Goal: Information Seeking & Learning: Learn about a topic

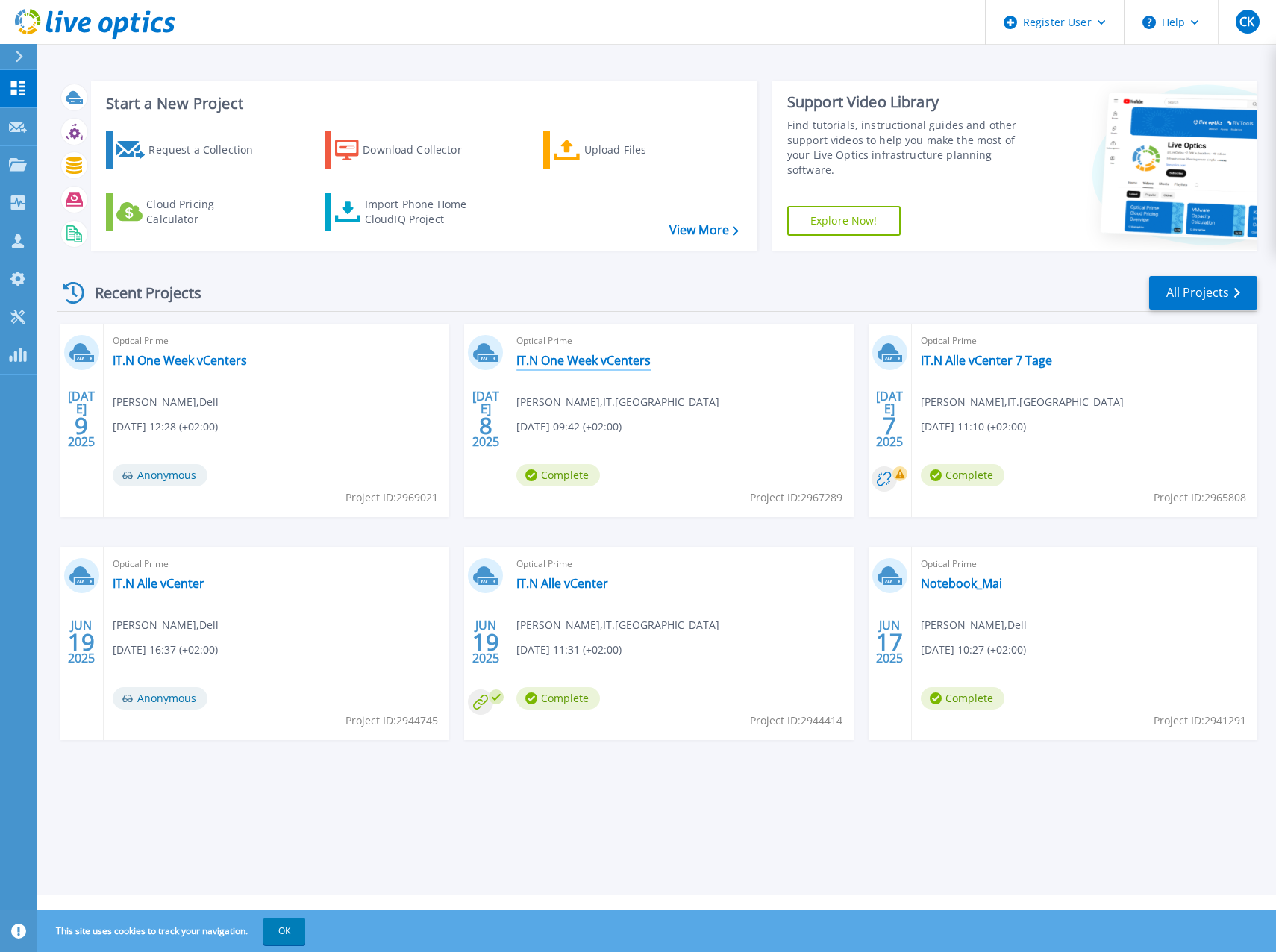
click at [572, 365] on link "IT.N One Week vCenters" at bounding box center [584, 360] width 135 height 15
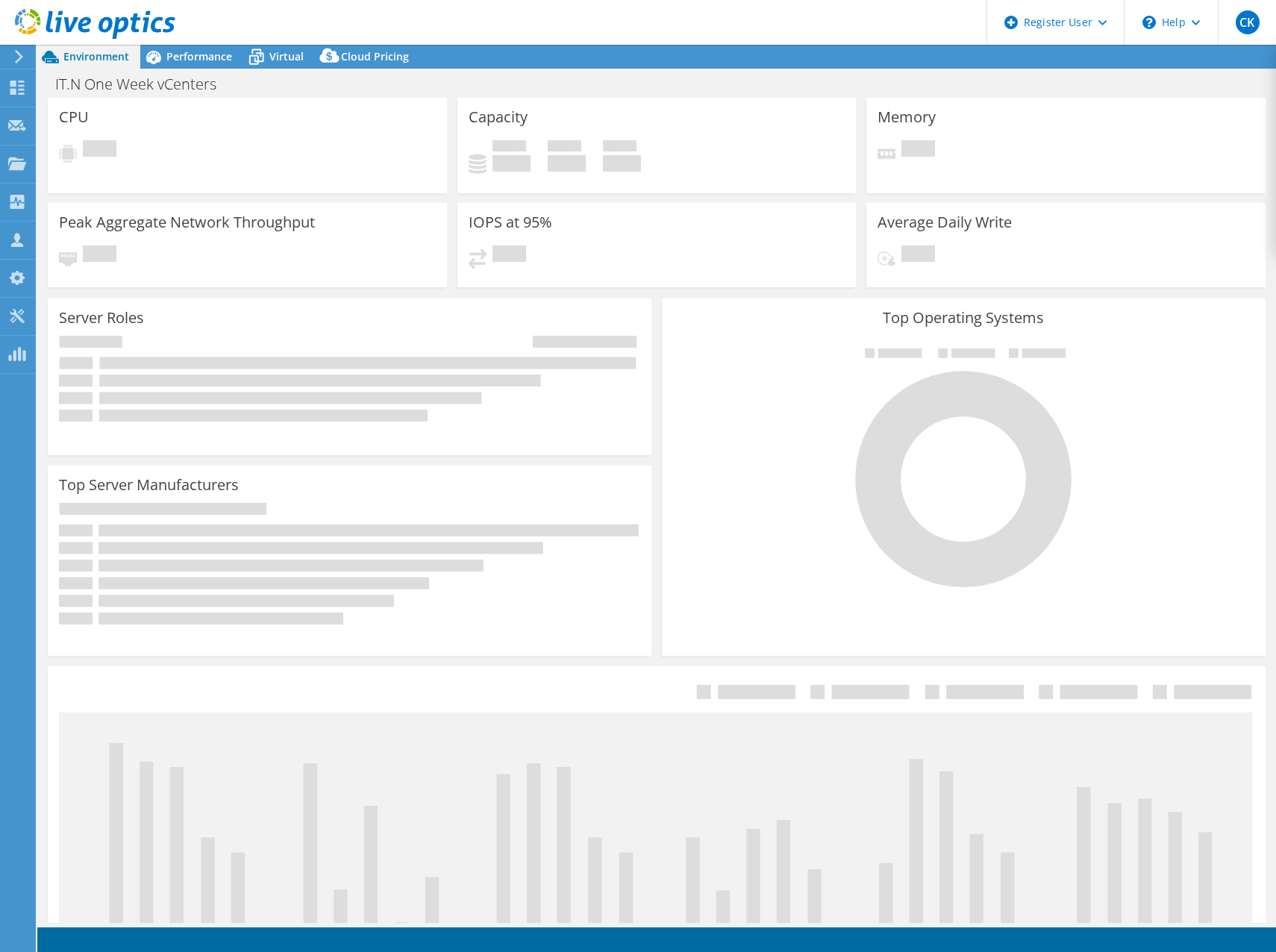
select select "USD"
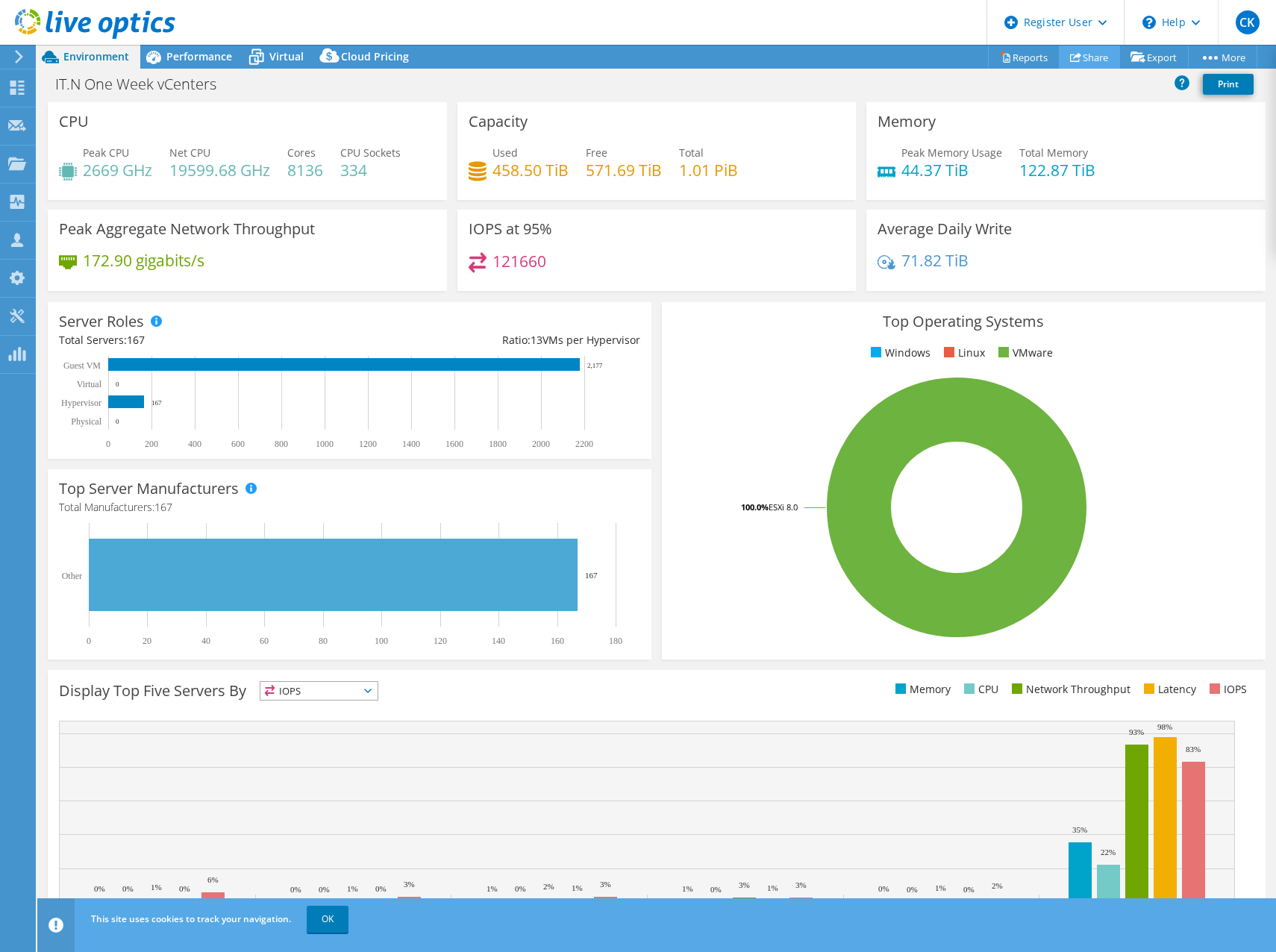
click at [1093, 59] on link "Share" at bounding box center [1089, 57] width 61 height 23
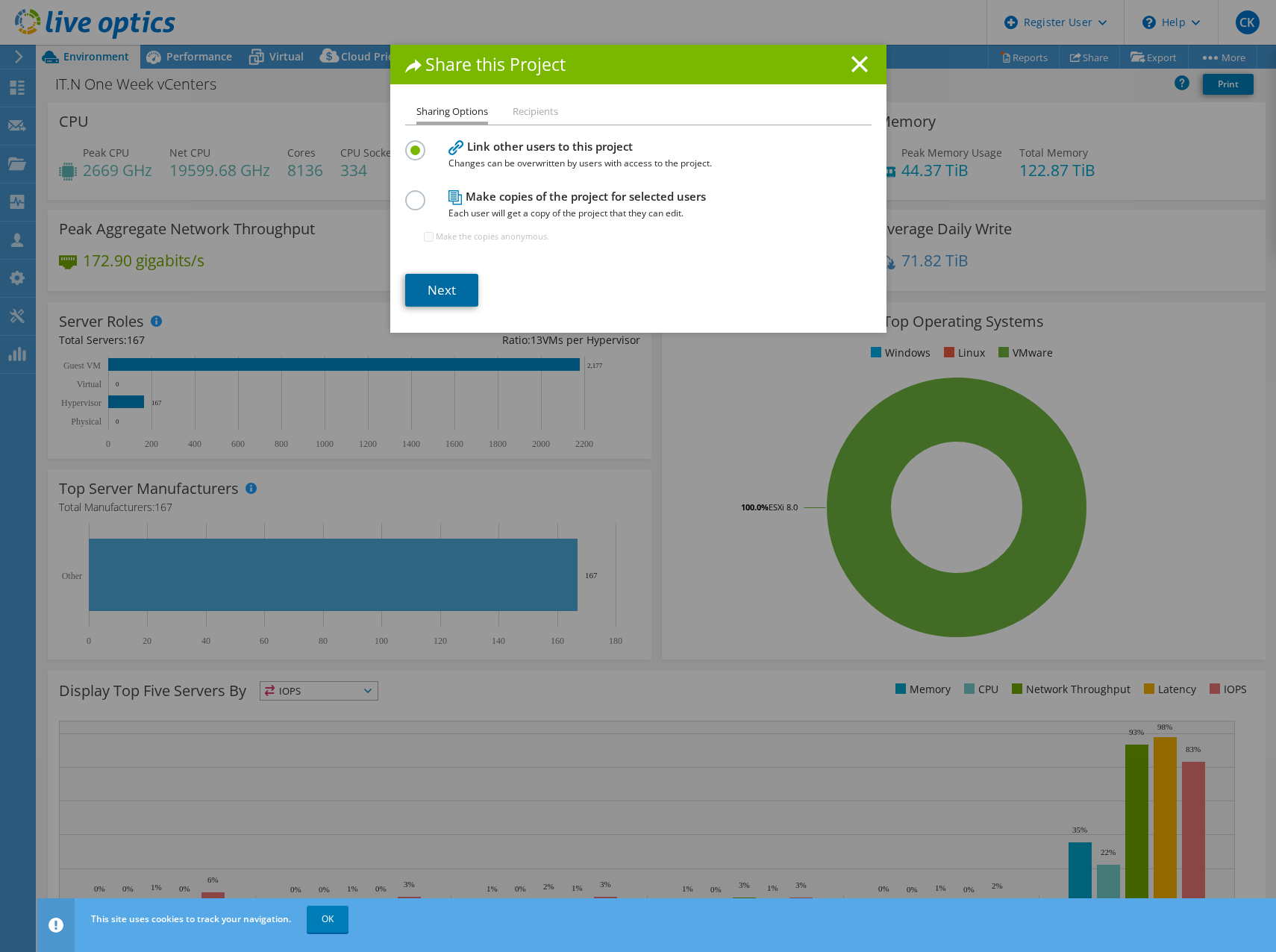
click at [440, 303] on link "Next" at bounding box center [441, 290] width 73 height 33
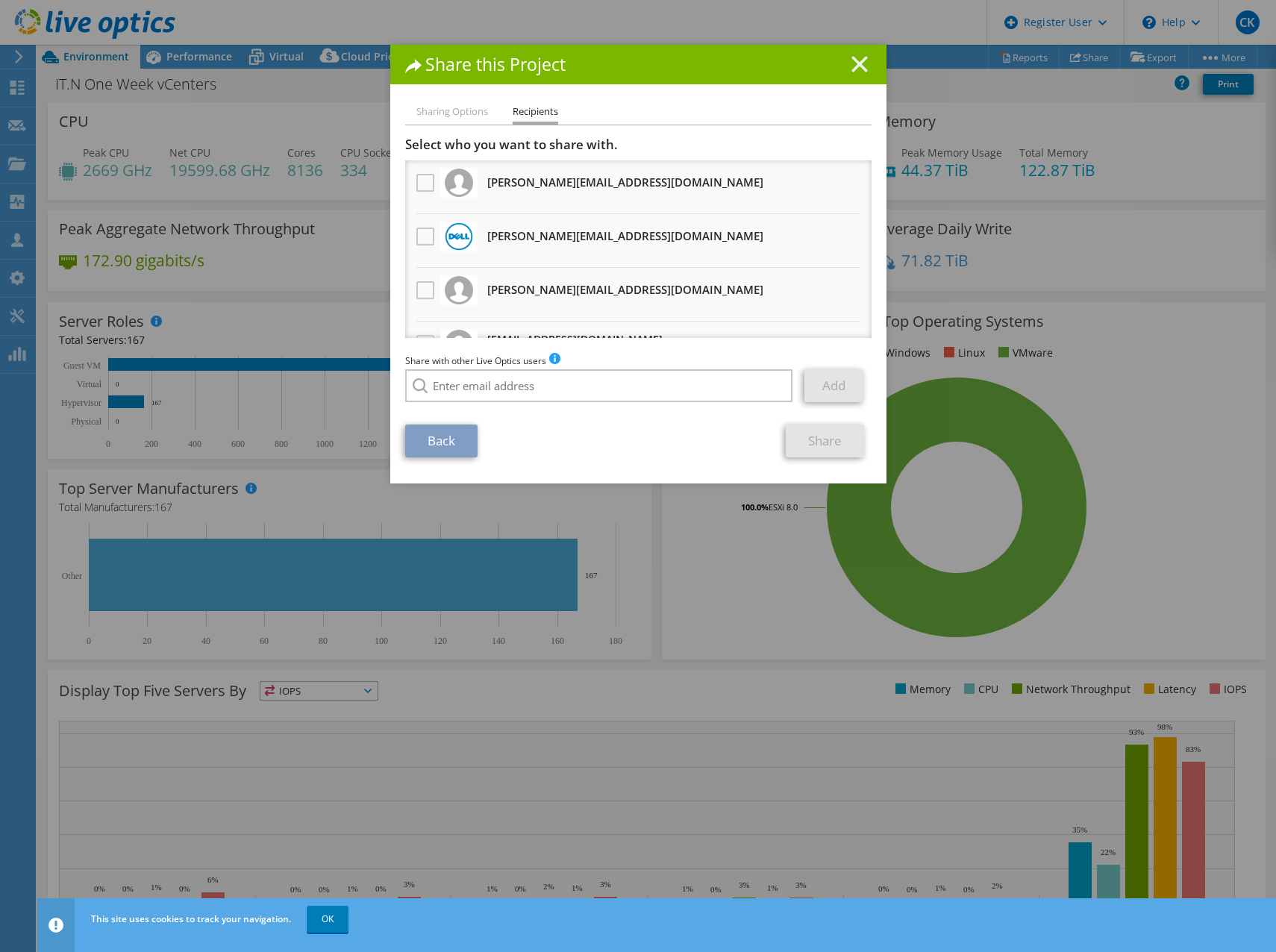
click at [852, 69] on line at bounding box center [860, 64] width 15 height 15
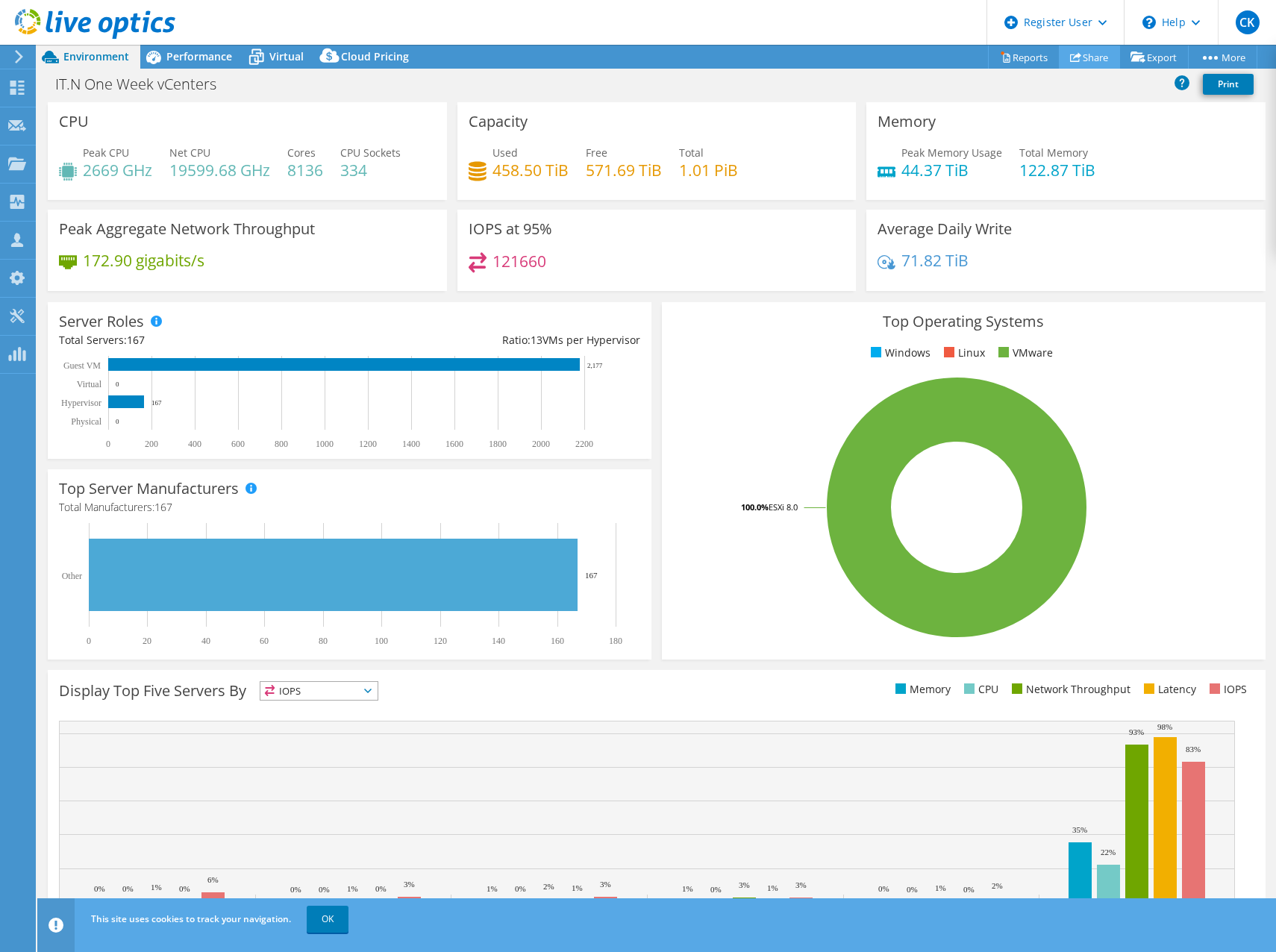
click at [1082, 58] on link "Share" at bounding box center [1089, 57] width 61 height 23
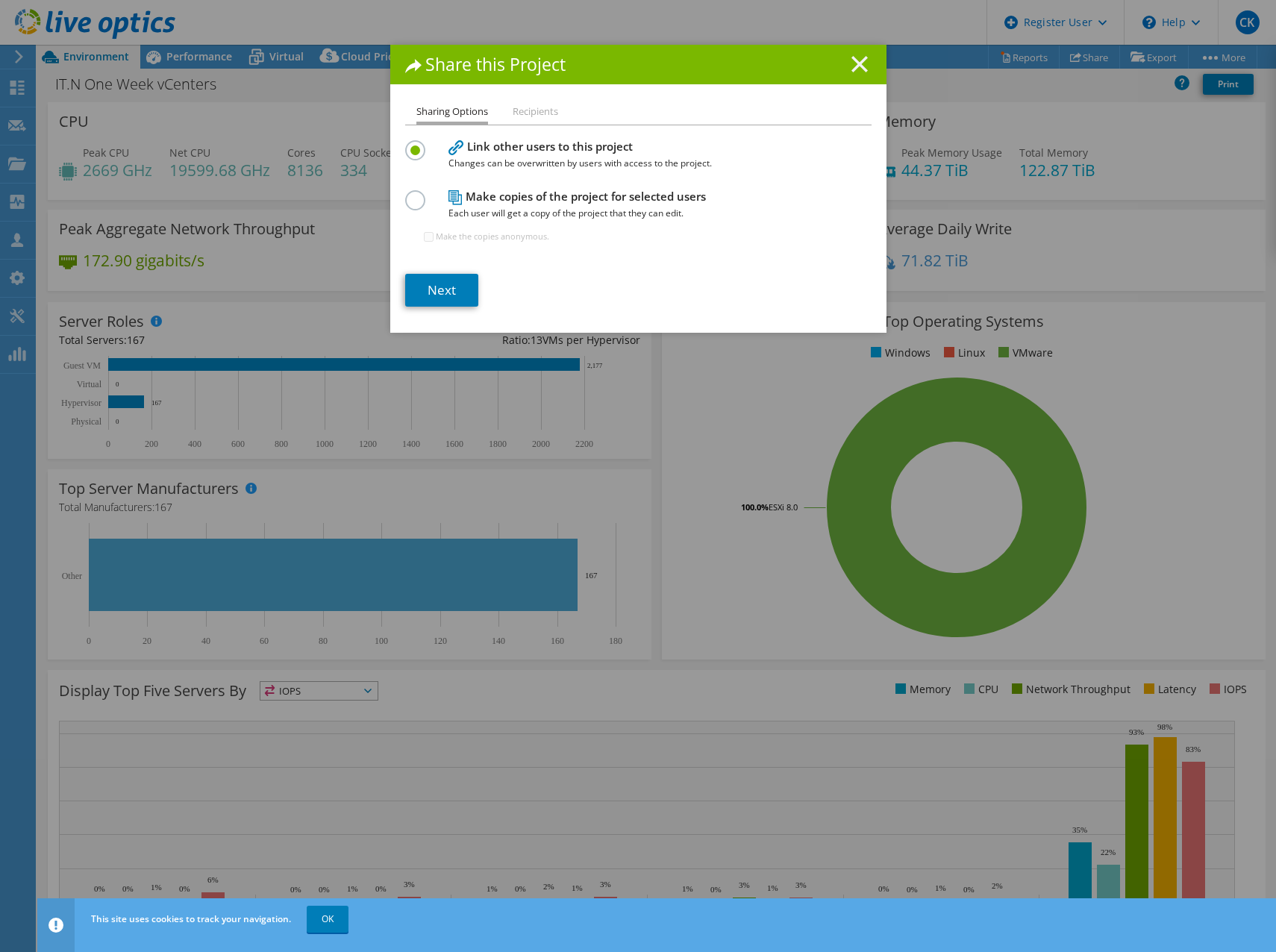
click at [851, 64] on icon at bounding box center [860, 64] width 17 height 17
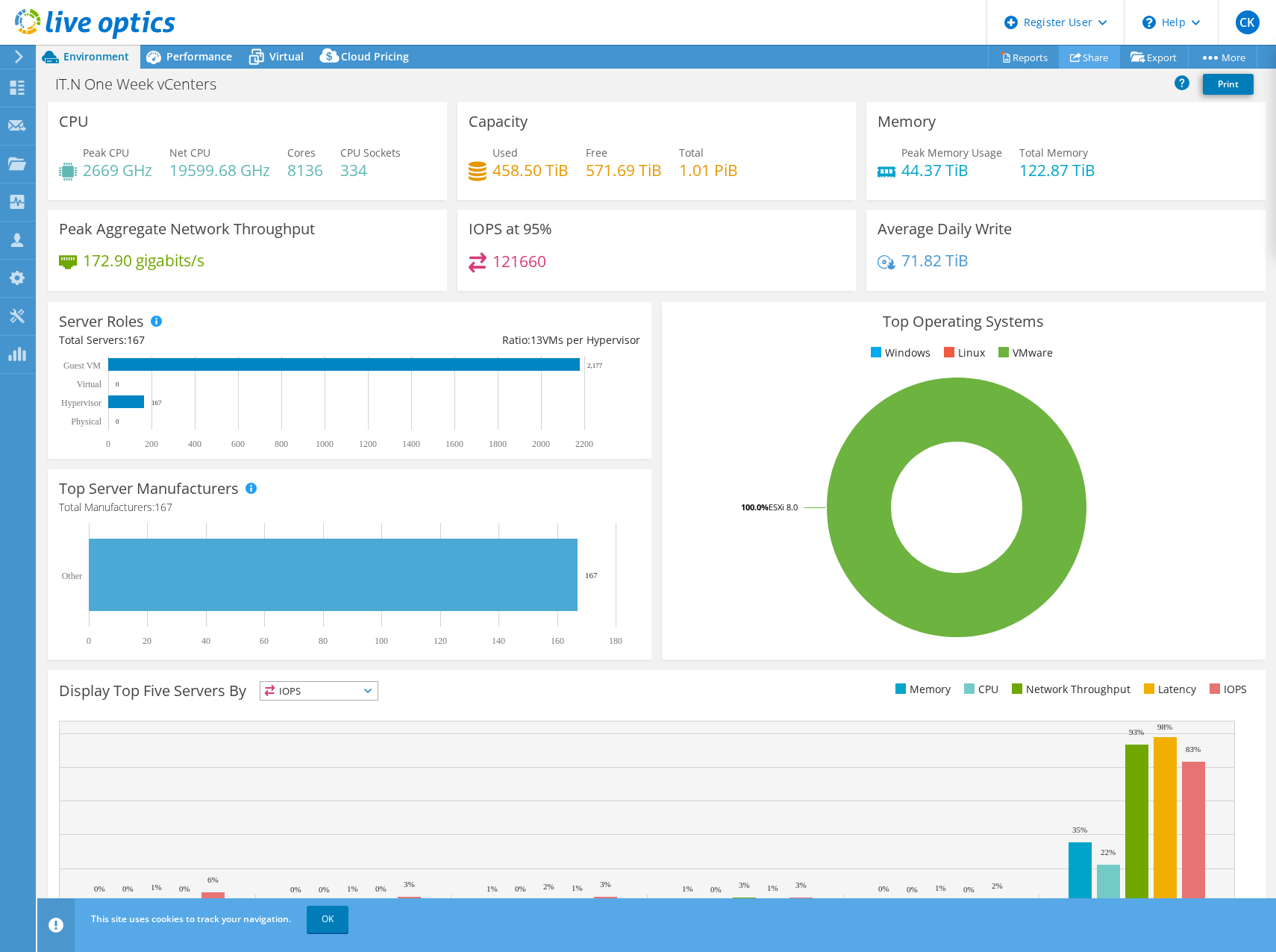
click at [1071, 53] on icon at bounding box center [1075, 57] width 11 height 11
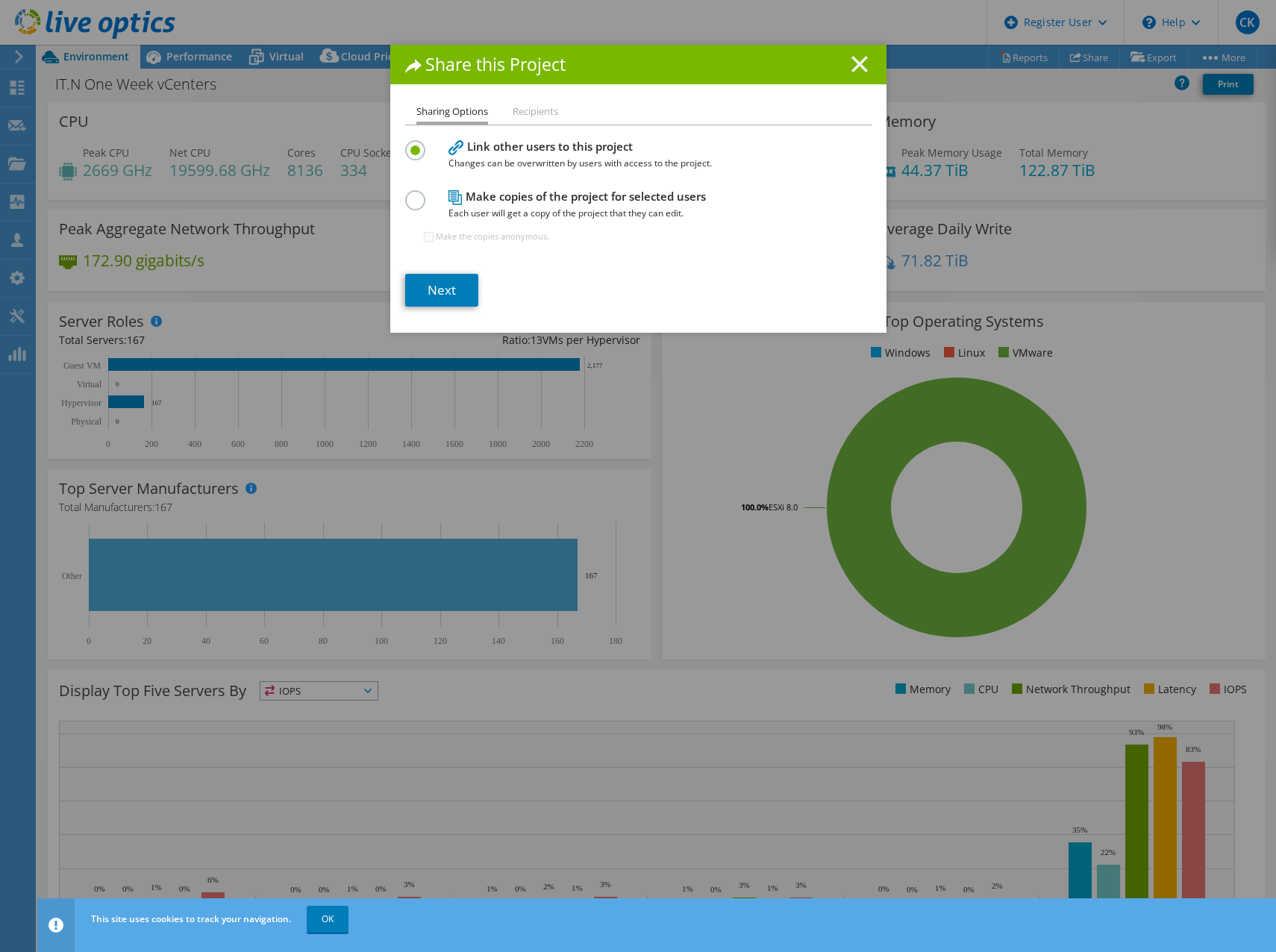
click at [855, 61] on line at bounding box center [860, 64] width 15 height 15
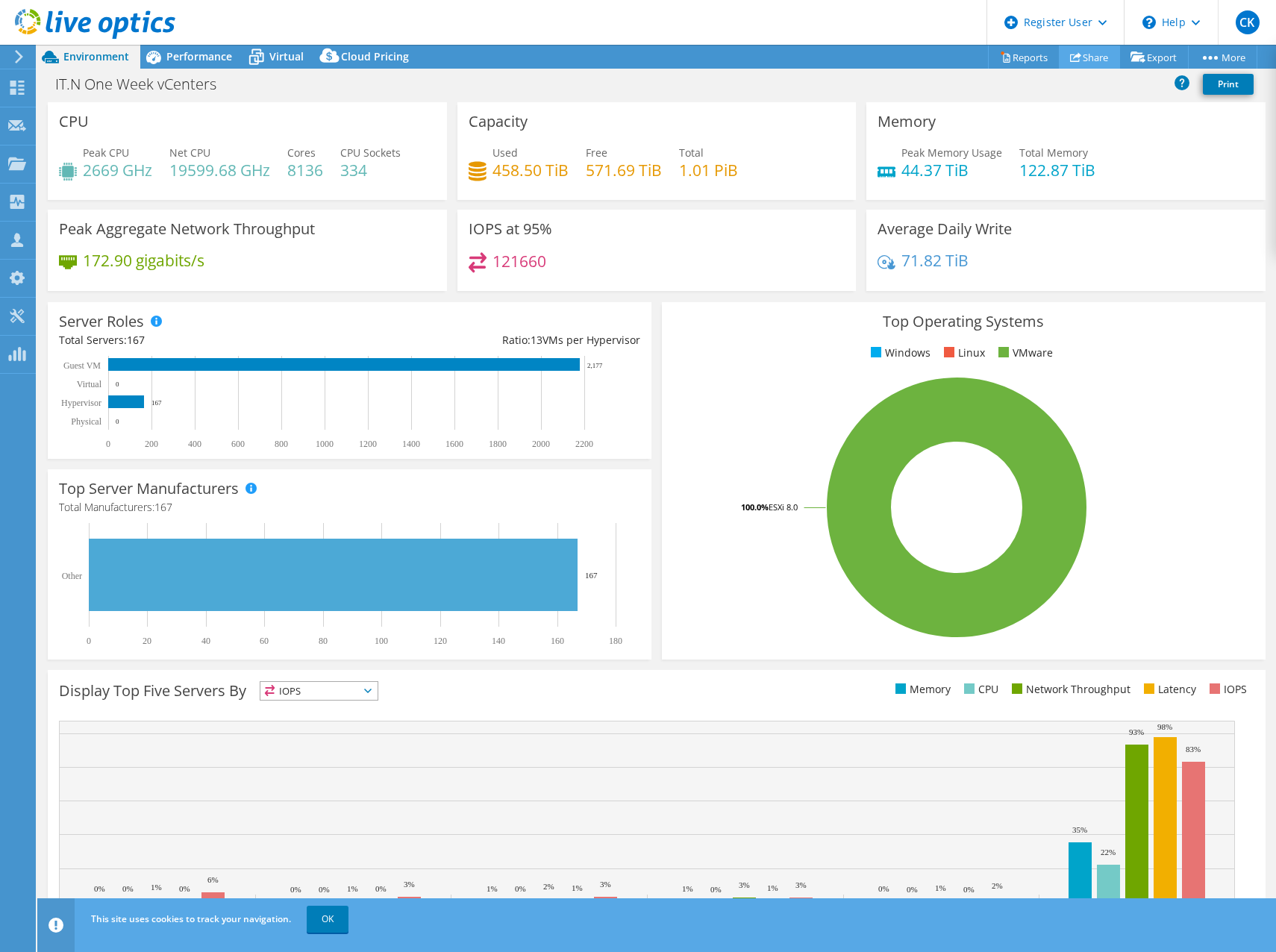
click at [1084, 60] on link "Share" at bounding box center [1089, 57] width 61 height 23
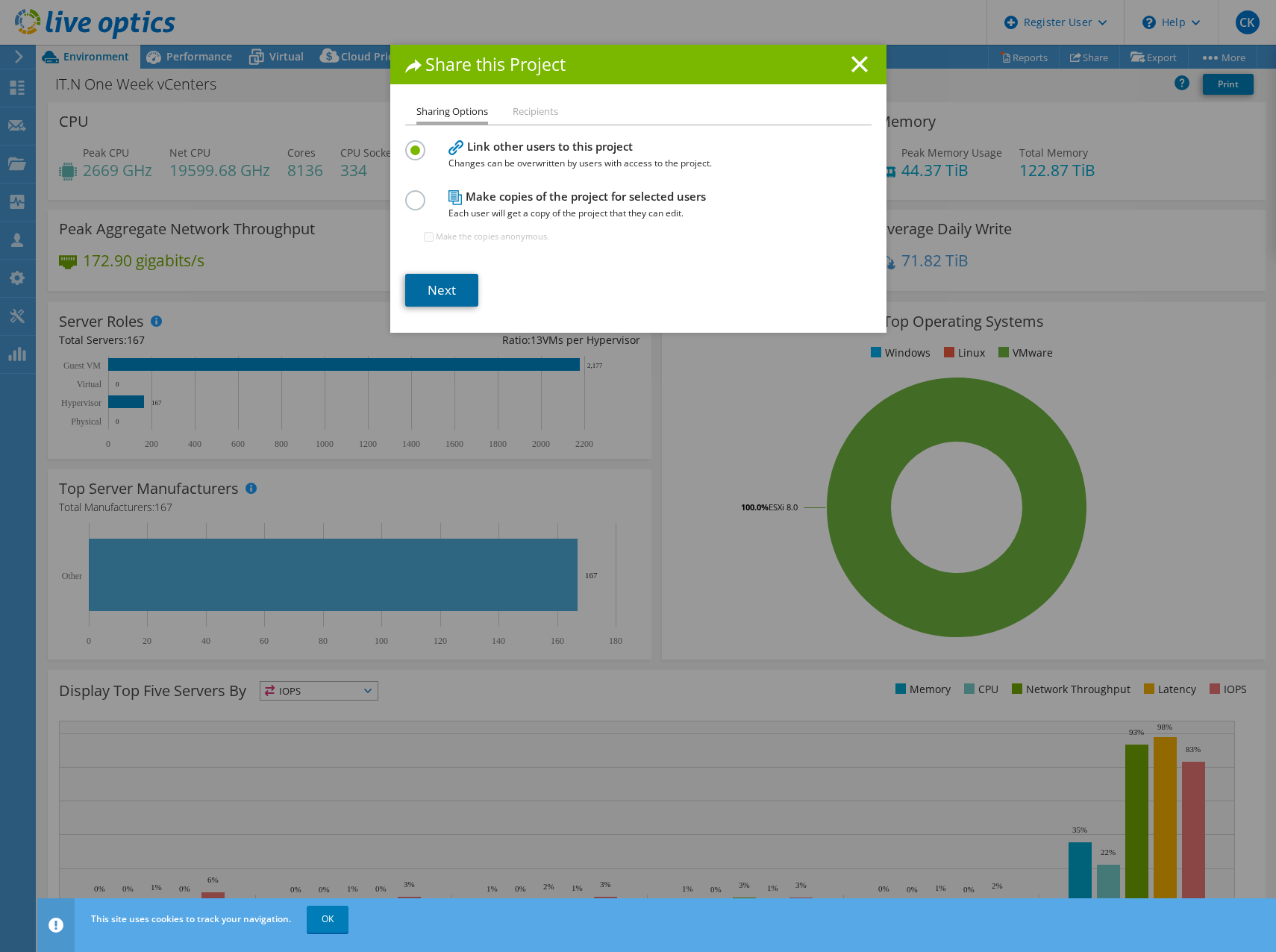
click at [449, 280] on link "Next" at bounding box center [441, 290] width 73 height 33
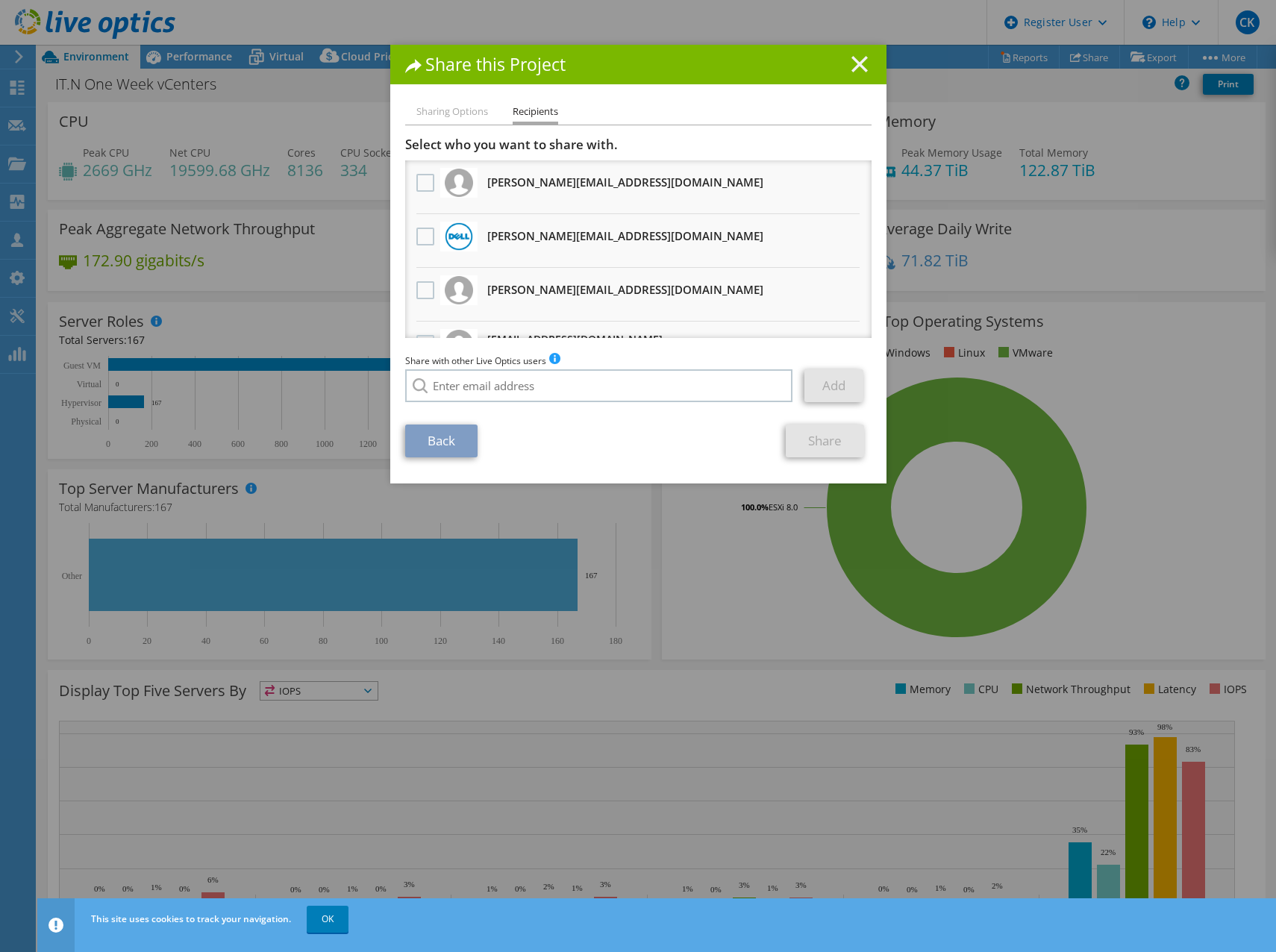
click at [852, 60] on line at bounding box center [860, 64] width 15 height 15
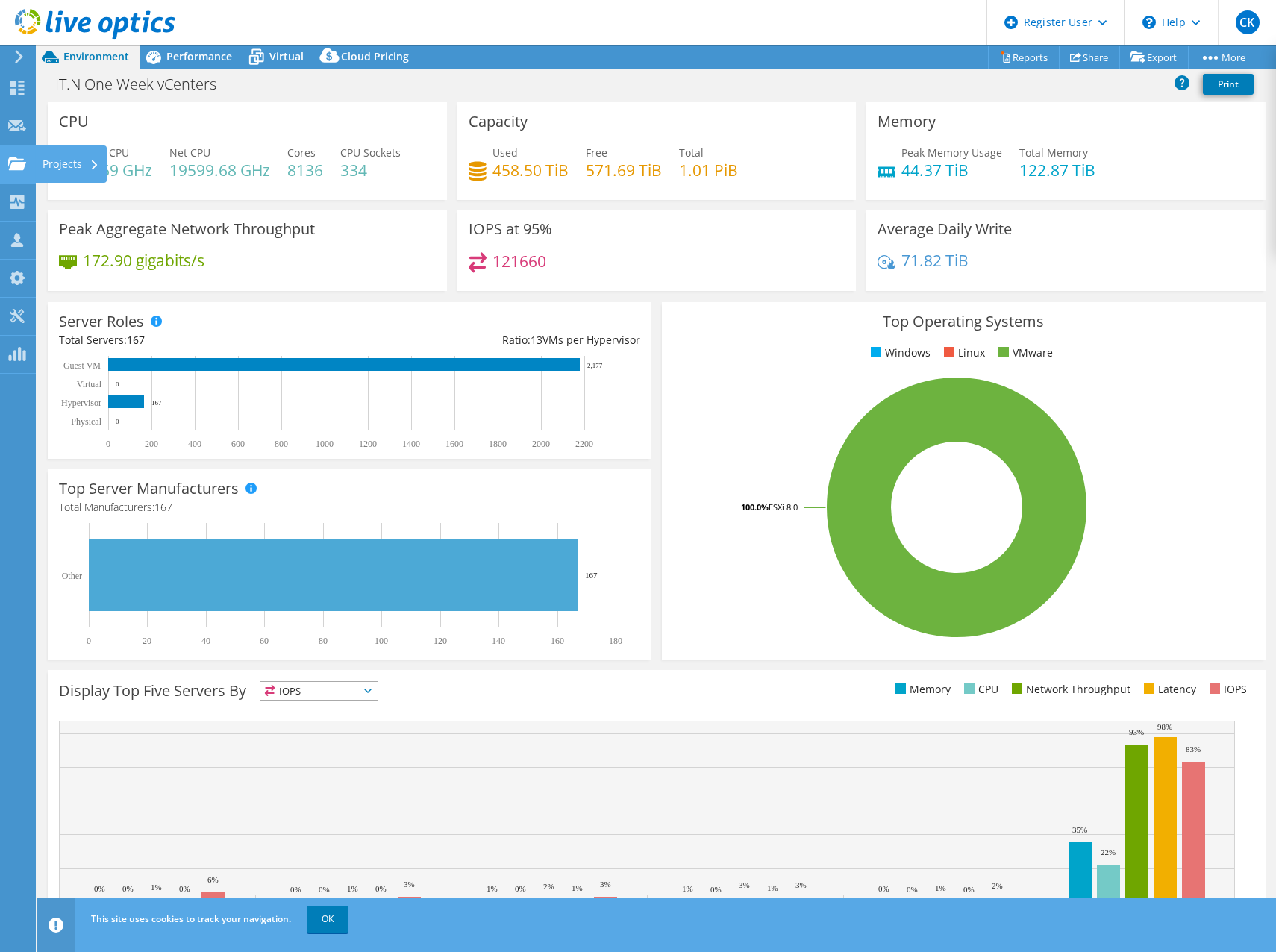
click at [10, 168] on use at bounding box center [17, 162] width 18 height 13
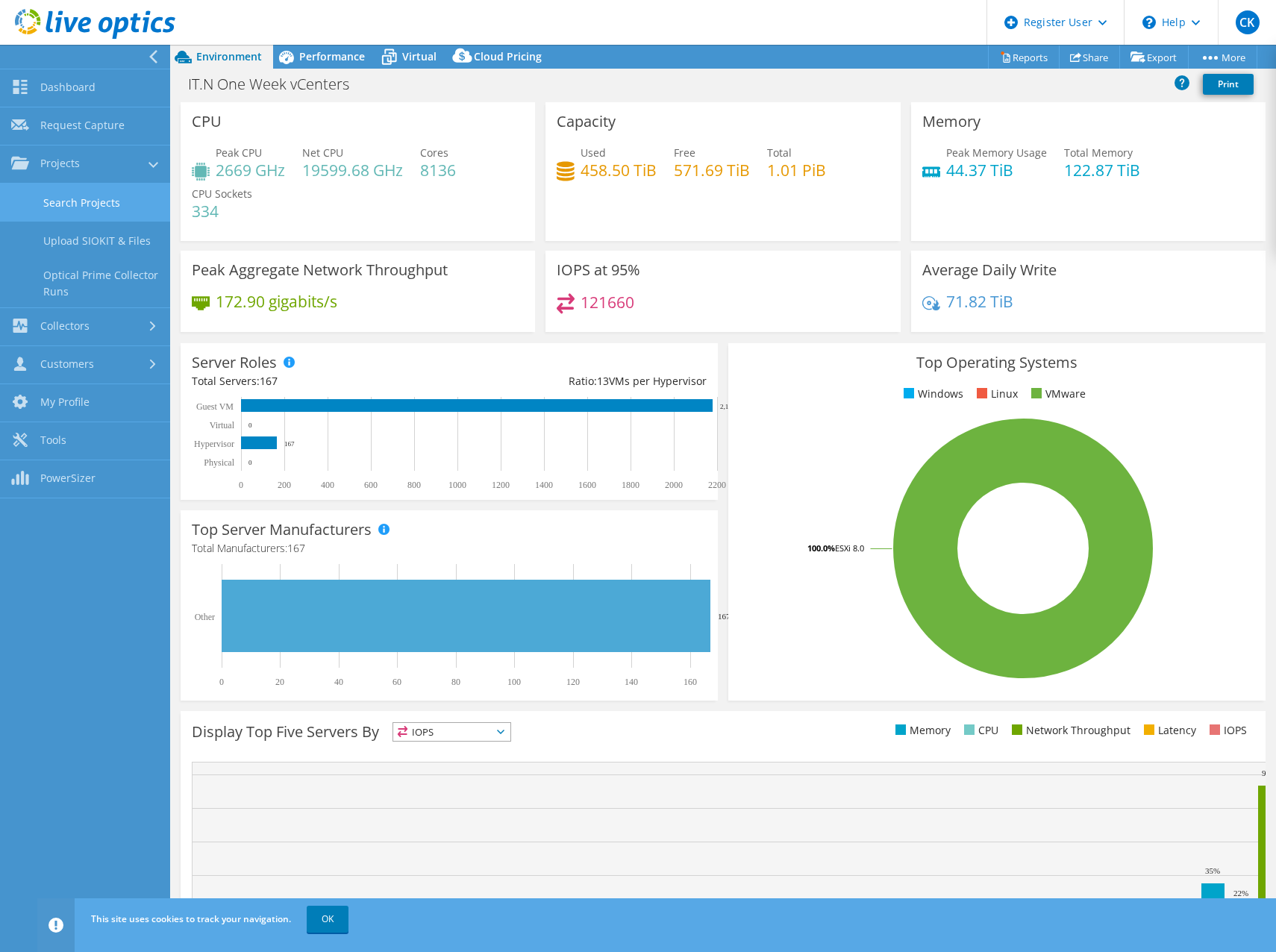
click at [64, 203] on link "Search Projects" at bounding box center [84, 203] width 170 height 38
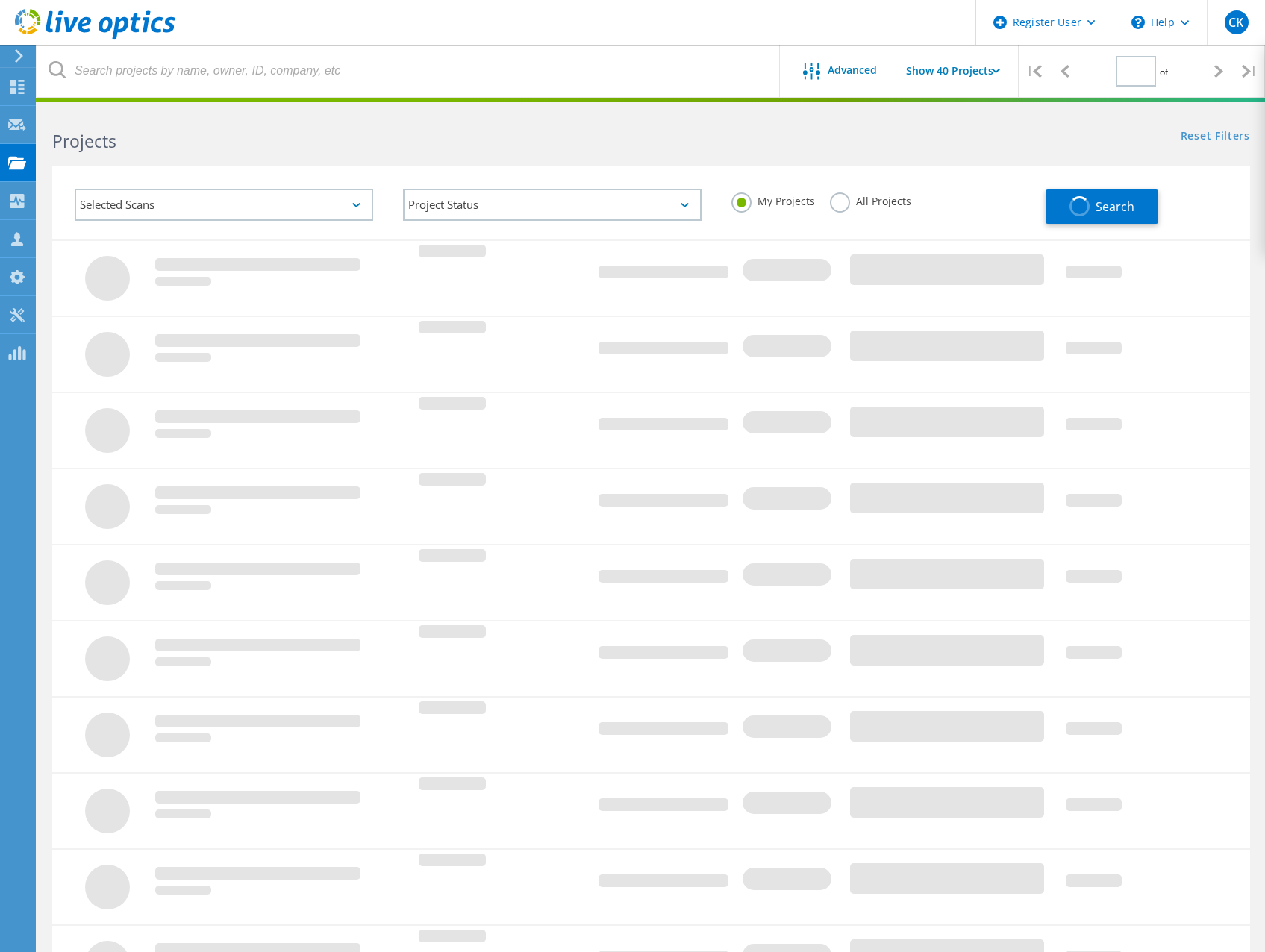
type input "4"
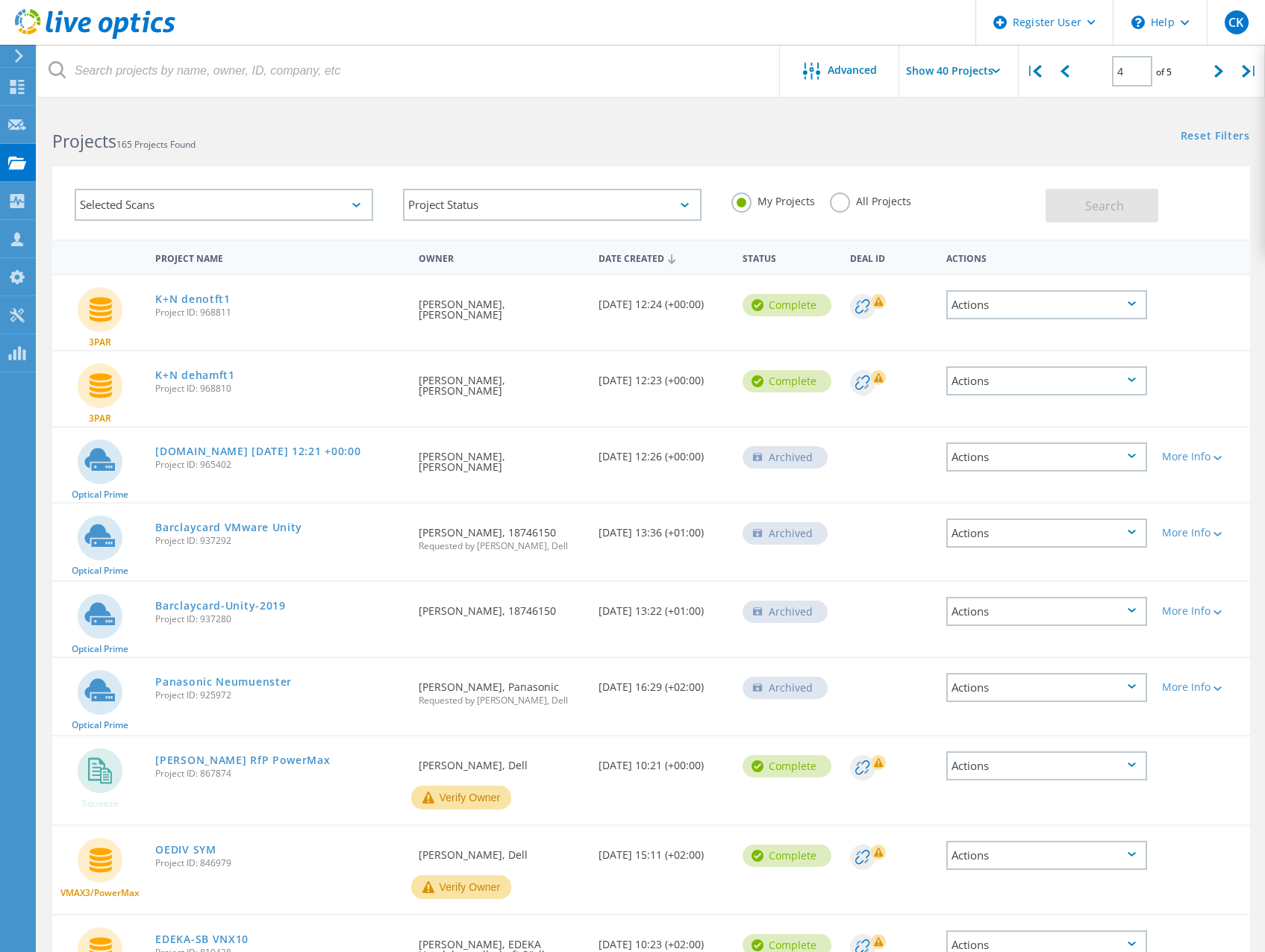
click at [843, 204] on label "All Projects" at bounding box center [870, 199] width 81 height 14
click at [0, 0] on input "All Projects" at bounding box center [0, 0] width 0 height 0
click at [1099, 201] on span "Search" at bounding box center [1104, 206] width 38 height 17
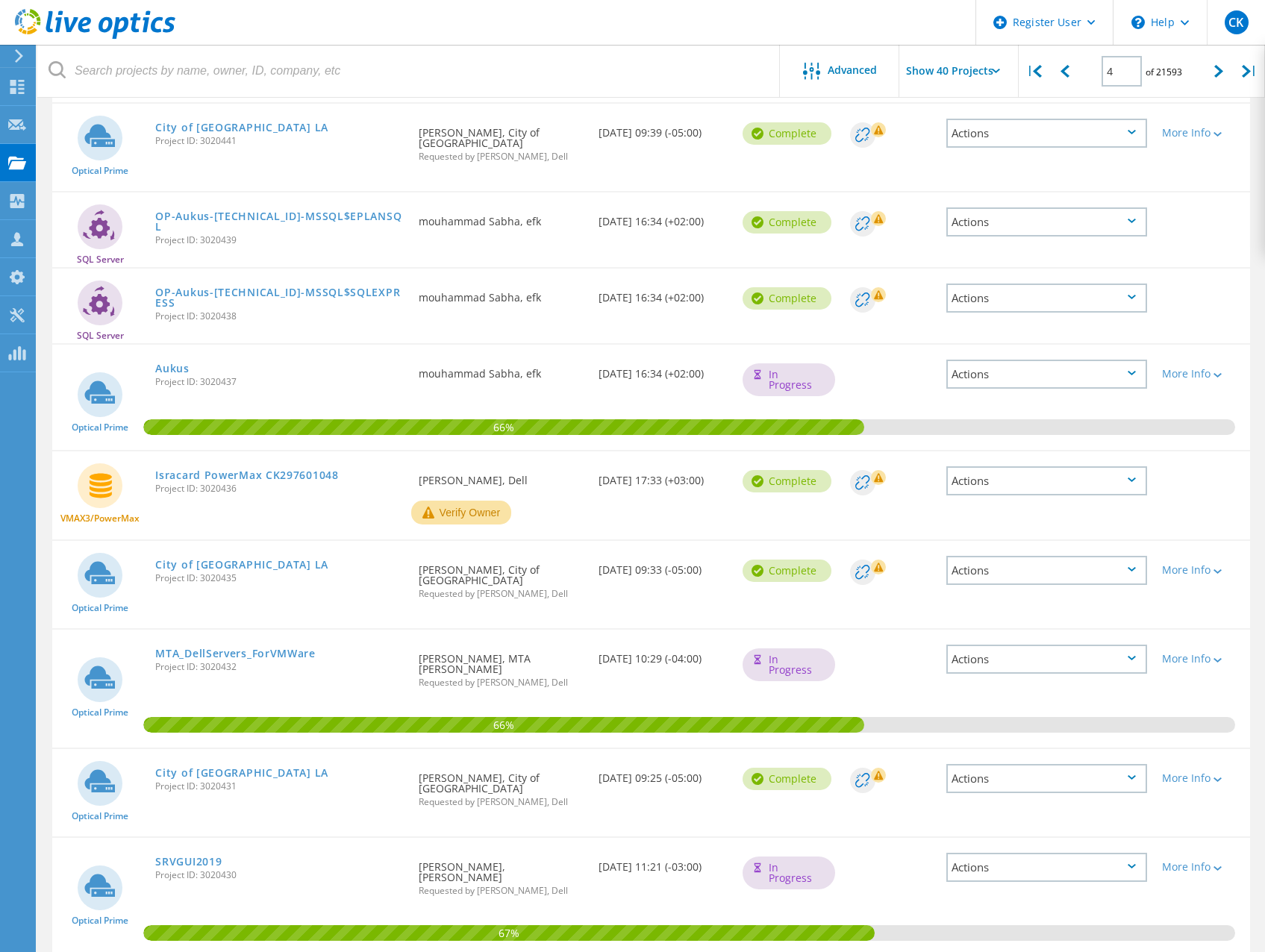
scroll to position [2930, 0]
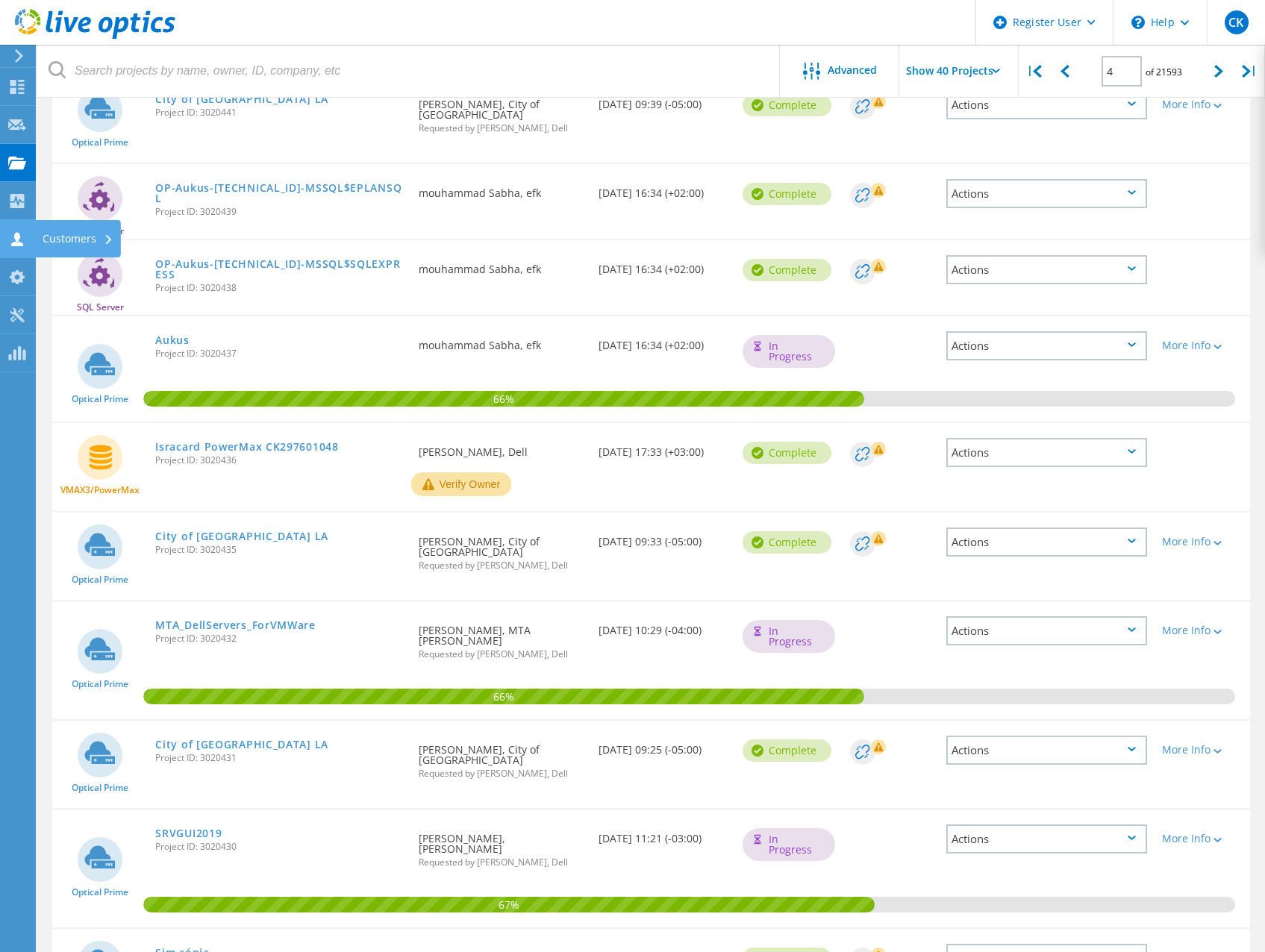
click at [8, 247] on div at bounding box center [17, 241] width 18 height 17
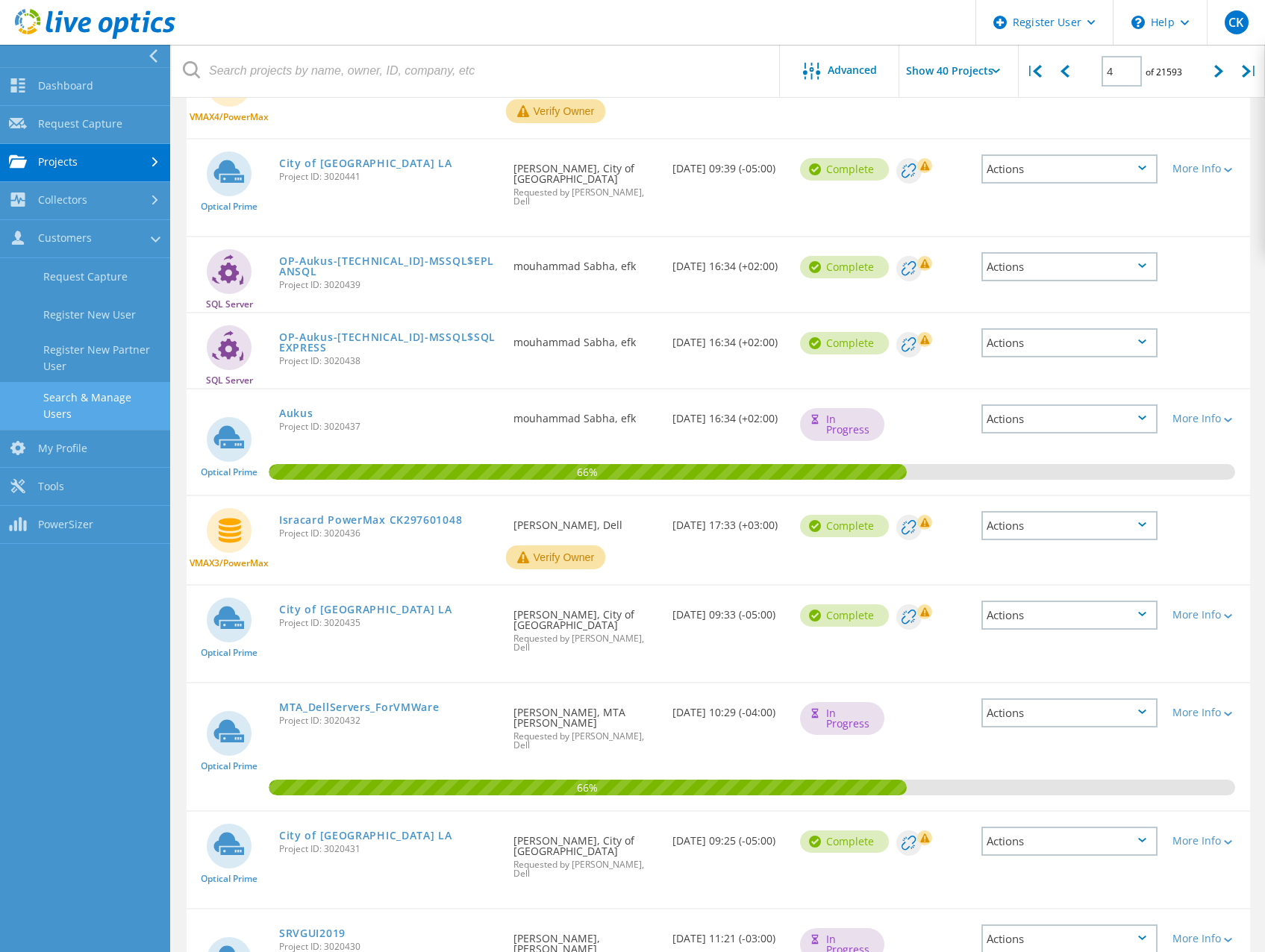
click at [69, 399] on link "Search & Manage Users" at bounding box center [84, 405] width 170 height 48
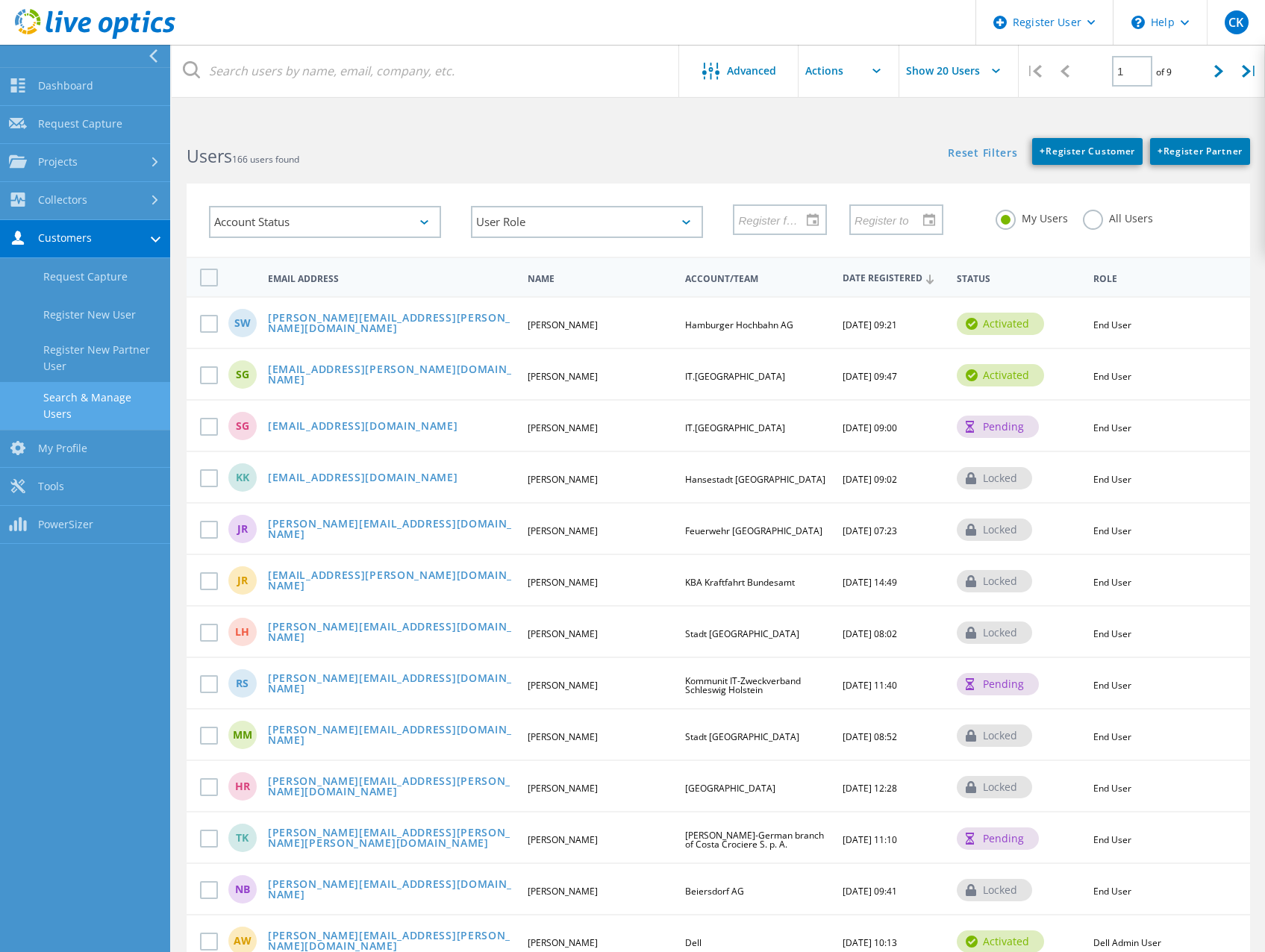
click at [1099, 221] on label "All Users" at bounding box center [1118, 216] width 70 height 14
click at [0, 0] on input "All Users" at bounding box center [0, 0] width 0 height 0
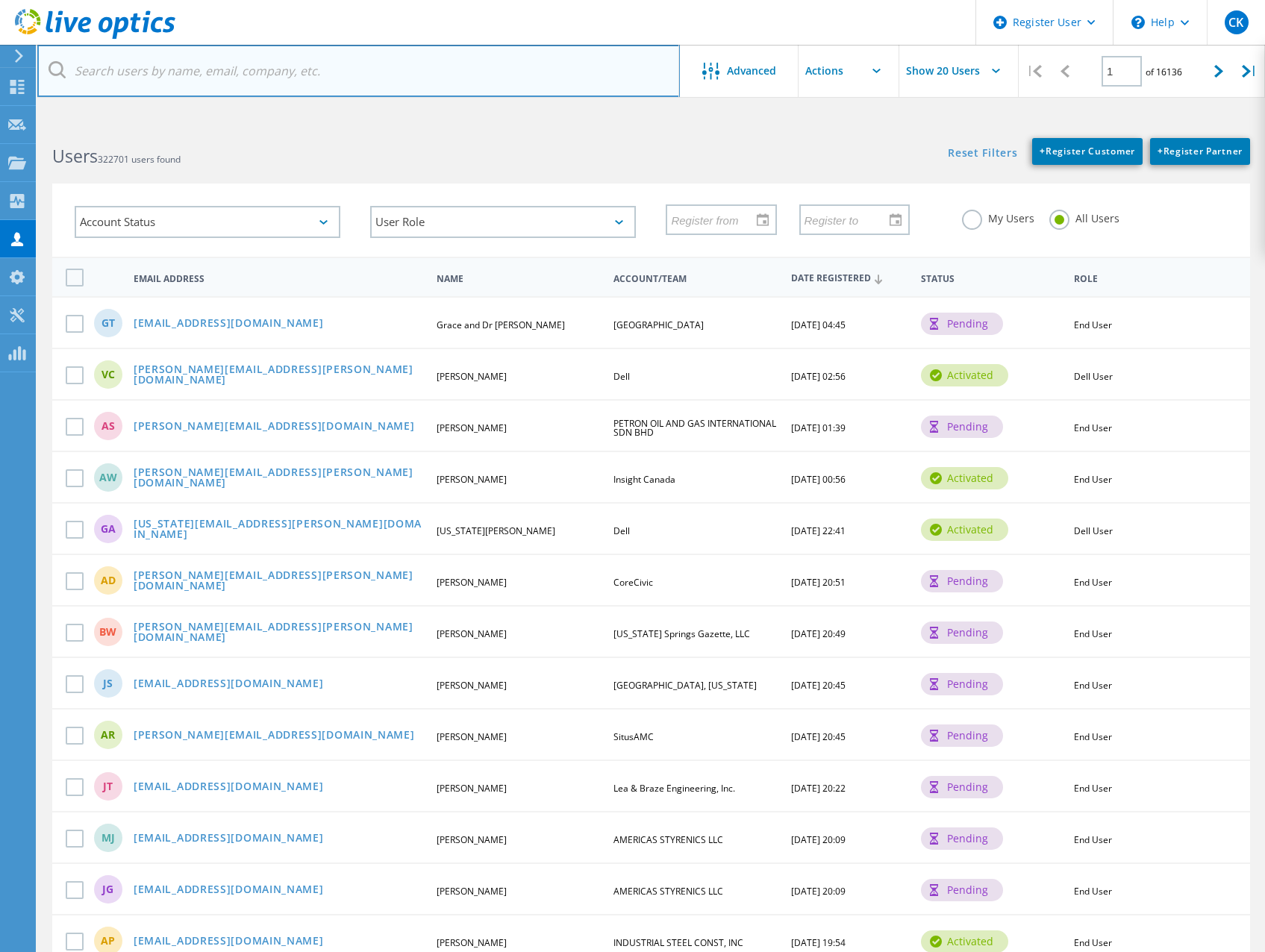
click at [127, 76] on input "text" at bounding box center [359, 71] width 642 height 52
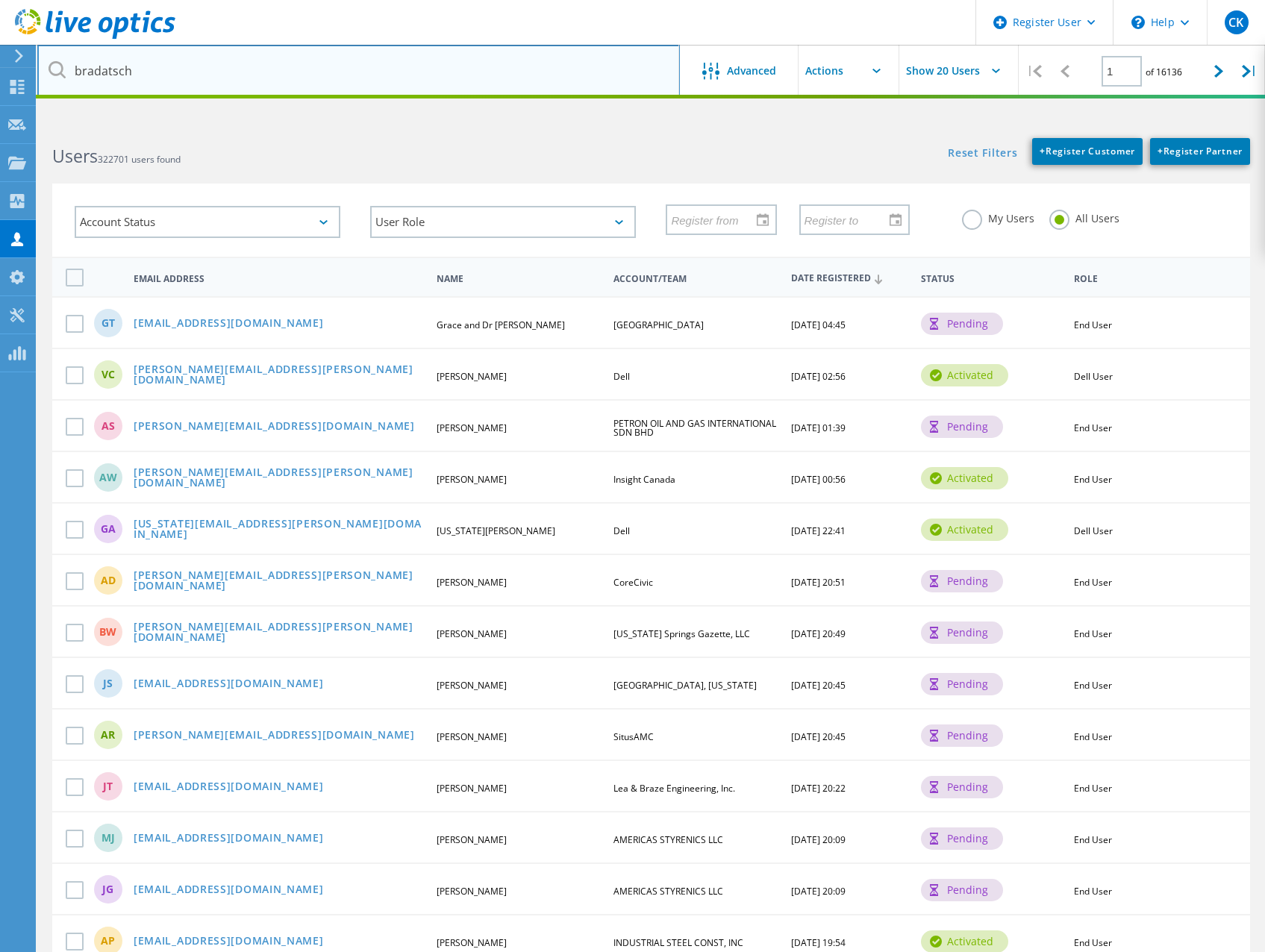
type input "bradatsch"
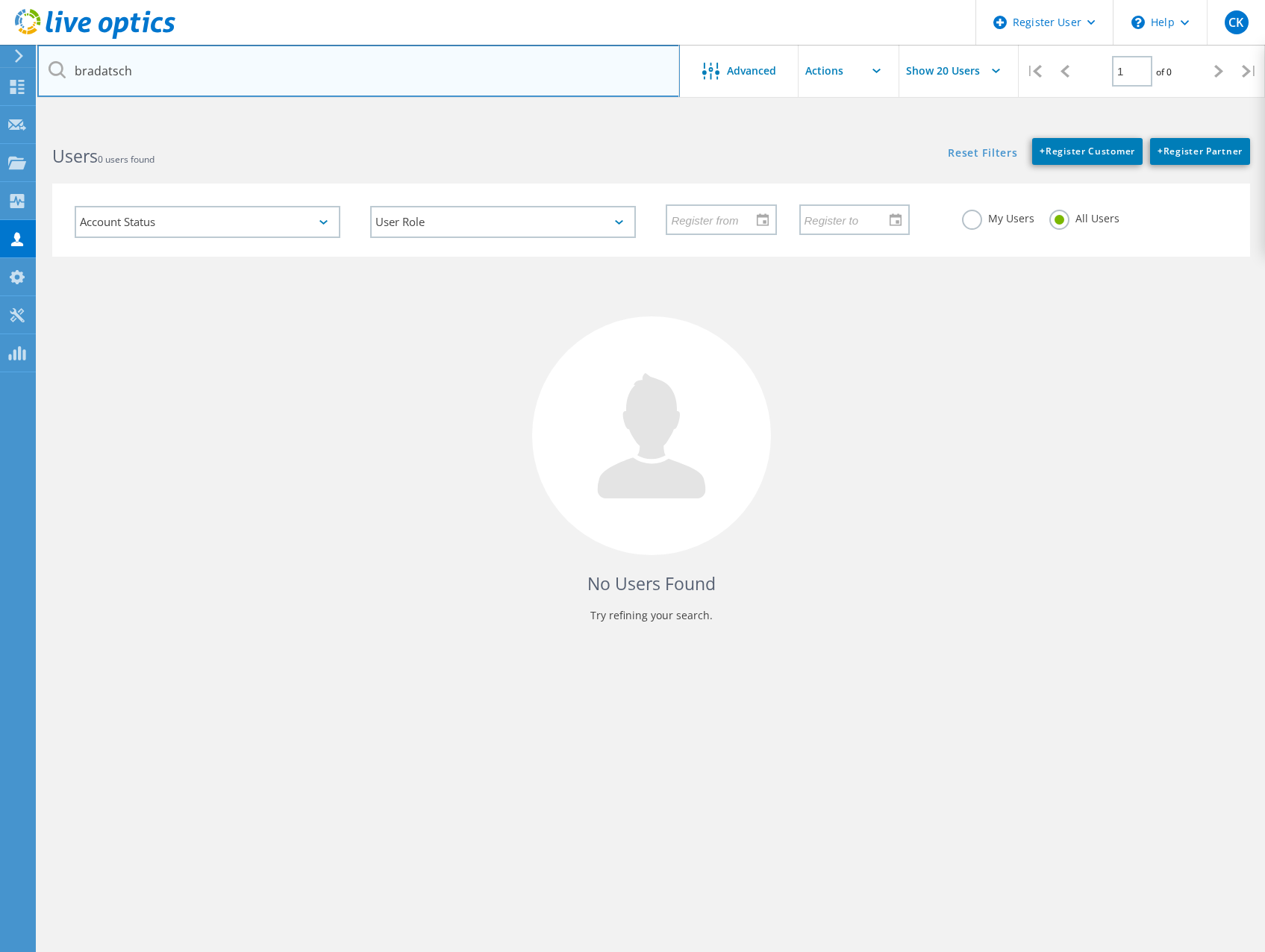
drag, startPoint x: 217, startPoint y: 73, endPoint x: -124, endPoint y: 64, distance: 341.1
click at [0, 64] on html "Register User \n Help Explore Helpful Articles Contact Support CK Dell User Car…" at bounding box center [632, 504] width 1265 height 1008
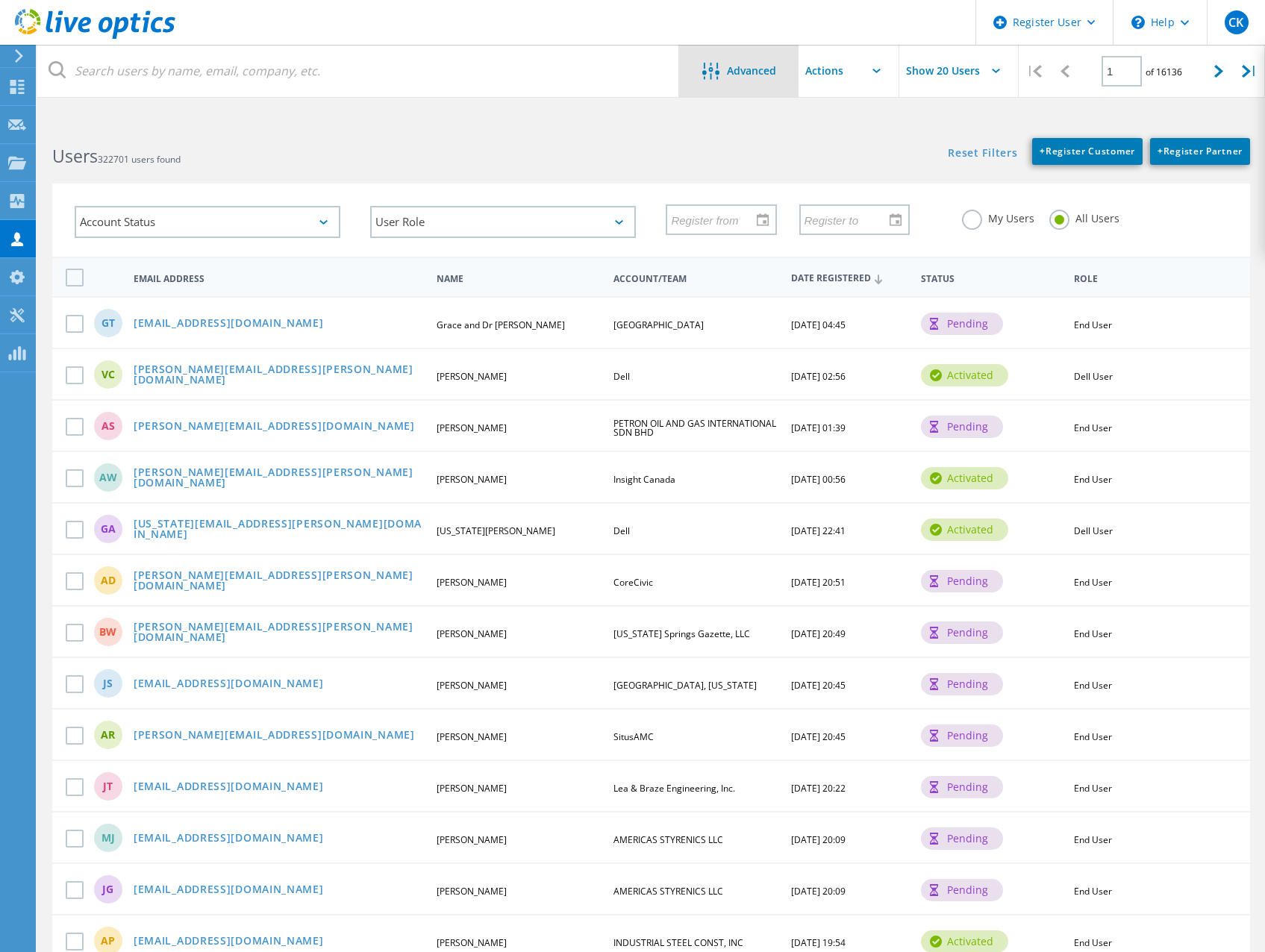
click at [757, 83] on div "Advanced" at bounding box center [738, 71] width 120 height 52
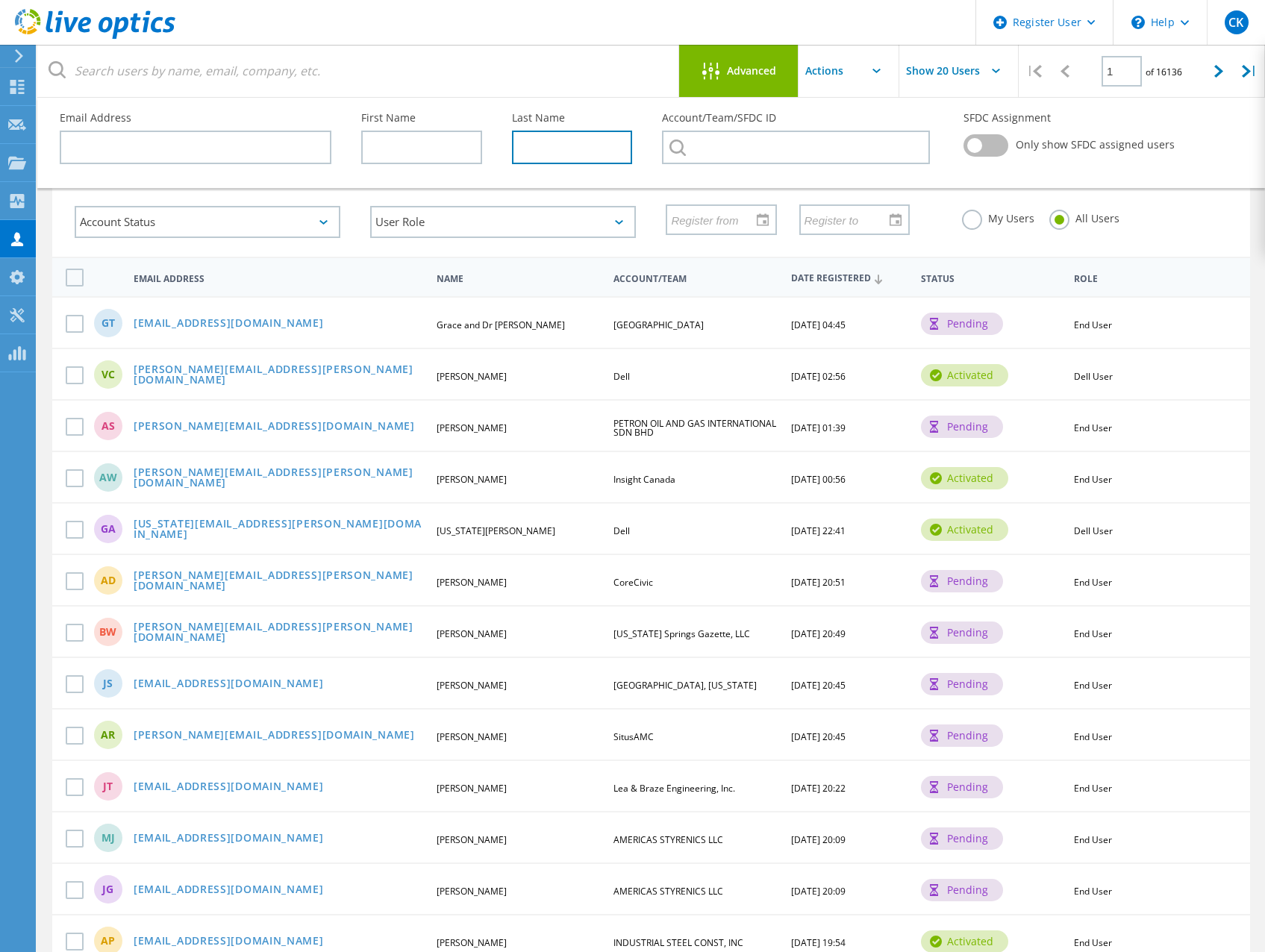
click at [571, 144] on input "text" at bounding box center [572, 147] width 121 height 33
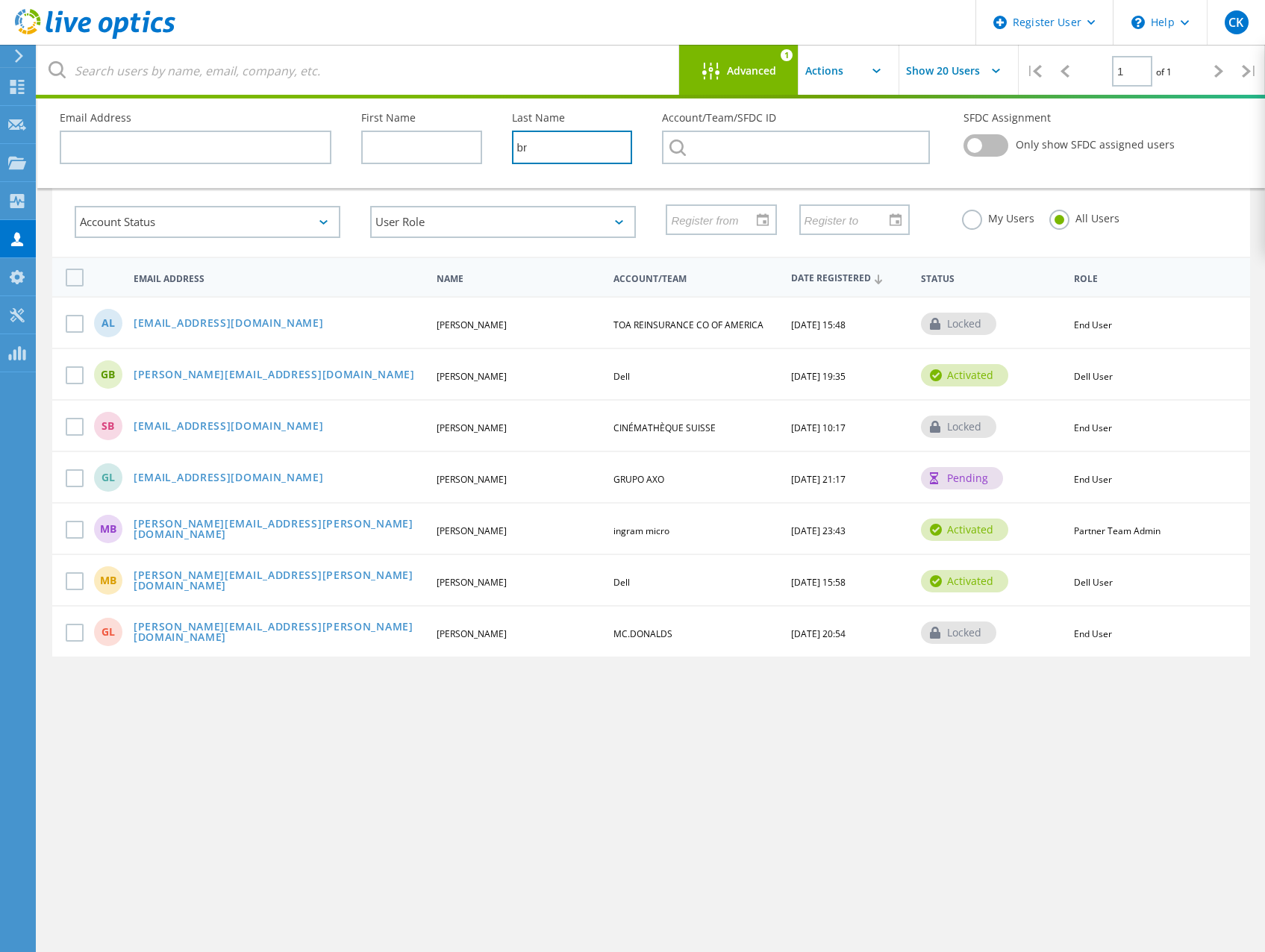
type input "b"
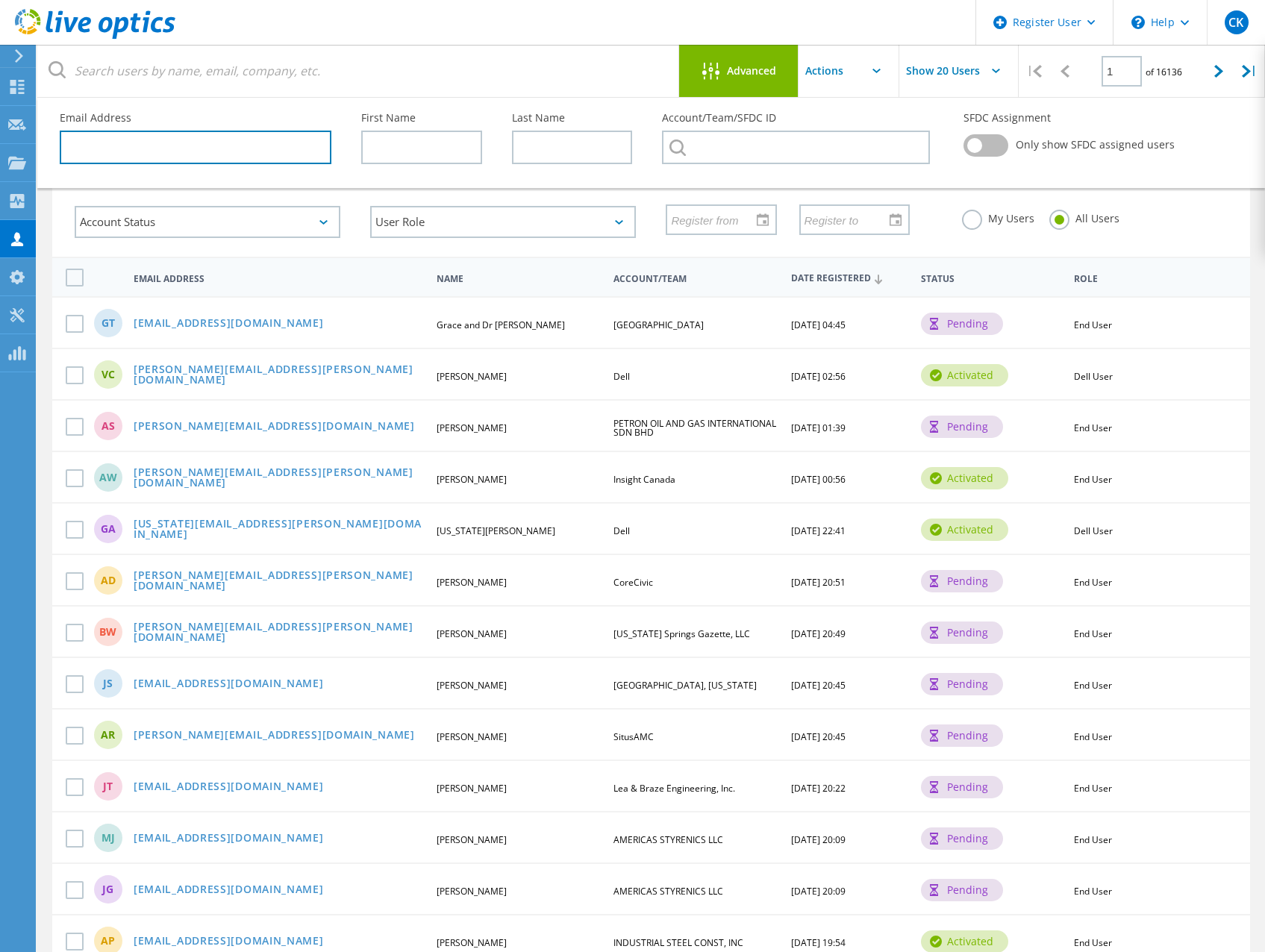
click at [284, 144] on input "text" at bounding box center [195, 147] width 272 height 33
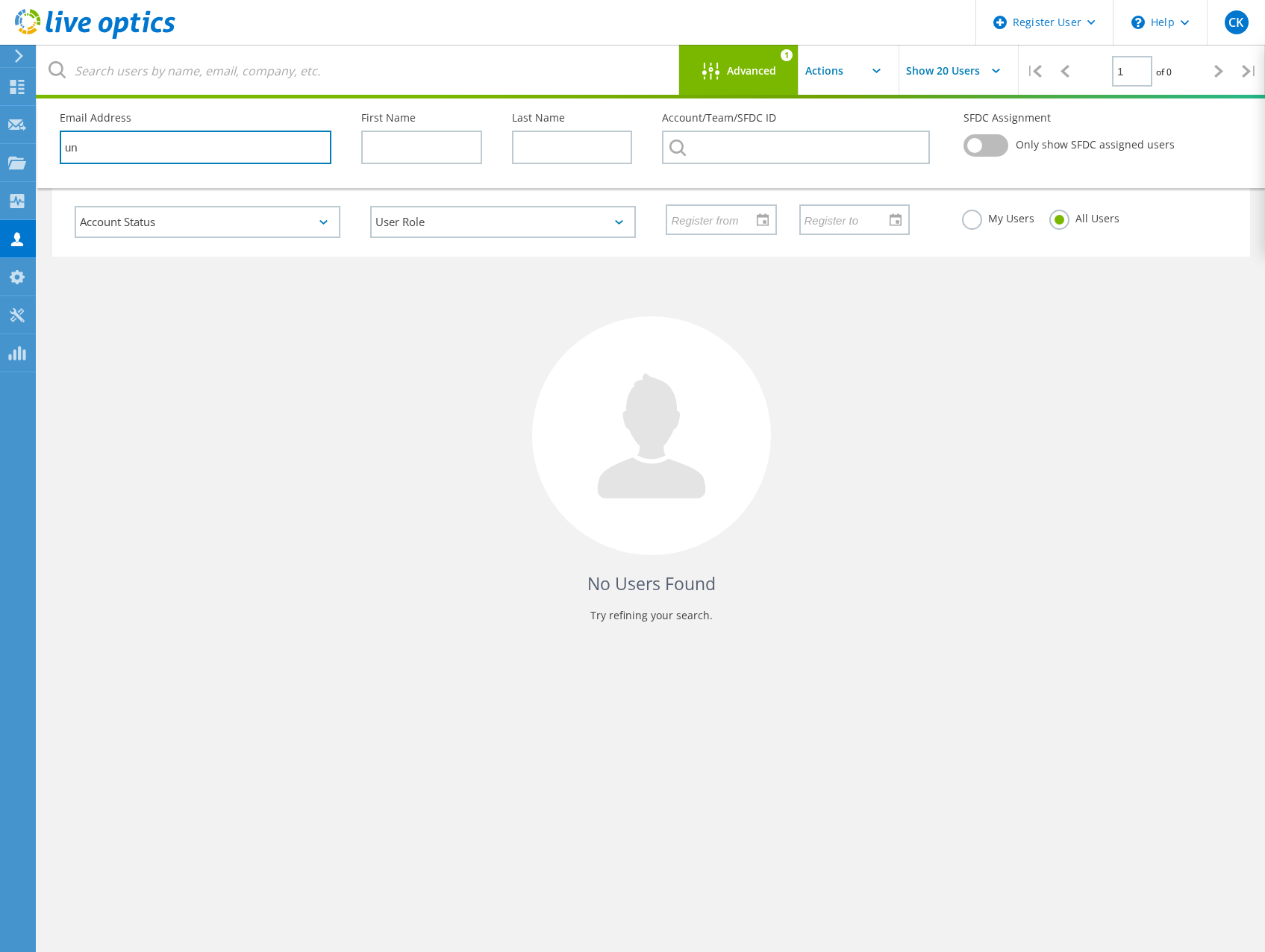
type input "u"
type input "s"
click at [400, 501] on div "No Users Found Try refining your search." at bounding box center [650, 453] width 1197 height 393
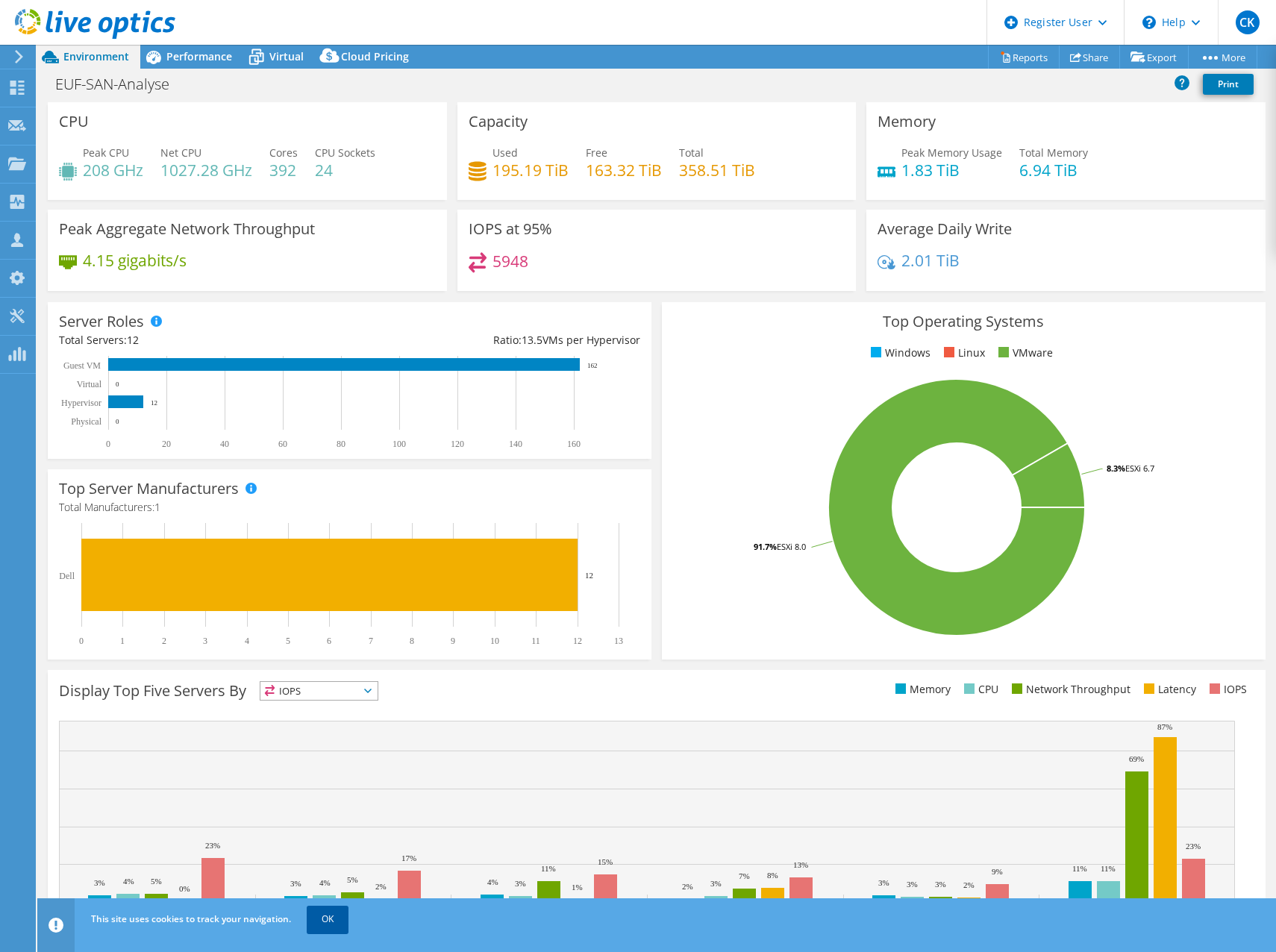
click at [326, 923] on link "OK" at bounding box center [328, 919] width 42 height 27
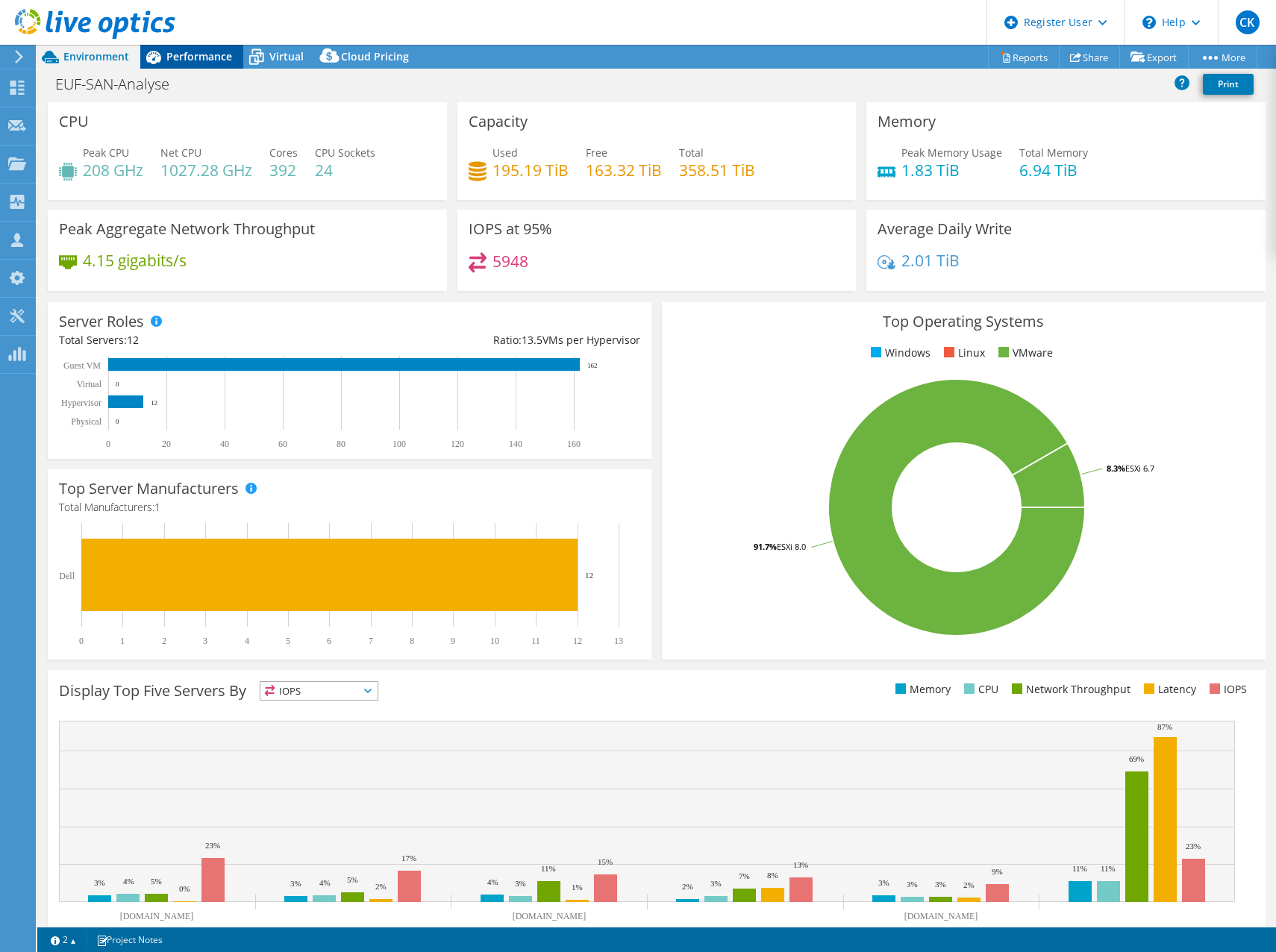
click at [191, 63] on span "Performance" at bounding box center [199, 56] width 66 height 14
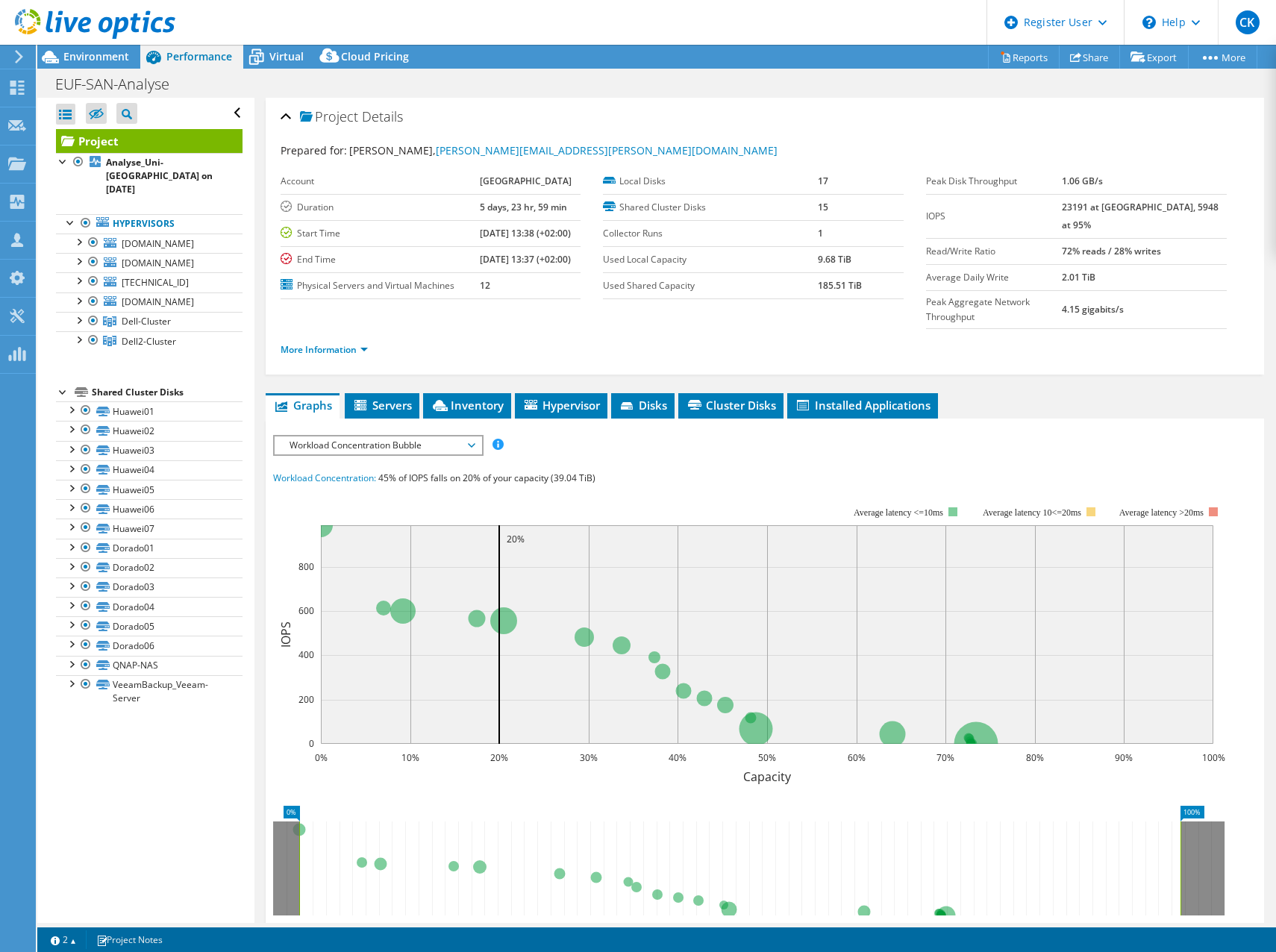
click at [416, 444] on span "Workload Concentration Bubble" at bounding box center [377, 445] width 191 height 18
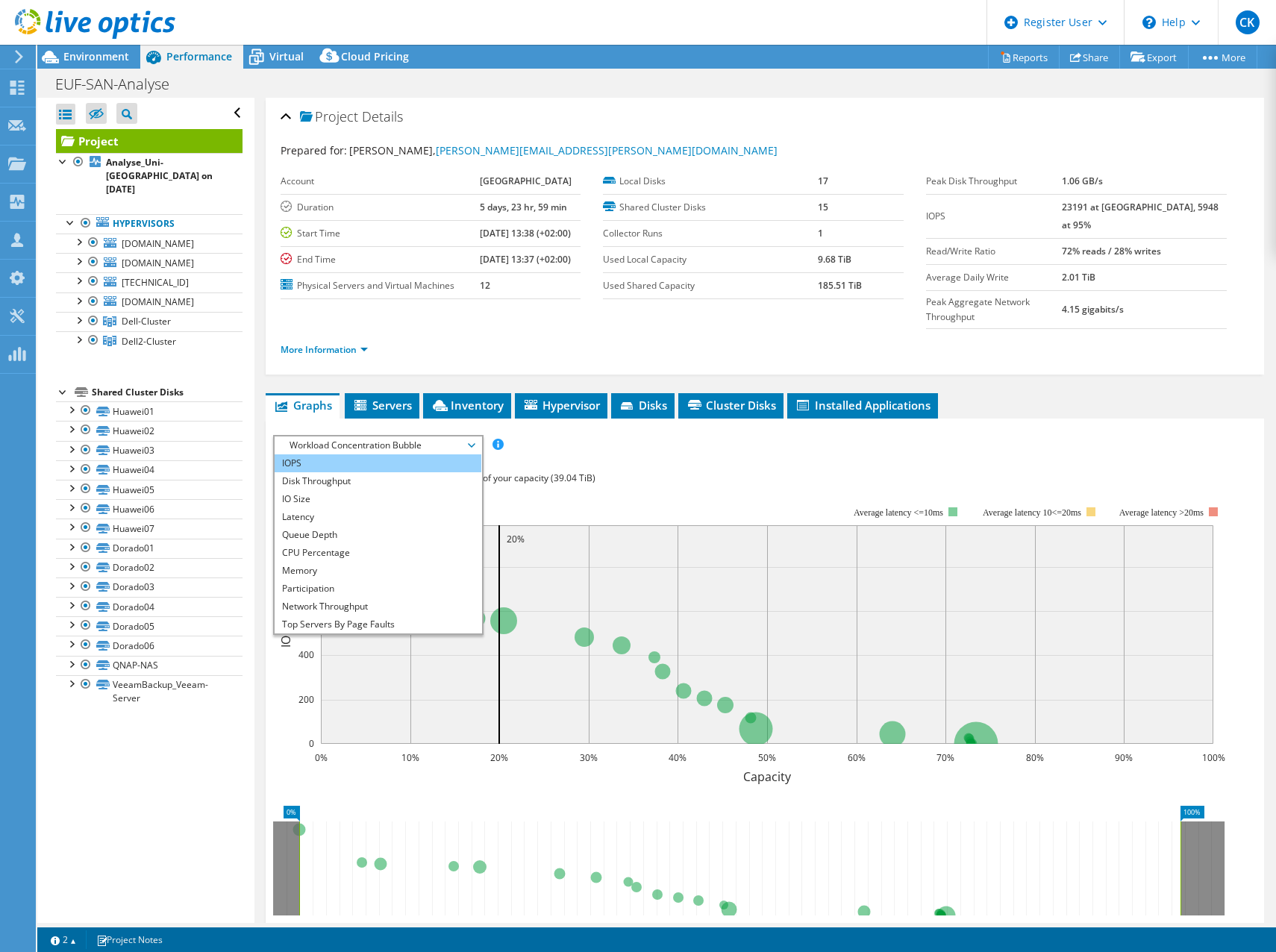
click at [406, 459] on li "IOPS" at bounding box center [377, 462] width 207 height 18
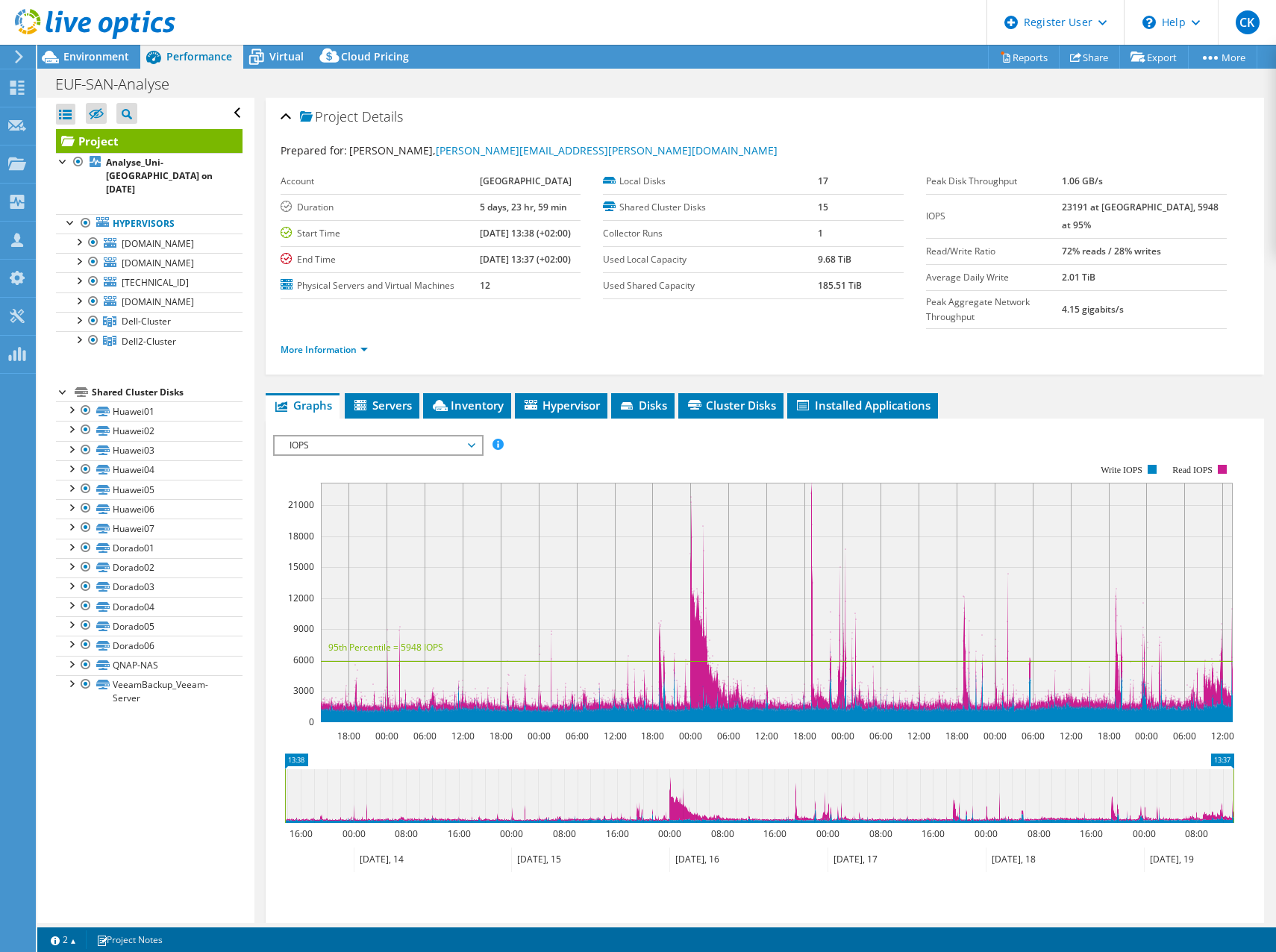
click at [436, 443] on span "IOPS" at bounding box center [377, 445] width 191 height 18
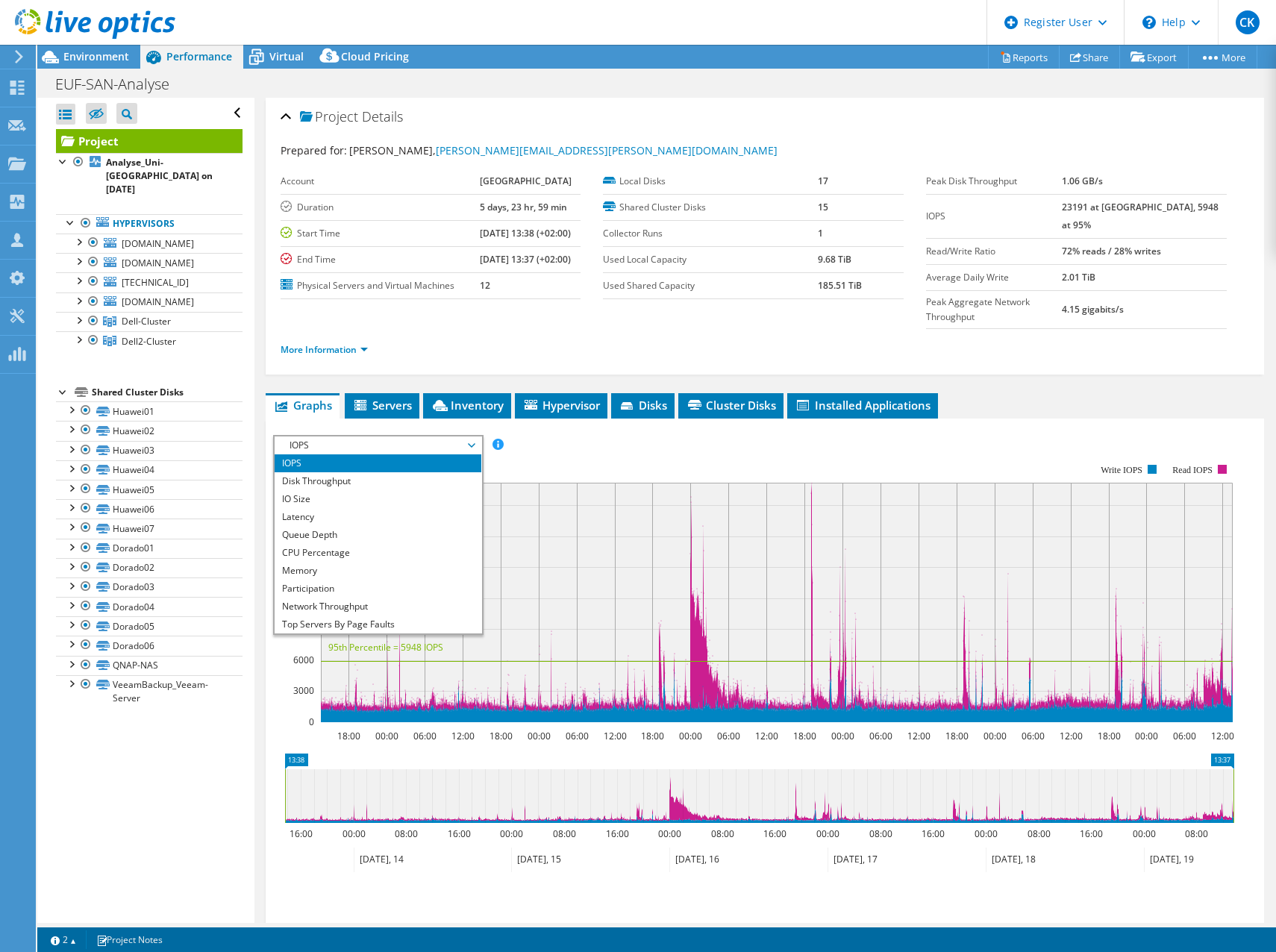
click at [1030, 356] on ul "More Information" at bounding box center [765, 348] width 969 height 20
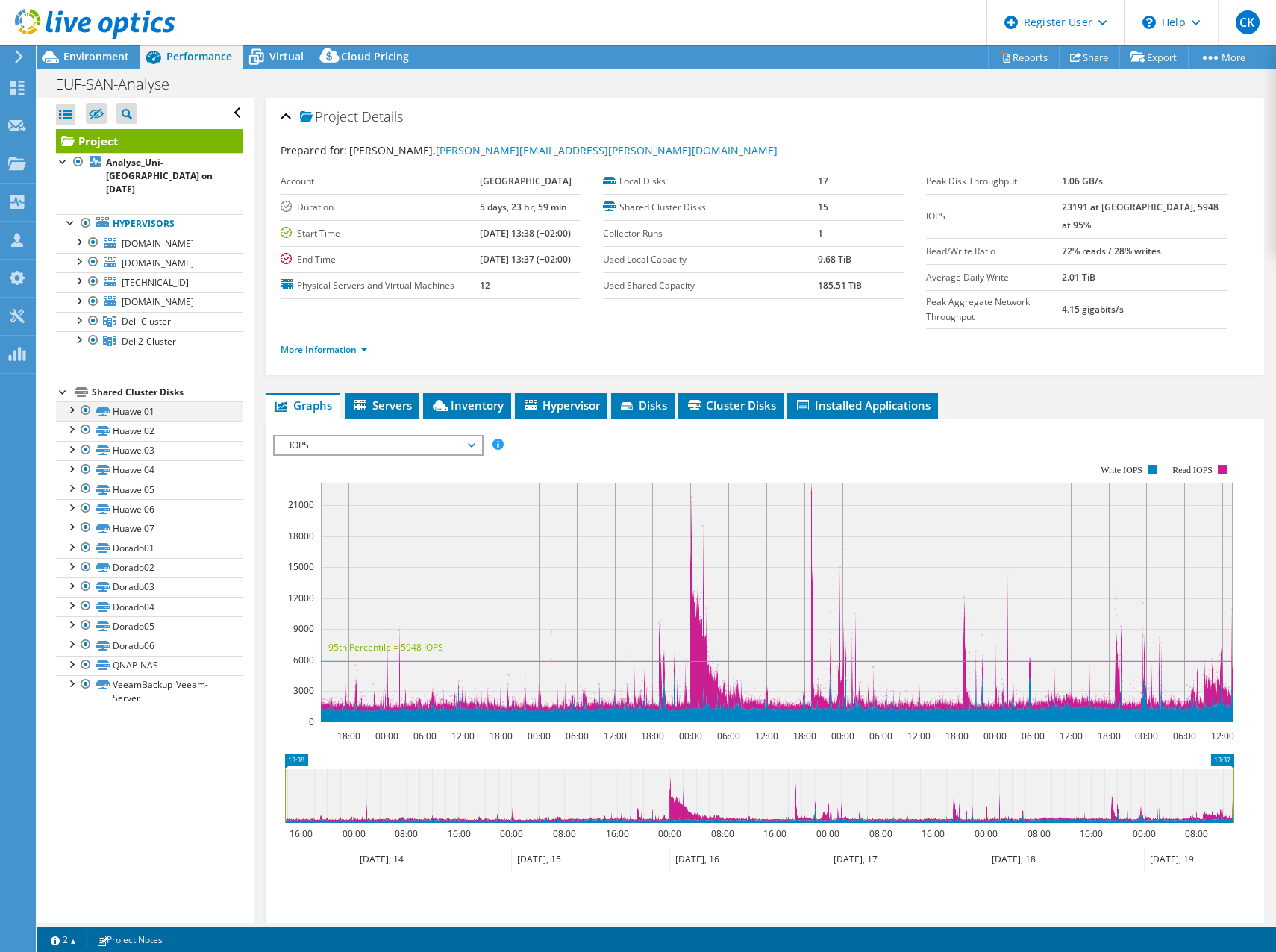
click at [71, 416] on div at bounding box center [71, 409] width 15 height 15
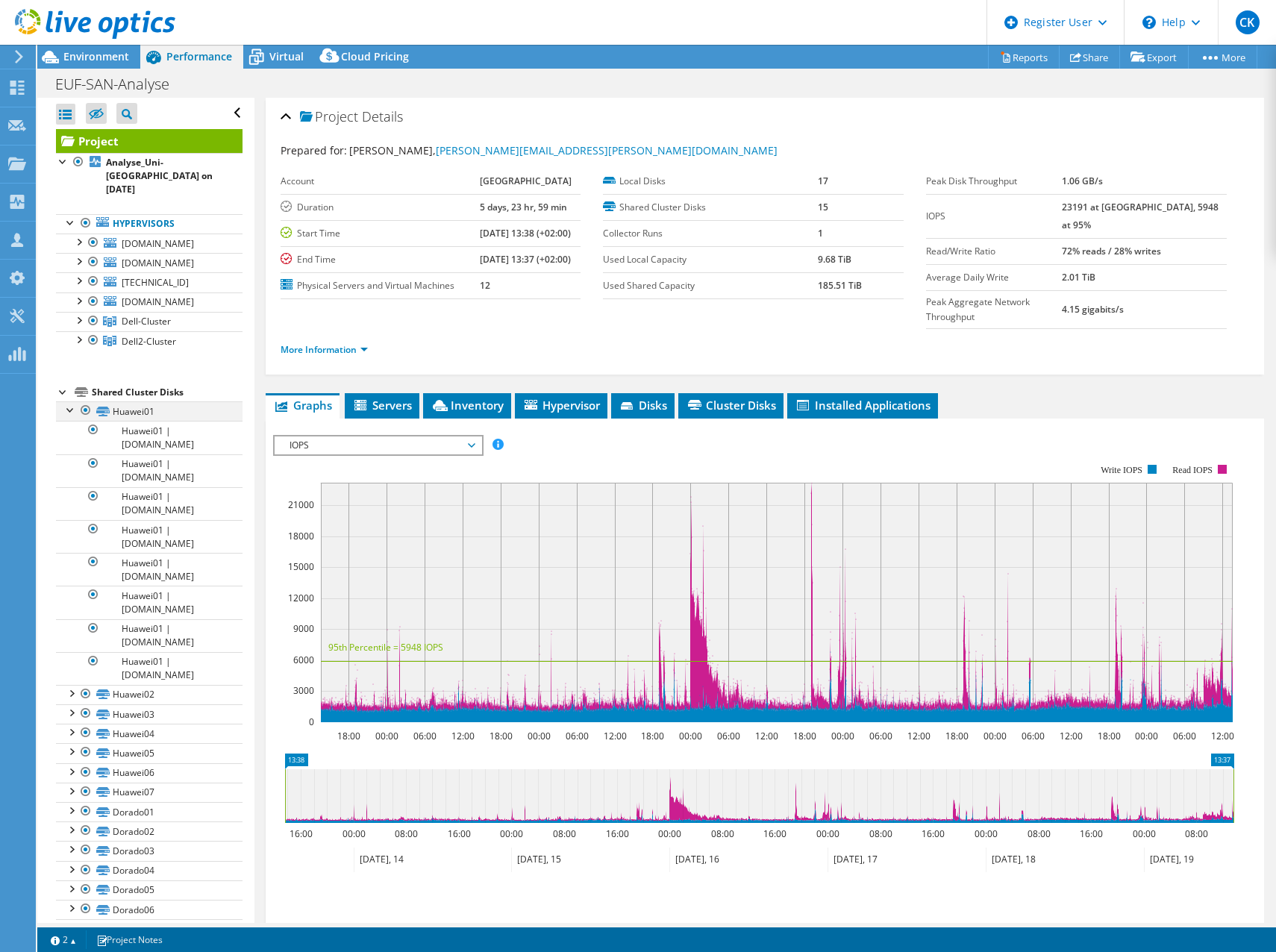
click at [71, 416] on div at bounding box center [71, 409] width 15 height 15
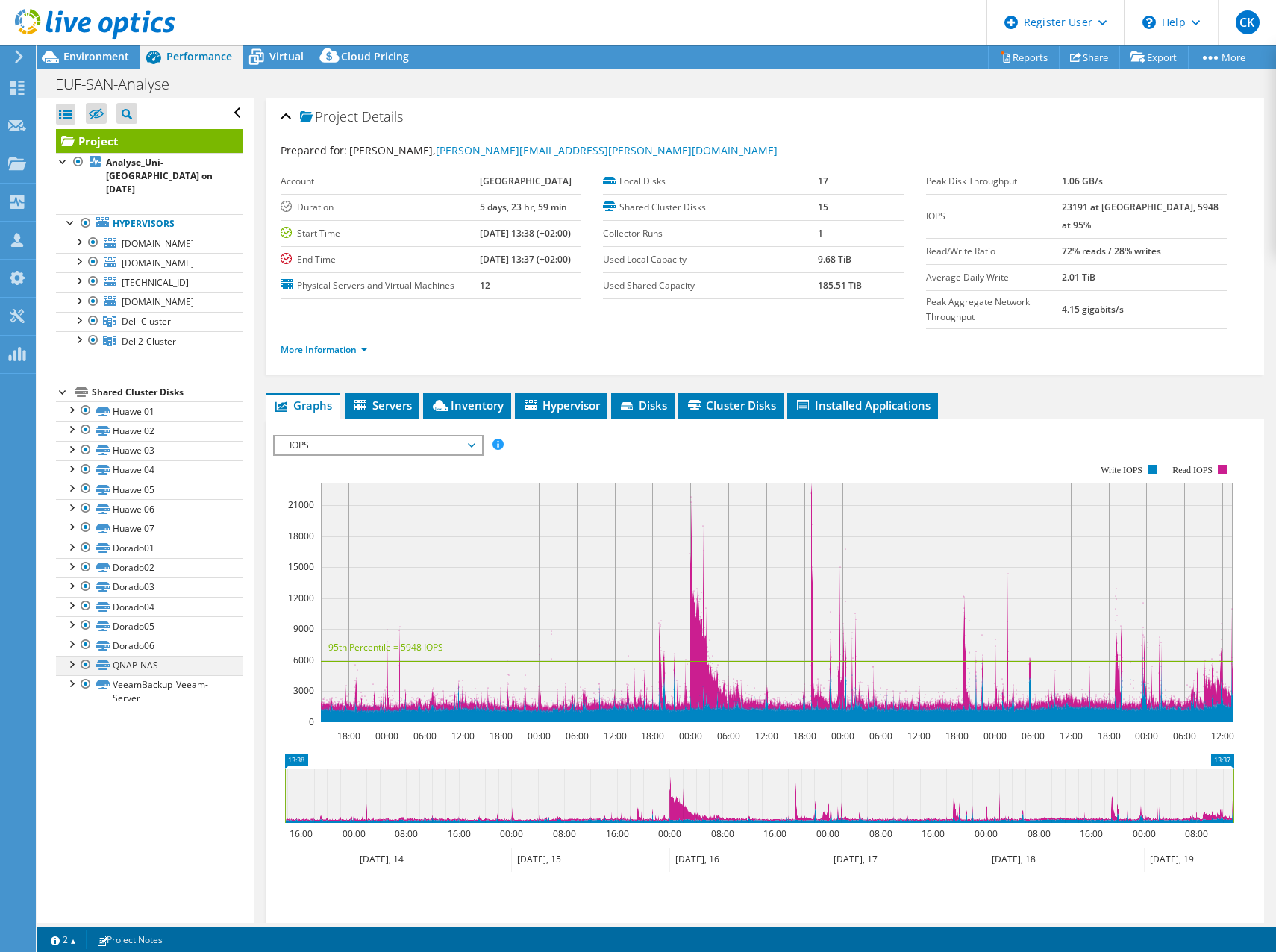
click at [69, 670] on div at bounding box center [71, 663] width 15 height 15
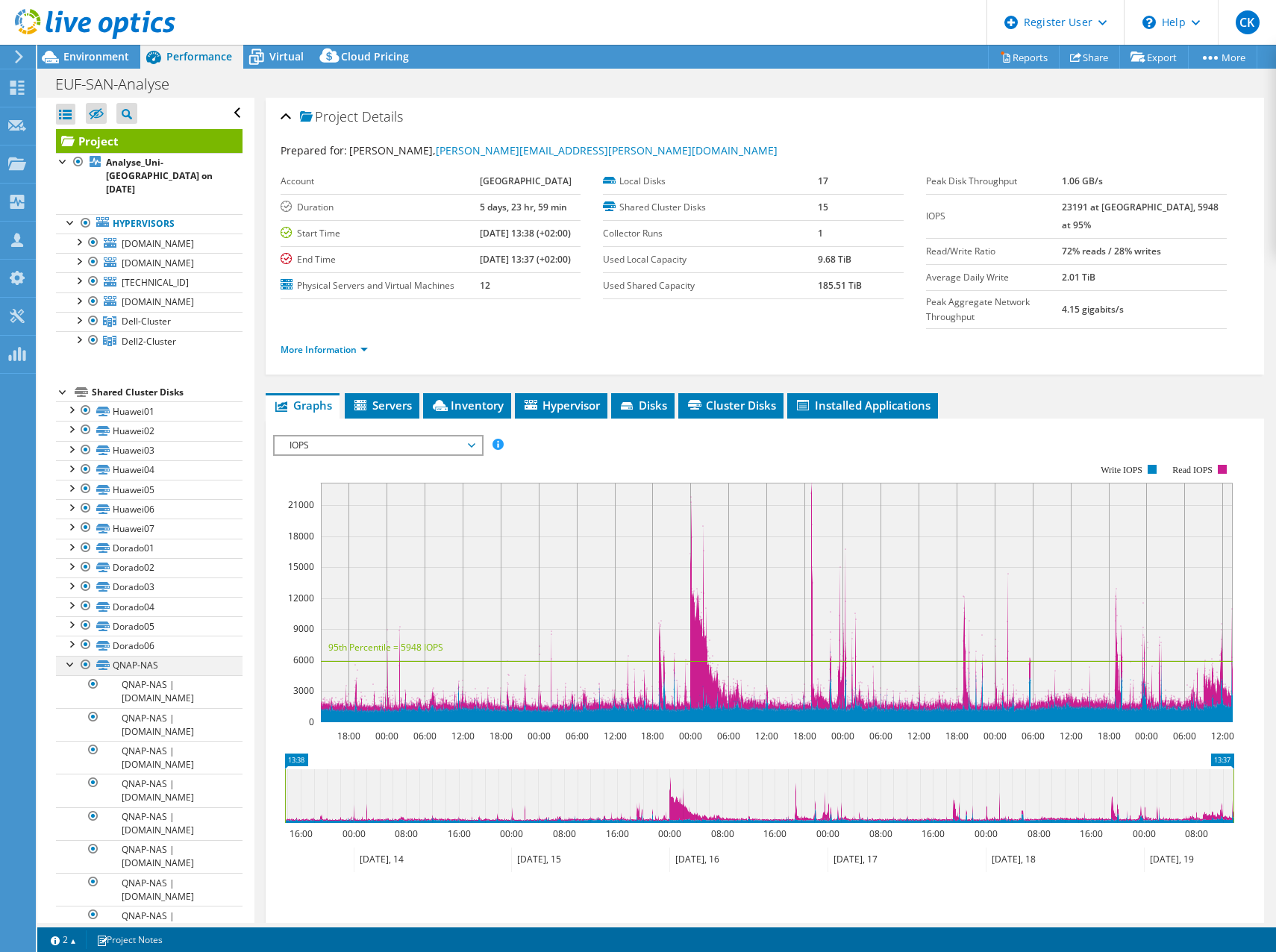
click at [69, 670] on div at bounding box center [71, 663] width 15 height 15
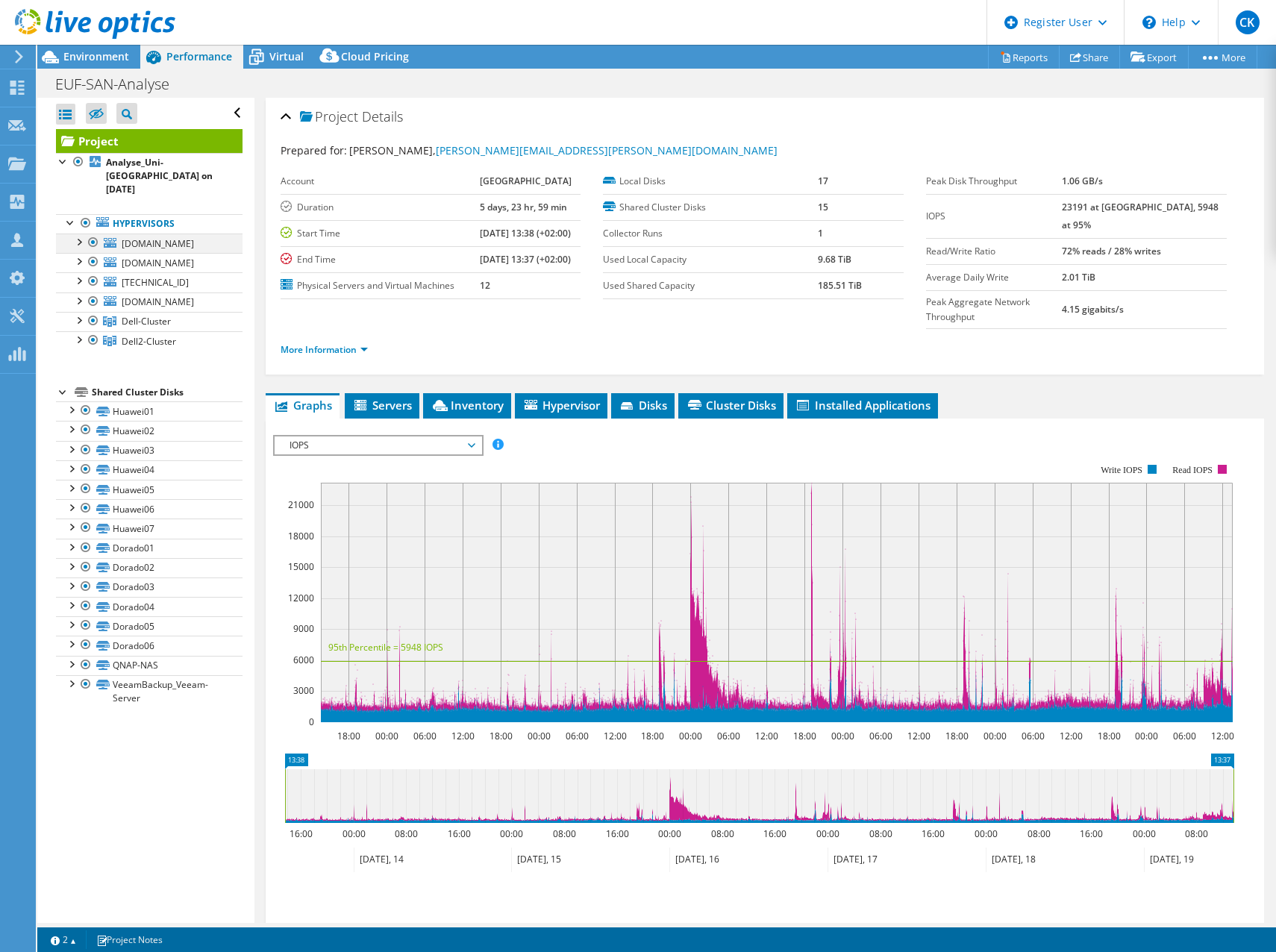
click at [78, 233] on div at bounding box center [79, 241] width 15 height 15
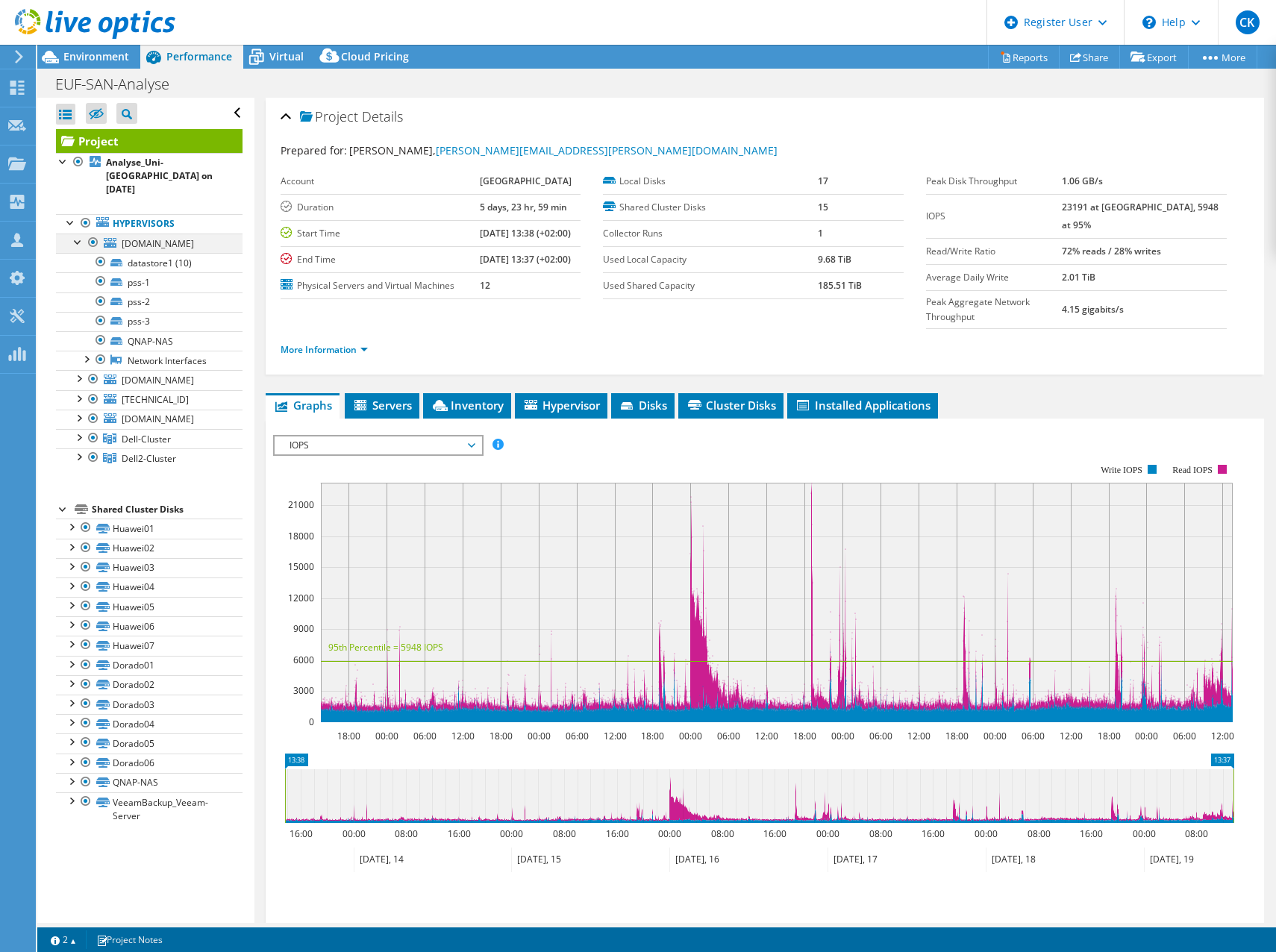
click at [78, 233] on div at bounding box center [79, 241] width 15 height 15
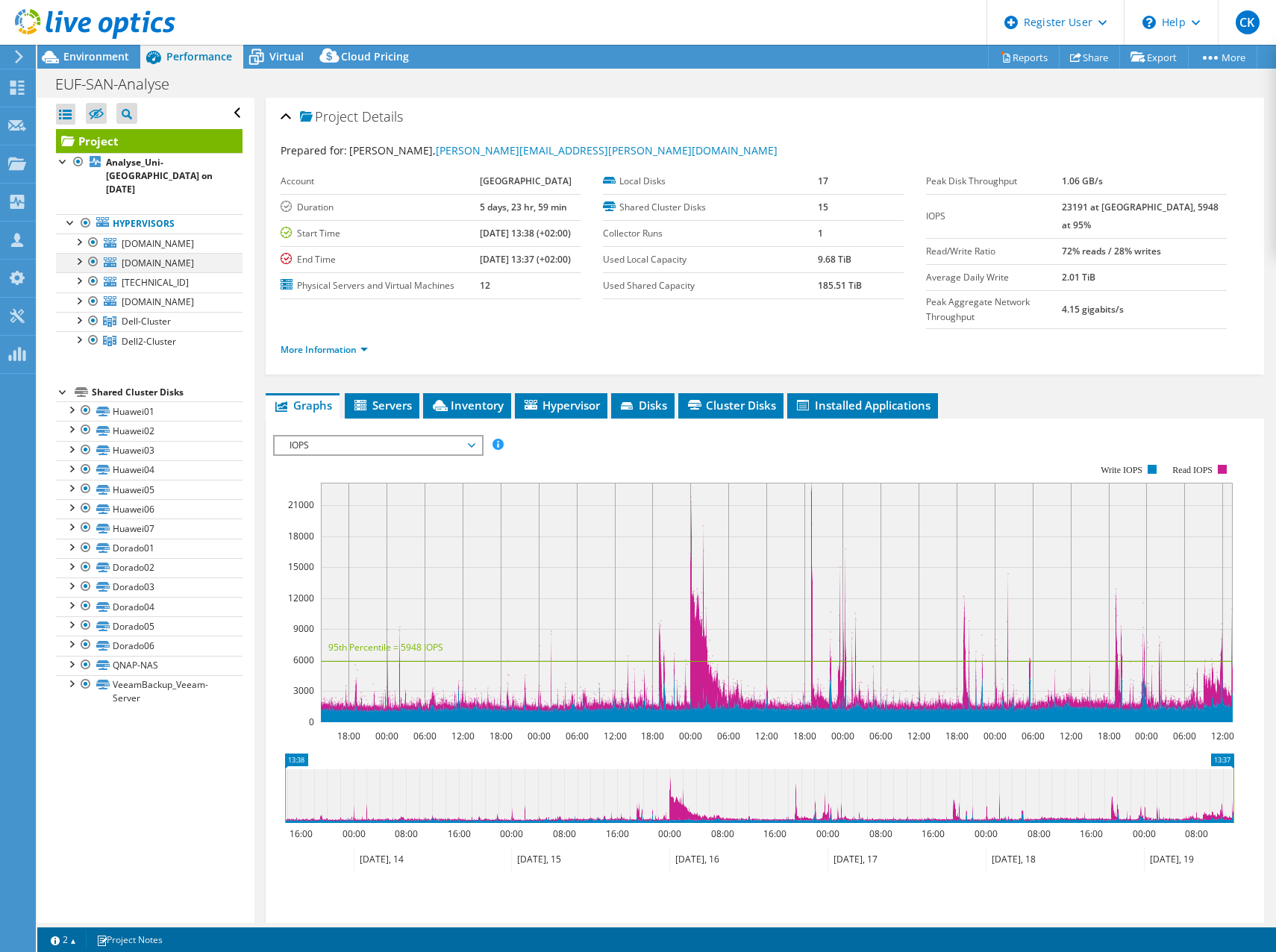
click at [76, 263] on div at bounding box center [79, 261] width 15 height 15
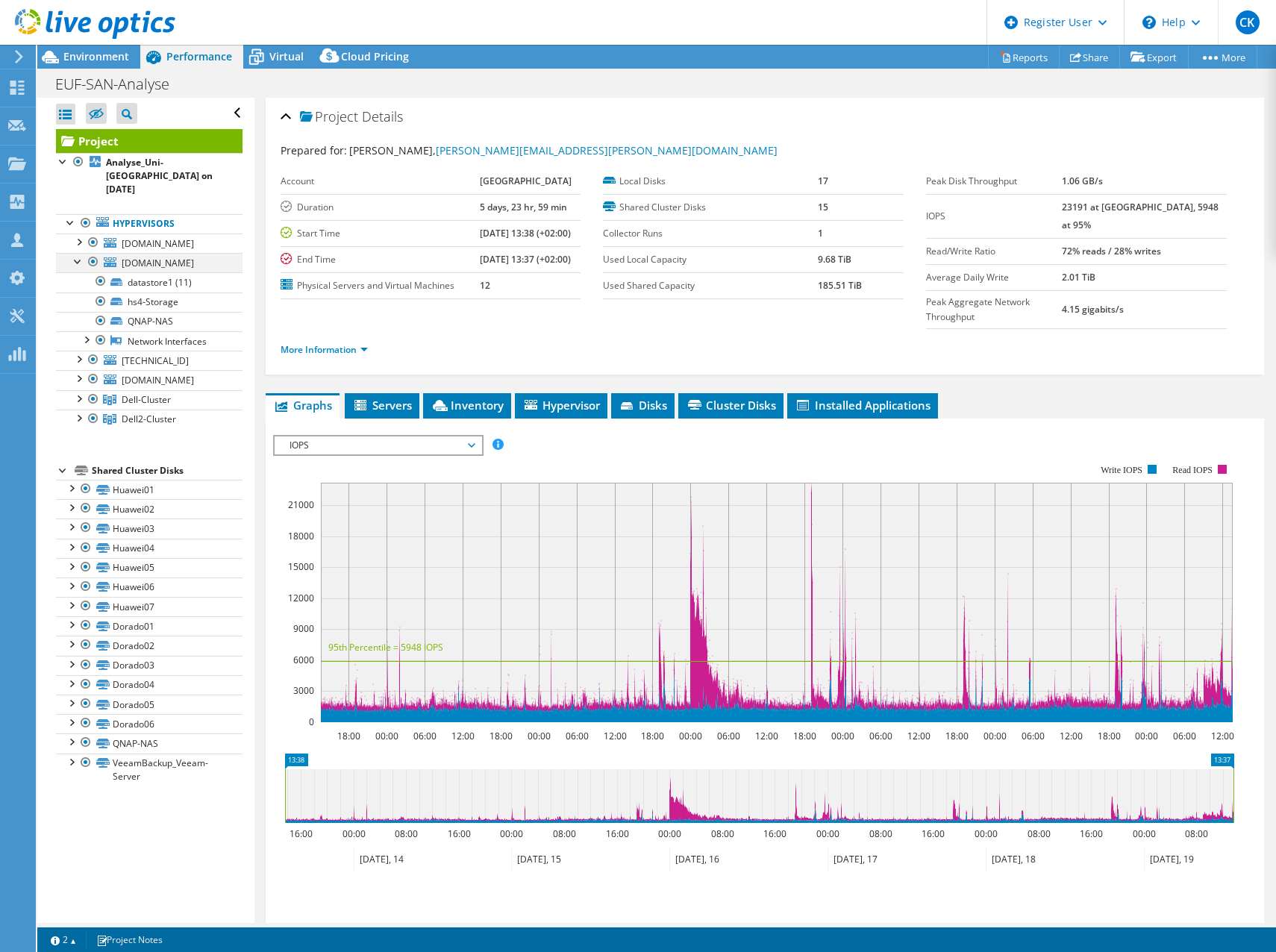
click at [76, 263] on div at bounding box center [79, 261] width 15 height 15
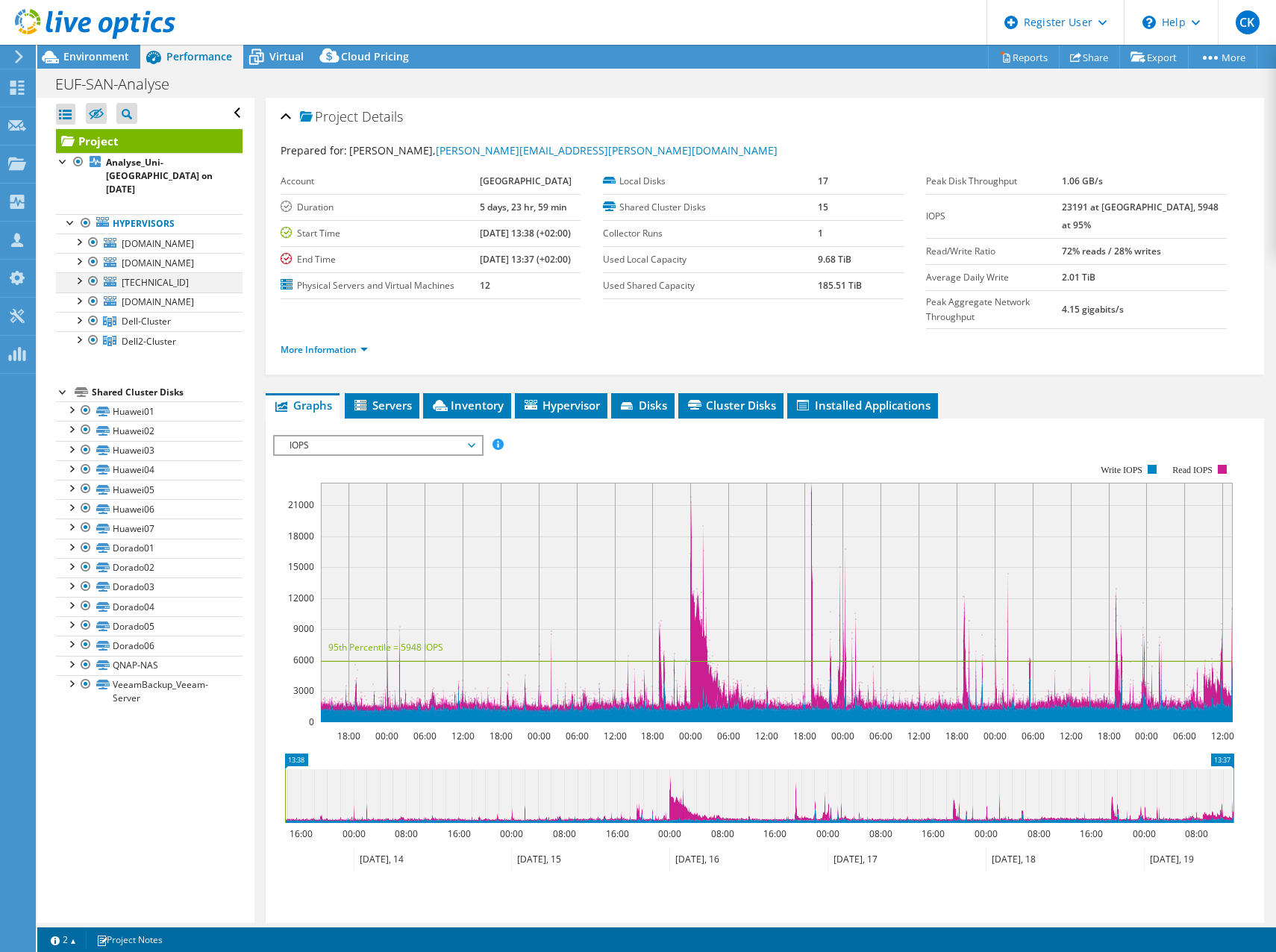
click at [79, 288] on div at bounding box center [79, 280] width 15 height 15
click at [78, 308] on div at bounding box center [79, 300] width 15 height 15
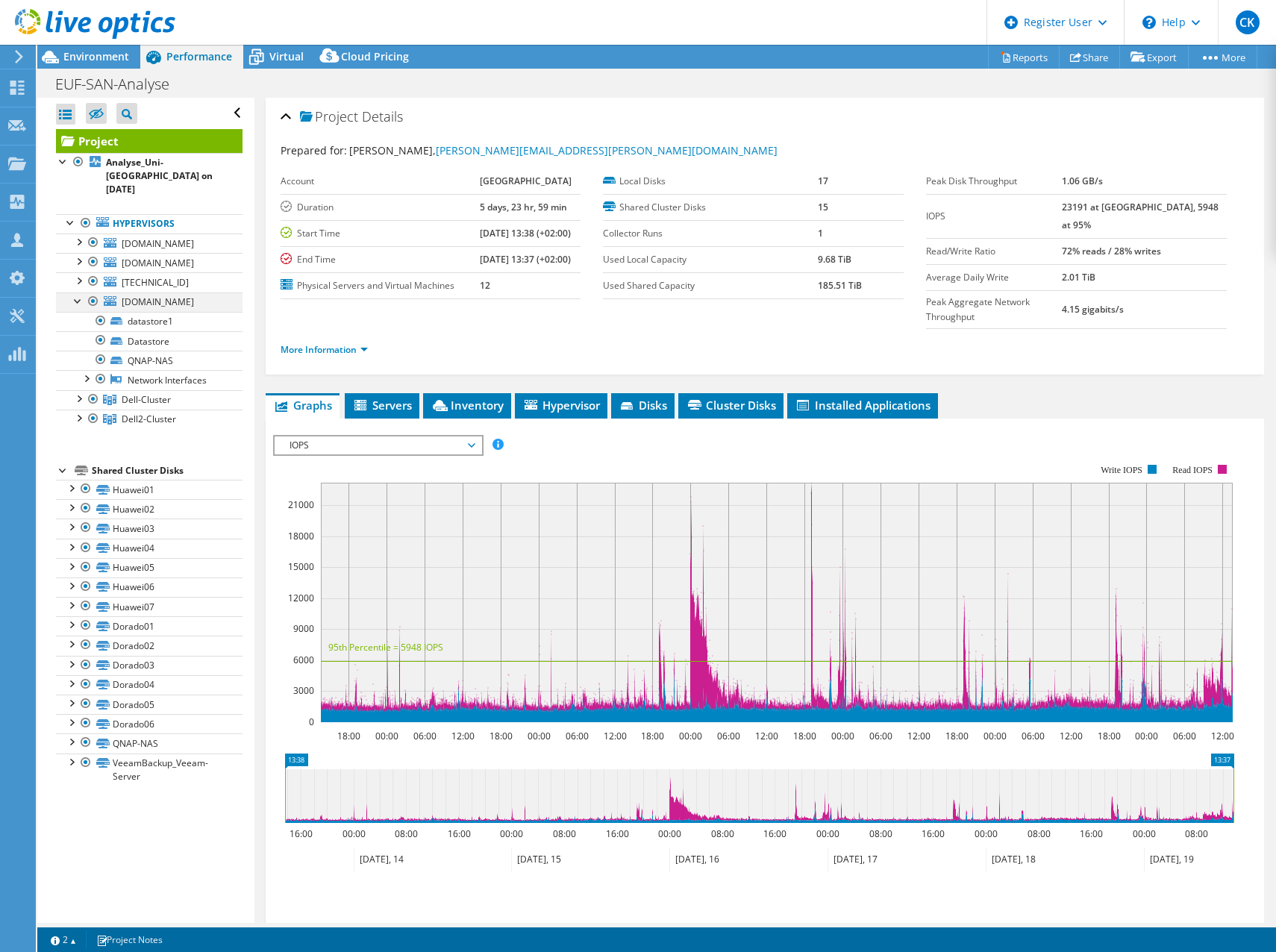
click at [78, 308] on div at bounding box center [79, 300] width 15 height 15
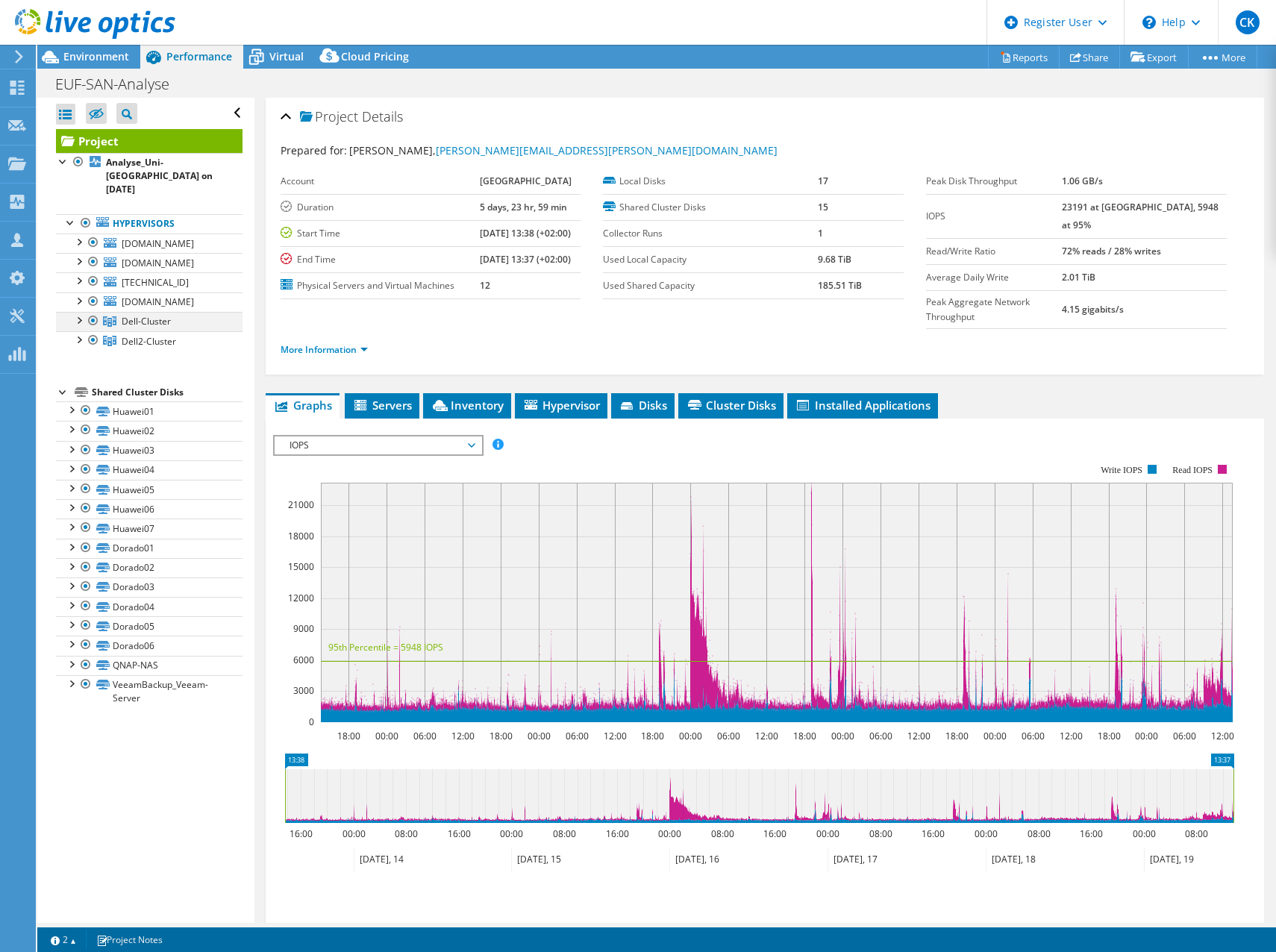
click at [80, 327] on div at bounding box center [79, 319] width 15 height 15
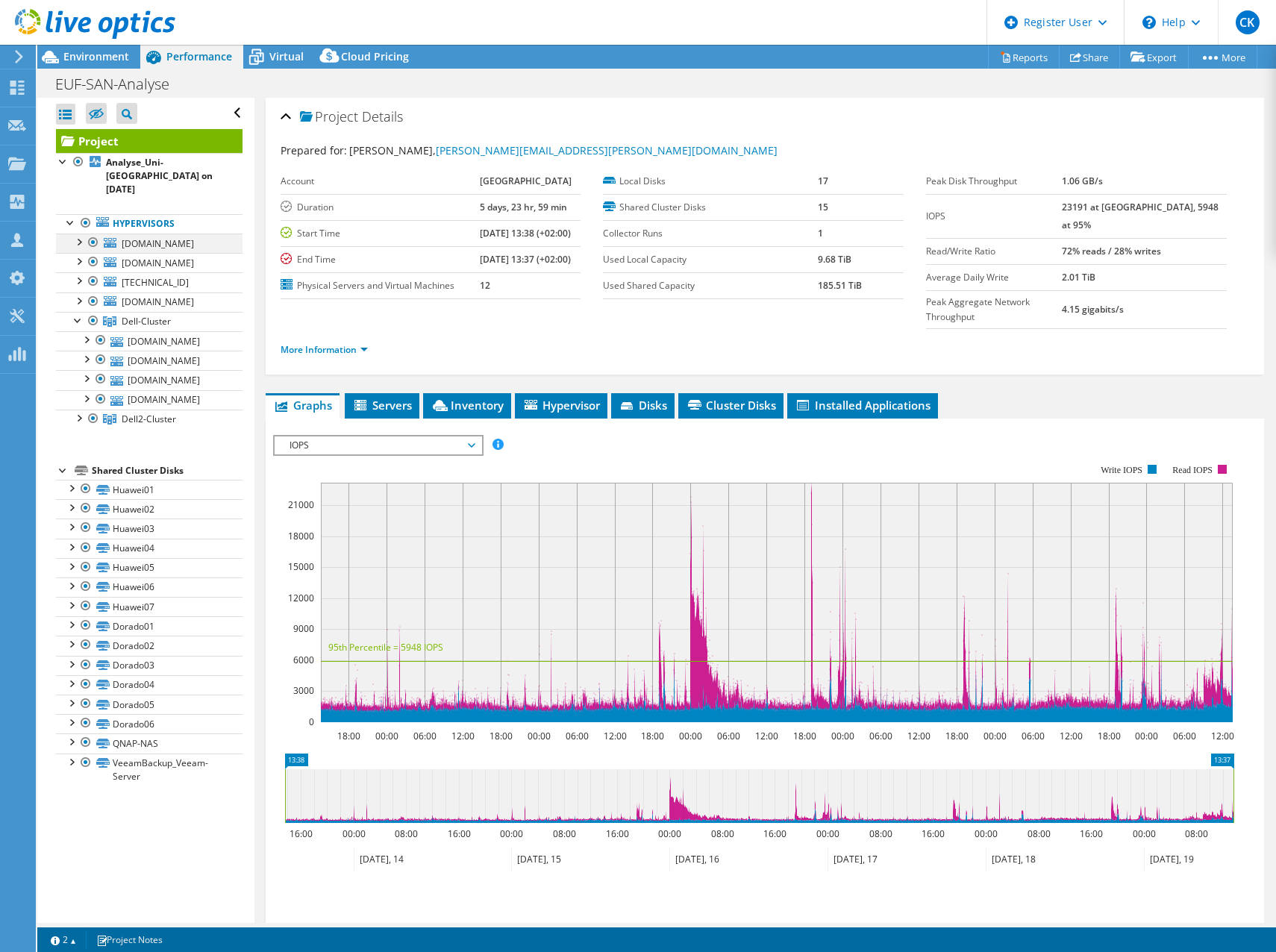
click at [79, 233] on div at bounding box center [79, 241] width 15 height 15
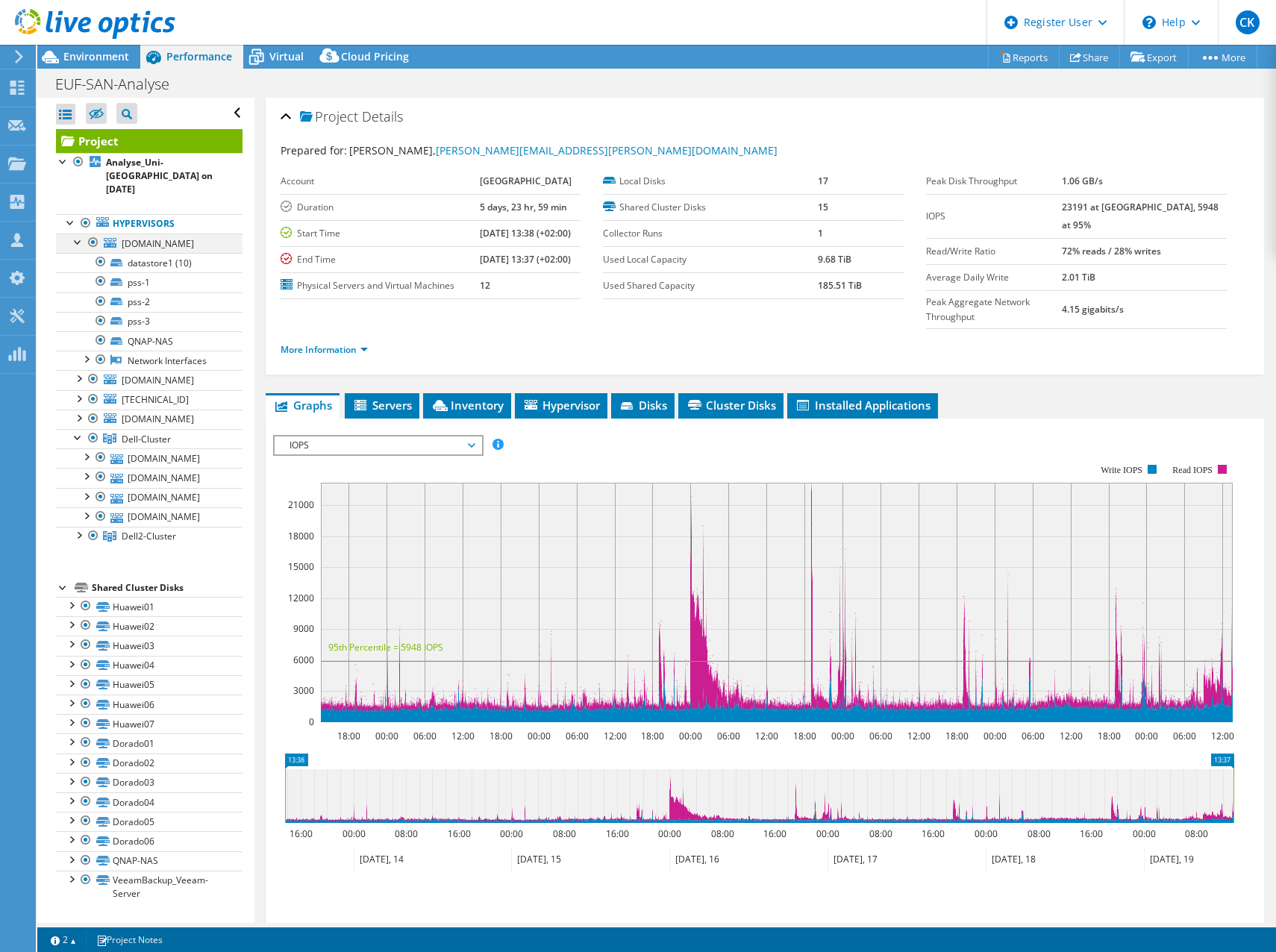
click at [79, 233] on div at bounding box center [79, 241] width 15 height 15
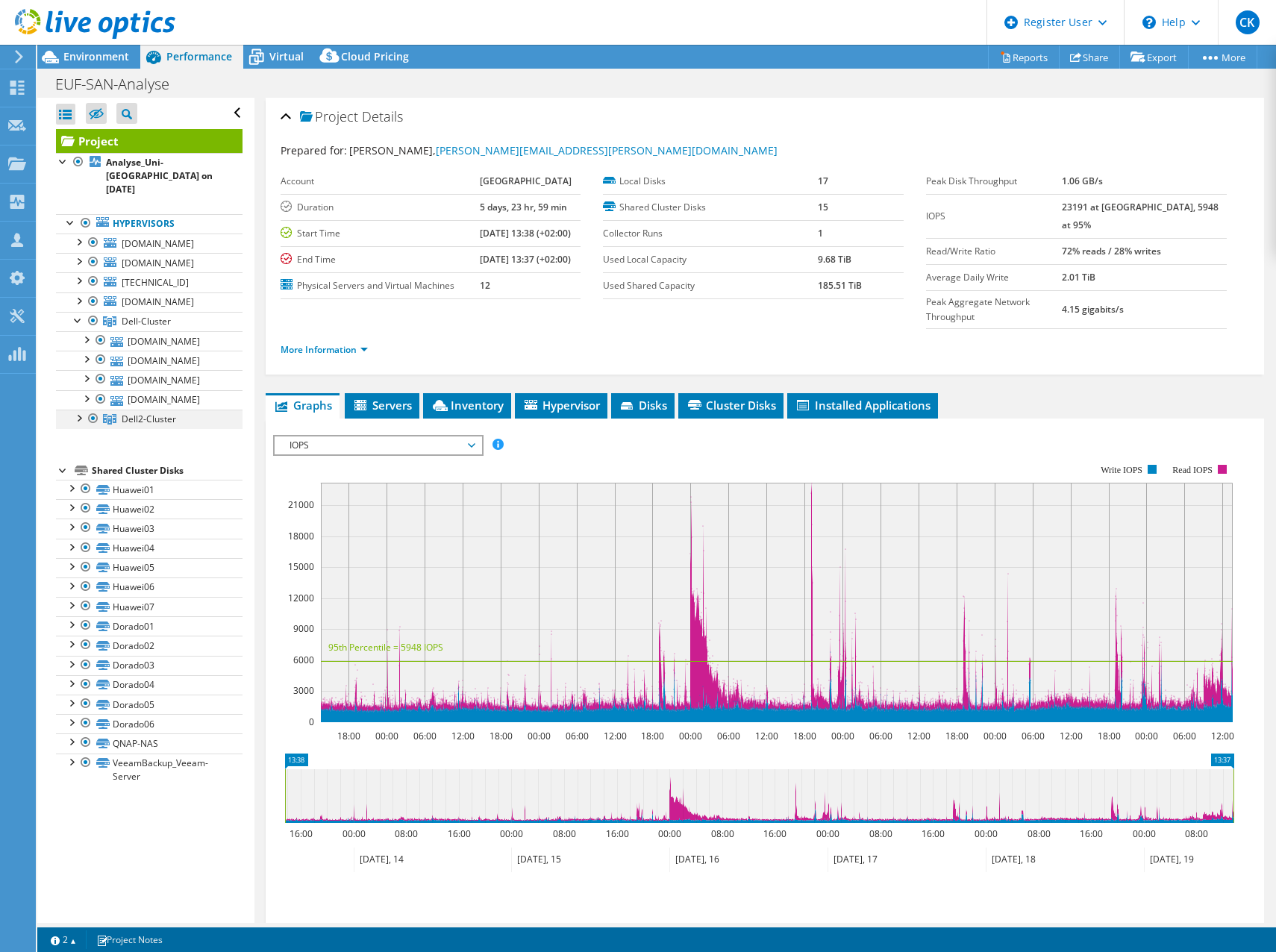
click at [74, 425] on div at bounding box center [79, 417] width 15 height 15
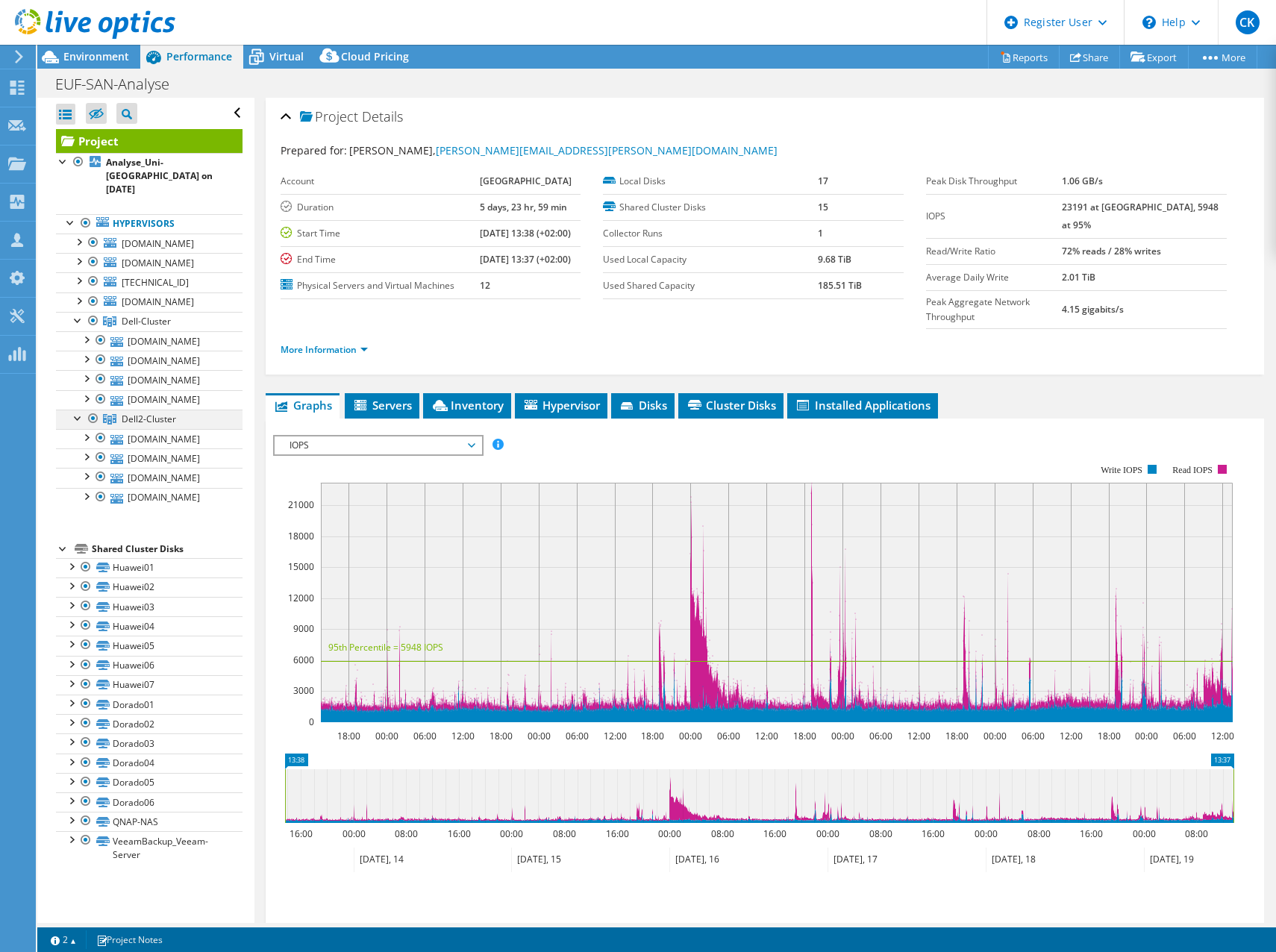
click at [74, 425] on div at bounding box center [79, 417] width 15 height 15
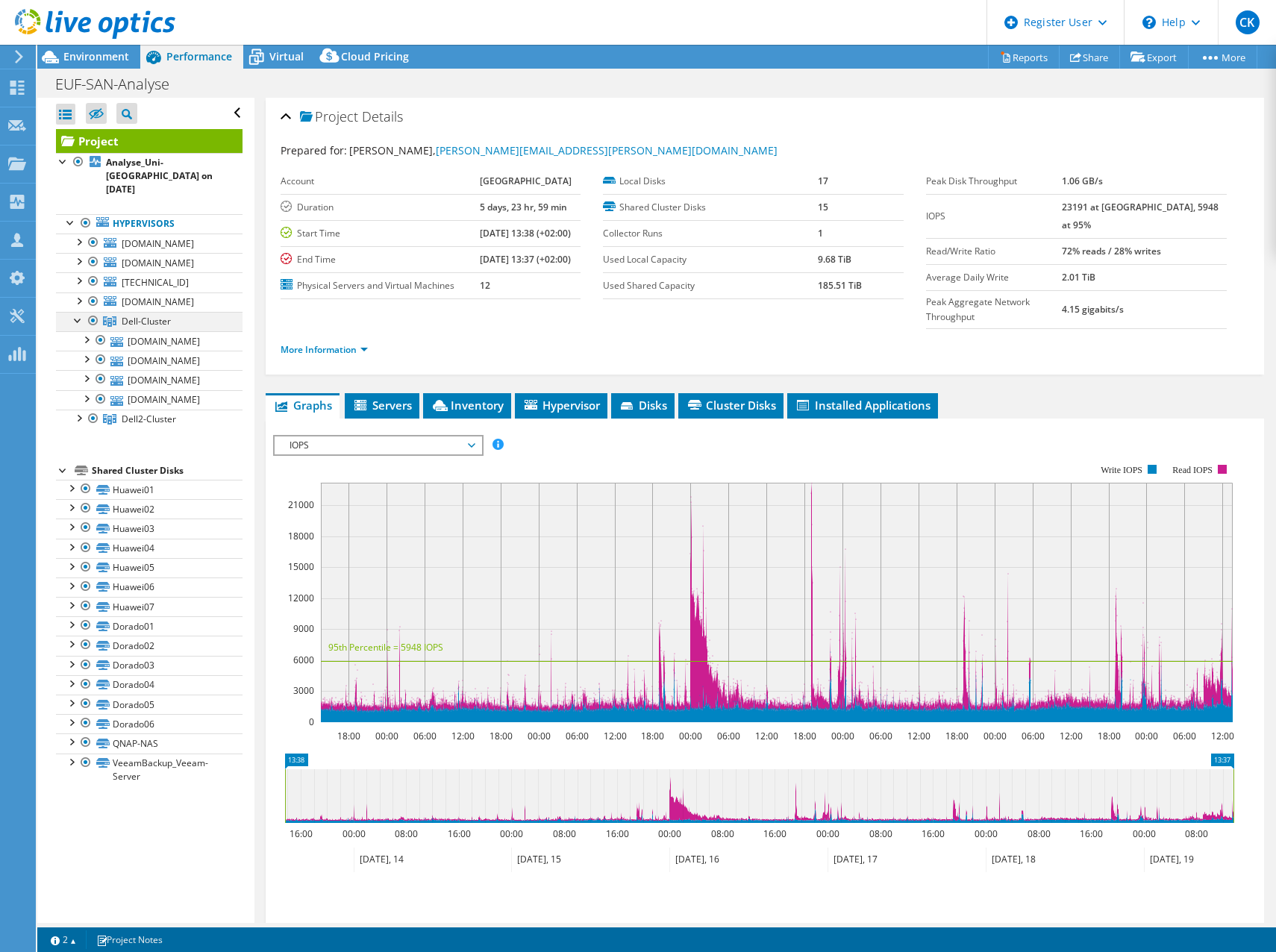
click at [74, 327] on div at bounding box center [79, 319] width 15 height 15
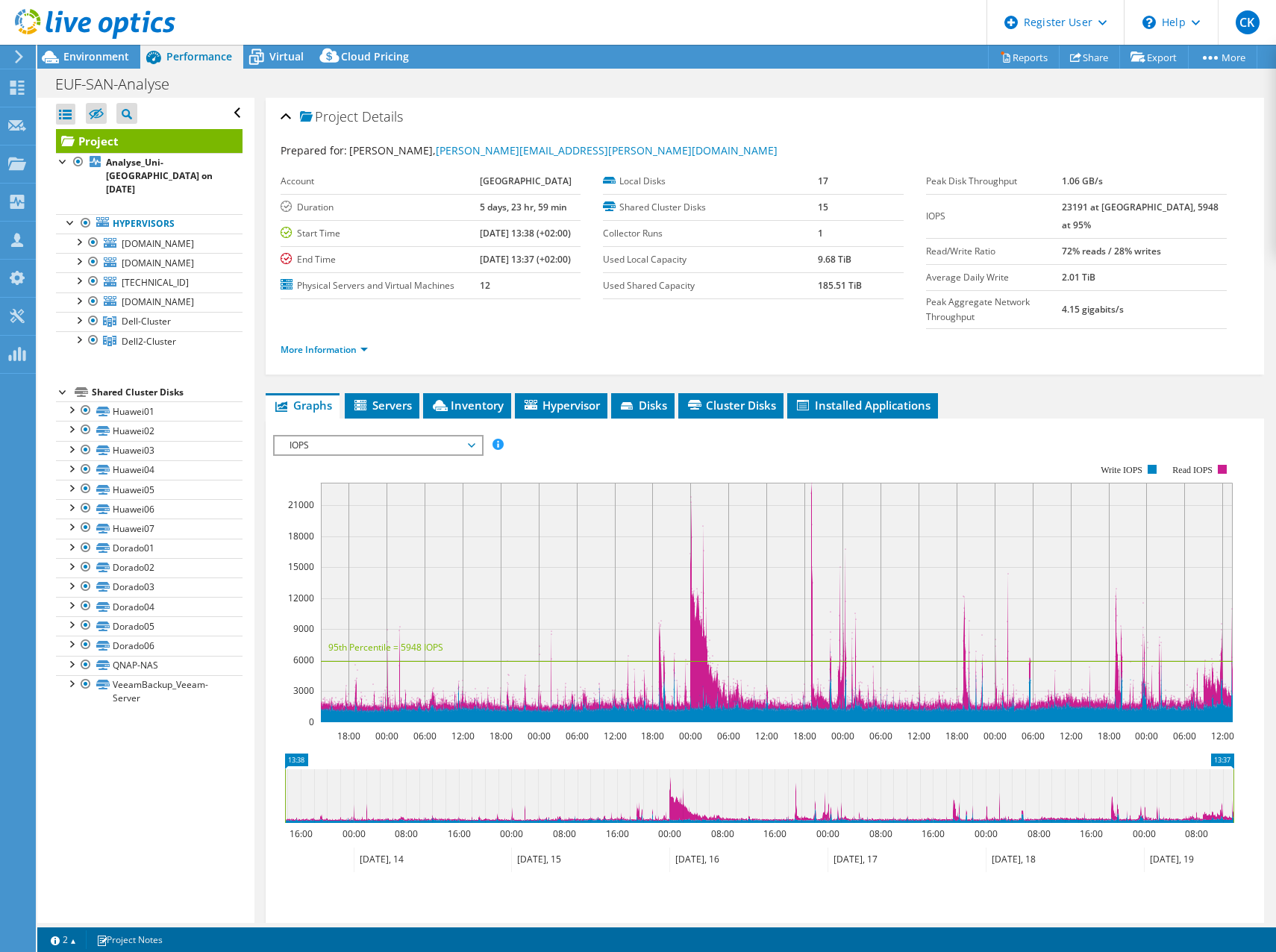
click at [365, 442] on span "IOPS" at bounding box center [377, 445] width 191 height 18
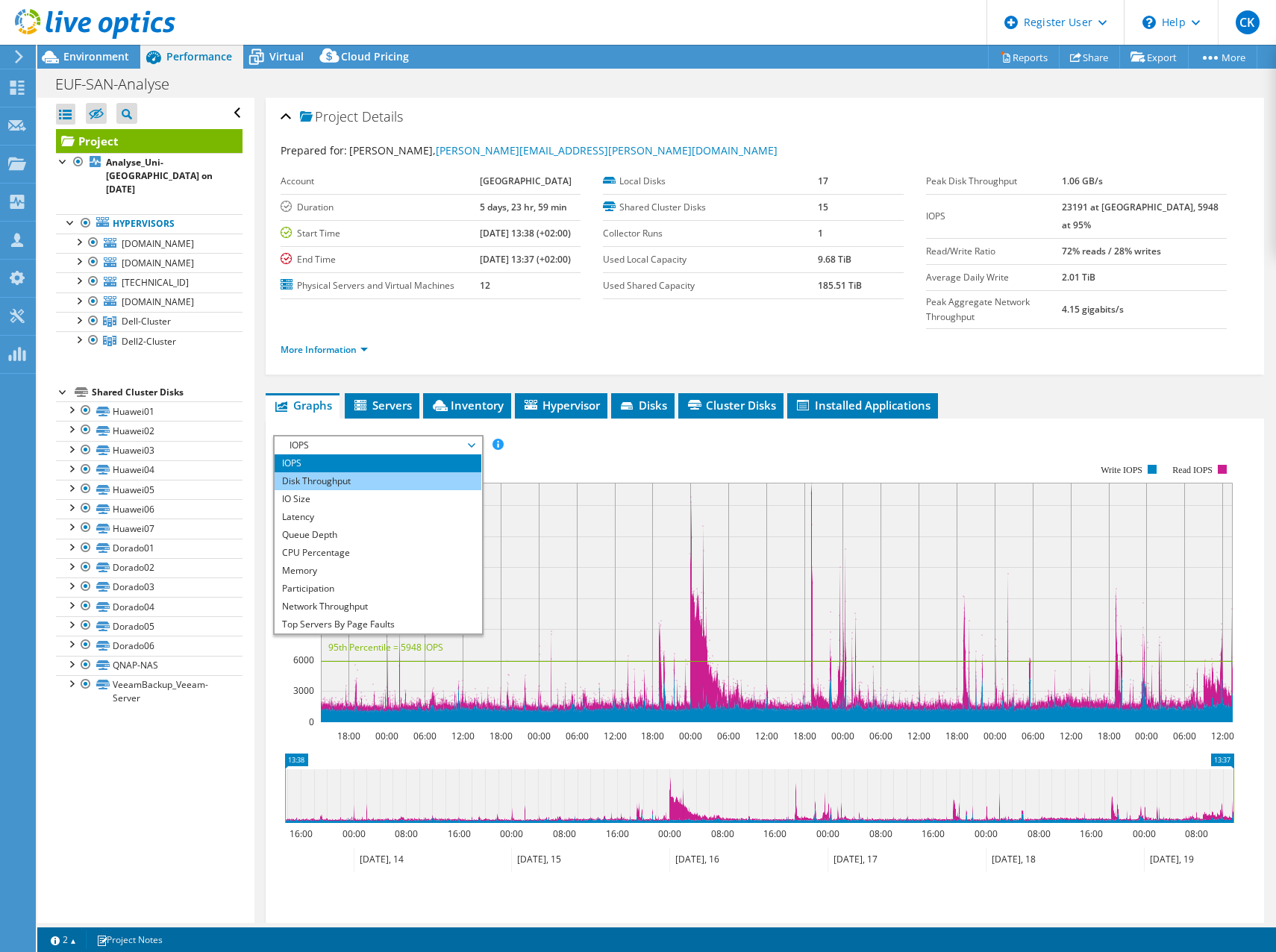
click at [385, 483] on li "Disk Throughput" at bounding box center [377, 481] width 207 height 18
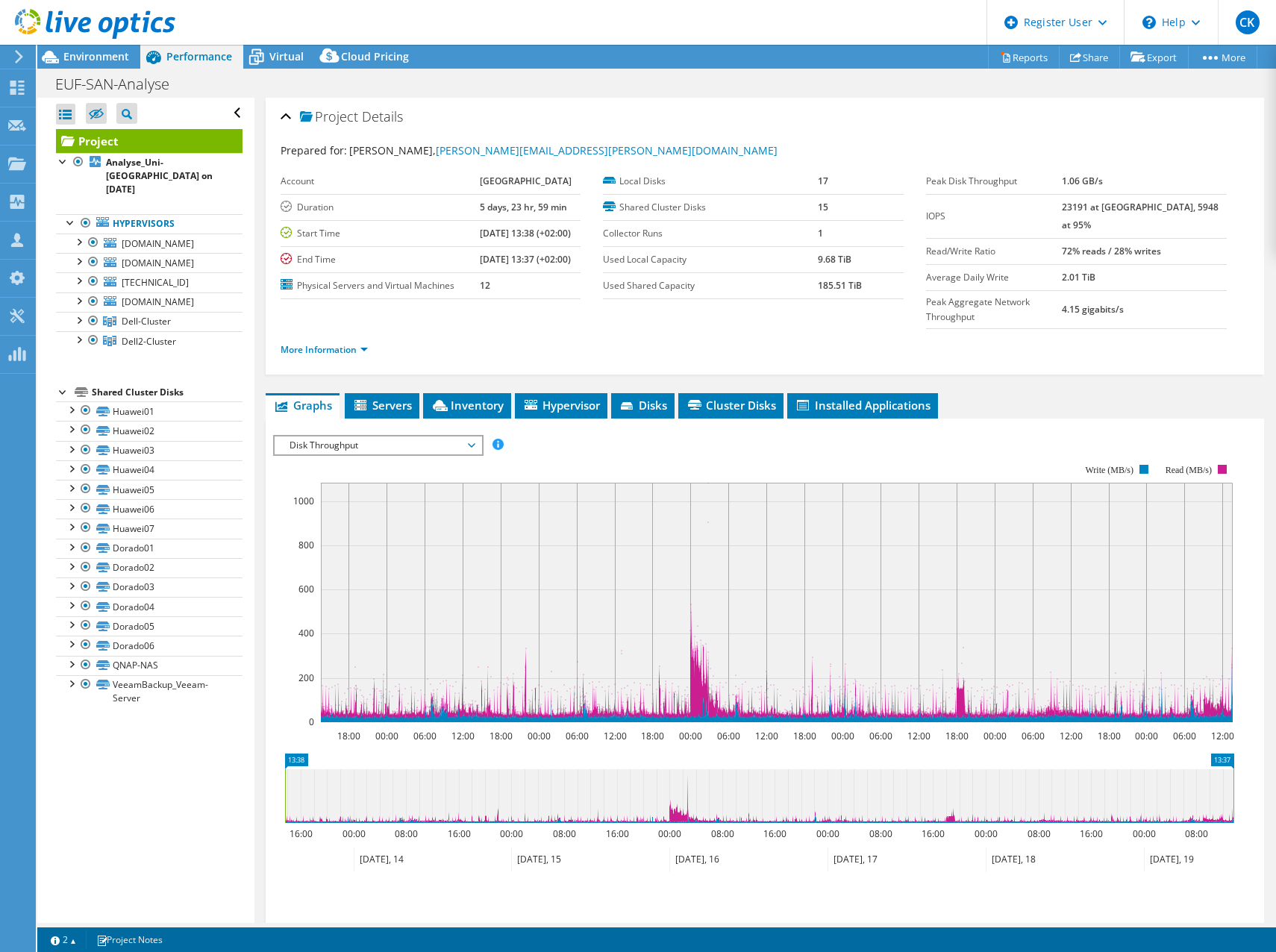
click at [396, 448] on span "Disk Throughput" at bounding box center [377, 445] width 191 height 18
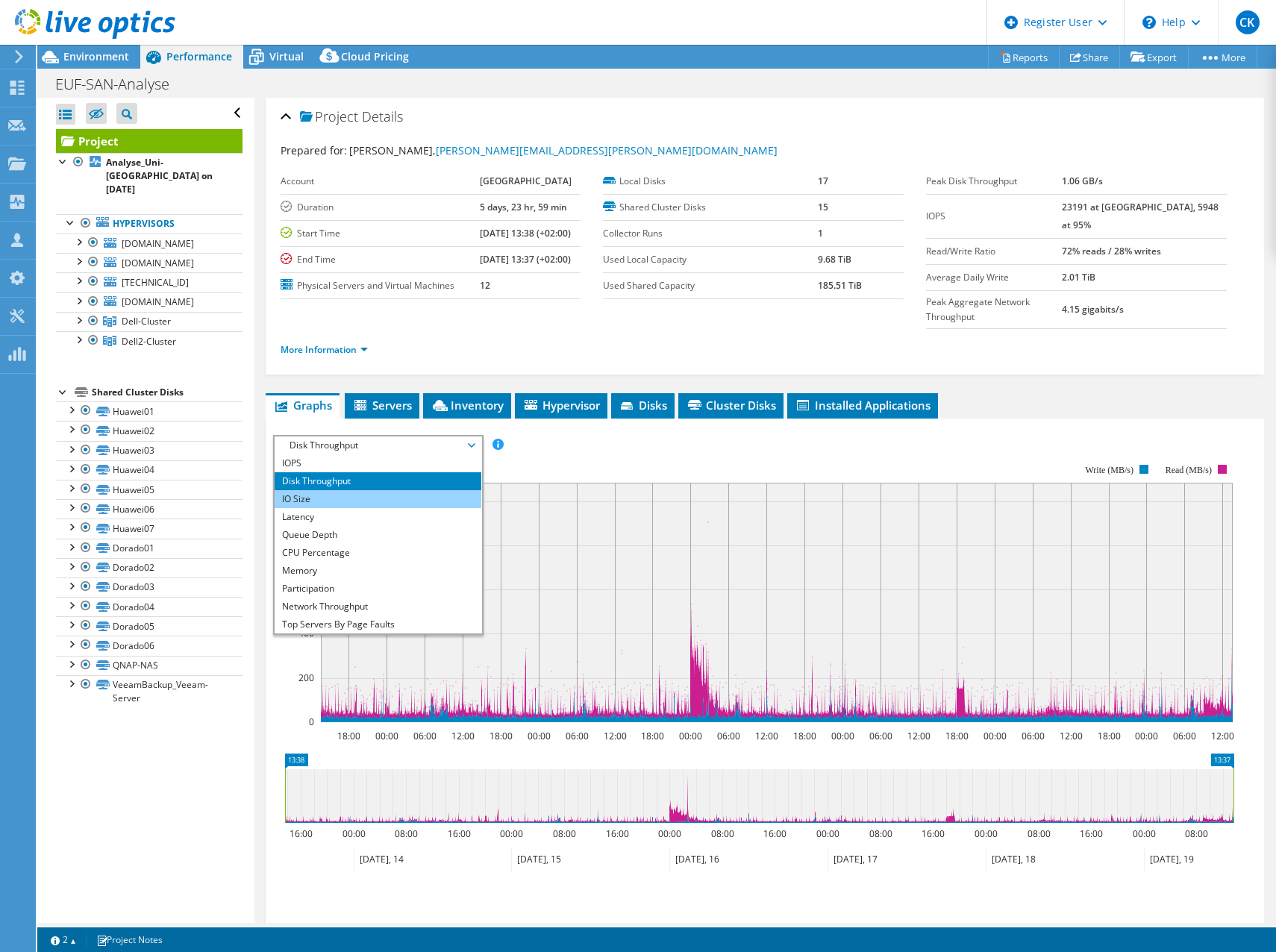
click at [392, 492] on li "IO Size" at bounding box center [377, 498] width 207 height 18
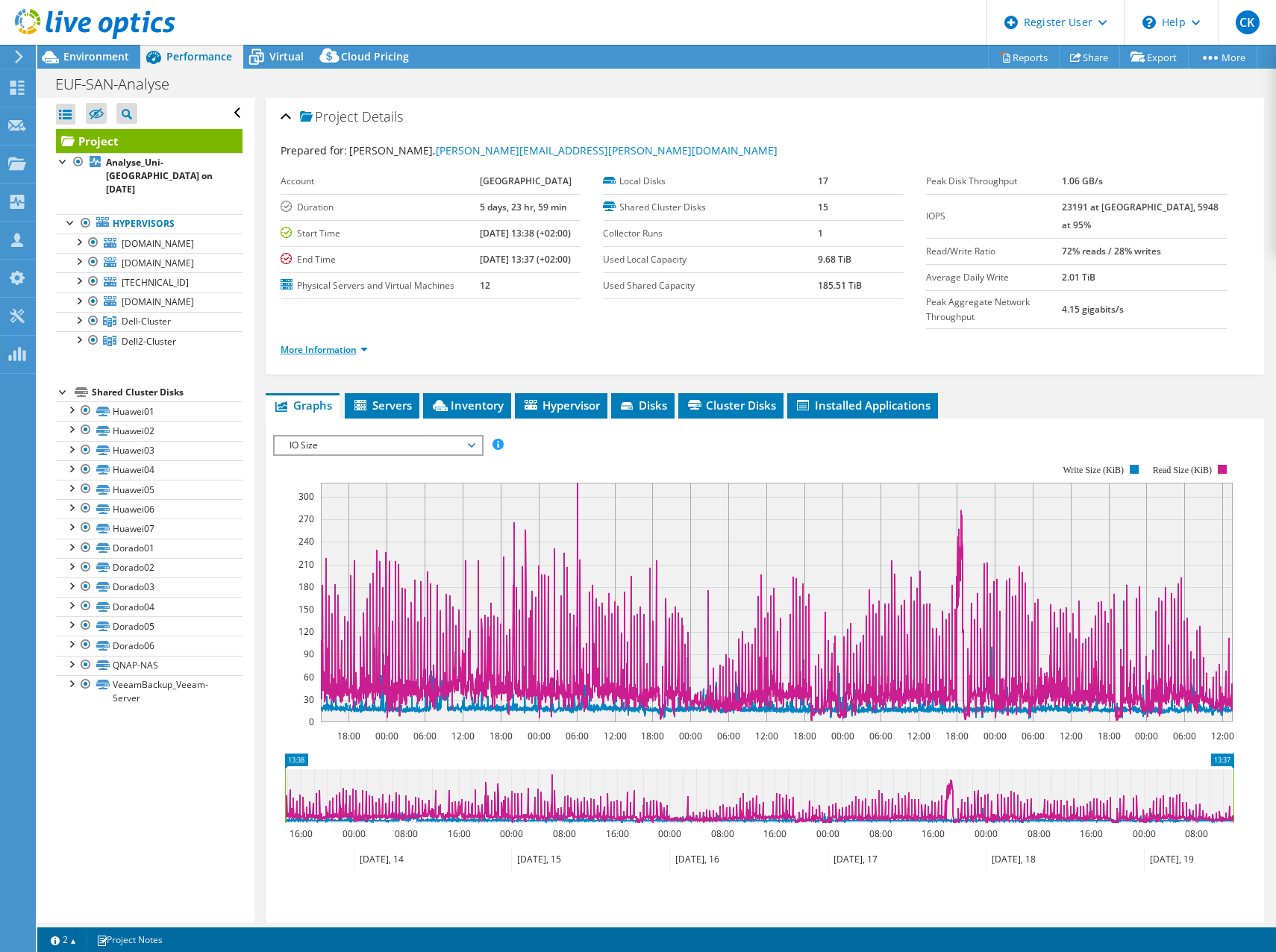
click at [331, 350] on link "More Information" at bounding box center [324, 349] width 87 height 13
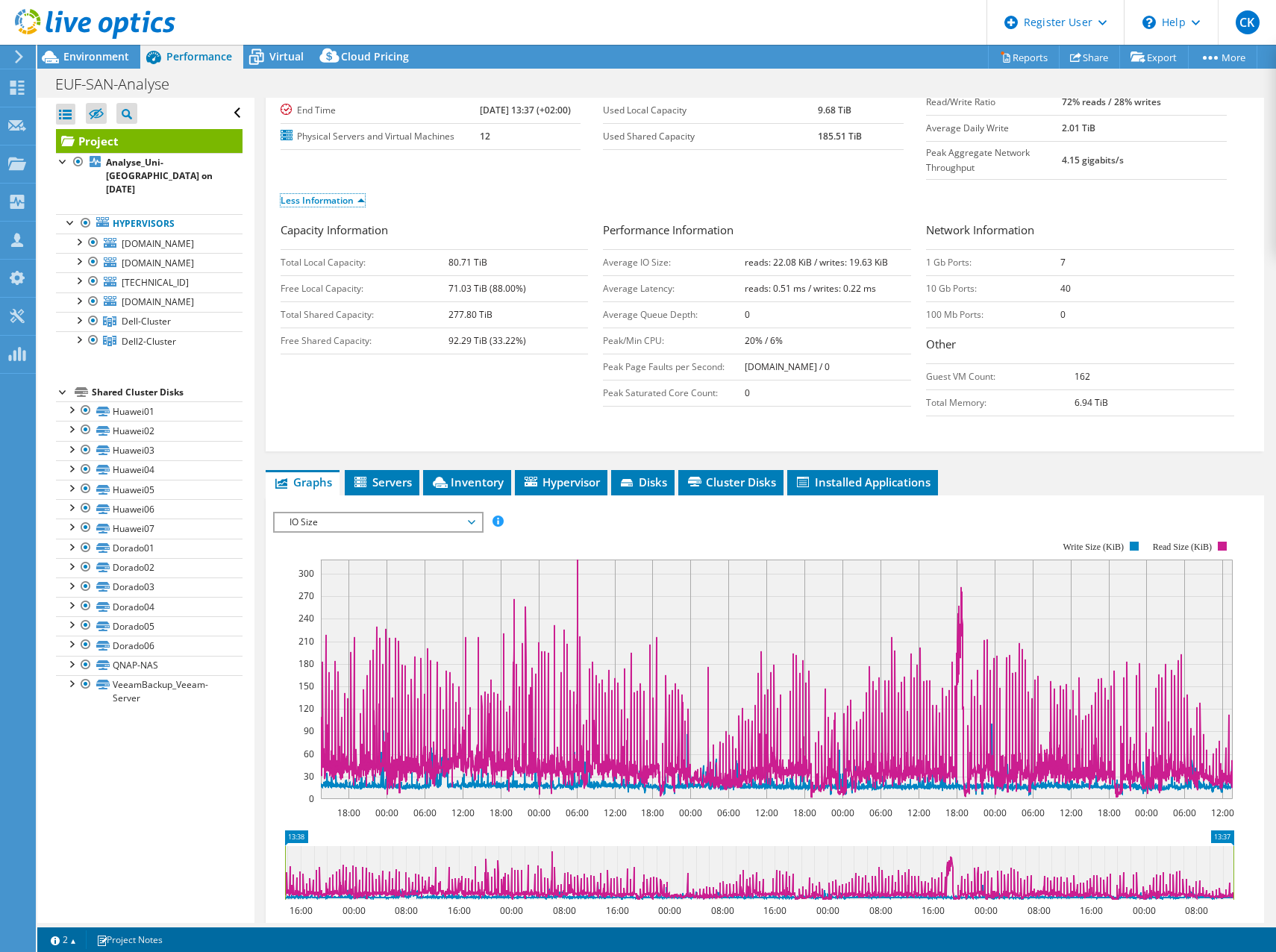
scroll to position [224, 0]
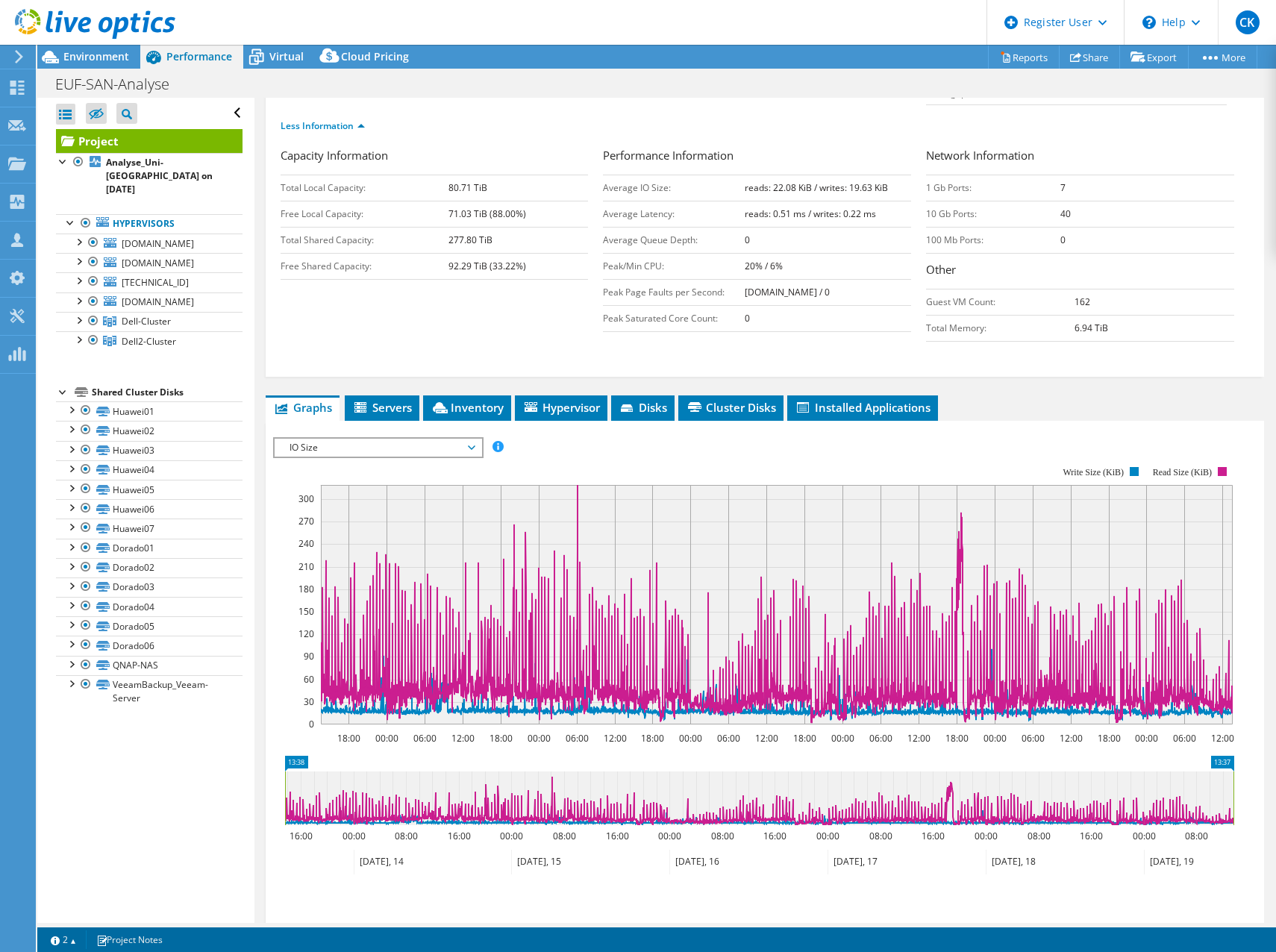
click at [412, 447] on span "IO Size" at bounding box center [377, 447] width 191 height 18
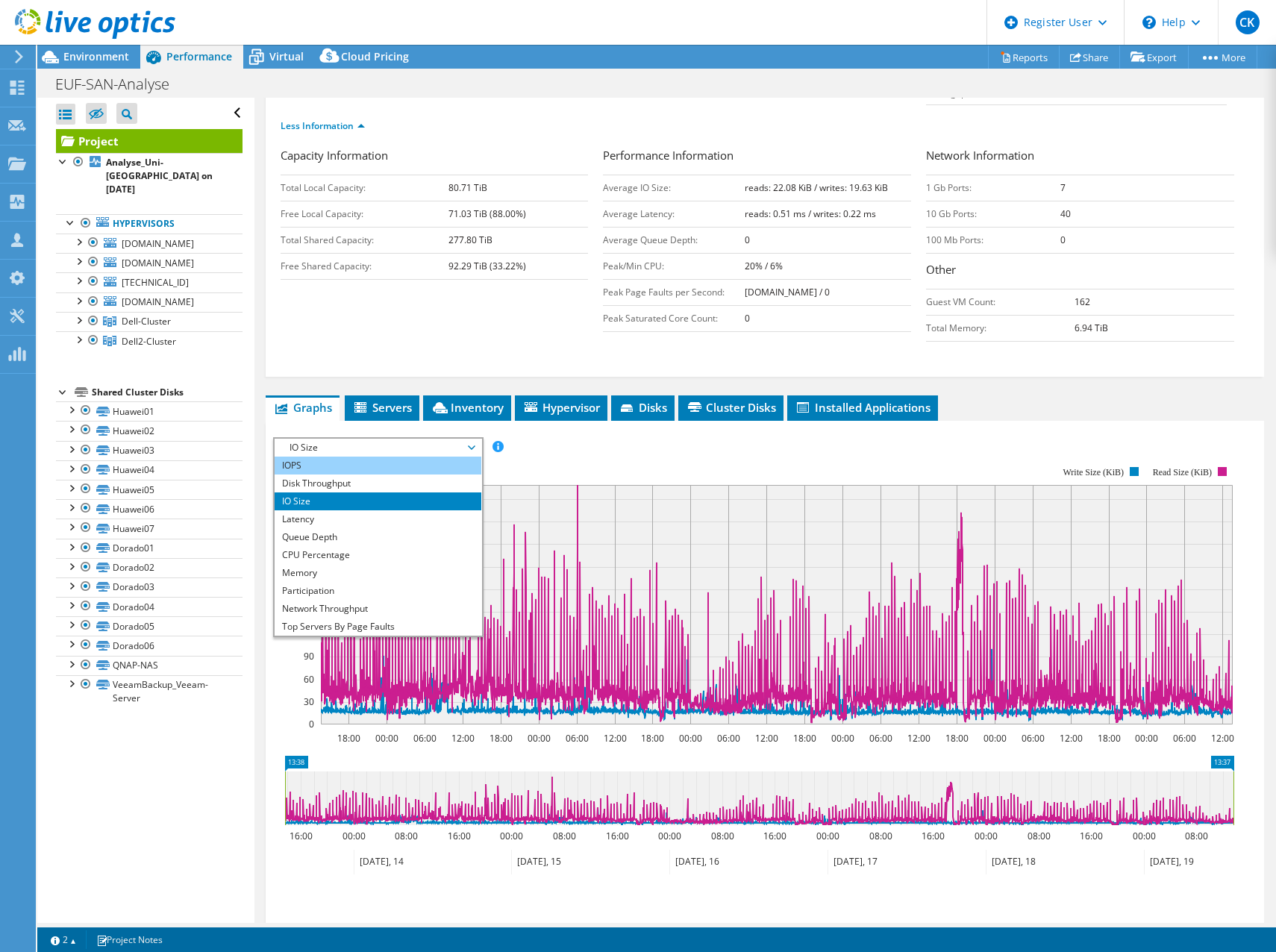
click at [407, 472] on li "IOPS" at bounding box center [377, 465] width 207 height 18
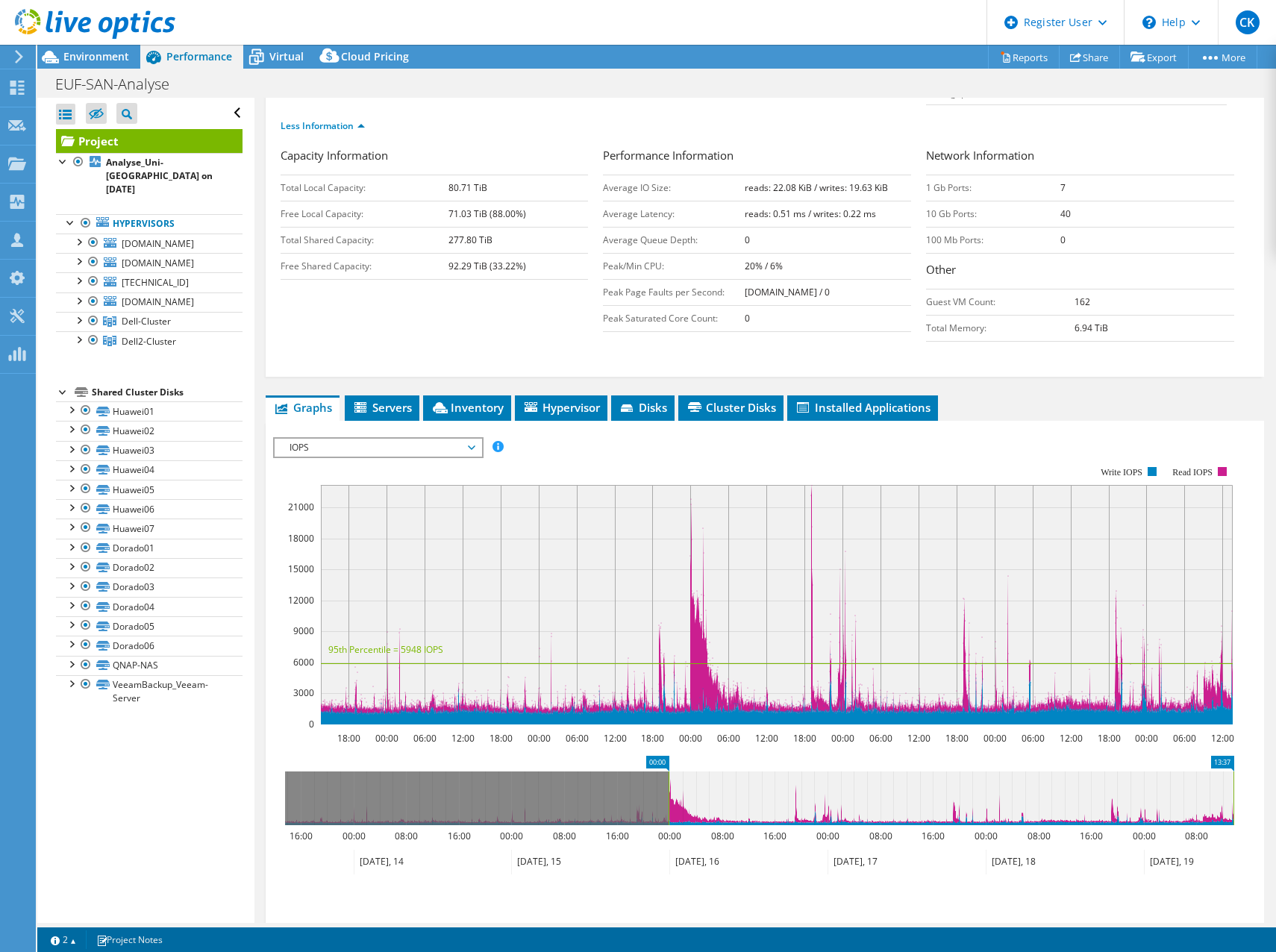
drag, startPoint x: 301, startPoint y: 761, endPoint x: 684, endPoint y: 785, distance: 383.8
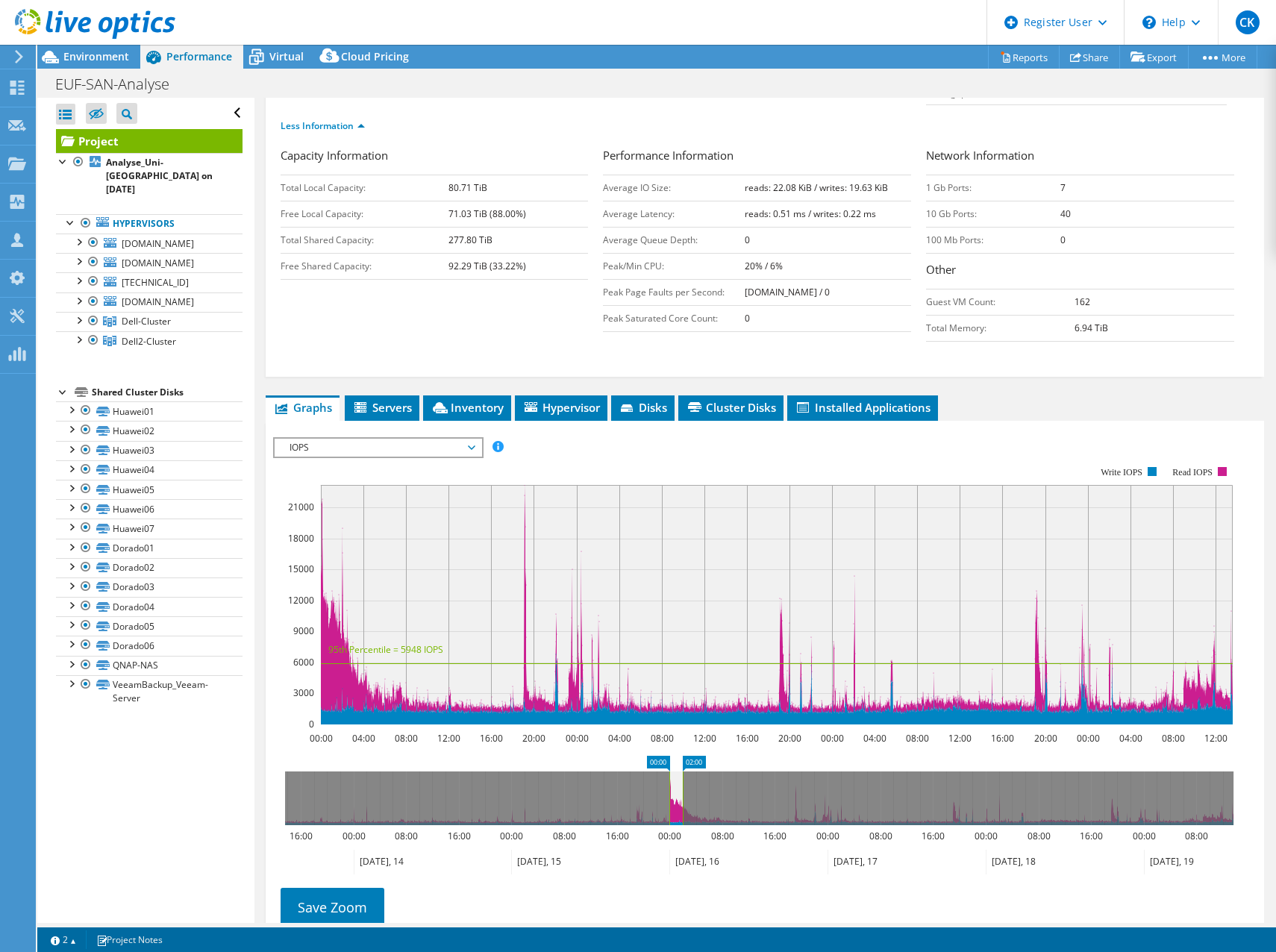
drag, startPoint x: 1224, startPoint y: 760, endPoint x: 674, endPoint y: 748, distance: 550.1
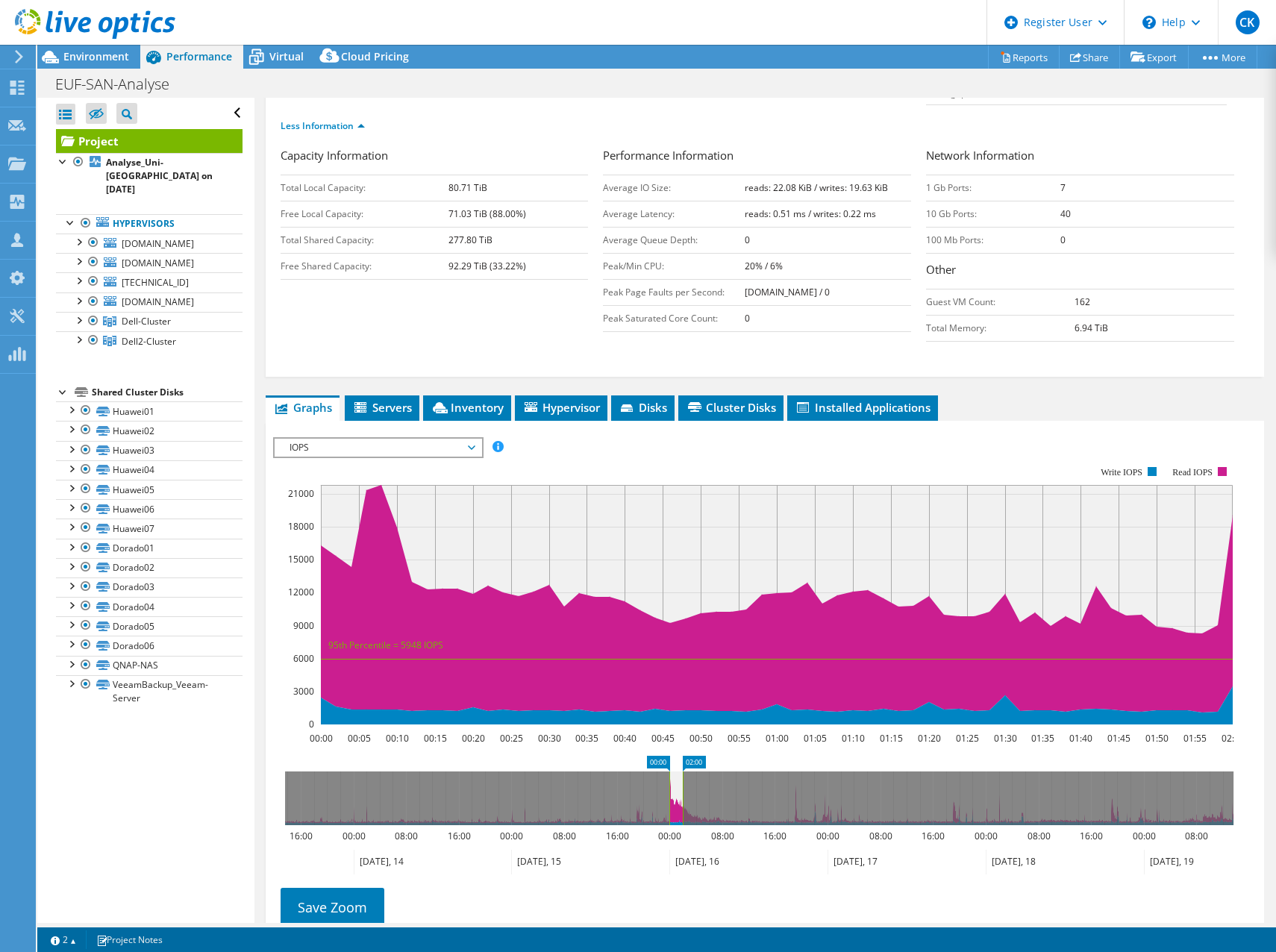
click at [441, 447] on span "IOPS" at bounding box center [377, 447] width 191 height 18
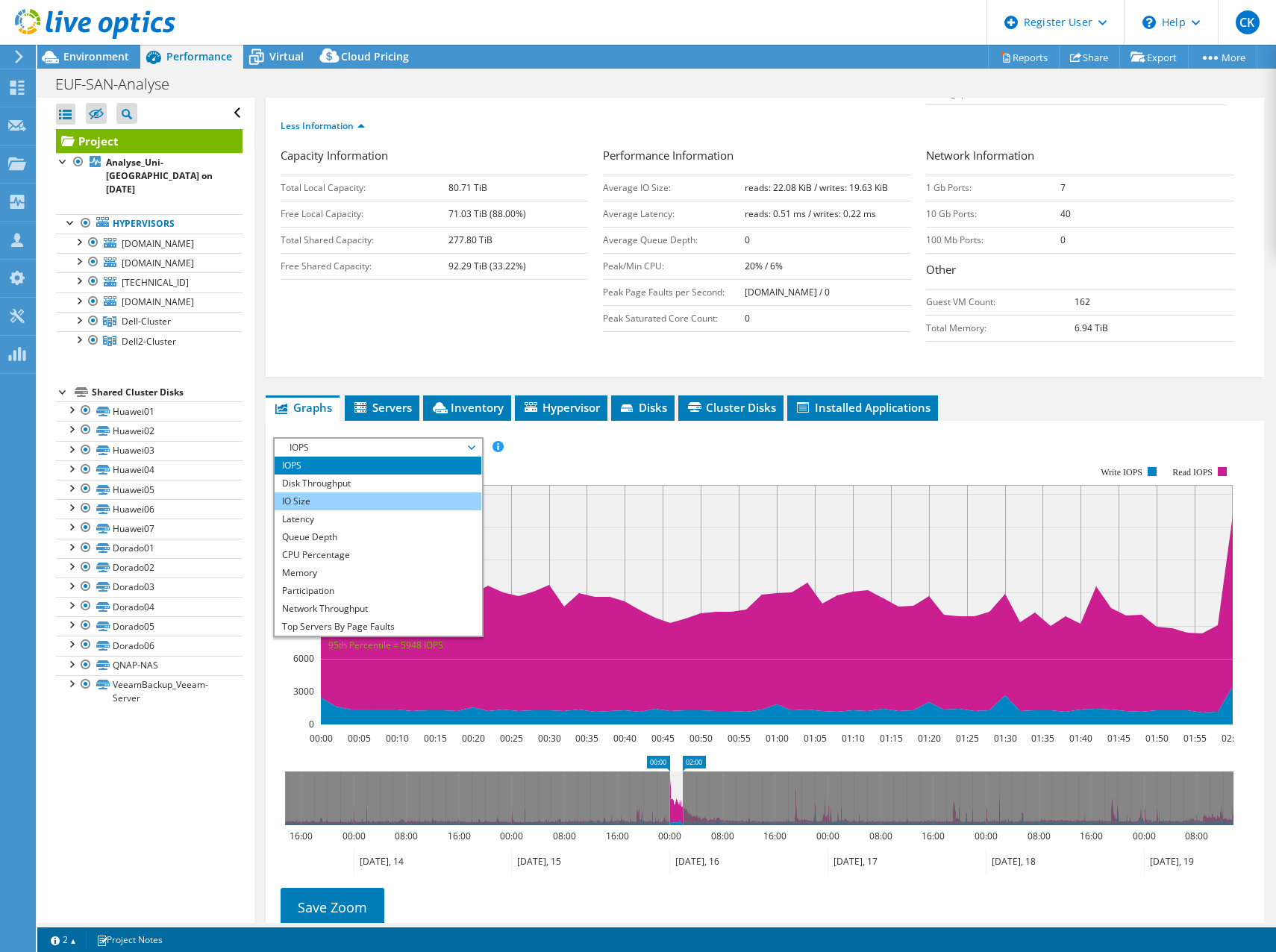
click at [403, 499] on li "IO Size" at bounding box center [377, 501] width 207 height 18
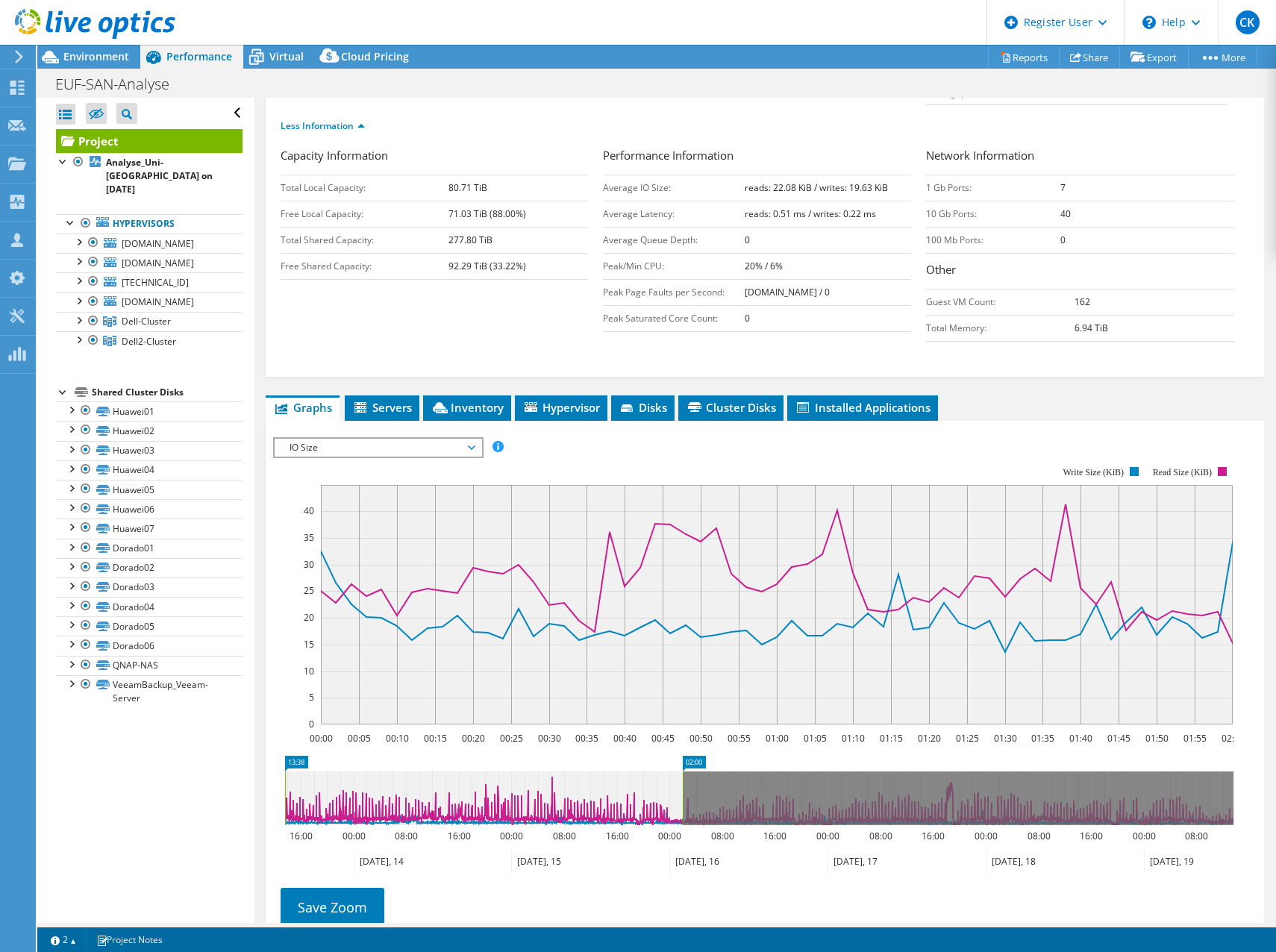
drag, startPoint x: 667, startPoint y: 761, endPoint x: 259, endPoint y: 784, distance: 408.6
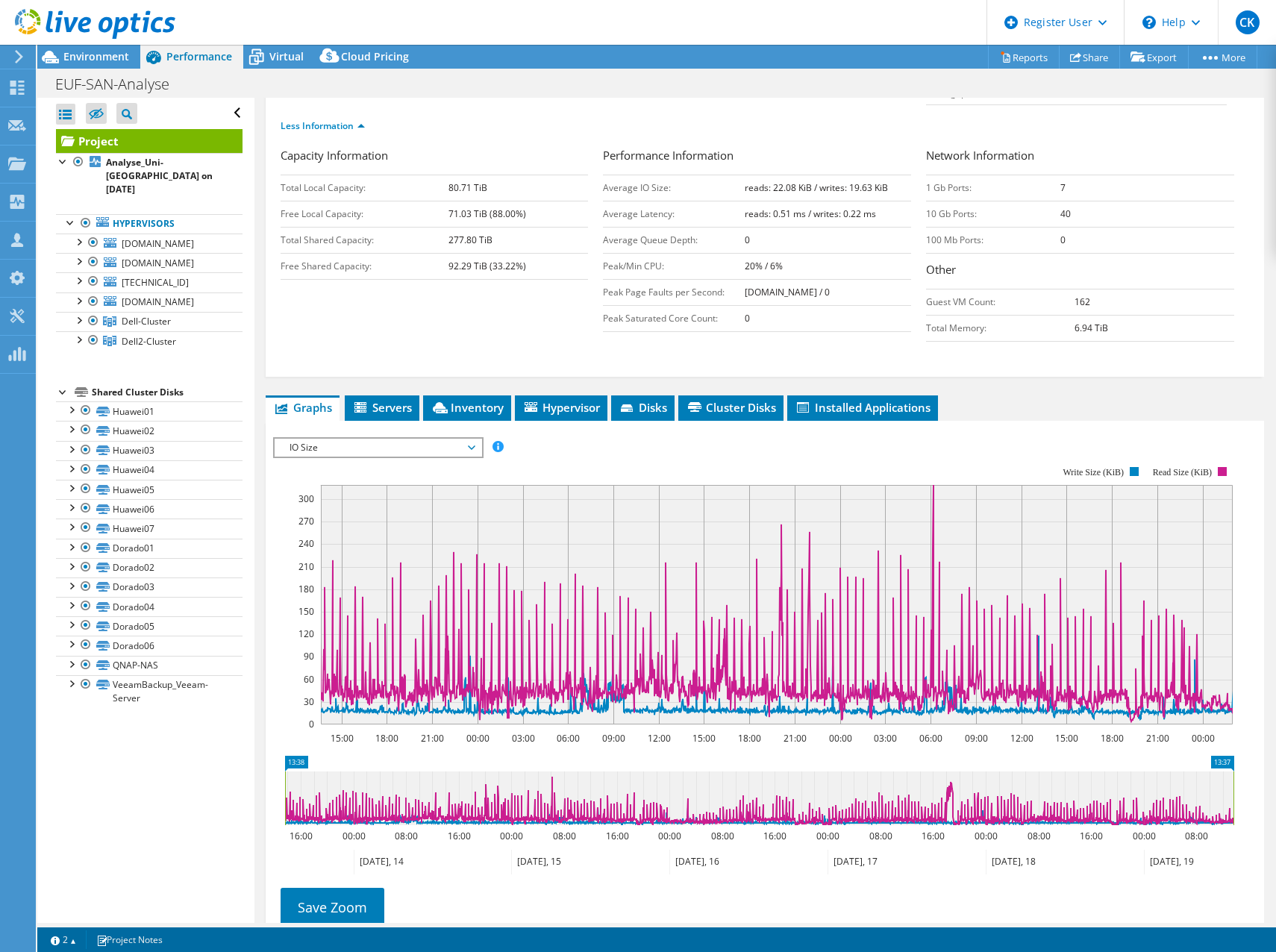
drag, startPoint x: 687, startPoint y: 757, endPoint x: 1275, endPoint y: 762, distance: 588.0
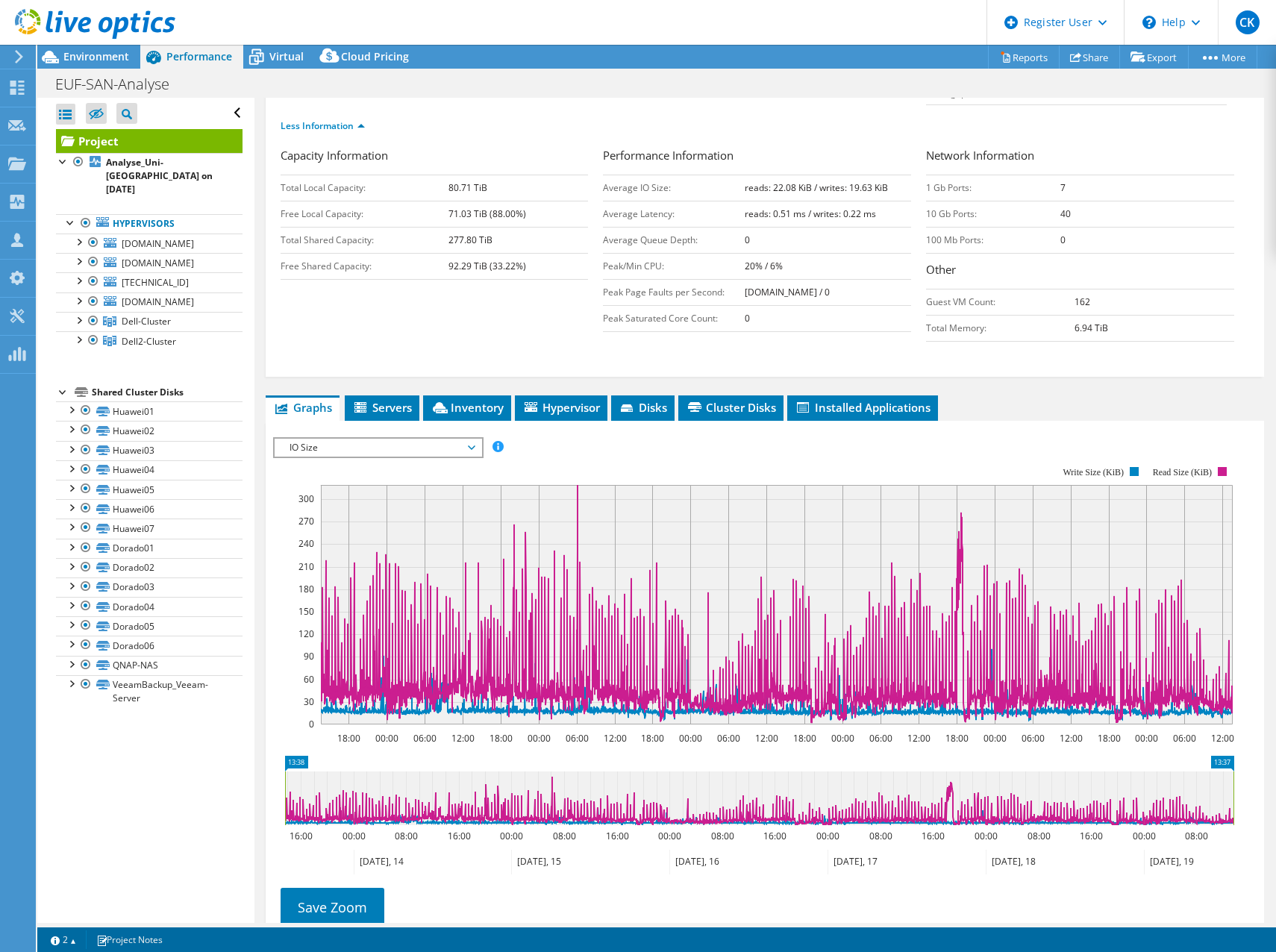
click at [424, 451] on span "IO Size" at bounding box center [377, 447] width 191 height 18
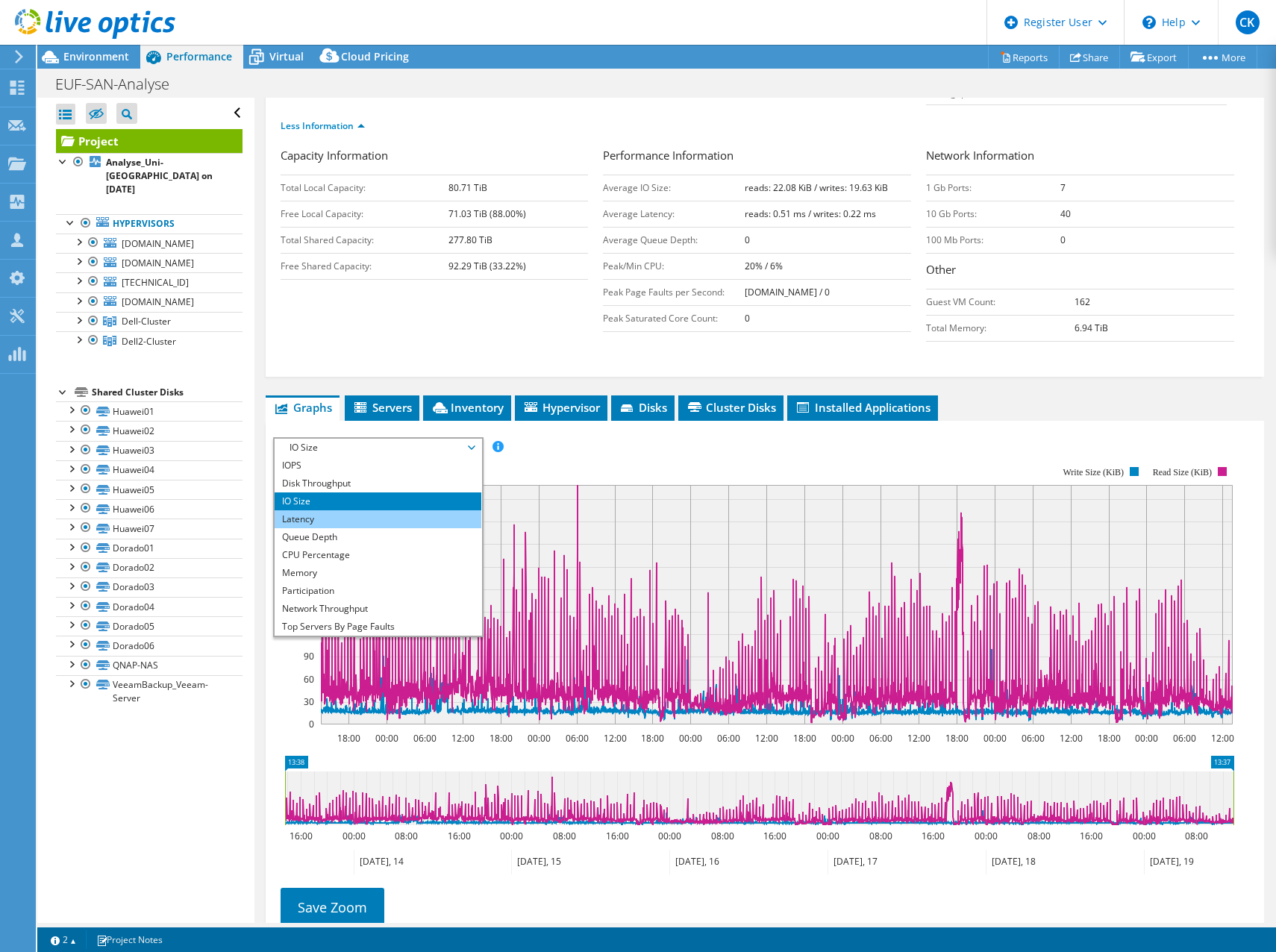
click at [420, 515] on li "Latency" at bounding box center [377, 518] width 207 height 18
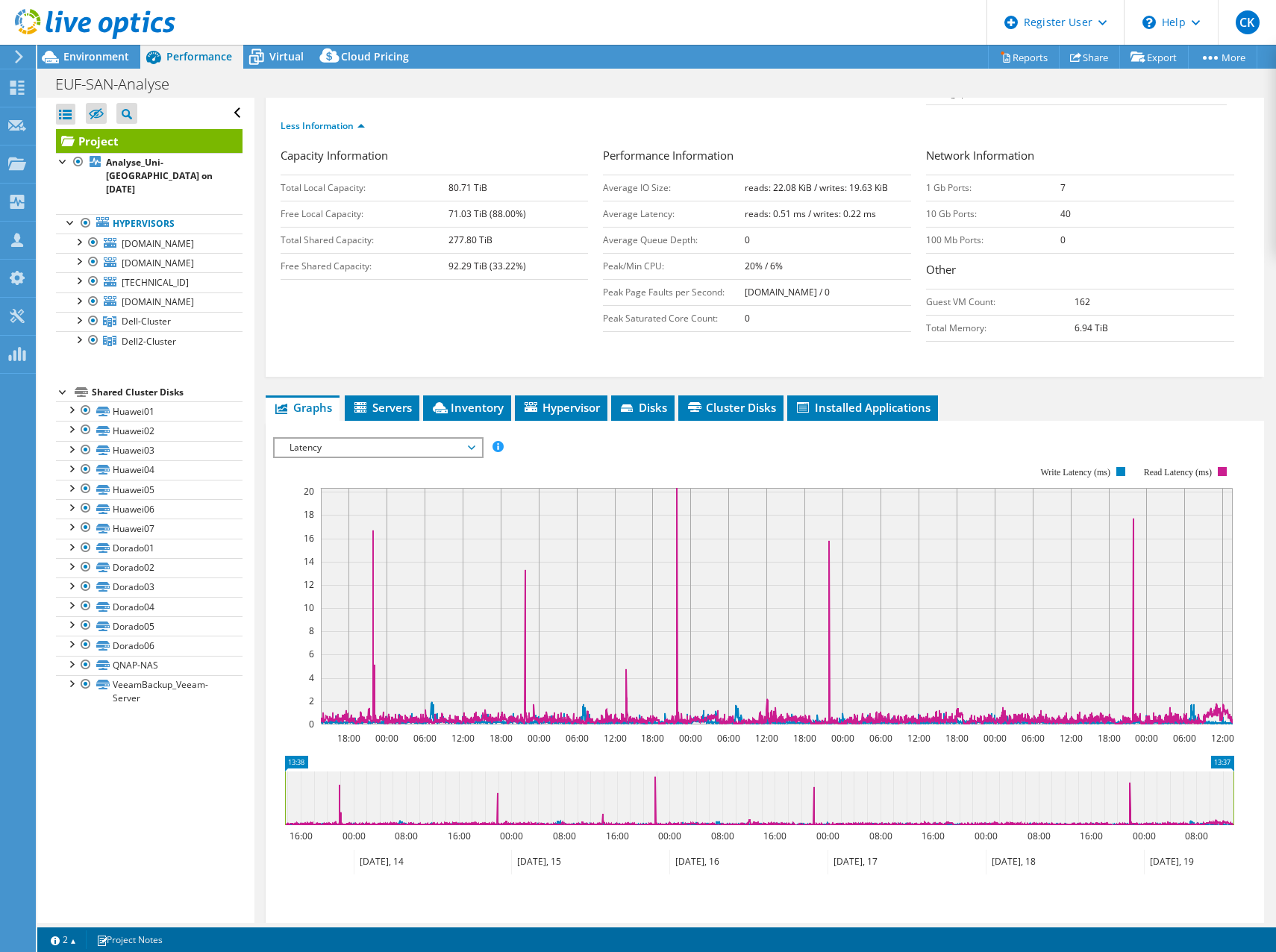
click at [408, 450] on span "Latency" at bounding box center [377, 447] width 191 height 18
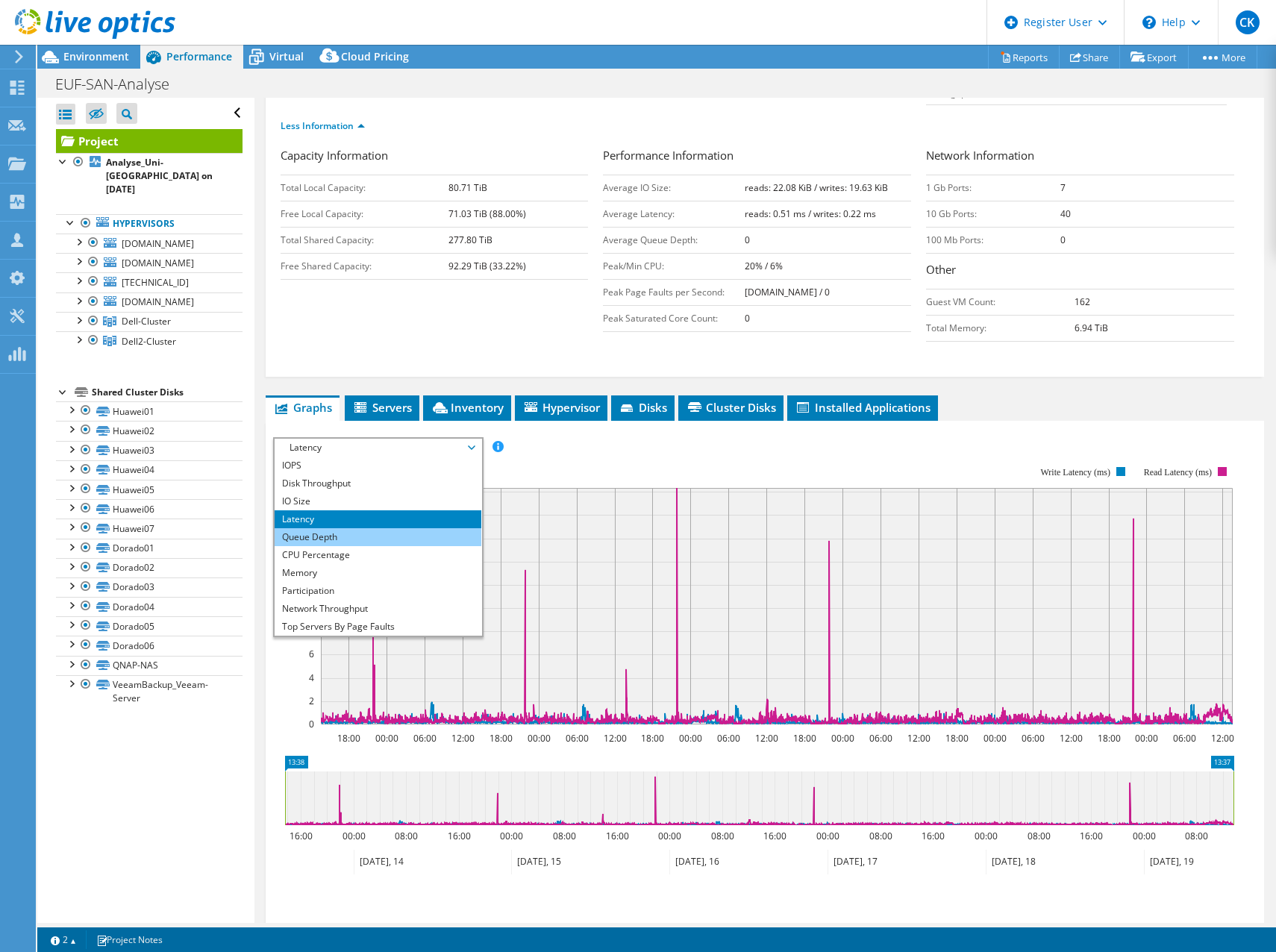
click at [401, 531] on li "Queue Depth" at bounding box center [377, 537] width 207 height 18
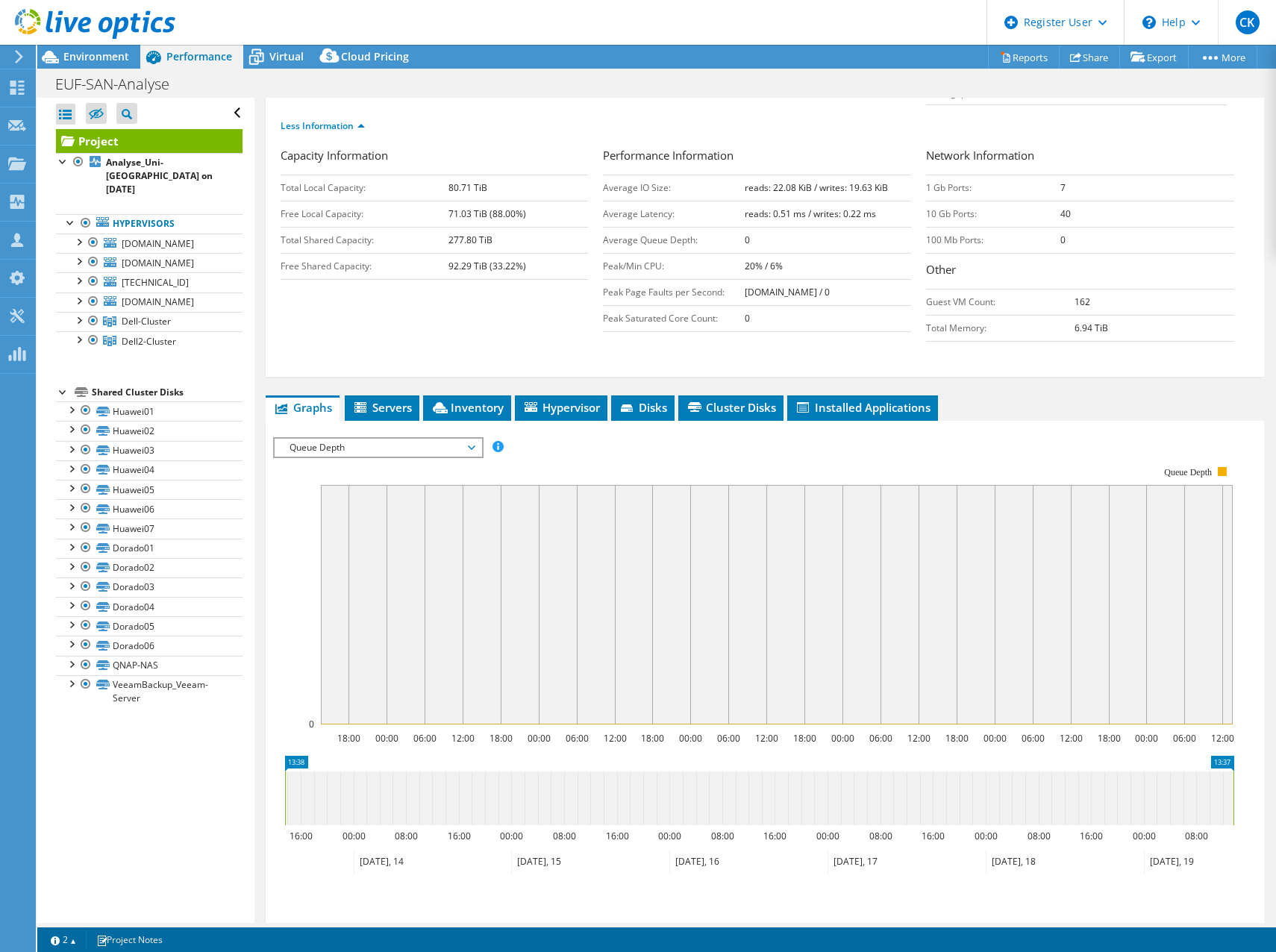
click at [392, 446] on span "Queue Depth" at bounding box center [377, 447] width 191 height 18
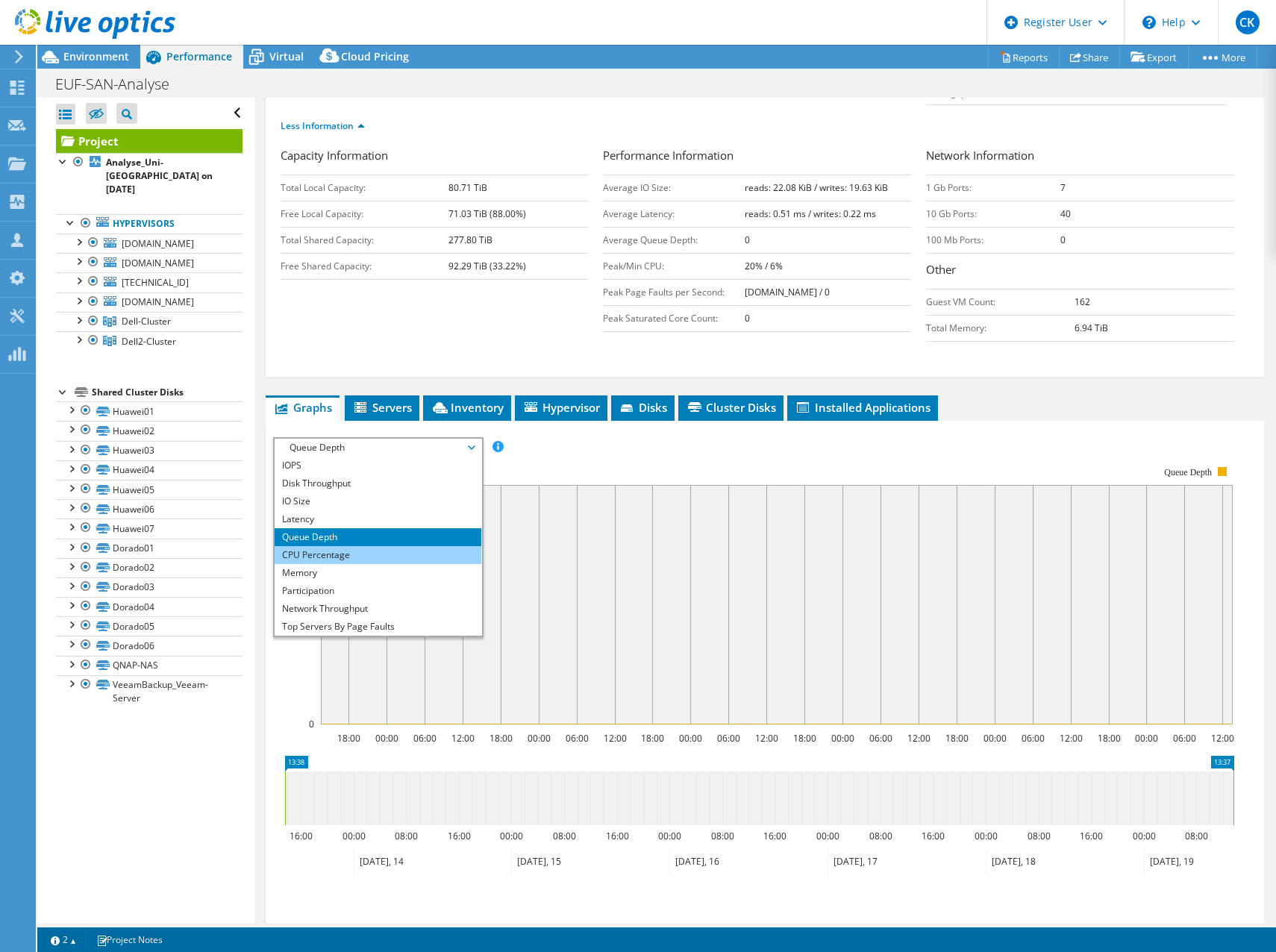
click at [386, 552] on li "CPU Percentage" at bounding box center [377, 554] width 207 height 18
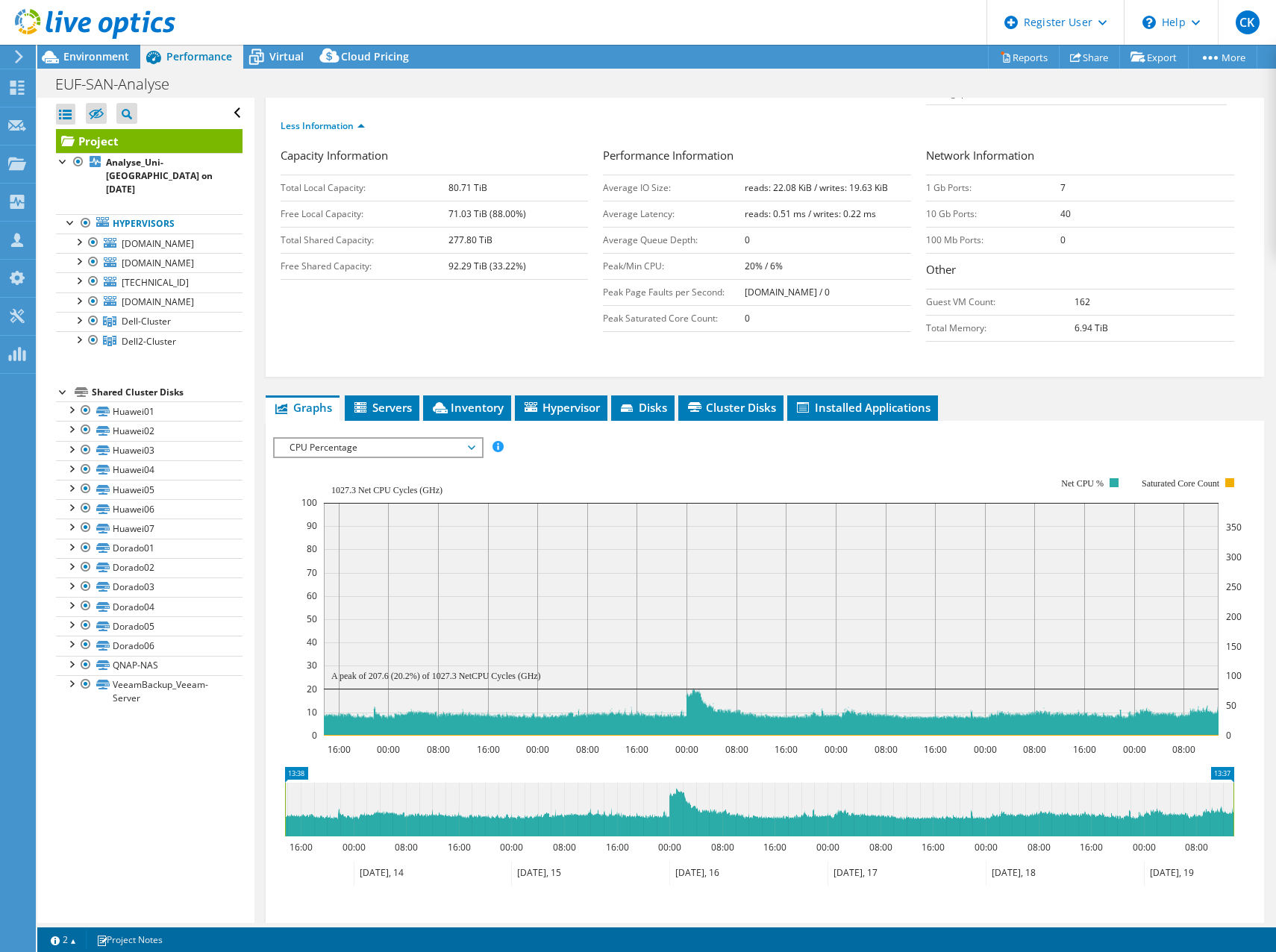
click at [380, 447] on span "CPU Percentage" at bounding box center [377, 447] width 191 height 18
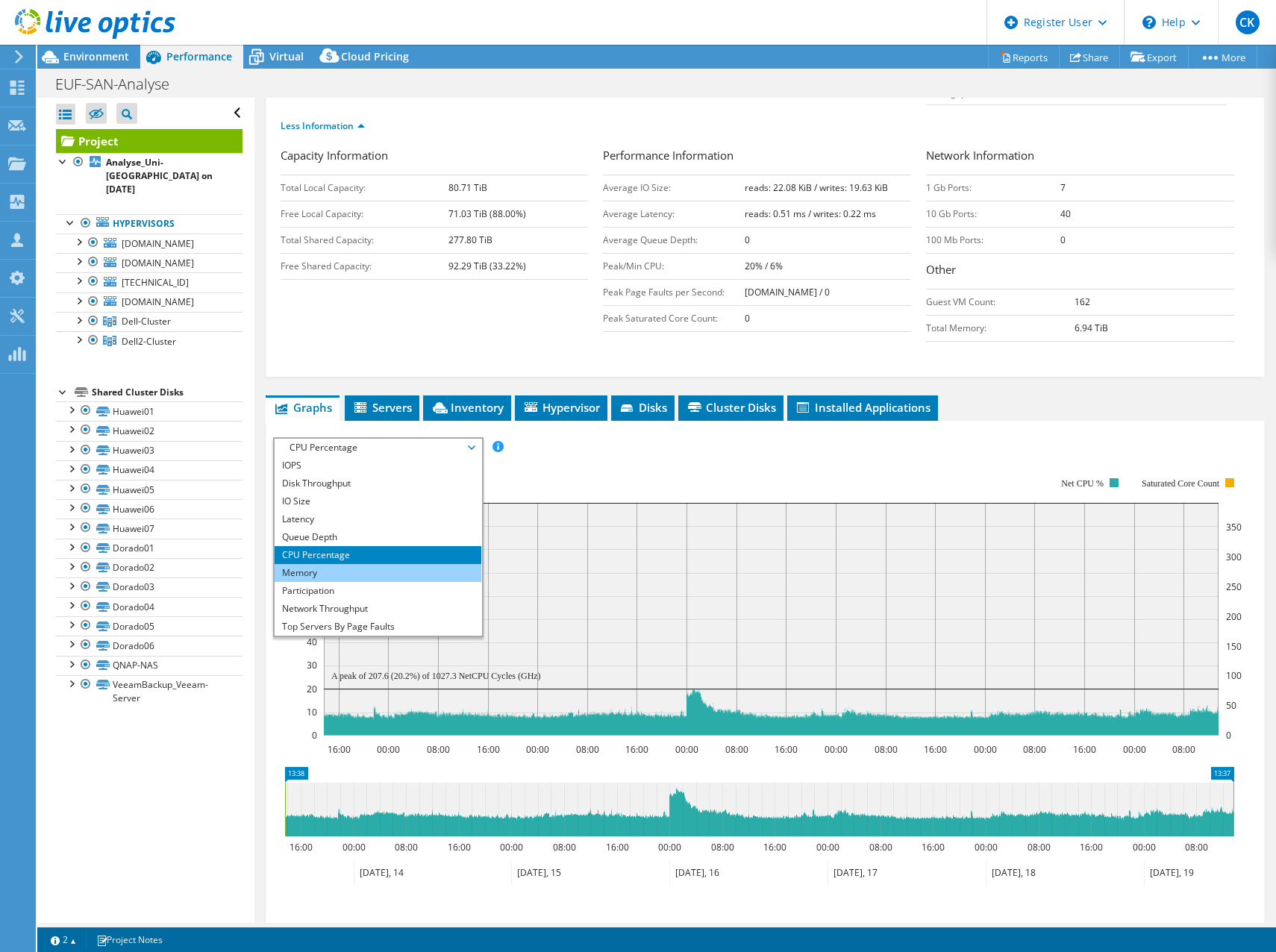
click at [370, 565] on li "Memory" at bounding box center [377, 573] width 207 height 18
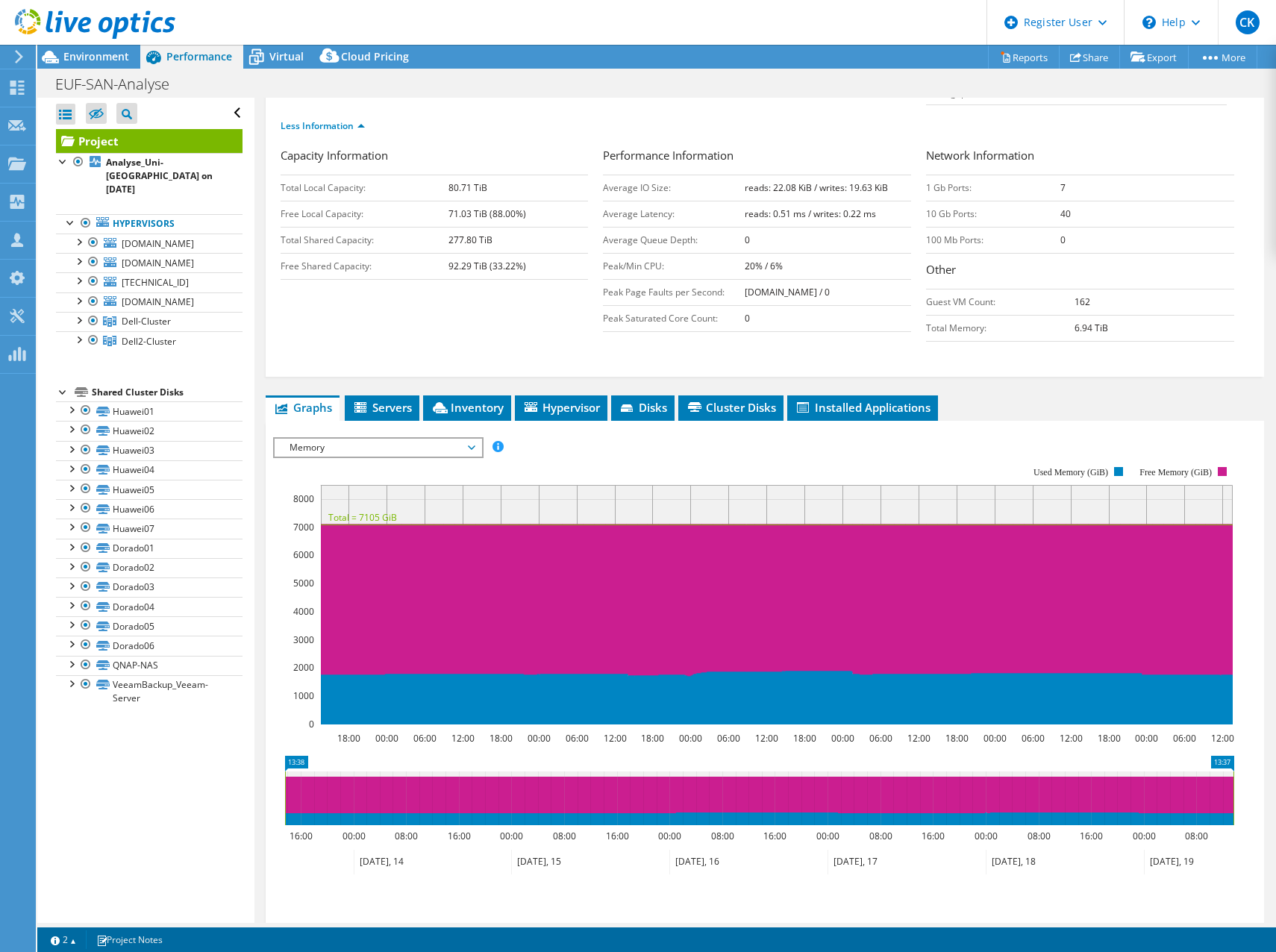
click at [370, 444] on span "Memory" at bounding box center [377, 447] width 191 height 18
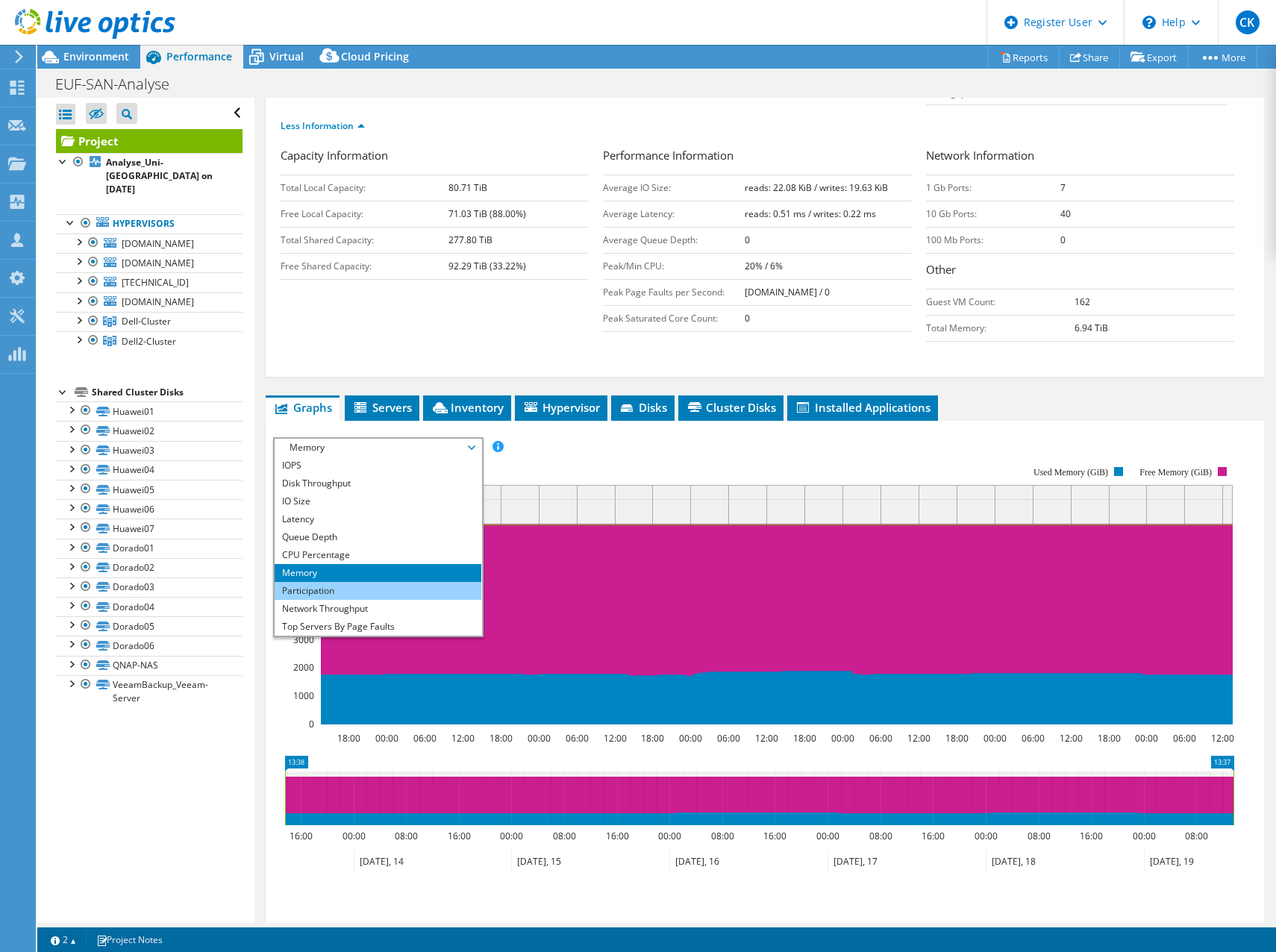
click at [349, 585] on li "Participation" at bounding box center [377, 590] width 207 height 18
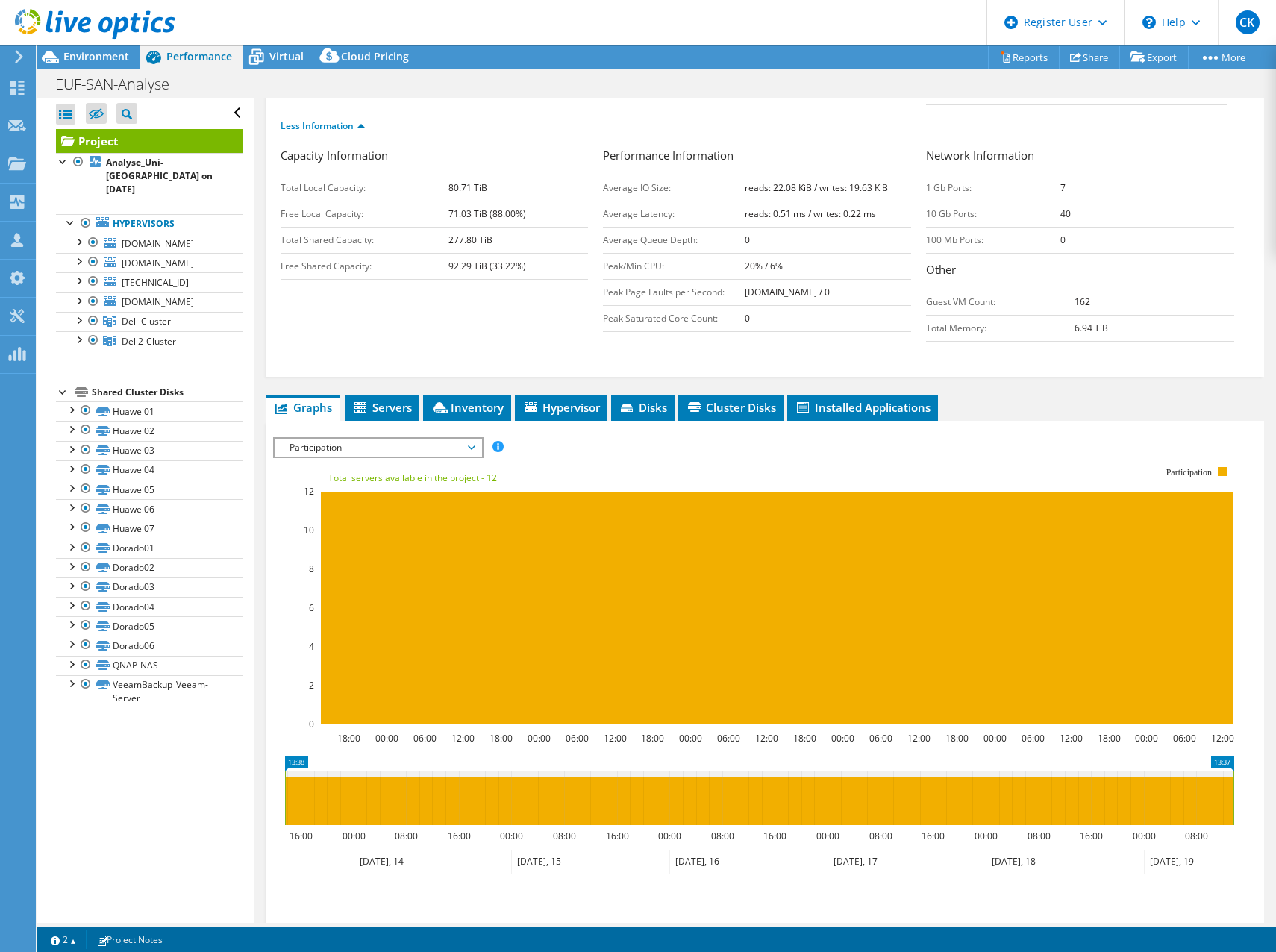
click at [417, 450] on span "Participation" at bounding box center [377, 447] width 191 height 18
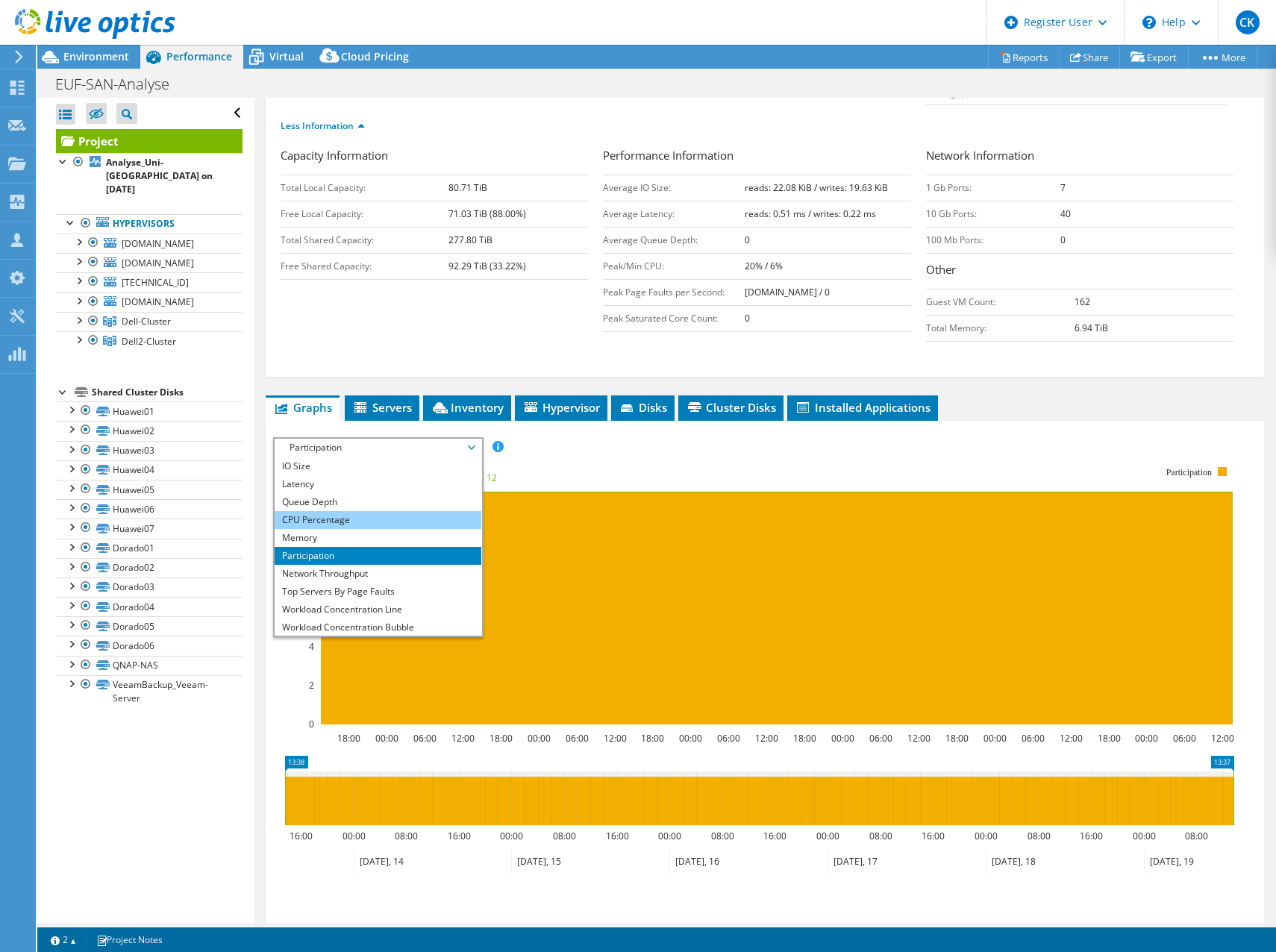
scroll to position [53, 0]
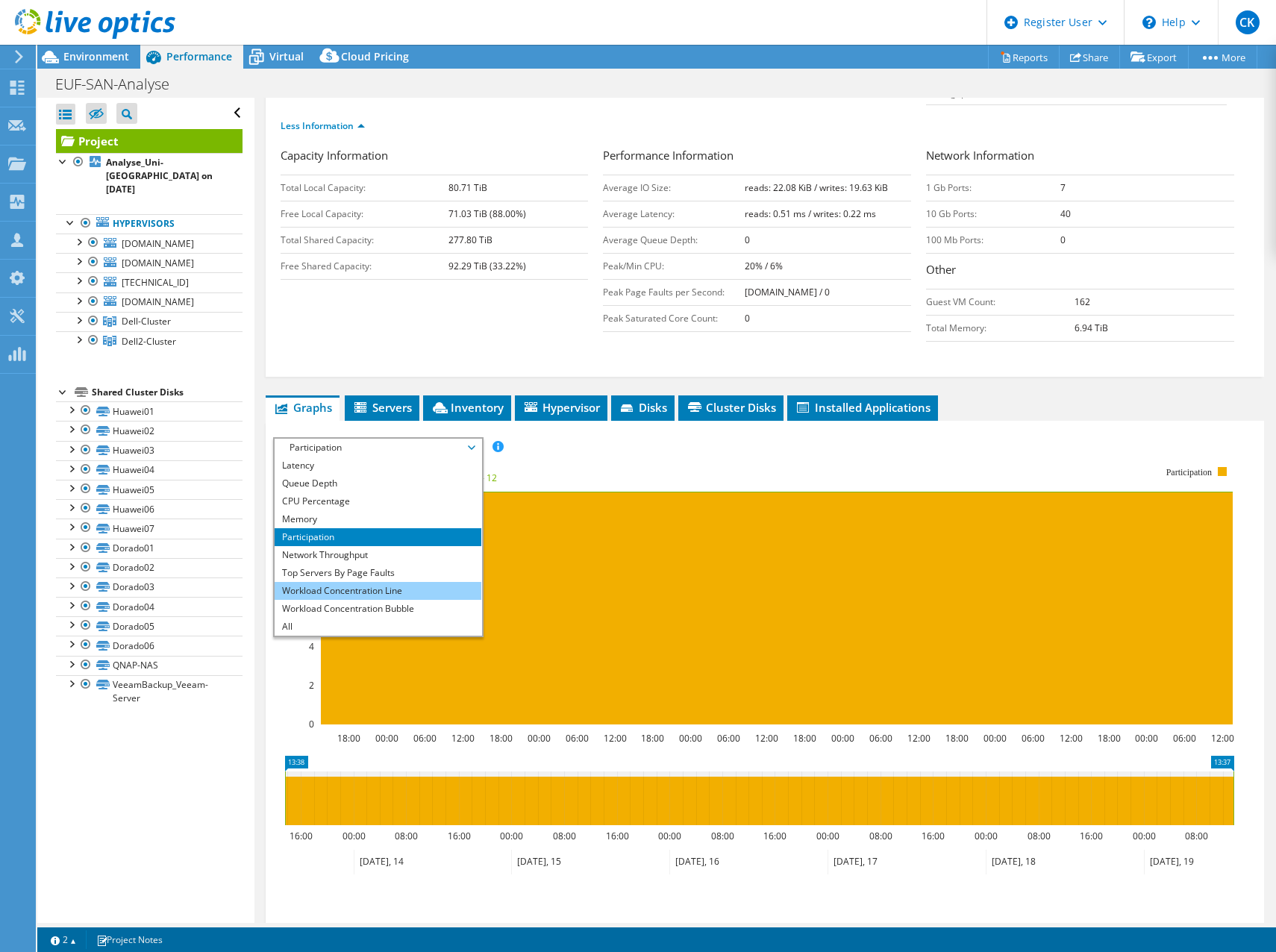
click at [398, 593] on li "Workload Concentration Line" at bounding box center [377, 590] width 207 height 18
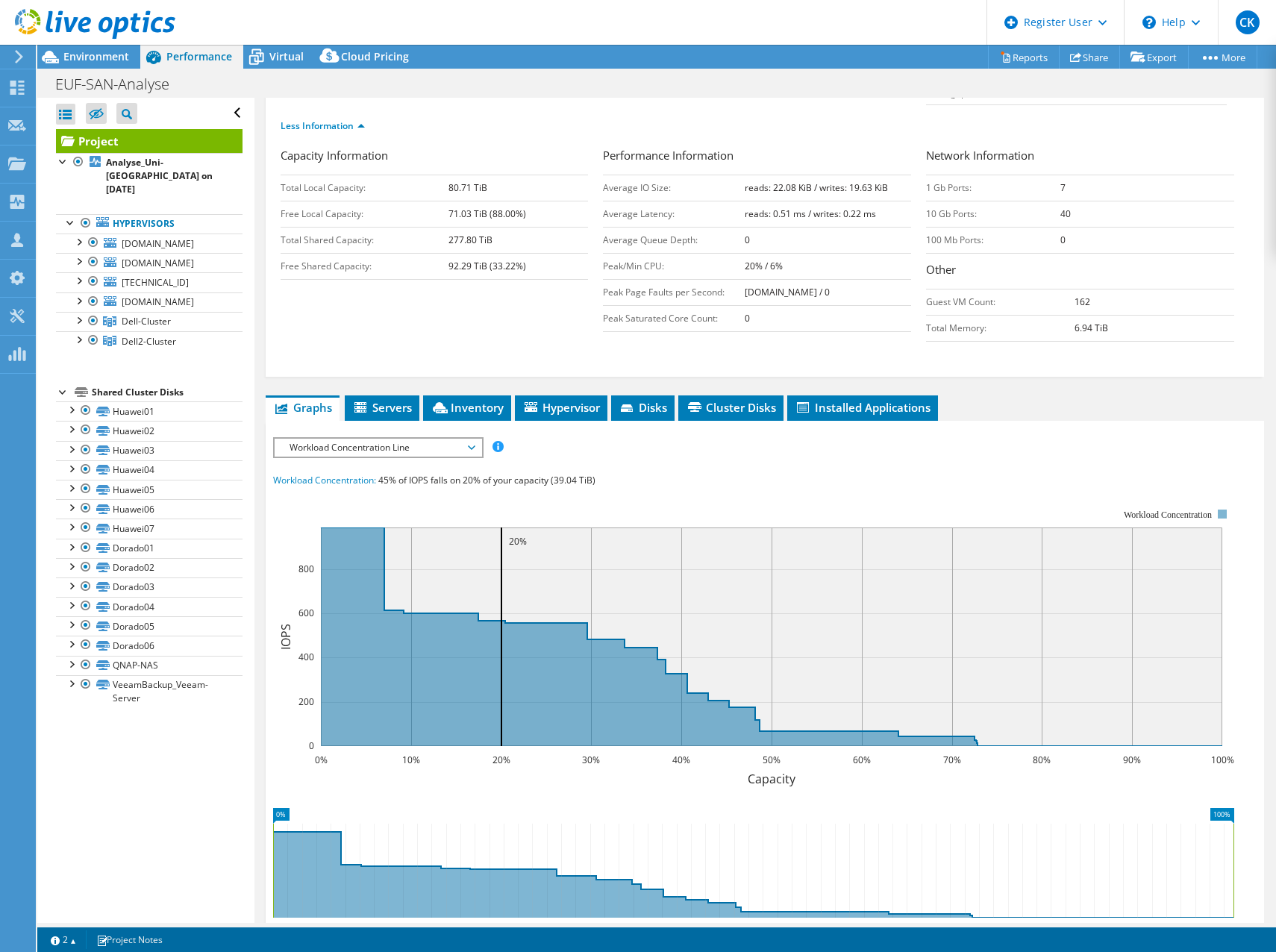
click at [386, 447] on span "Workload Concentration Line" at bounding box center [377, 447] width 191 height 18
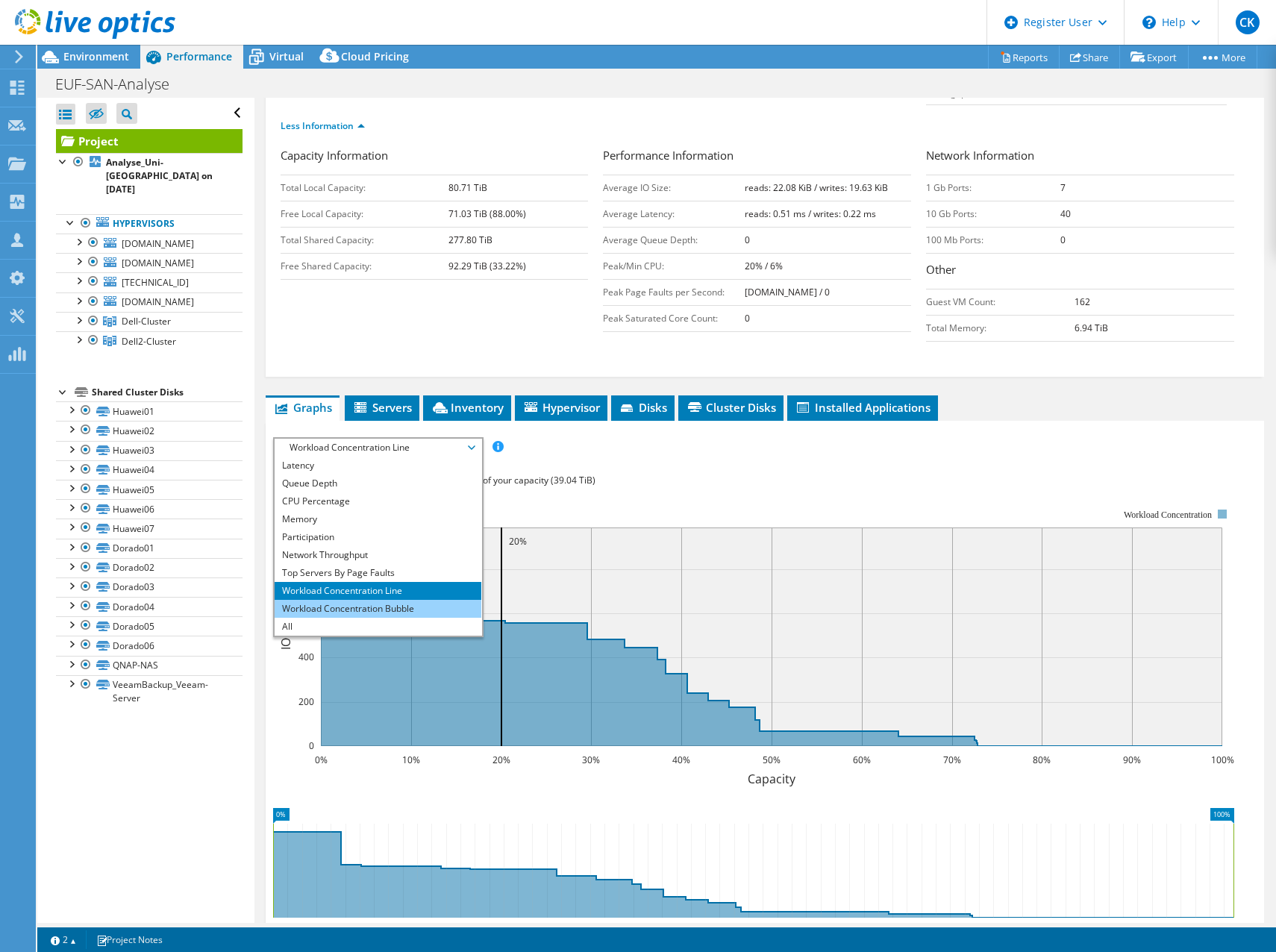
click at [396, 603] on li "Workload Concentration Bubble" at bounding box center [377, 608] width 207 height 18
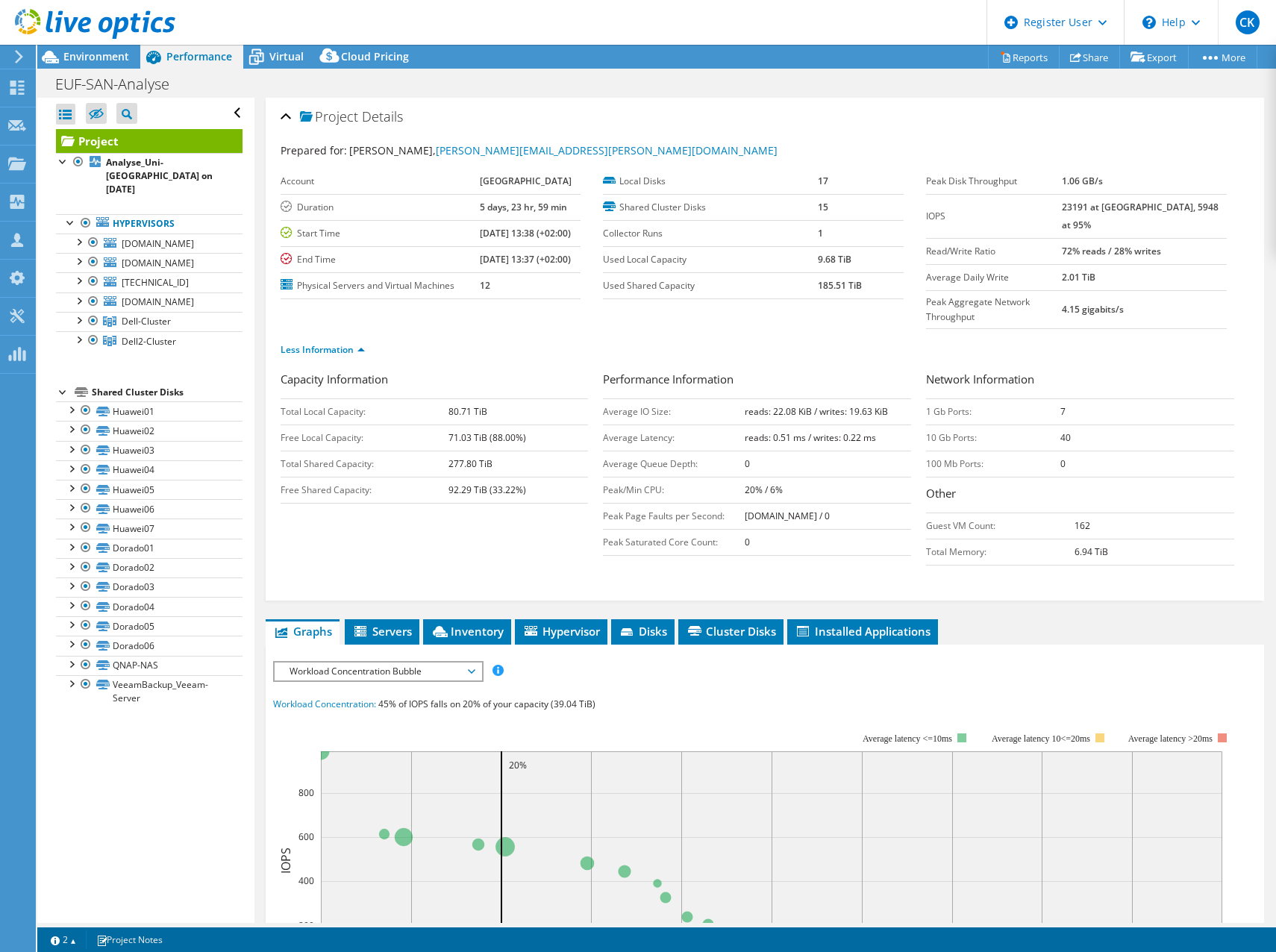
select select "USD"
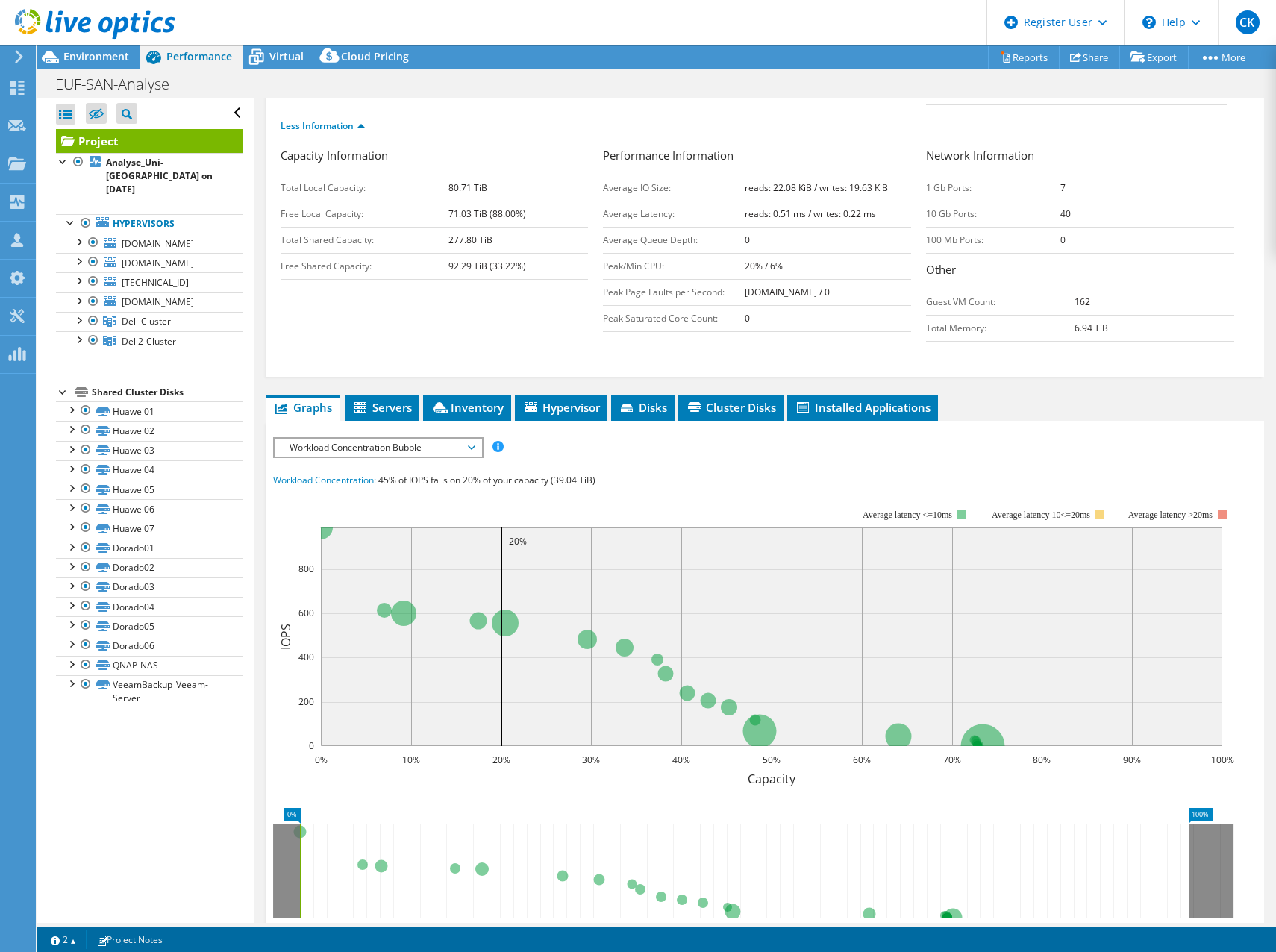
click at [418, 446] on span "Workload Concentration Bubble" at bounding box center [377, 447] width 191 height 18
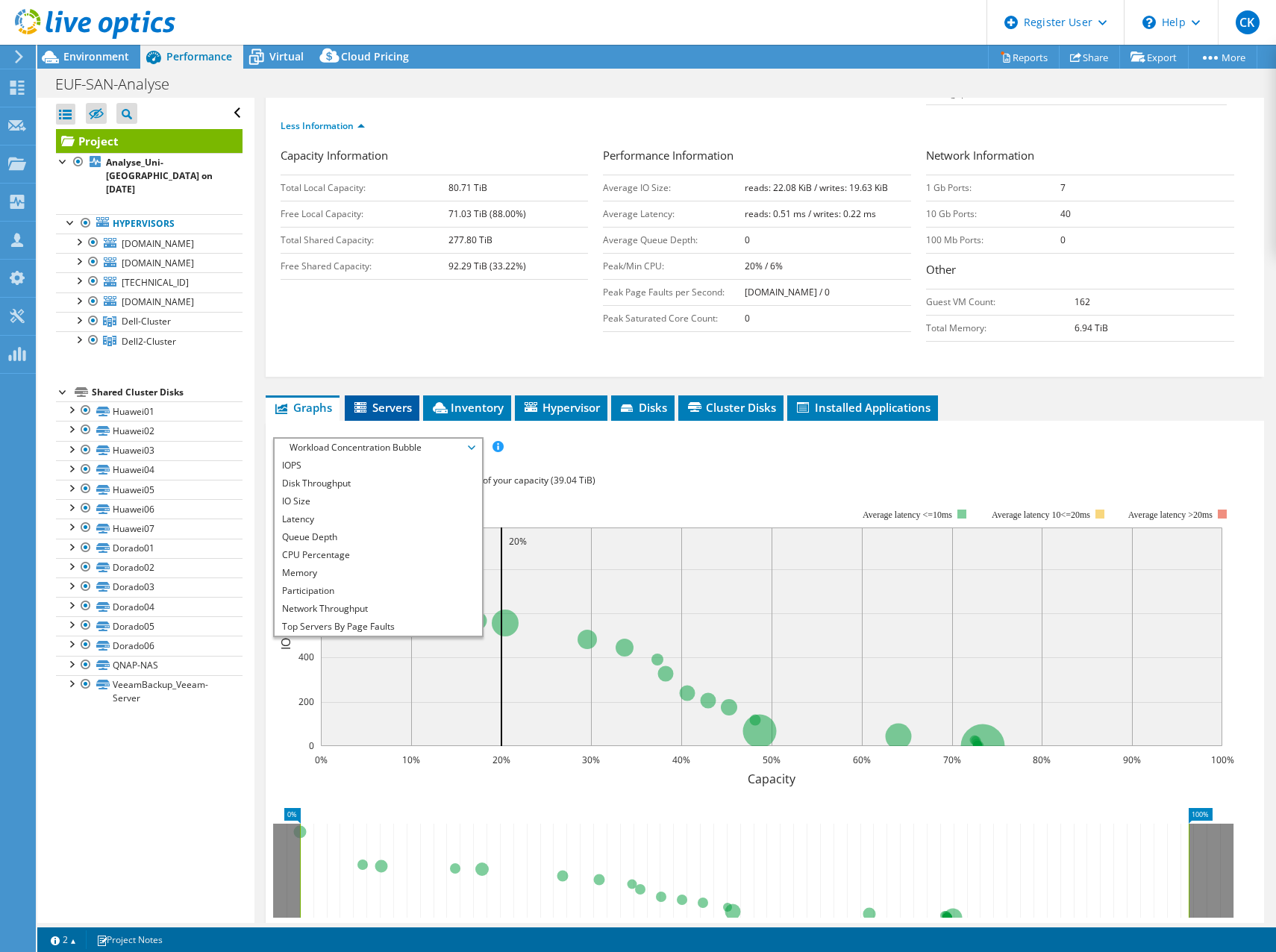
scroll to position [0, 0]
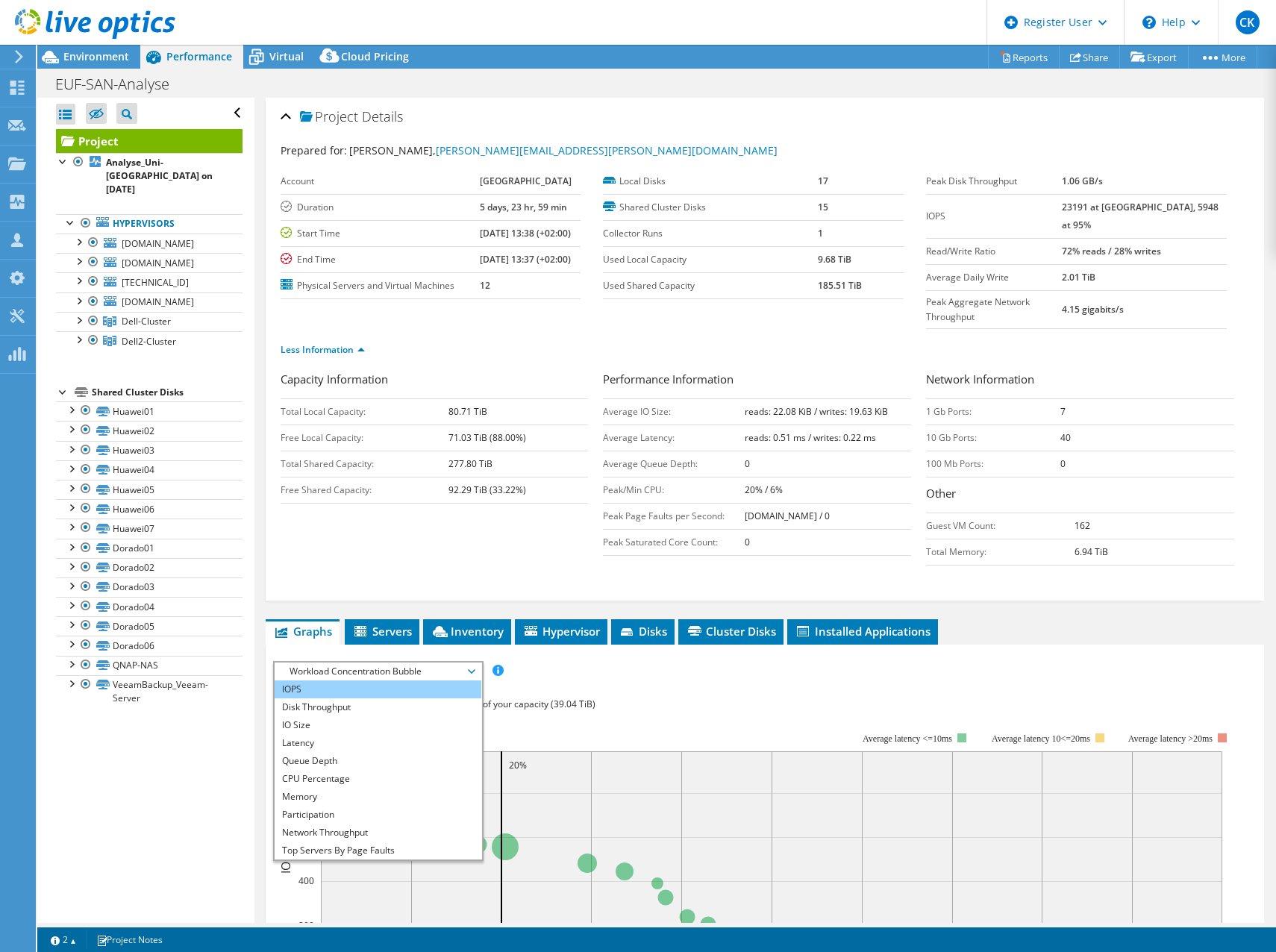
click at [360, 691] on li "IOPS" at bounding box center [377, 689] width 207 height 18
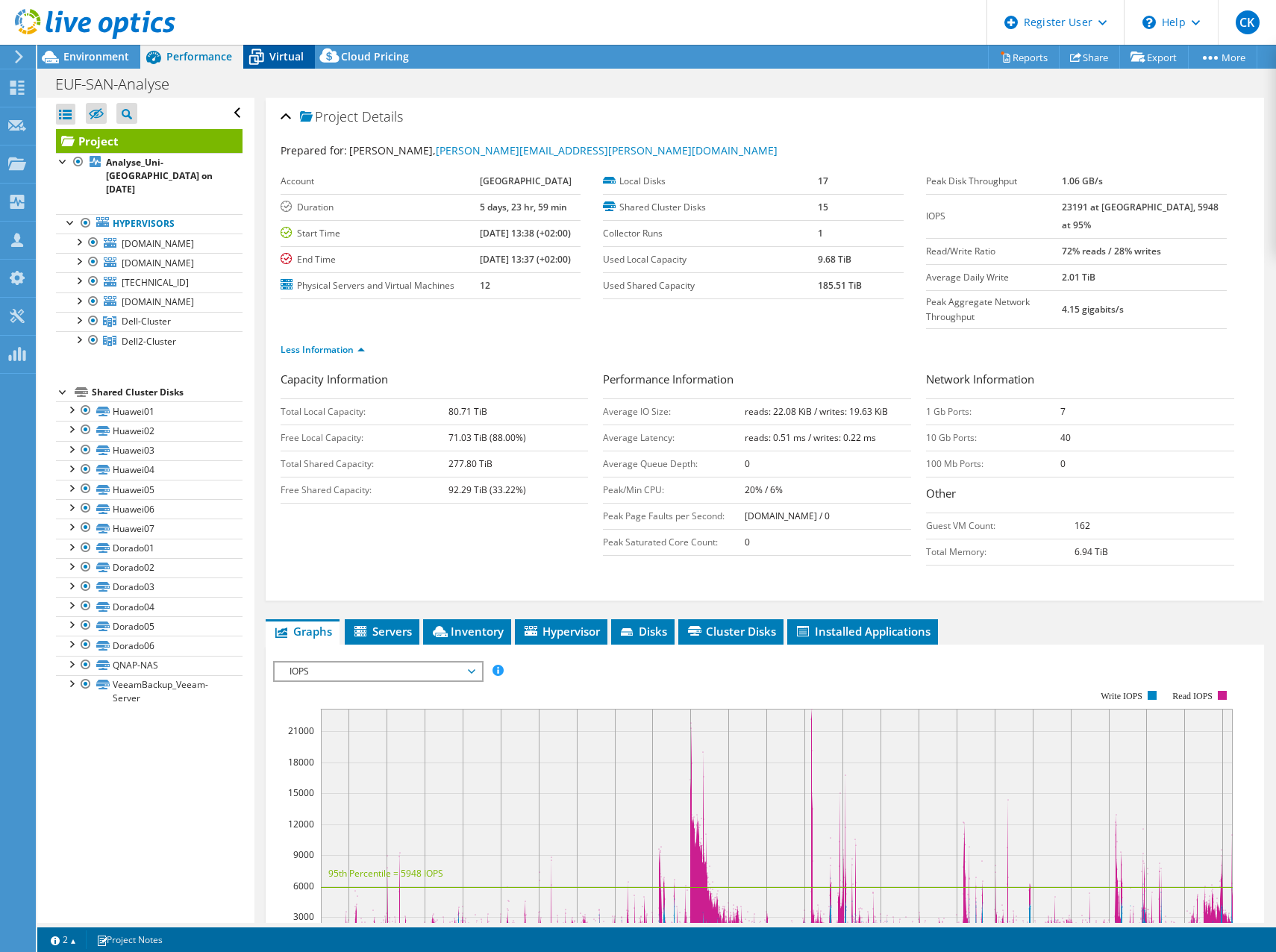
click at [279, 55] on span "Virtual" at bounding box center [286, 56] width 34 height 14
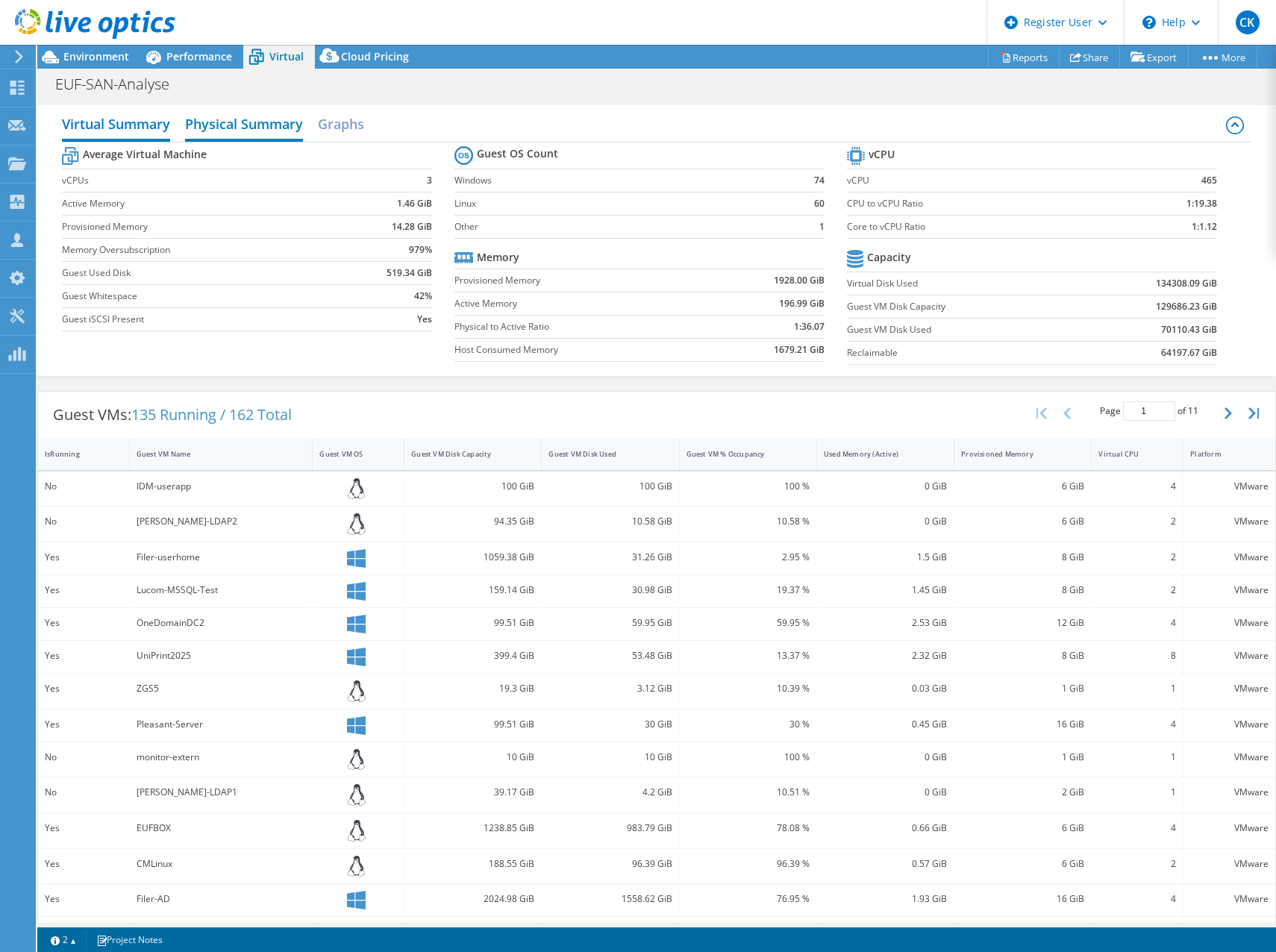
click at [259, 120] on h2 "Physical Summary" at bounding box center [243, 125] width 118 height 33
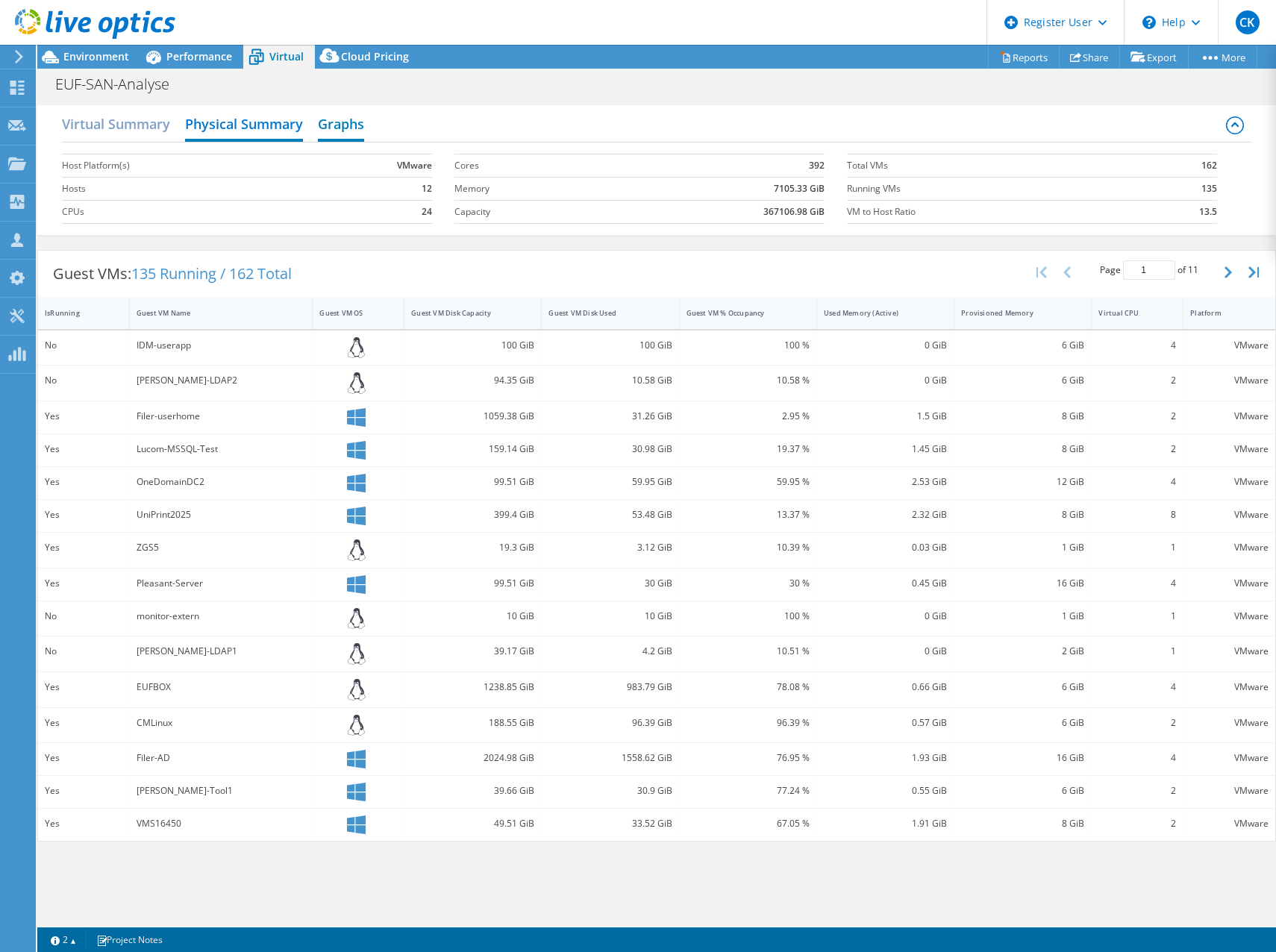
click at [336, 125] on h2 "Graphs" at bounding box center [340, 125] width 46 height 33
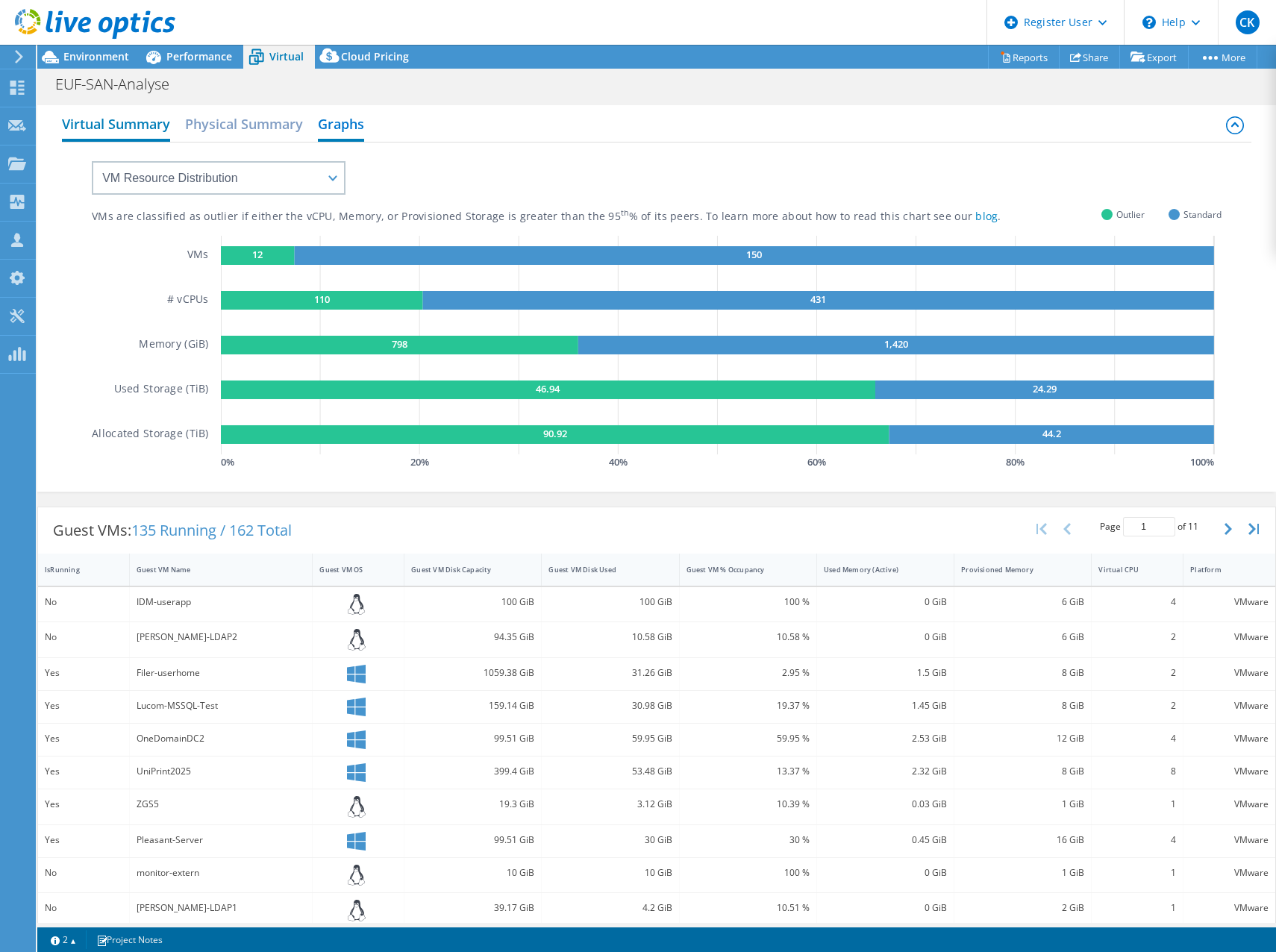
click at [115, 123] on h2 "Virtual Summary" at bounding box center [115, 125] width 108 height 33
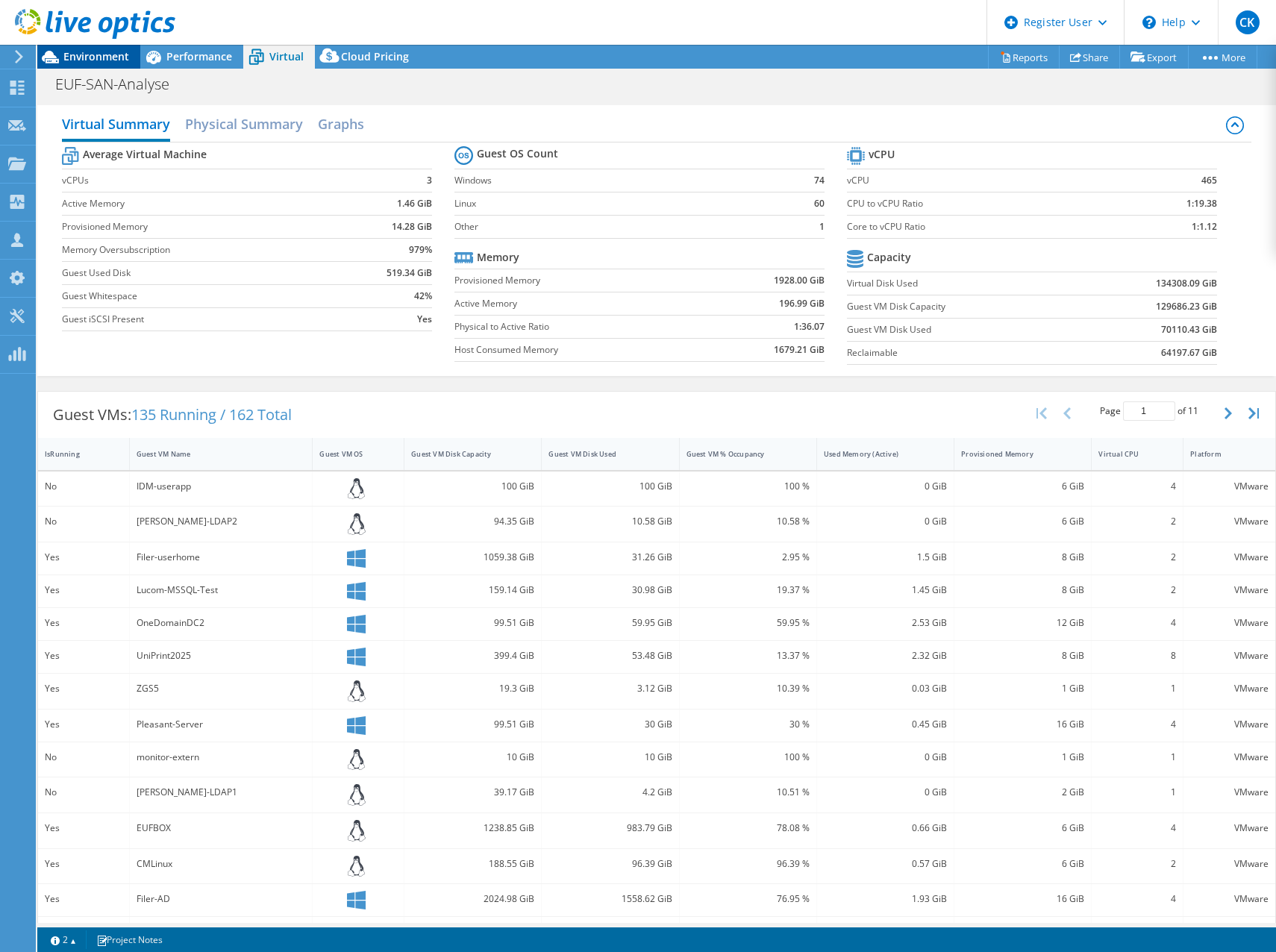
click at [105, 58] on span "Environment" at bounding box center [96, 56] width 66 height 14
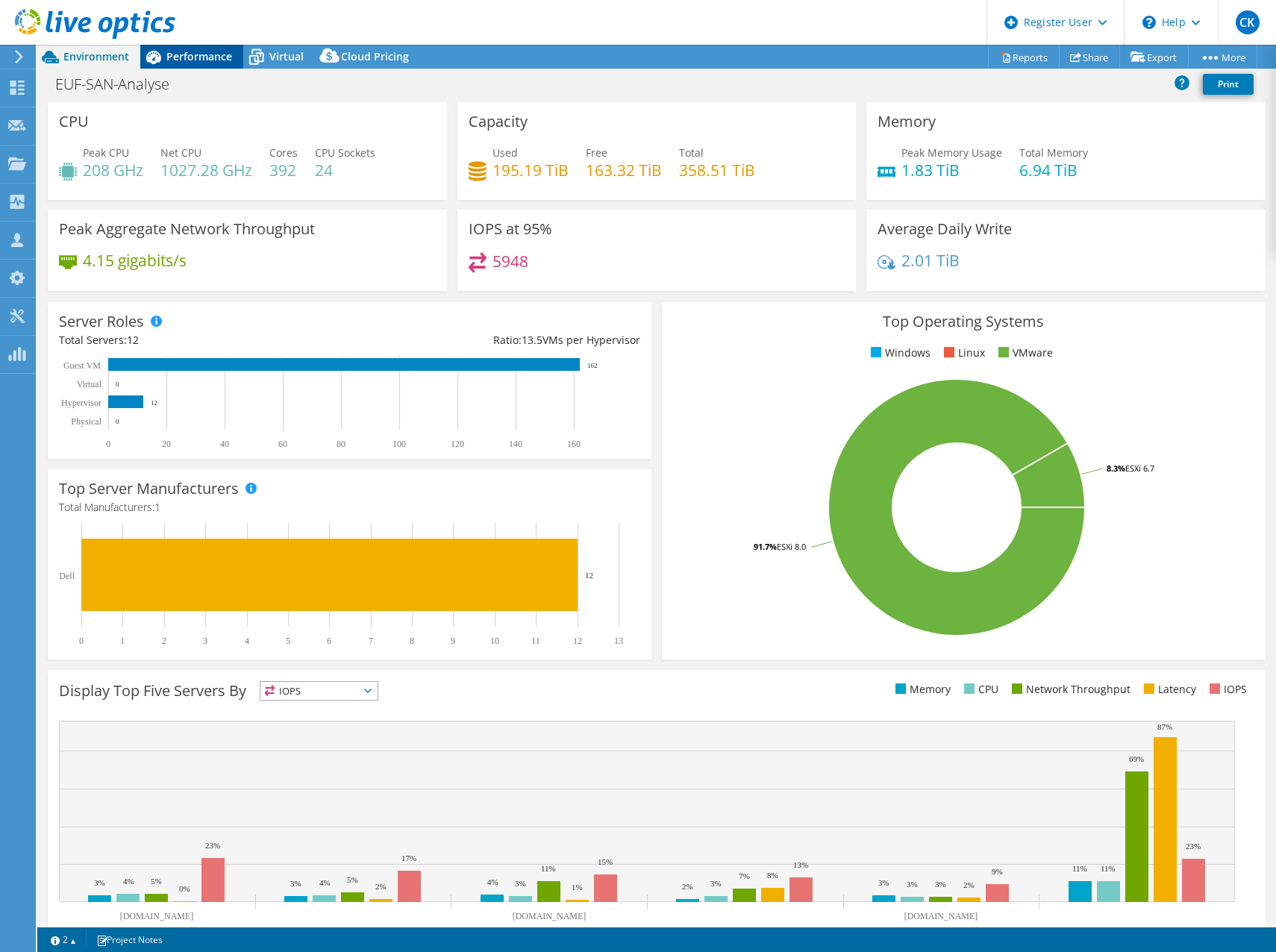
click at [217, 59] on span "Performance" at bounding box center [199, 56] width 66 height 14
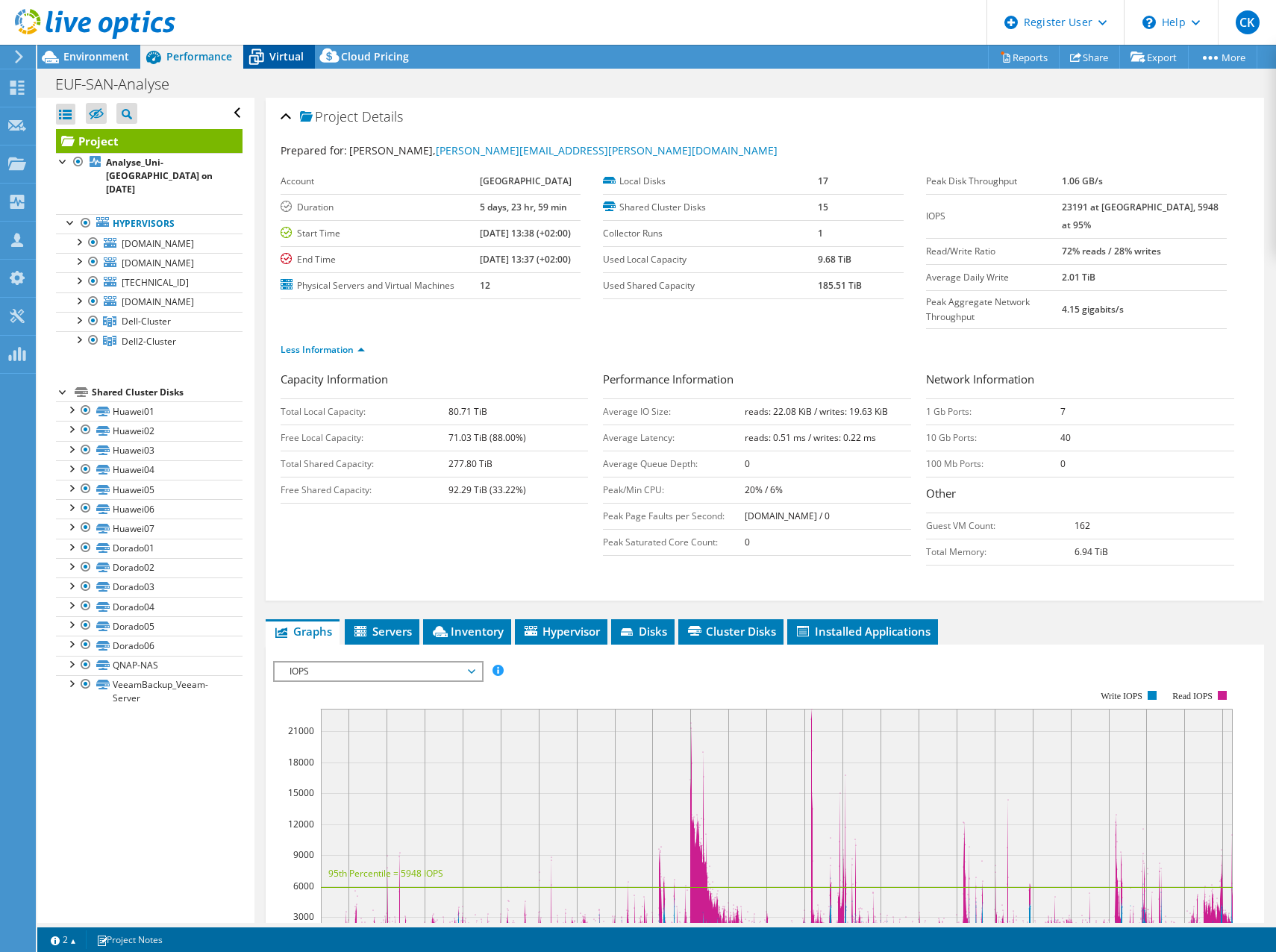
click at [283, 62] on span "Virtual" at bounding box center [286, 56] width 34 height 14
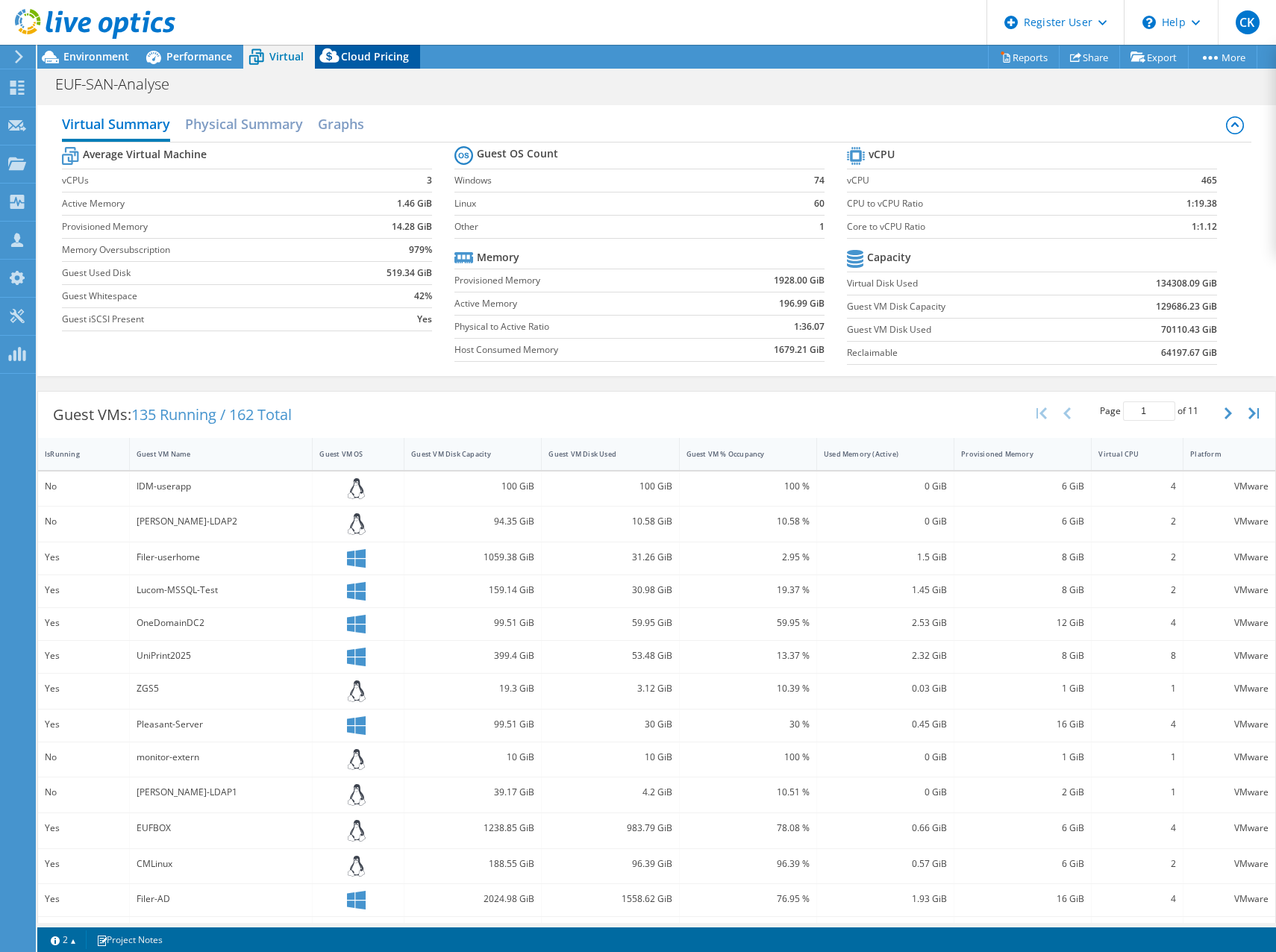
click at [357, 58] on span "Cloud Pricing" at bounding box center [375, 56] width 68 height 14
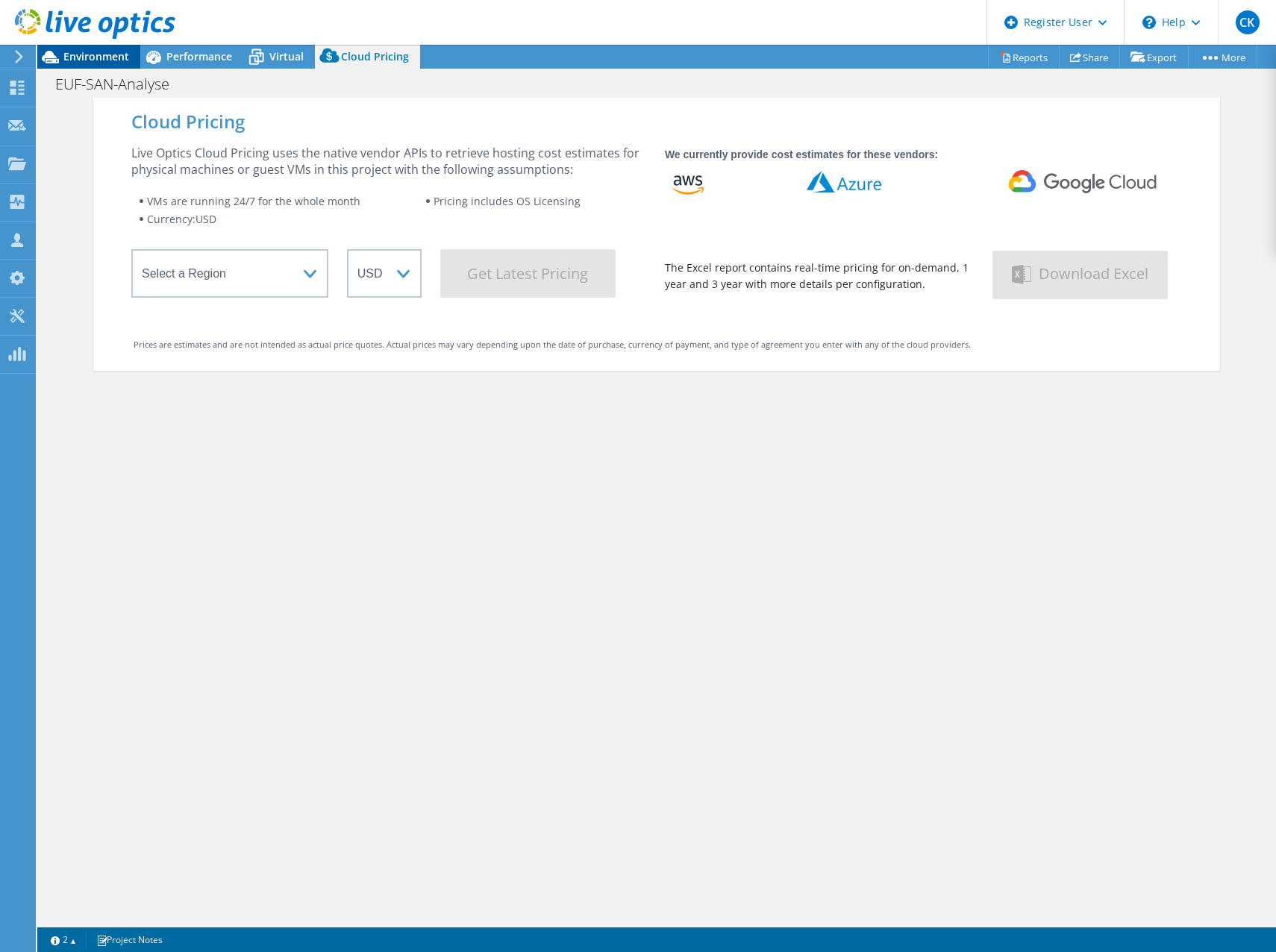
click at [83, 59] on span "Environment" at bounding box center [96, 56] width 66 height 14
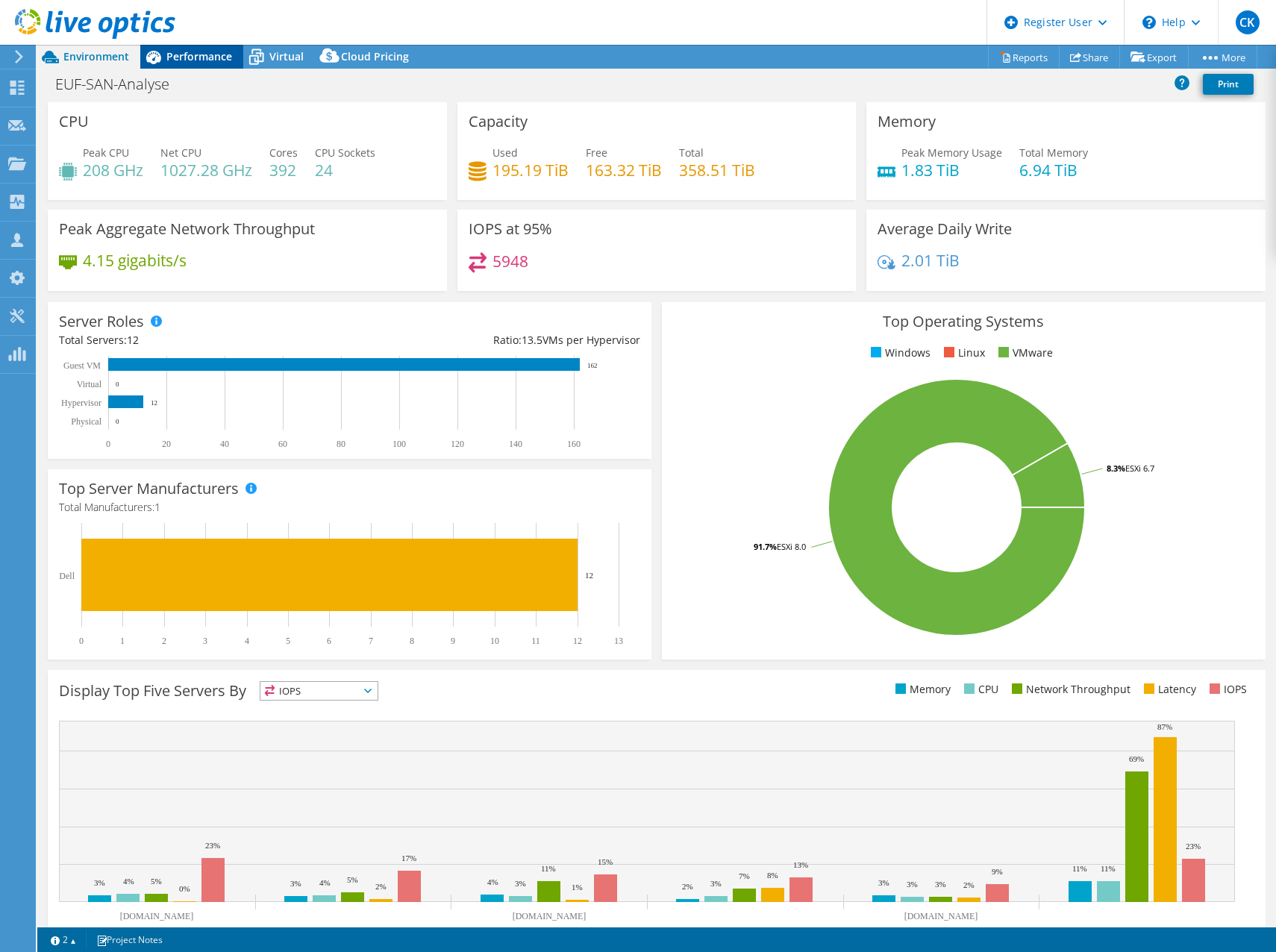
click at [206, 53] on span "Performance" at bounding box center [199, 56] width 66 height 14
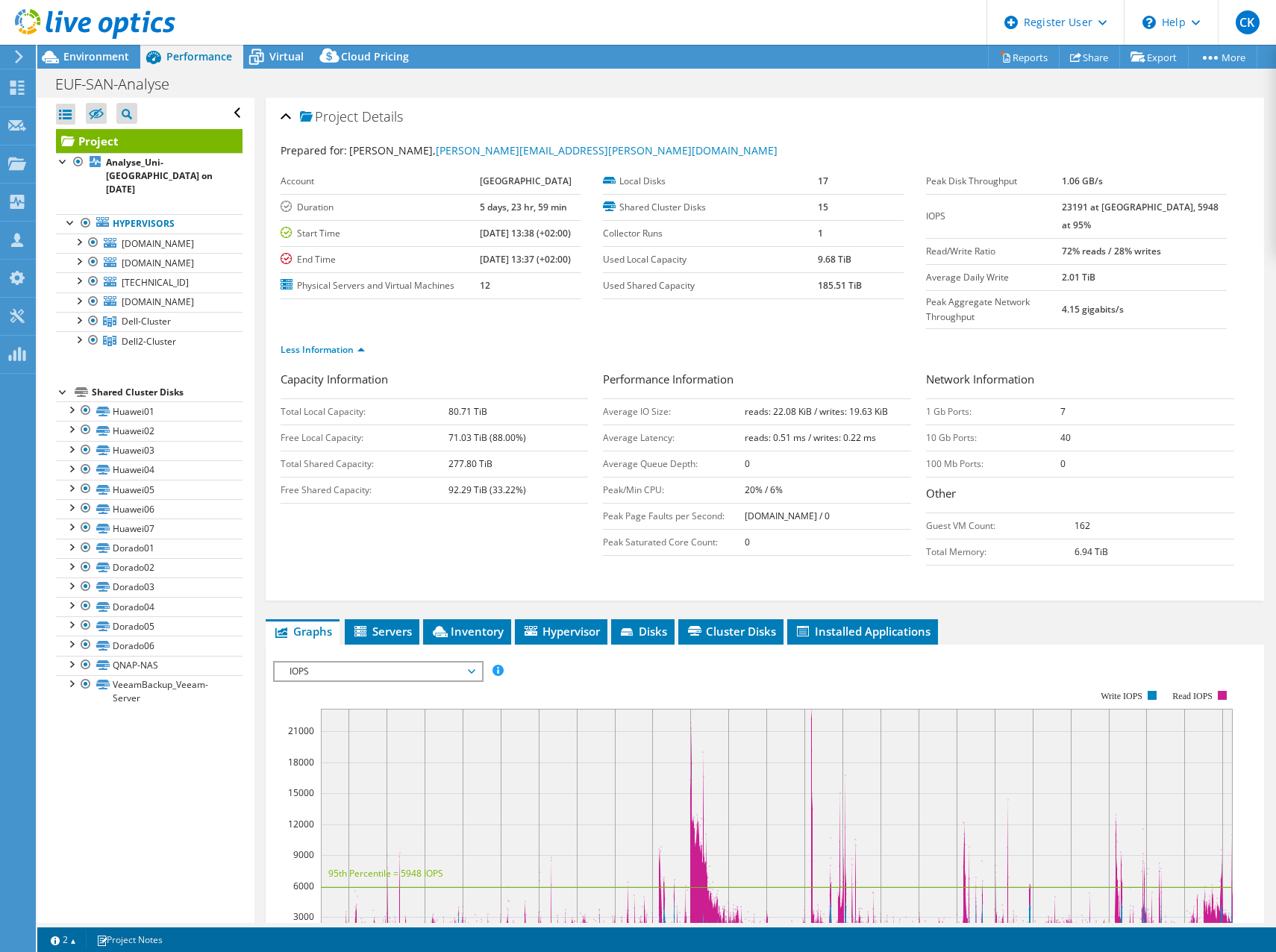
click at [446, 673] on span "IOPS" at bounding box center [377, 670] width 191 height 18
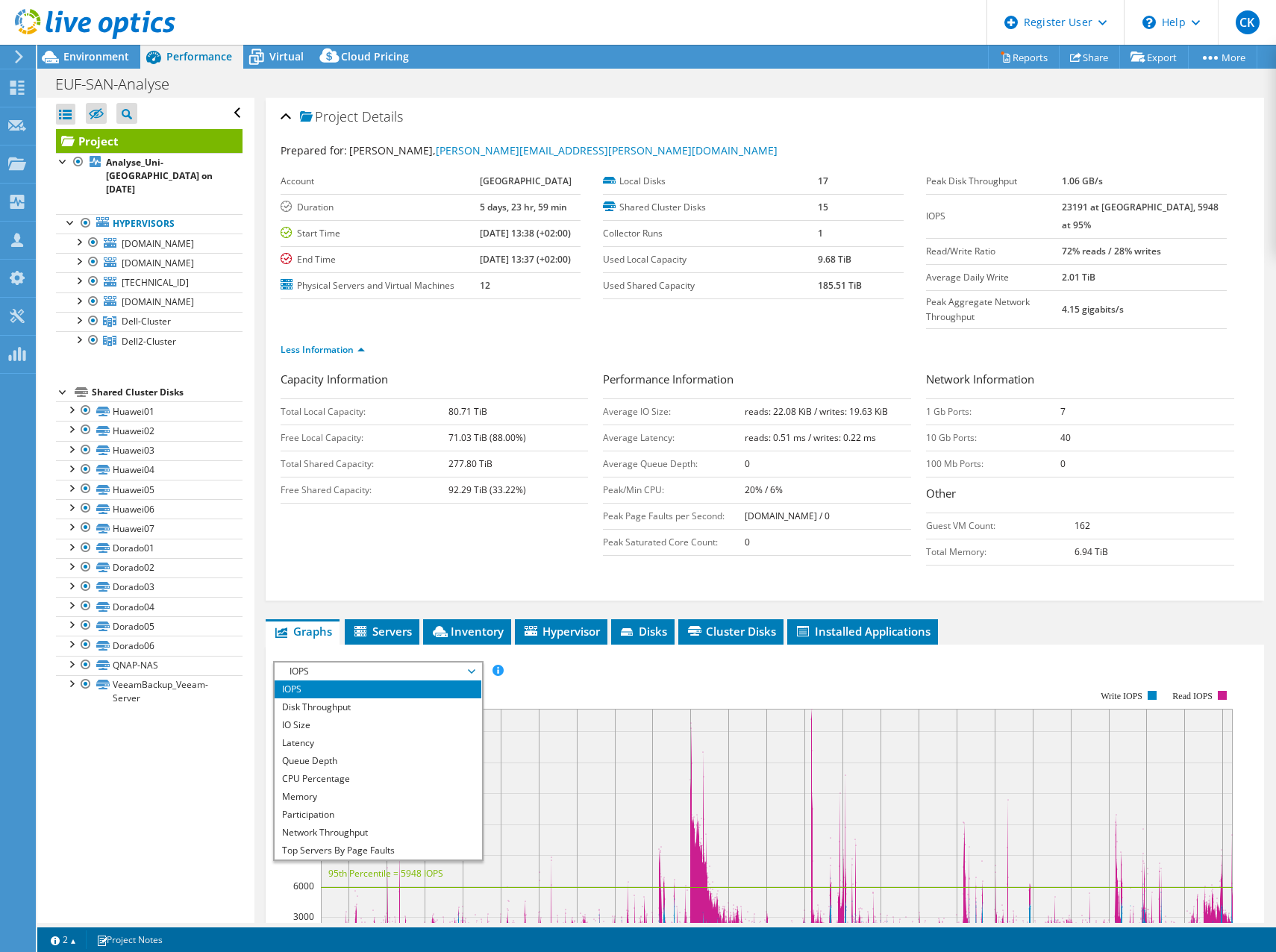
click at [394, 565] on div "Capacity Information Total Local Capacity: 80.71 TiB Free Local Capacity: 71.03…" at bounding box center [765, 472] width 969 height 202
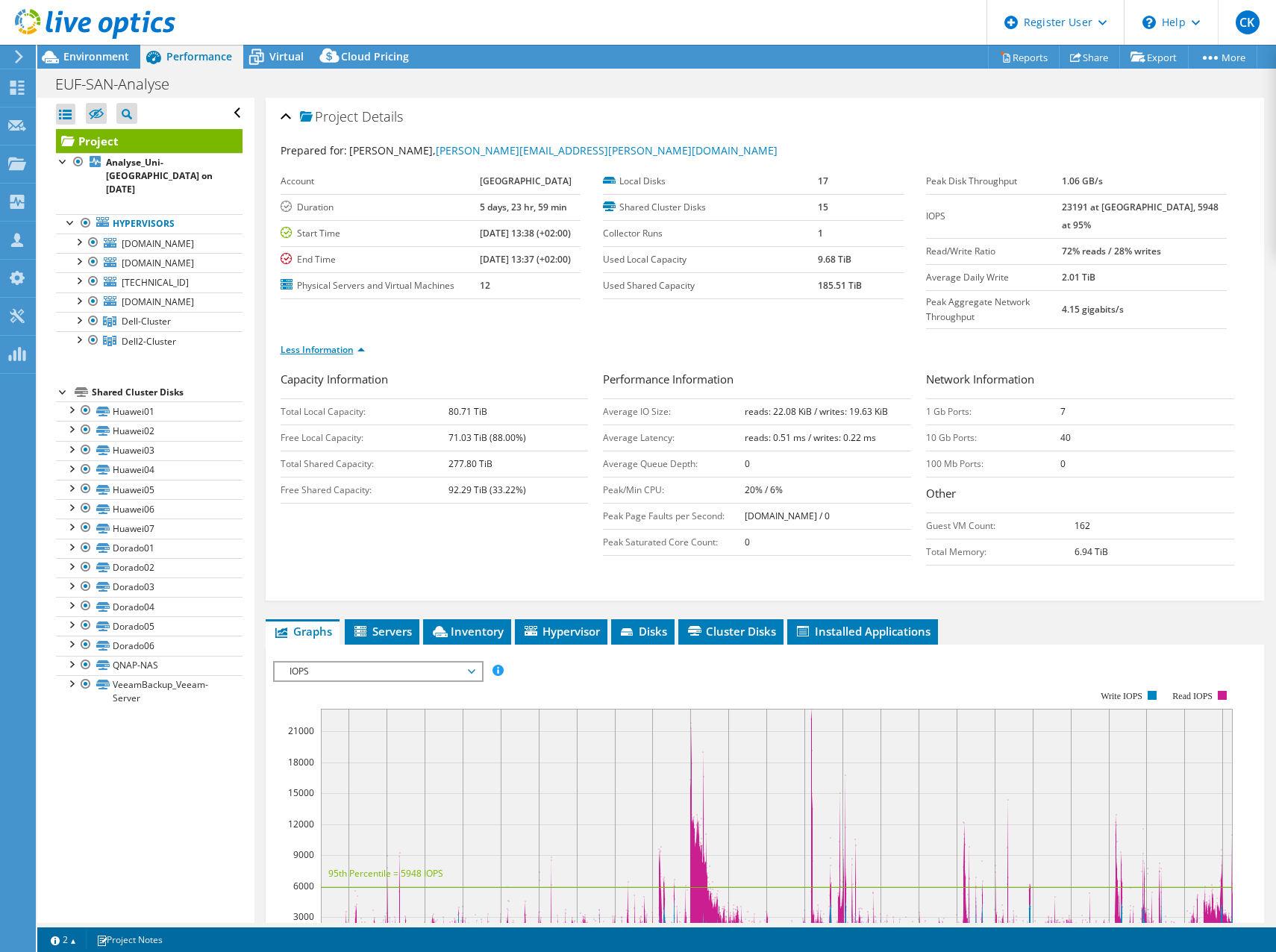
click at [322, 354] on link "Less Information" at bounding box center [323, 349] width 84 height 13
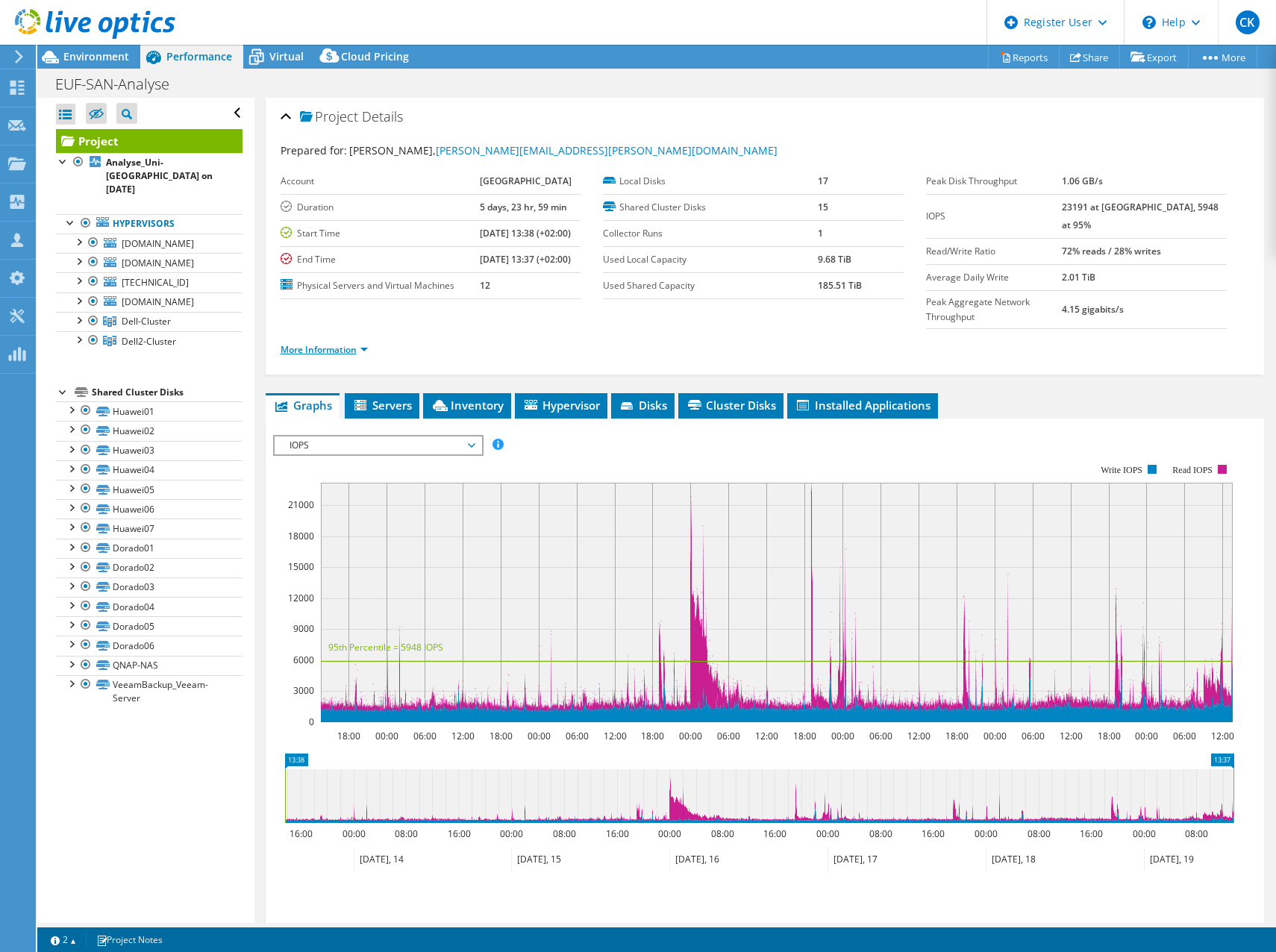
click at [350, 348] on link "More Information" at bounding box center [324, 349] width 87 height 13
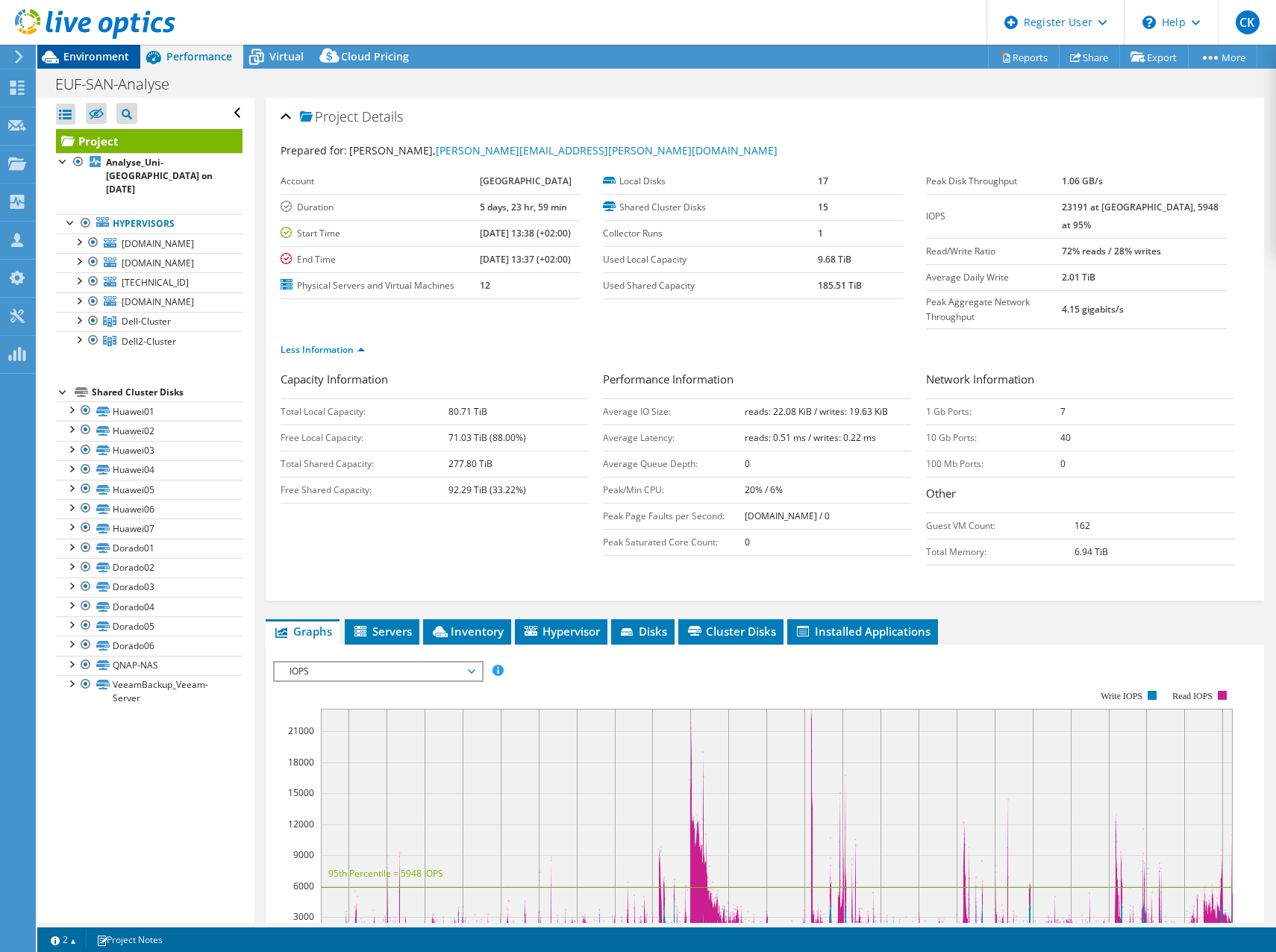
click at [94, 54] on span "Environment" at bounding box center [96, 56] width 66 height 14
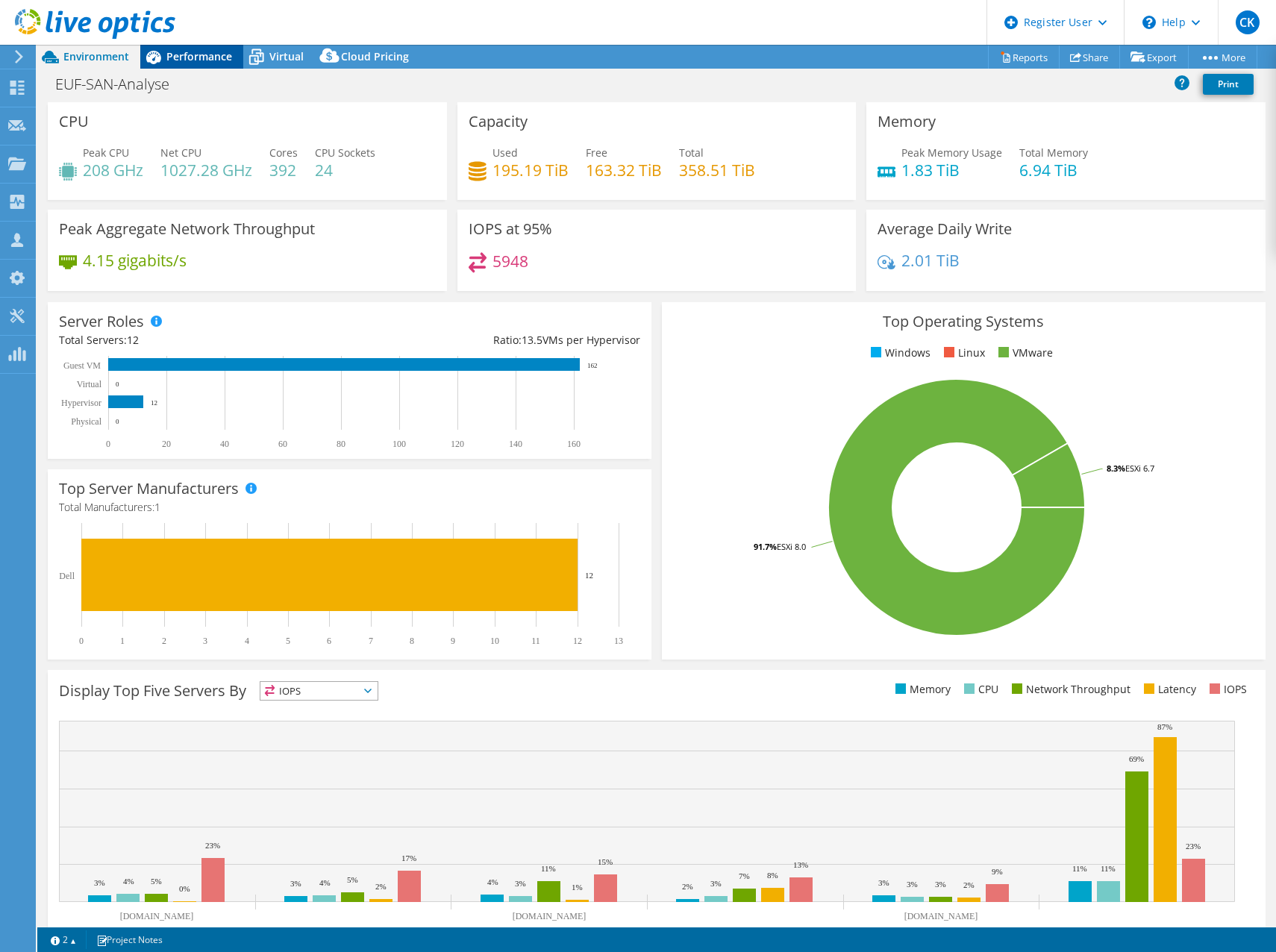
click at [171, 57] on span "Performance" at bounding box center [199, 56] width 66 height 14
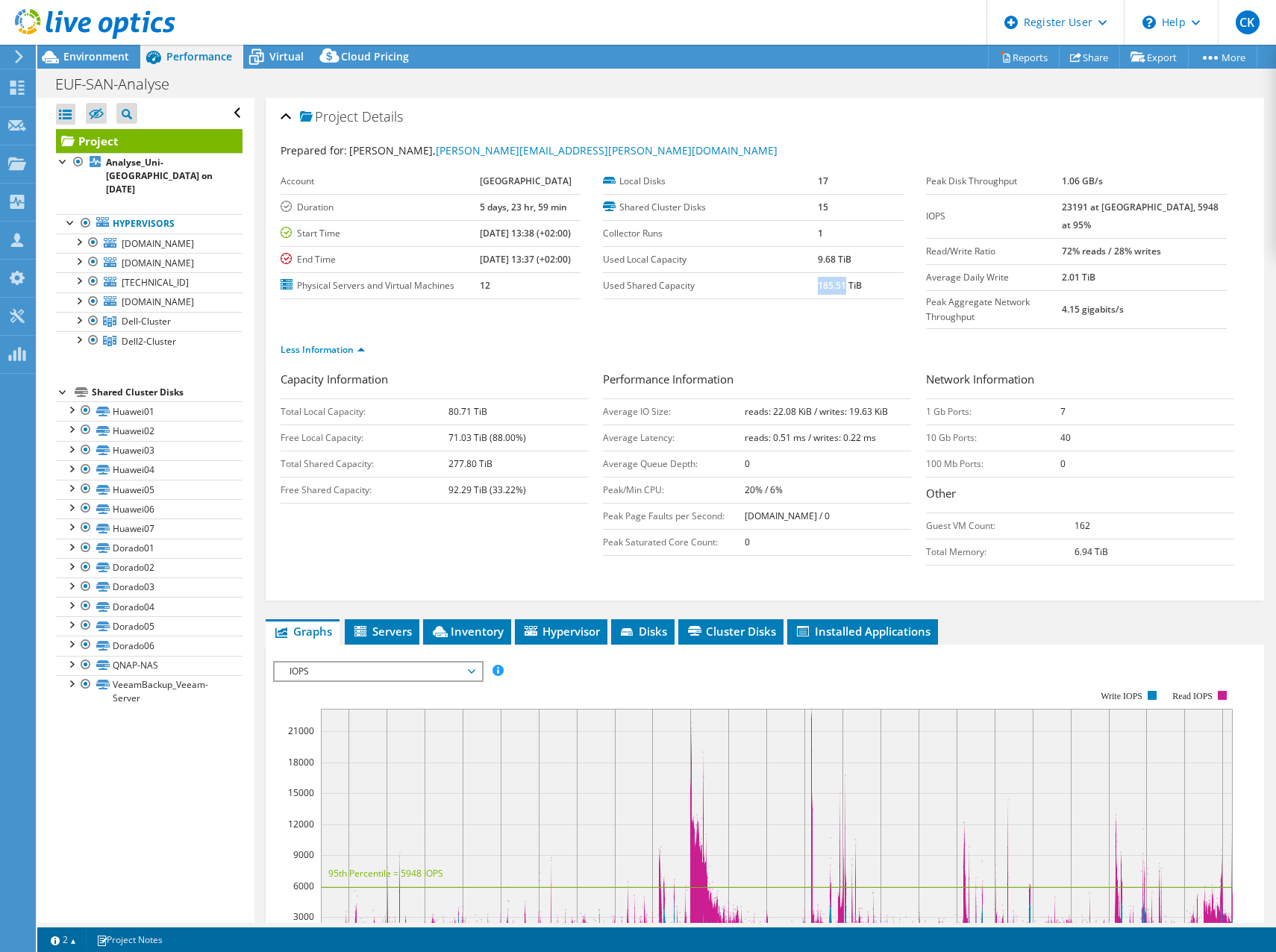
drag, startPoint x: 811, startPoint y: 284, endPoint x: 839, endPoint y: 288, distance: 28.3
click at [839, 288] on b "185.51 TiB" at bounding box center [840, 285] width 44 height 13
click at [402, 628] on span "Servers" at bounding box center [381, 631] width 59 height 15
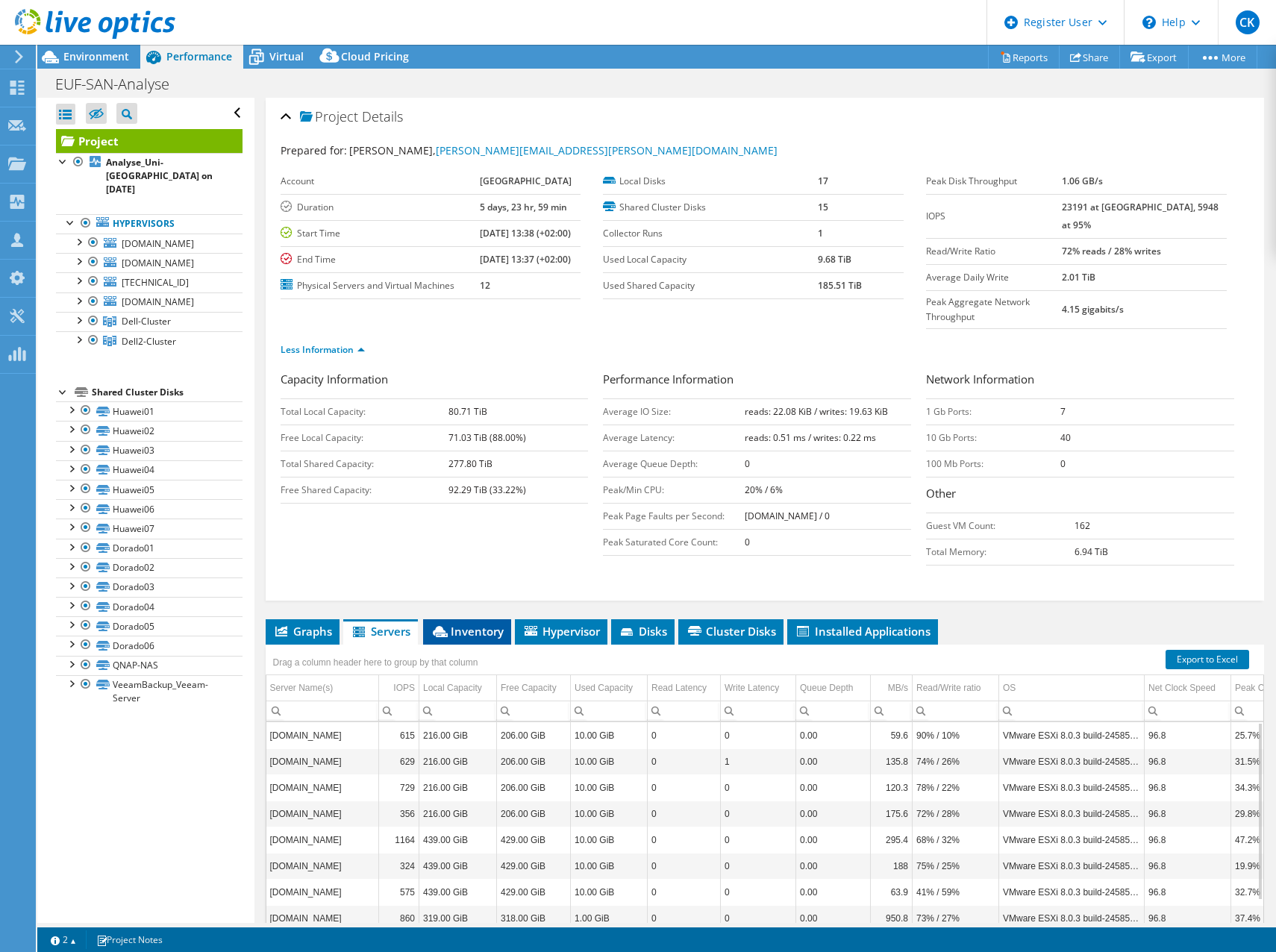
click at [457, 627] on span "Inventory" at bounding box center [467, 631] width 73 height 15
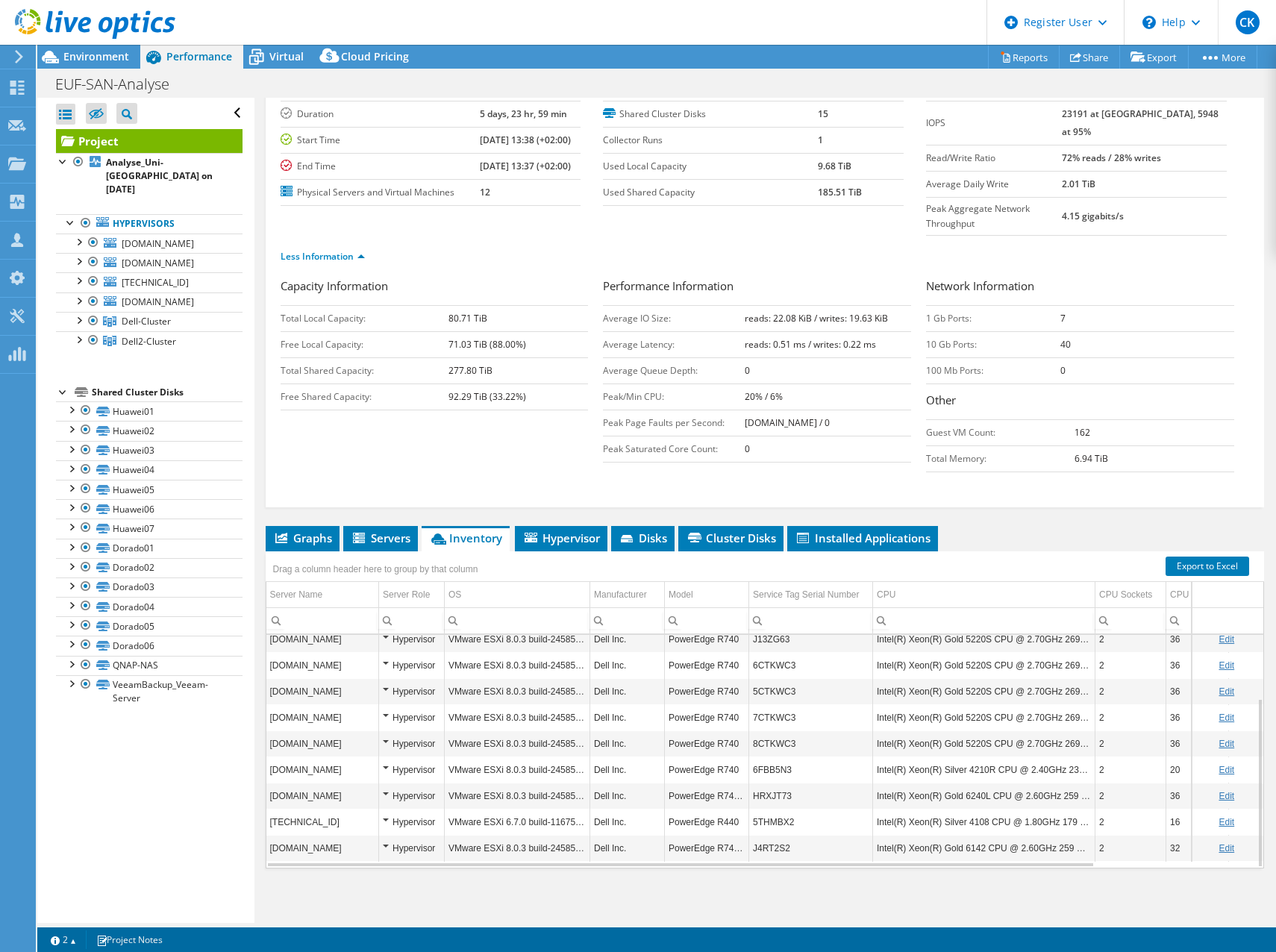
scroll to position [95, 0]
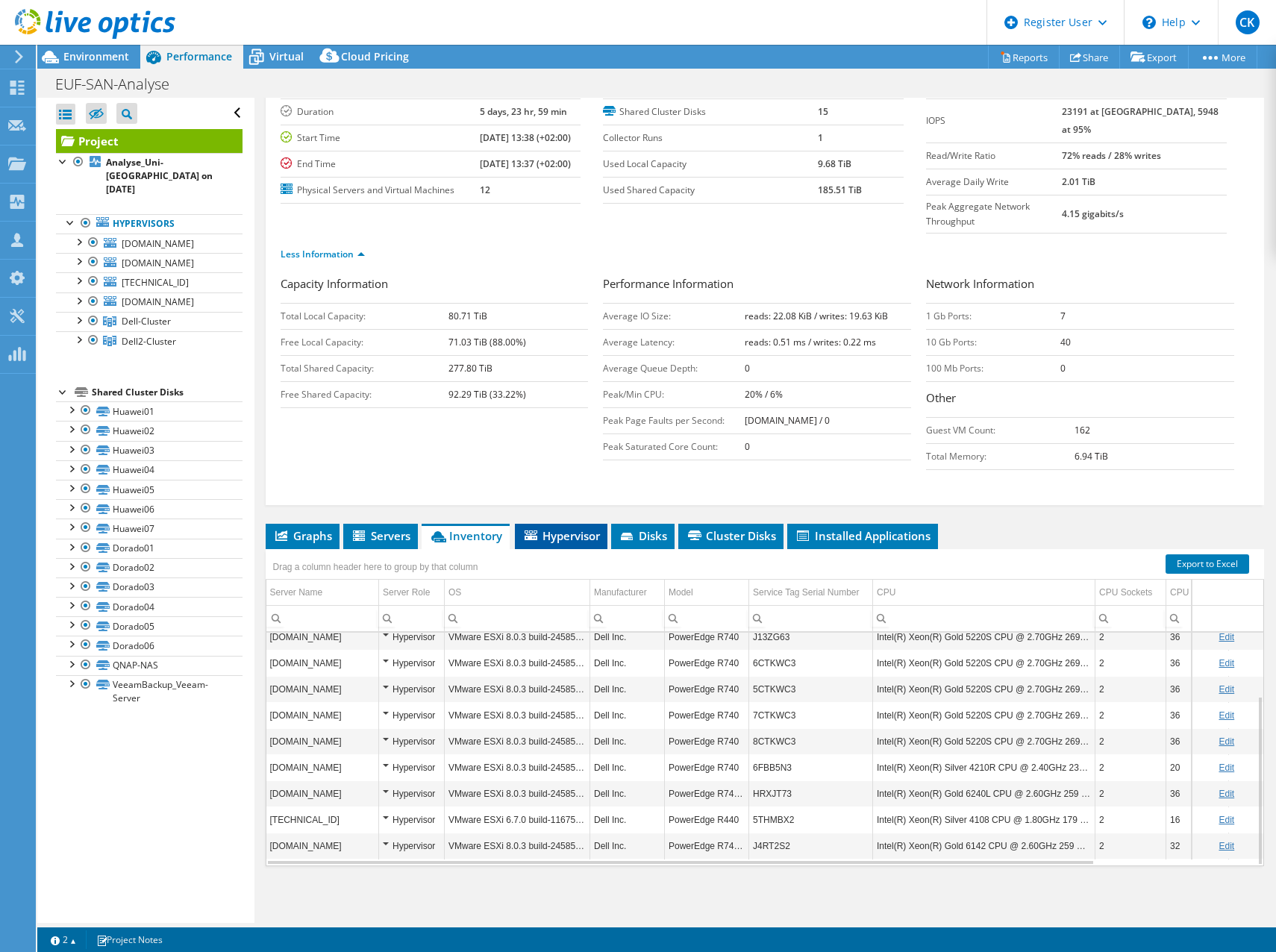
click at [559, 537] on span "Hypervisor" at bounding box center [561, 536] width 78 height 15
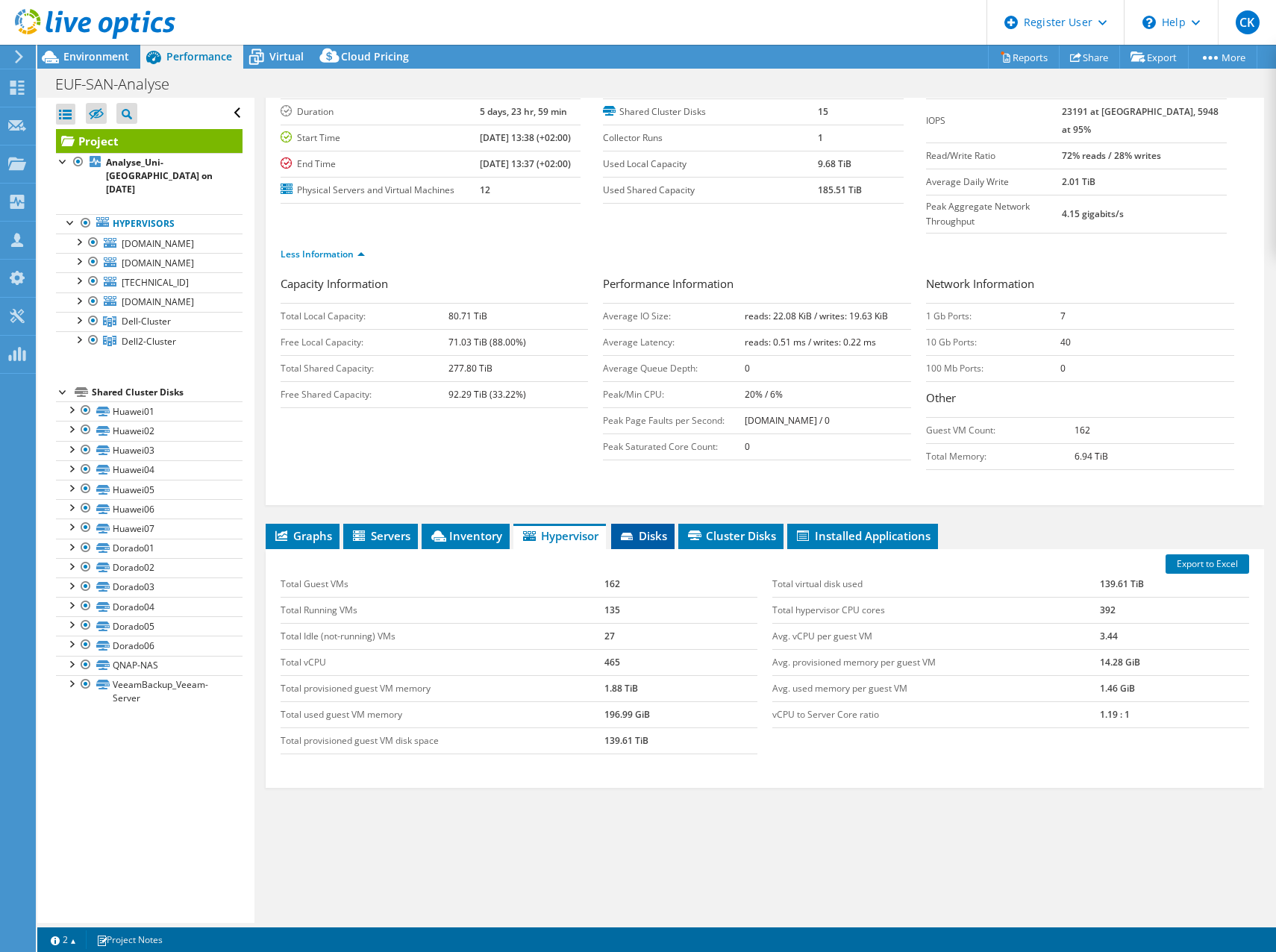
click at [645, 525] on li "Disks" at bounding box center [643, 536] width 64 height 25
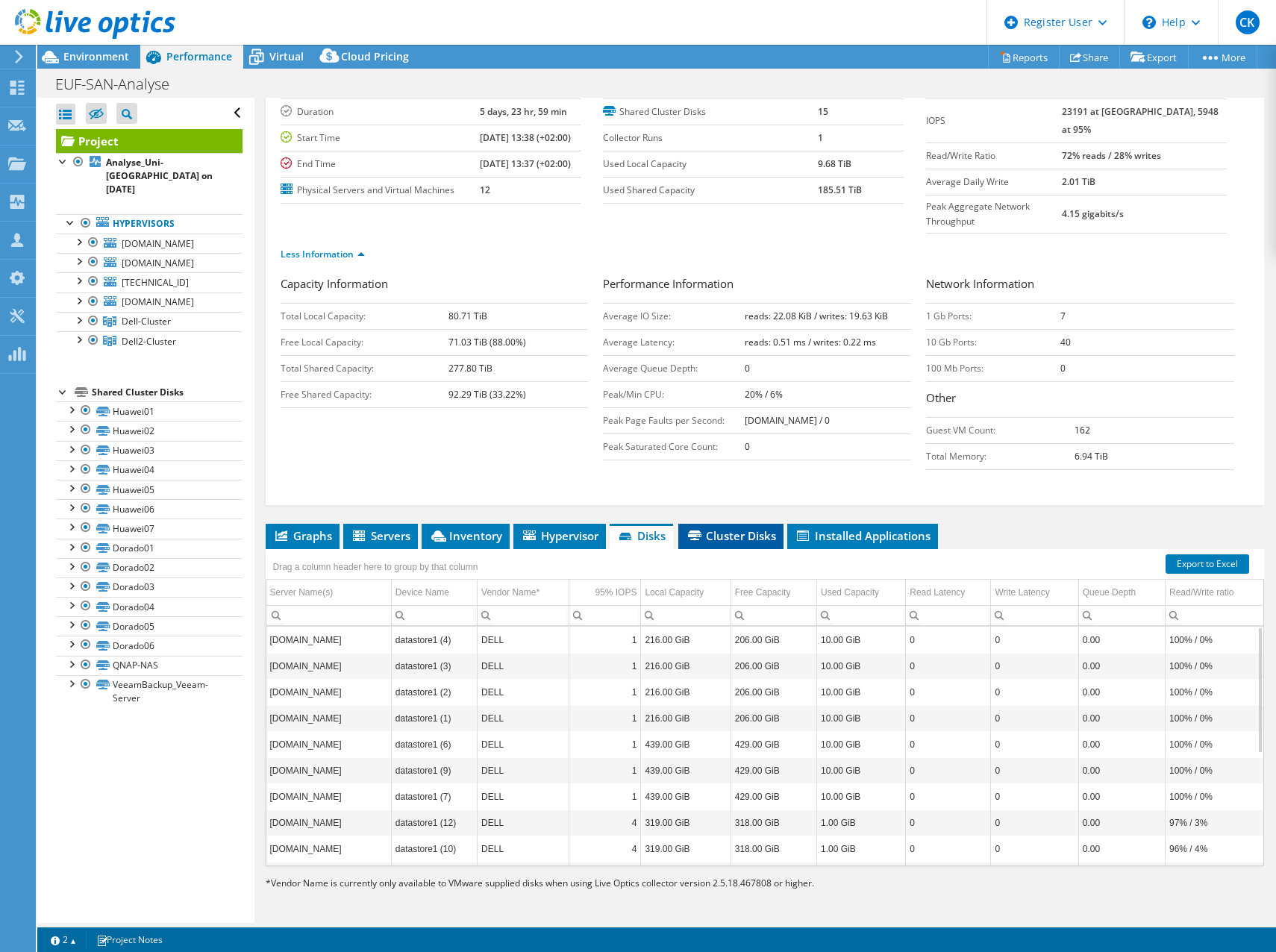
click at [734, 534] on span "Cluster Disks" at bounding box center [731, 536] width 90 height 15
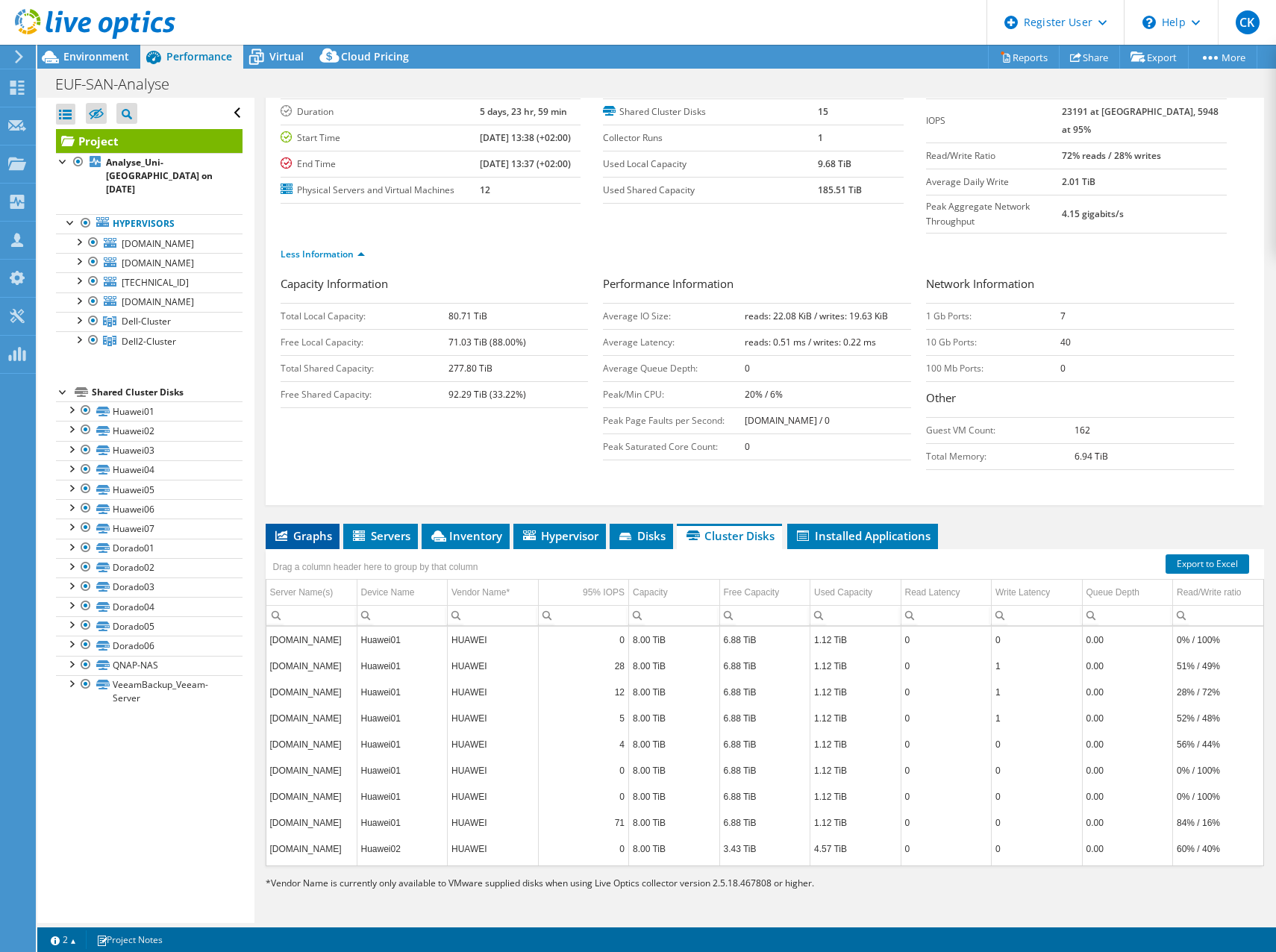
click at [317, 533] on span "Graphs" at bounding box center [303, 536] width 59 height 15
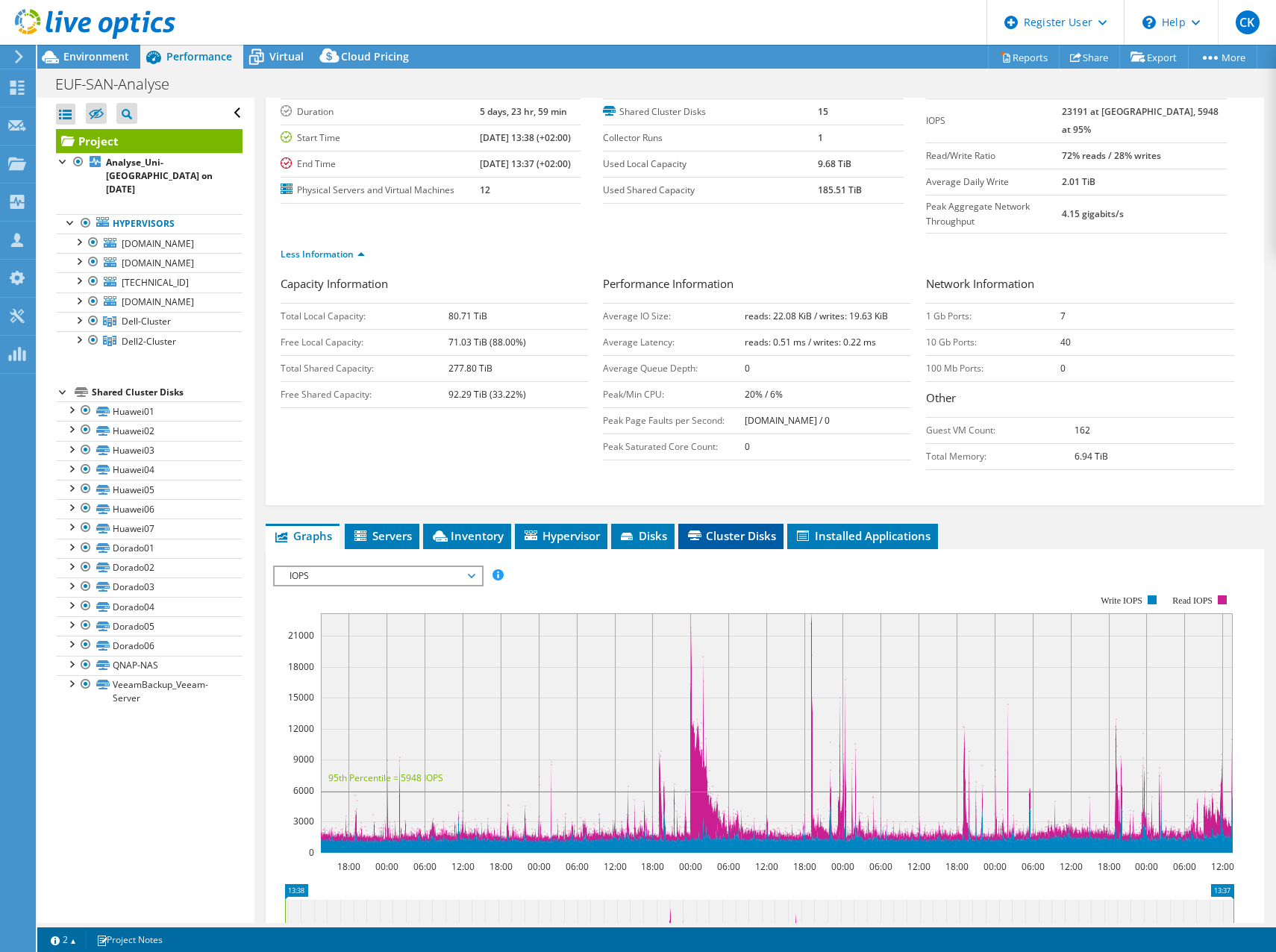
click at [743, 544] on li "Cluster Disks" at bounding box center [731, 536] width 105 height 25
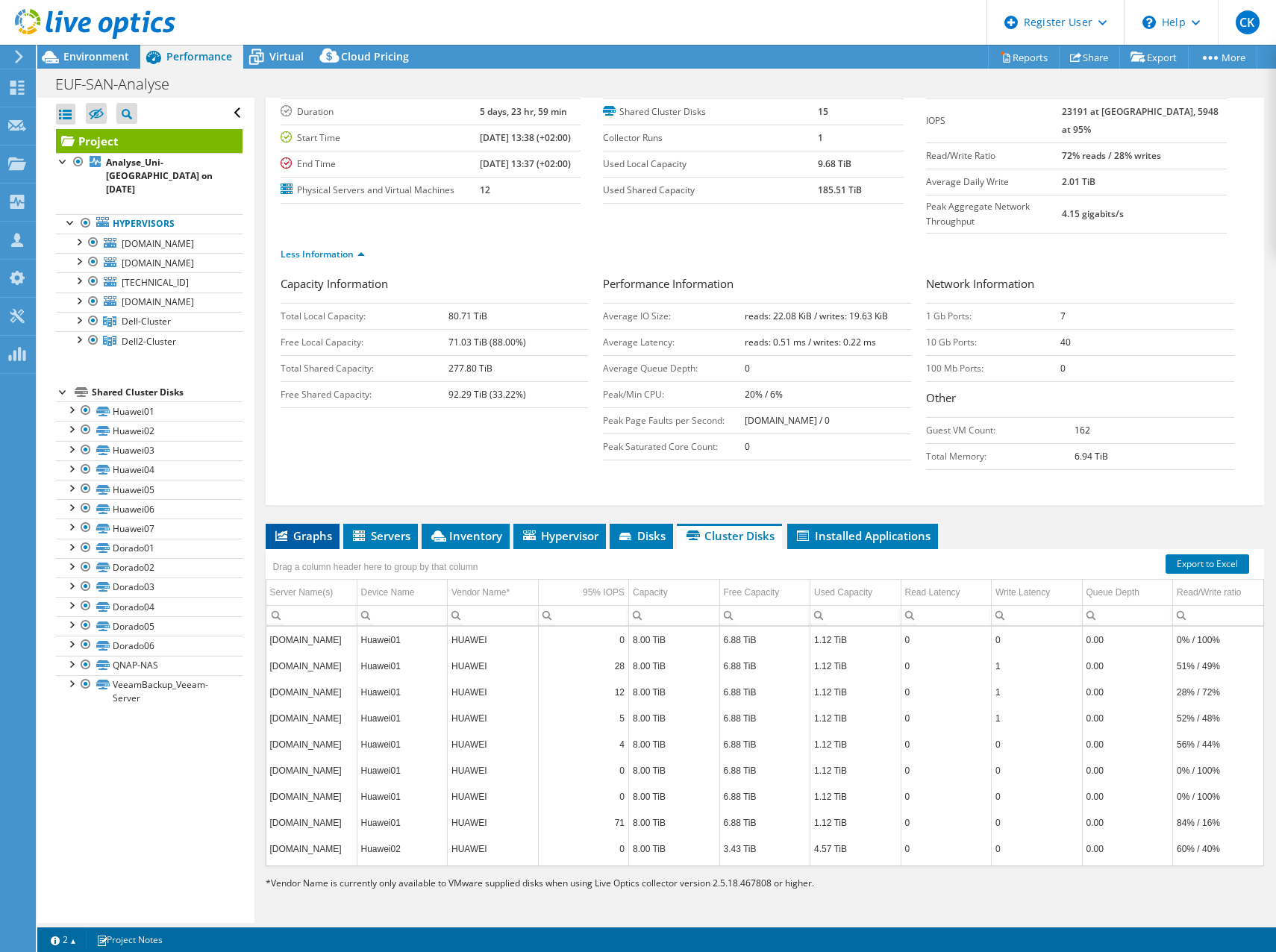
click at [309, 537] on span "Graphs" at bounding box center [303, 536] width 59 height 15
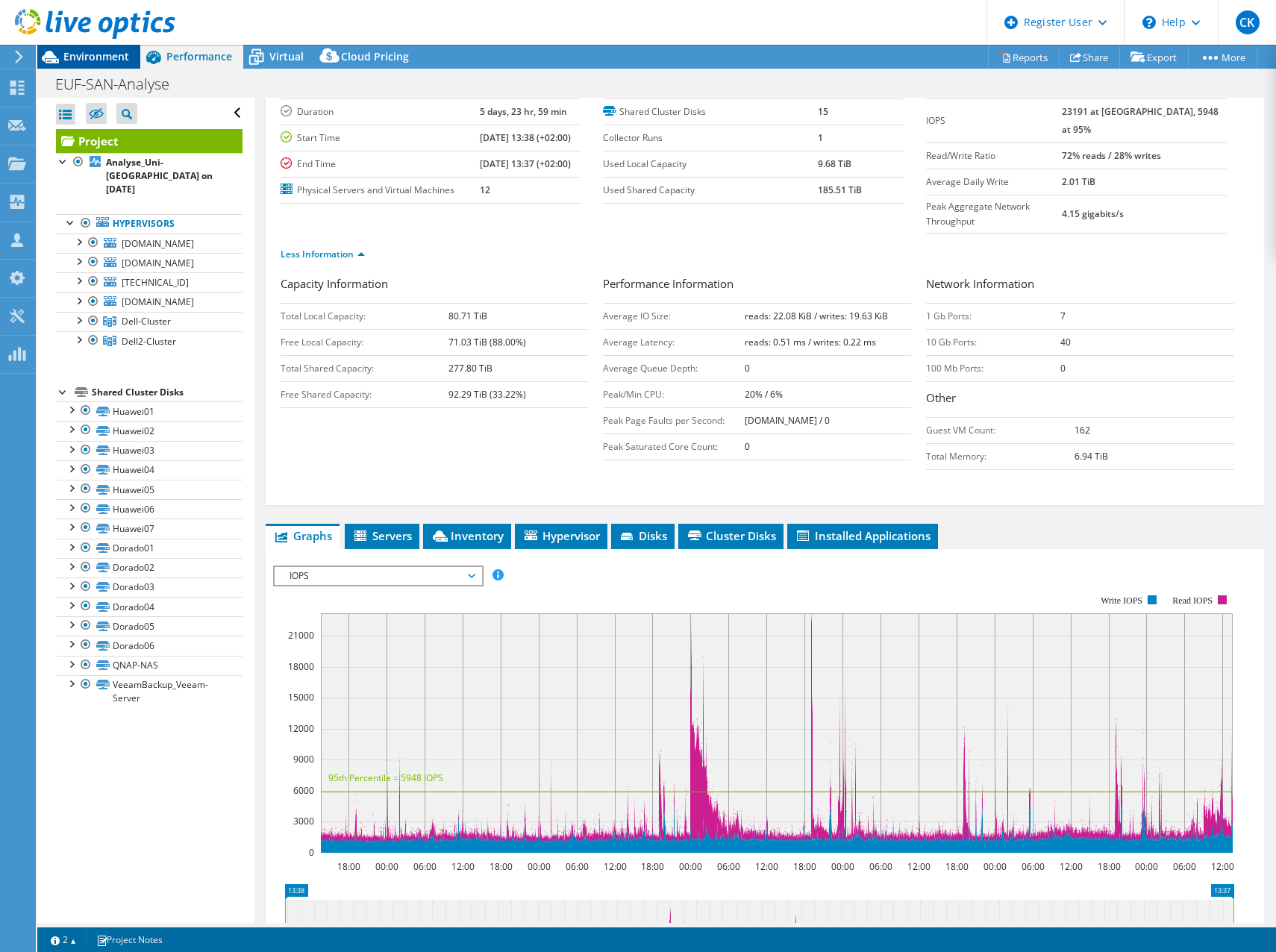
click at [81, 54] on span "Environment" at bounding box center [96, 56] width 66 height 14
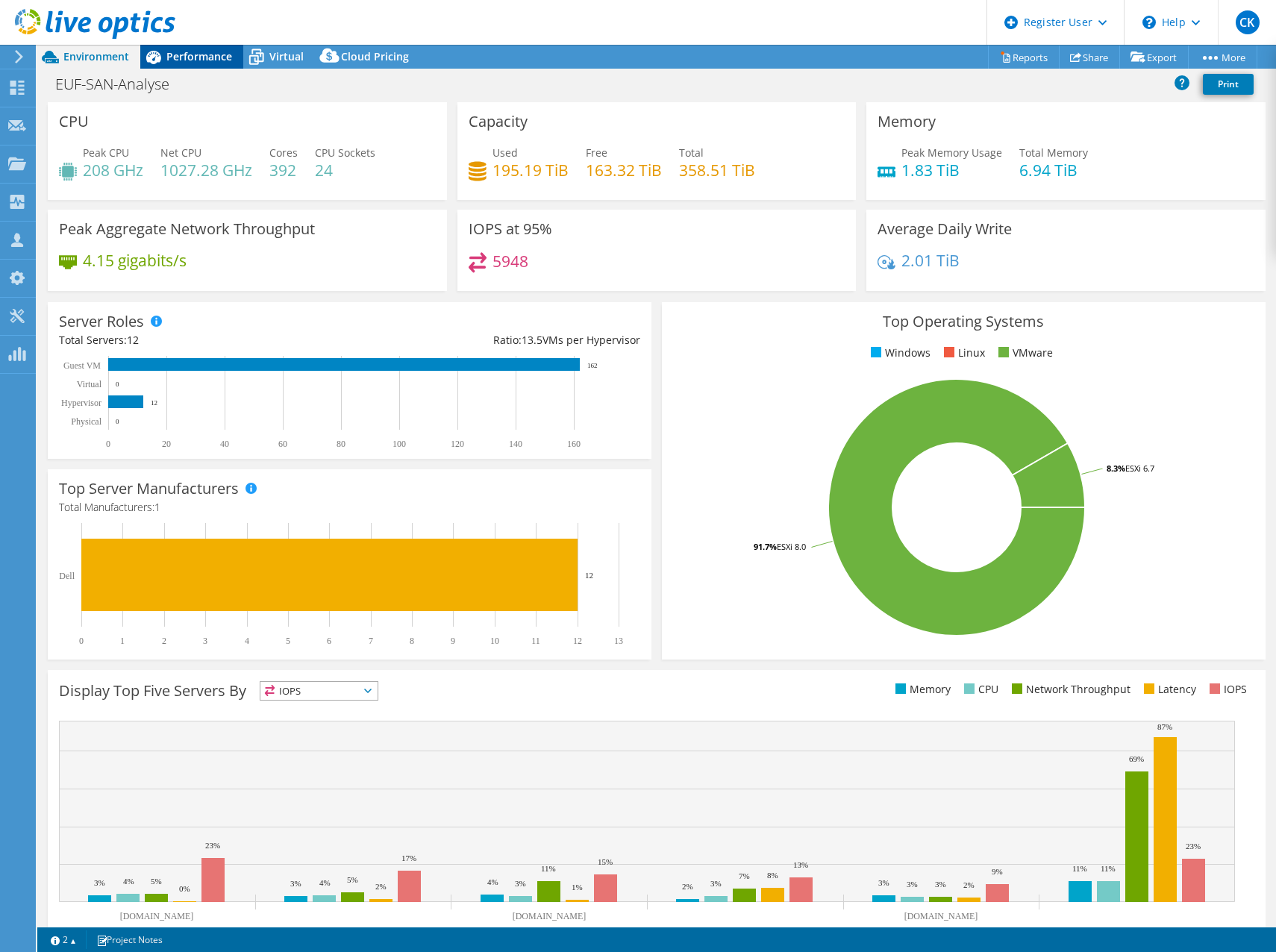
click at [205, 59] on span "Performance" at bounding box center [199, 56] width 66 height 14
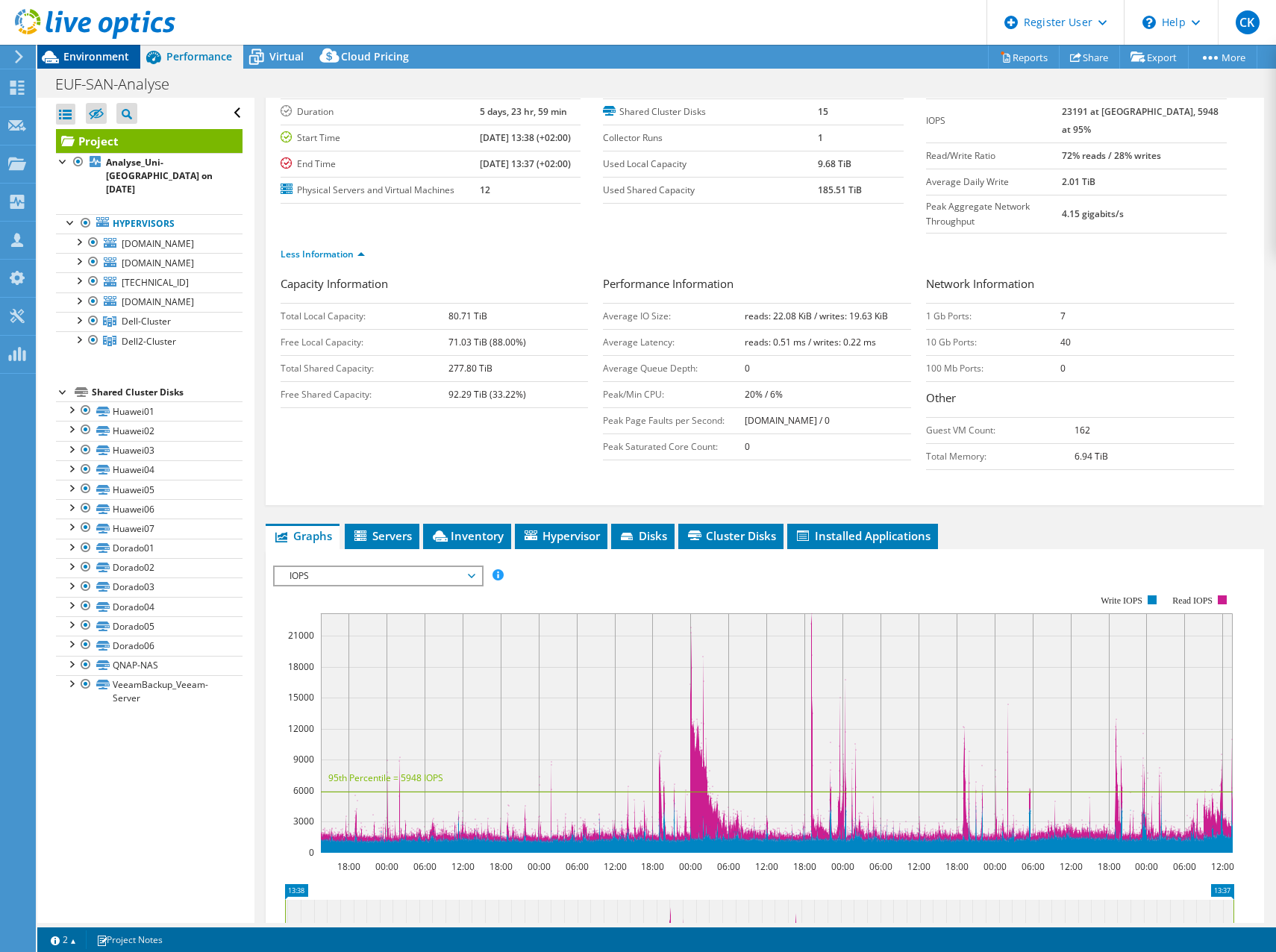
click at [94, 53] on span "Environment" at bounding box center [96, 56] width 66 height 14
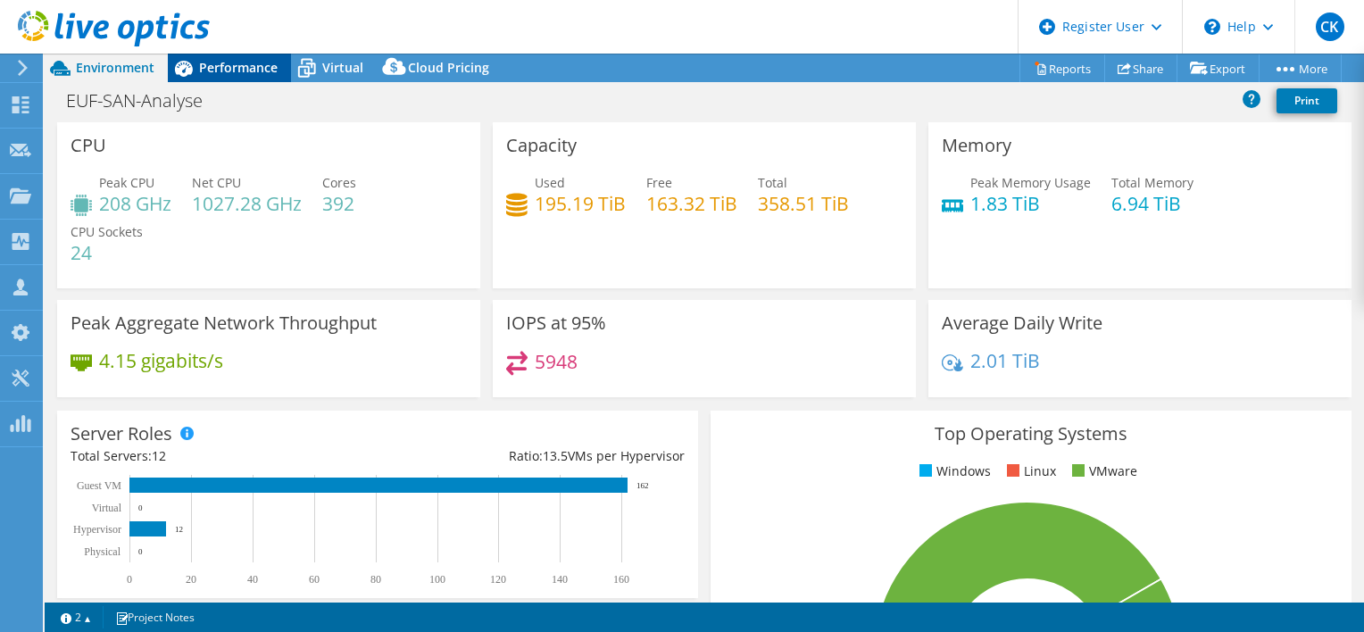
click at [239, 63] on span "Performance" at bounding box center [238, 67] width 79 height 17
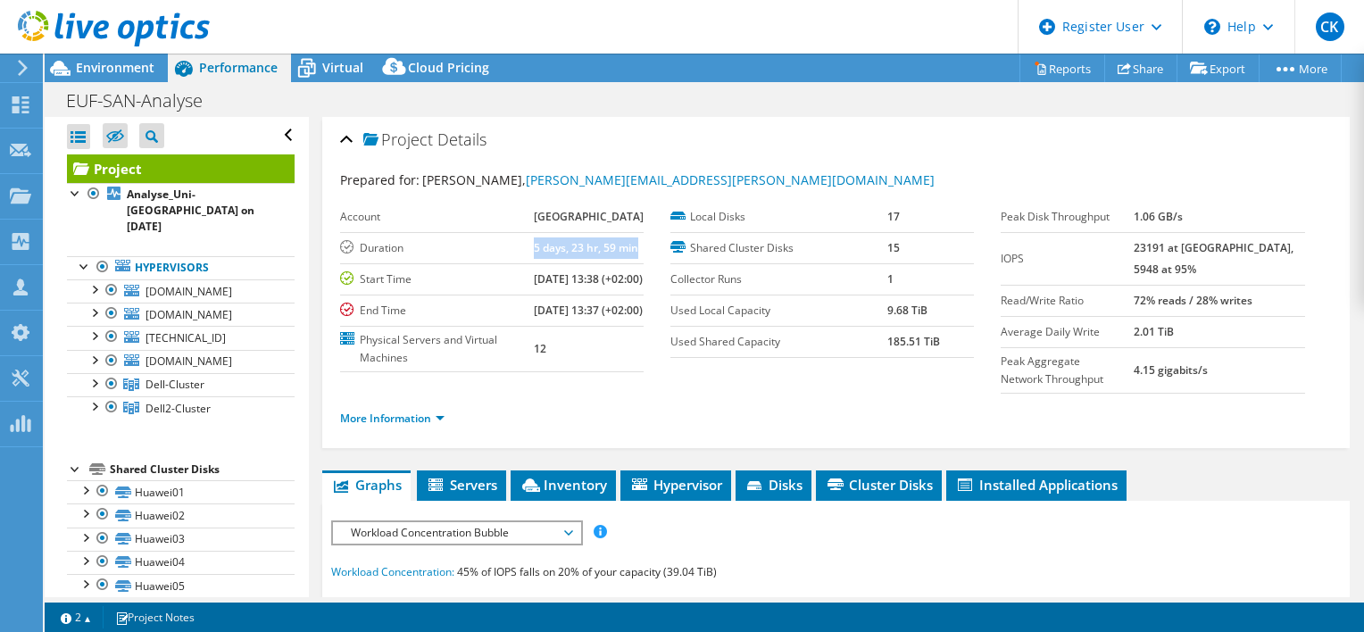
drag, startPoint x: 516, startPoint y: 267, endPoint x: 621, endPoint y: 264, distance: 105.3
click at [621, 263] on td "5 days, 23 hr, 59 min" at bounding box center [589, 247] width 110 height 31
click at [641, 437] on div "More Information" at bounding box center [836, 419] width 992 height 50
drag, startPoint x: 880, startPoint y: 217, endPoint x: 895, endPoint y: 212, distance: 15.8
click at [895, 212] on td "17" at bounding box center [930, 217] width 87 height 31
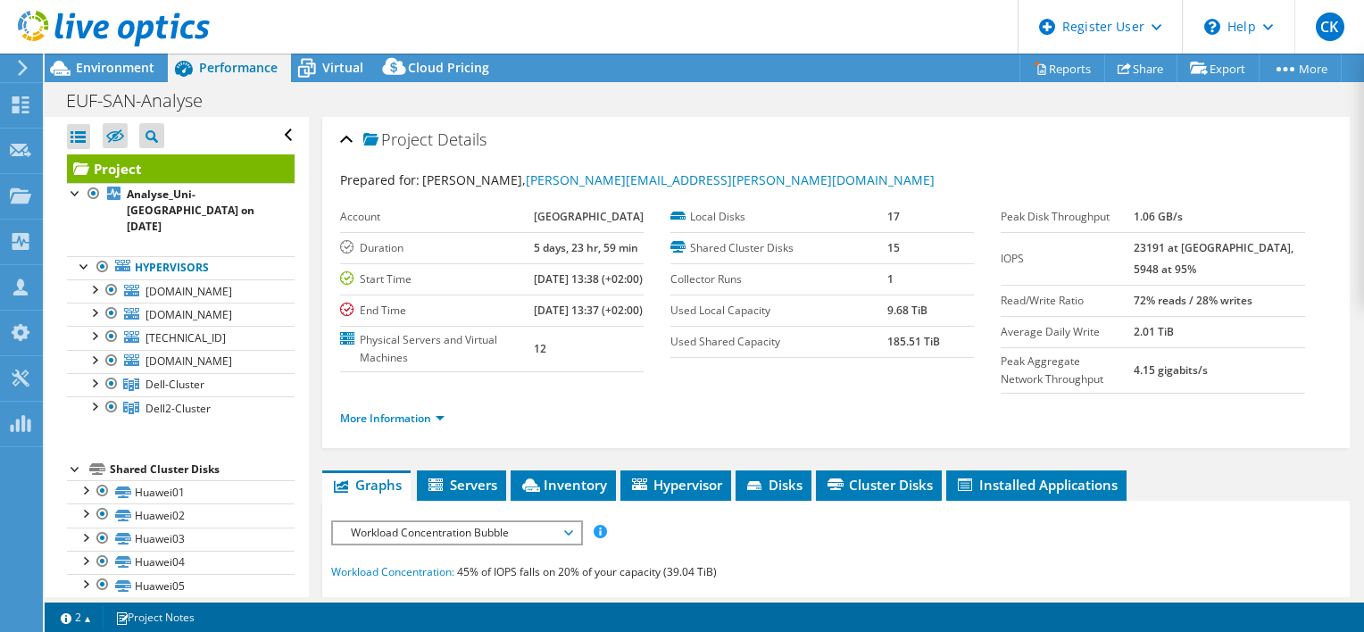
click at [844, 372] on section "Account [GEOGRAPHIC_DATA] Duration 5 days, 23 hr, 59 min Start Time [DATE] 13:3…" at bounding box center [670, 287] width 661 height 170
drag, startPoint x: 882, startPoint y: 246, endPoint x: 903, endPoint y: 246, distance: 21.4
click at [903, 246] on td "15" at bounding box center [930, 247] width 87 height 31
click at [864, 439] on div "More Information" at bounding box center [836, 419] width 992 height 50
drag, startPoint x: 879, startPoint y: 339, endPoint x: 910, endPoint y: 339, distance: 31.2
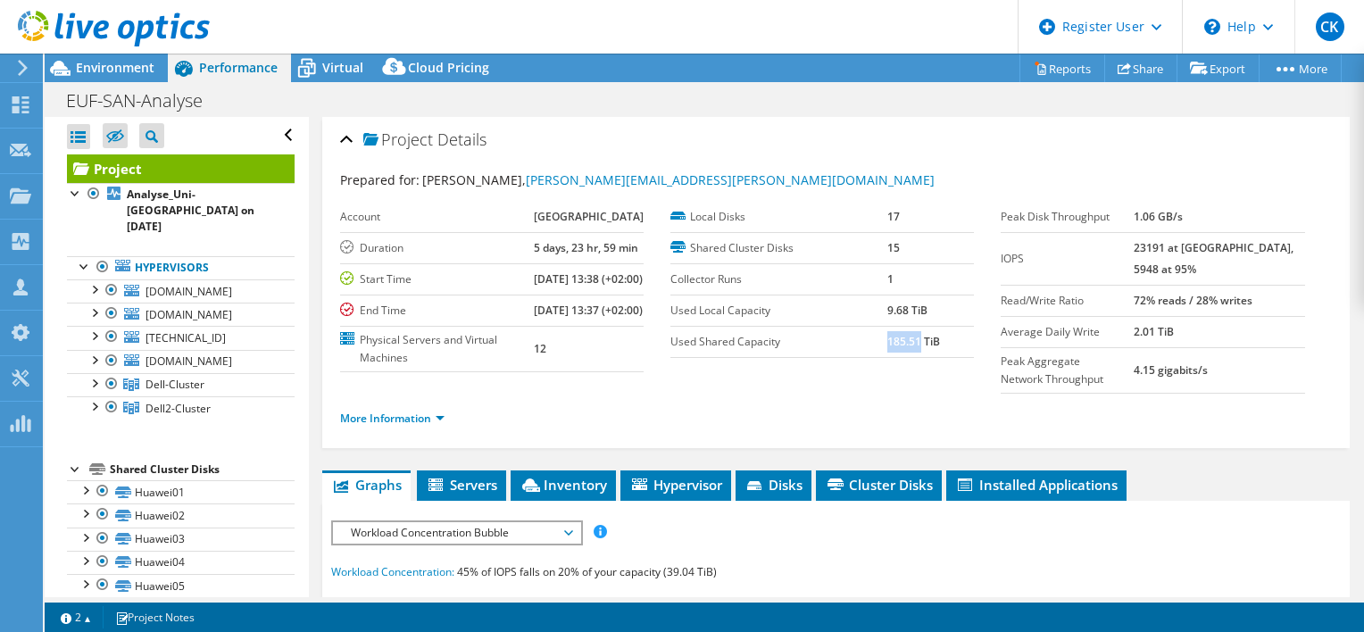
click at [910, 339] on b "185.51 TiB" at bounding box center [913, 341] width 53 height 15
drag, startPoint x: 910, startPoint y: 339, endPoint x: 900, endPoint y: 385, distance: 46.8
click at [900, 372] on section "Account [GEOGRAPHIC_DATA] Duration 5 days, 23 hr, 59 min Start Time [DATE] 13:3…" at bounding box center [670, 287] width 661 height 170
drag, startPoint x: 1166, startPoint y: 247, endPoint x: 1197, endPoint y: 248, distance: 31.2
click at [1197, 248] on b "23191 at [GEOGRAPHIC_DATA], 5948 at 95%" at bounding box center [1213, 258] width 160 height 37
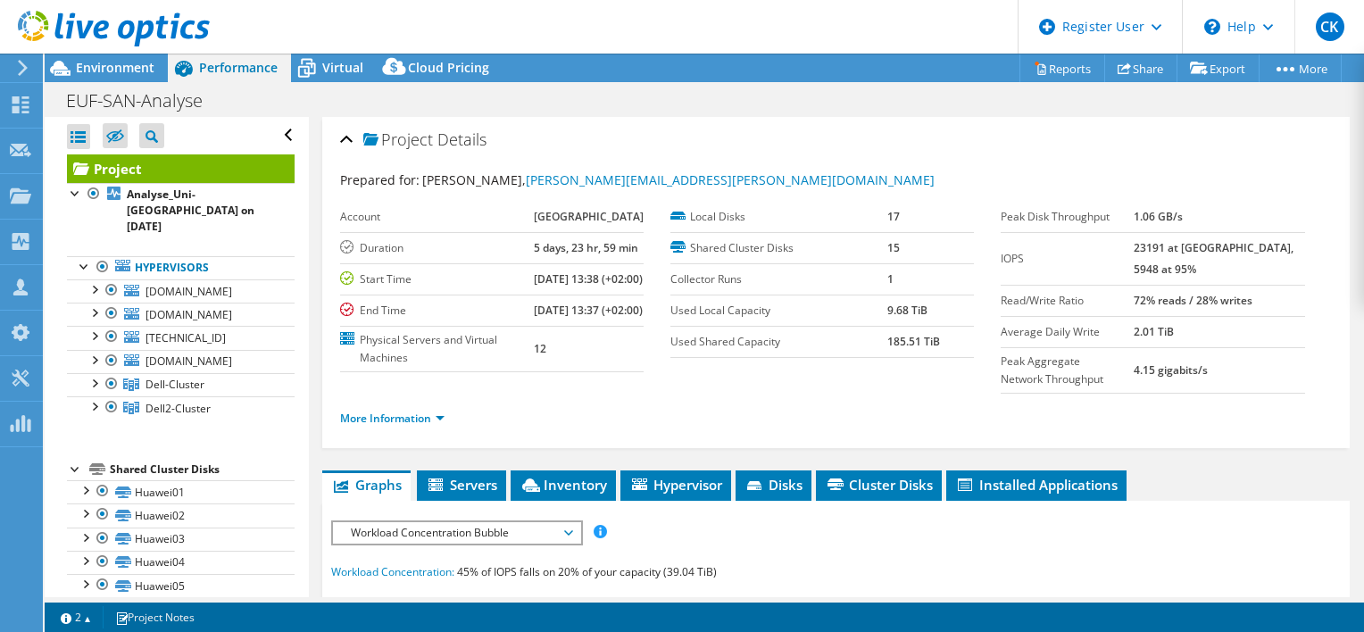
drag, startPoint x: 1197, startPoint y: 248, endPoint x: 1293, endPoint y: 253, distance: 96.5
click at [1293, 253] on div "Peak Disk Throughput 1.06 GB/s IOPS 23191 at [GEOGRAPHIC_DATA], 5948 at 95% Rea…" at bounding box center [1165, 298] width 330 height 192
click at [1246, 245] on b "23191 at [GEOGRAPHIC_DATA], 5948 at 95%" at bounding box center [1213, 258] width 160 height 37
drag, startPoint x: 1166, startPoint y: 329, endPoint x: 1207, endPoint y: 330, distance: 40.2
click at [1207, 330] on td "2.01 TiB" at bounding box center [1218, 331] width 171 height 31
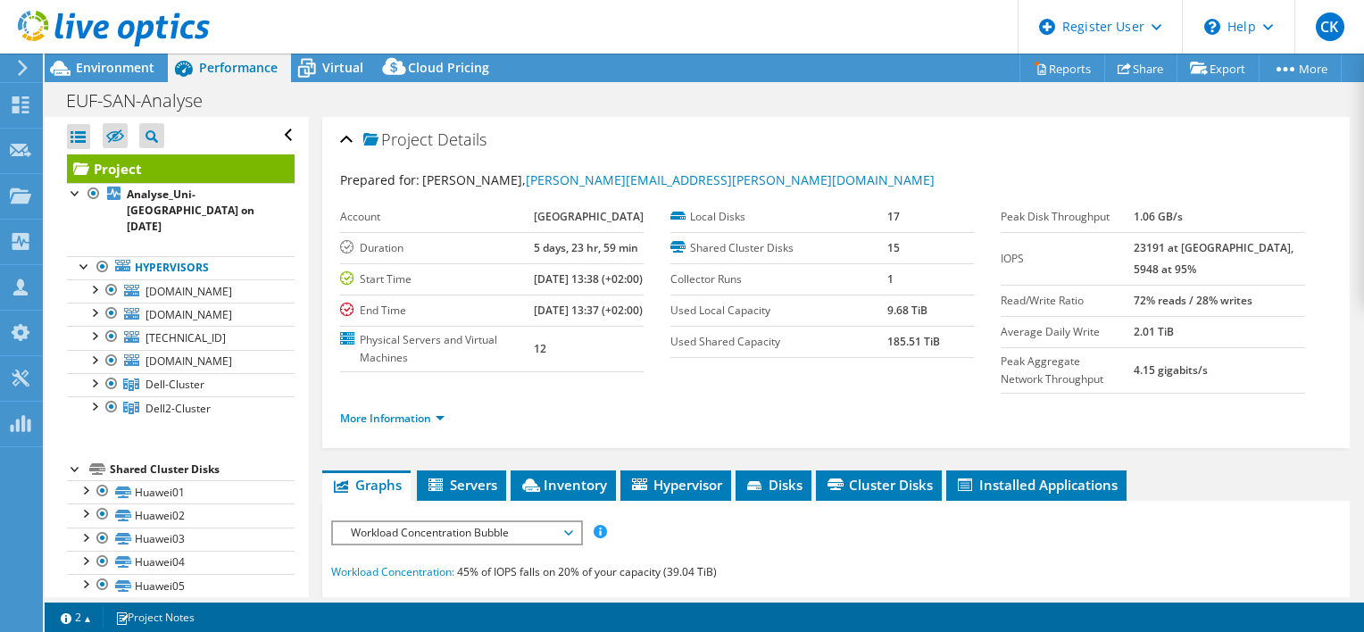
drag, startPoint x: 1207, startPoint y: 330, endPoint x: 1174, endPoint y: 420, distance: 96.0
click at [1174, 420] on section "Prepared for: [PERSON_NAME], [PERSON_NAME][EMAIL_ADDRESS][PERSON_NAME][DOMAIN_N…" at bounding box center [836, 306] width 992 height 273
drag, startPoint x: 1166, startPoint y: 331, endPoint x: 1203, endPoint y: 330, distance: 37.5
click at [1174, 330] on b "2.01 TiB" at bounding box center [1153, 331] width 40 height 15
click at [350, 426] on link "More Information" at bounding box center [392, 418] width 104 height 15
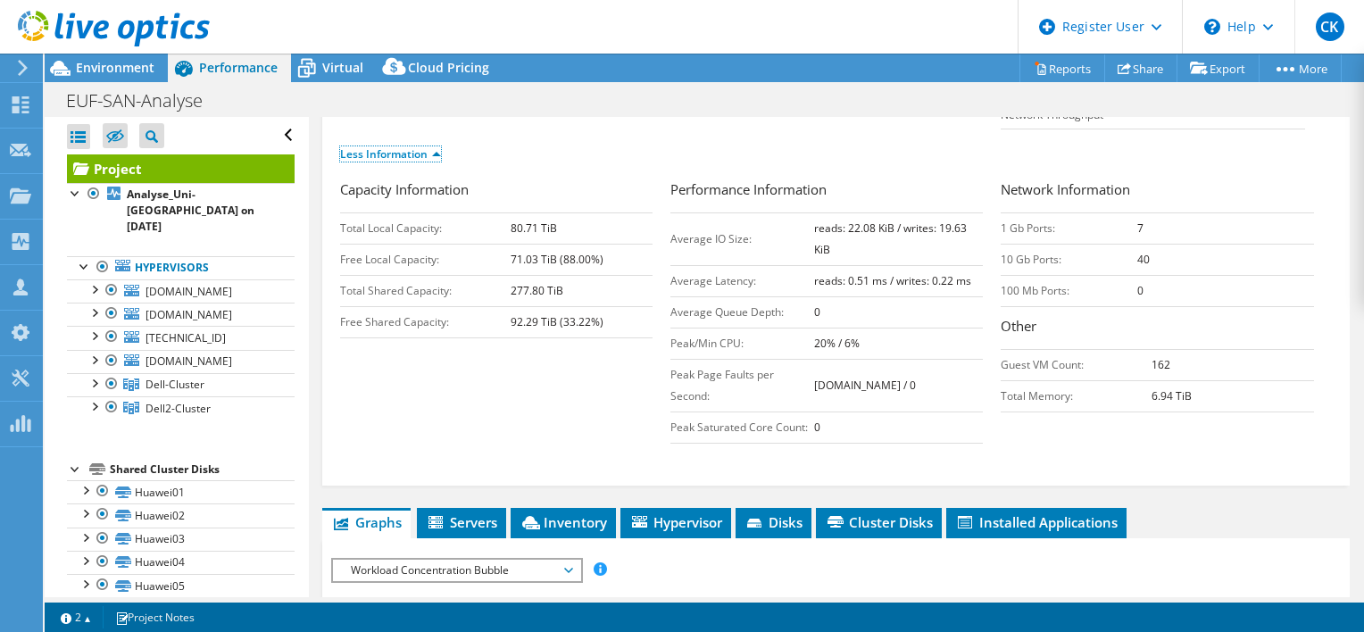
scroll to position [268, 0]
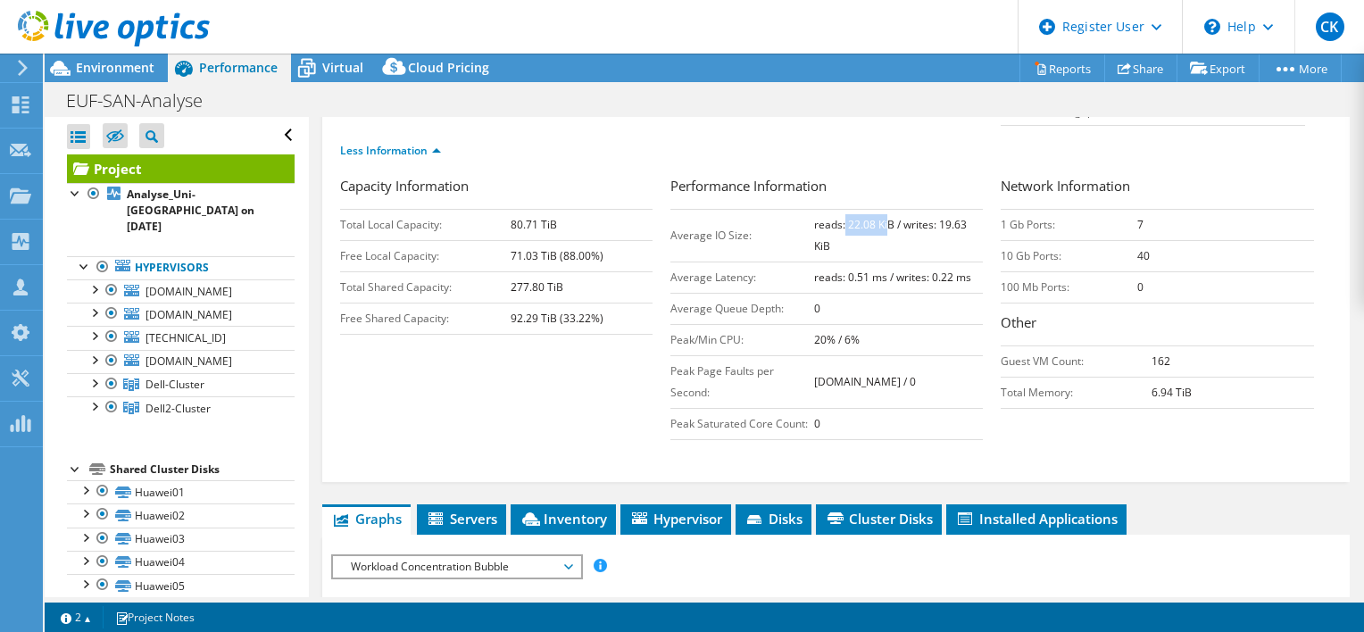
drag, startPoint x: 838, startPoint y: 263, endPoint x: 878, endPoint y: 270, distance: 40.6
click at [878, 253] on b "reads: 22.08 KiB / writes: 19.63 KiB" at bounding box center [890, 235] width 153 height 37
drag, startPoint x: 878, startPoint y: 270, endPoint x: 932, endPoint y: 262, distance: 54.0
click at [932, 253] on b "reads: 22.08 KiB / writes: 19.63 KiB" at bounding box center [890, 235] width 153 height 37
drag, startPoint x: 839, startPoint y: 268, endPoint x: 867, endPoint y: 268, distance: 28.6
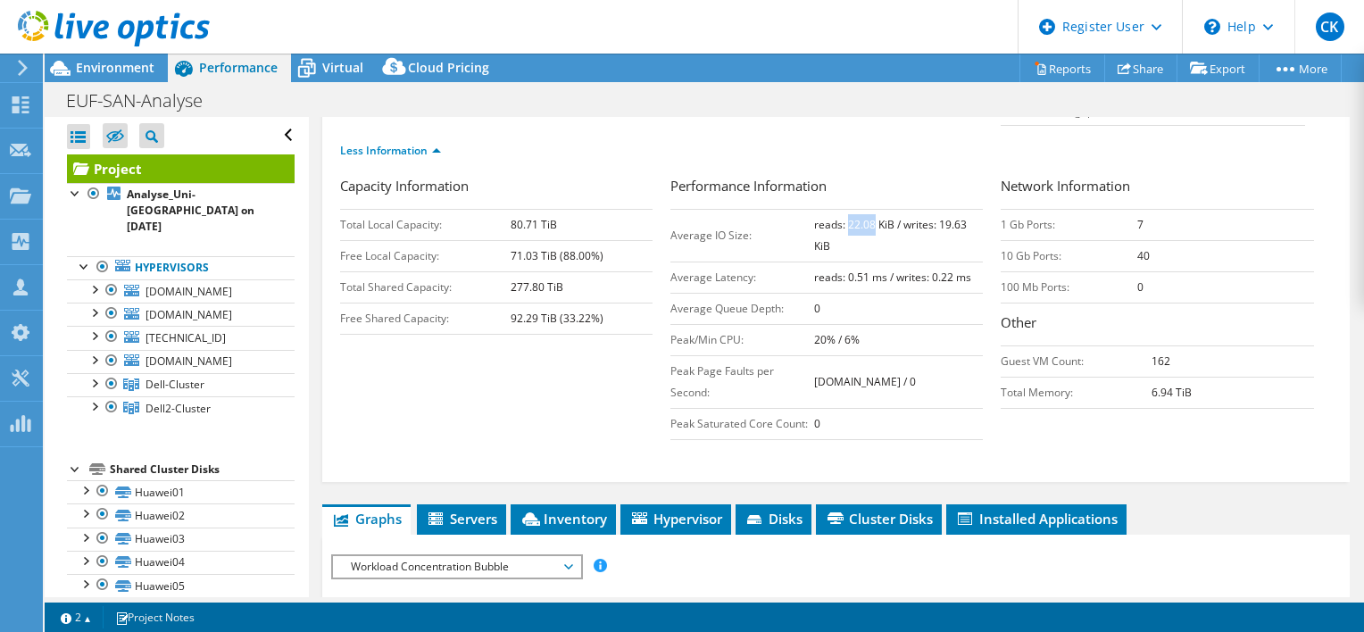
click at [867, 253] on b "reads: 22.08 KiB / writes: 19.63 KiB" at bounding box center [890, 235] width 153 height 37
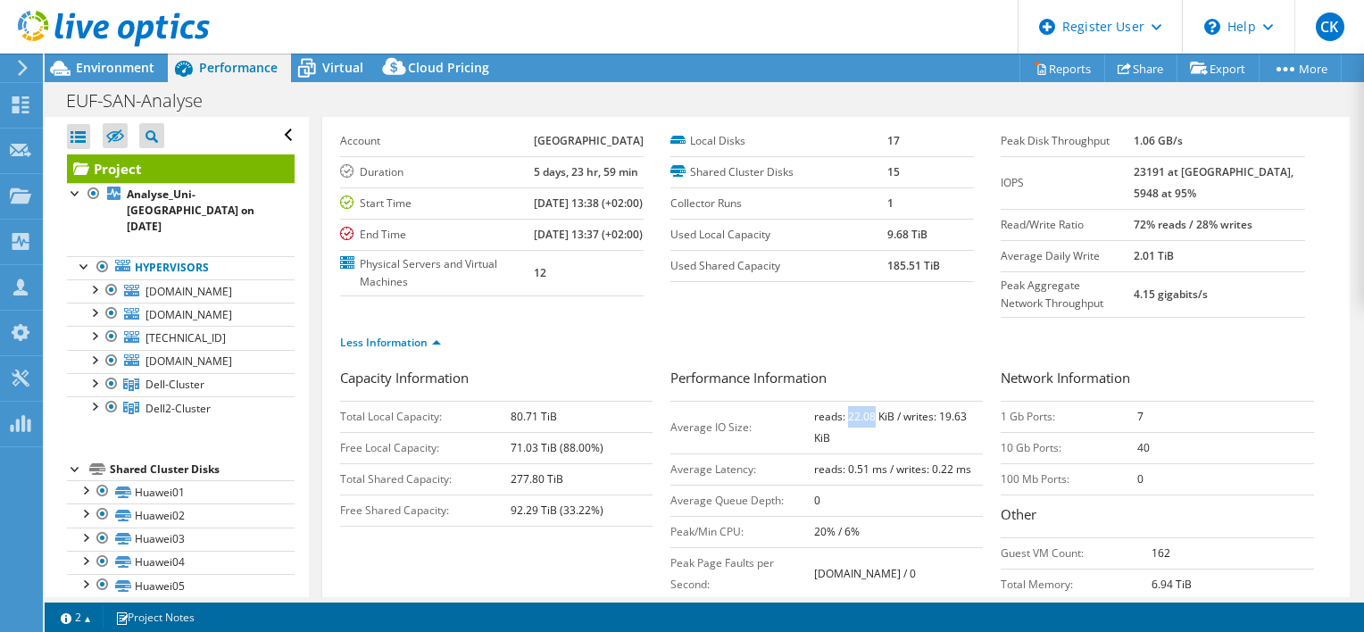
scroll to position [0, 0]
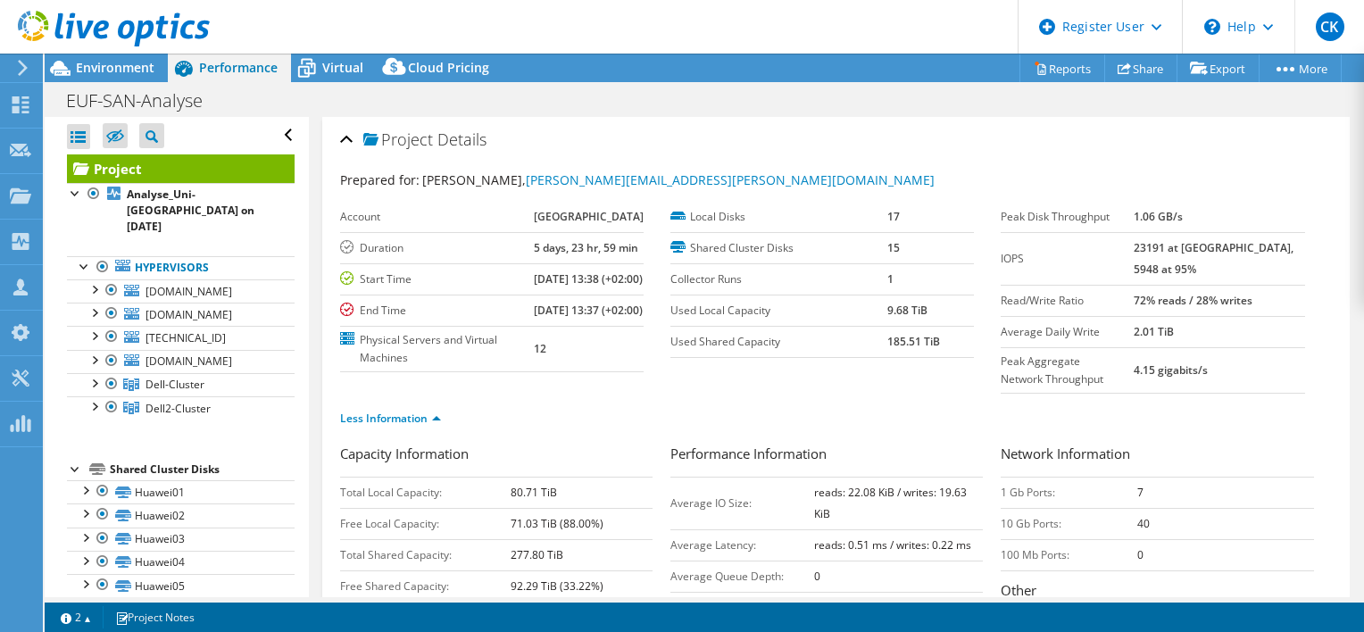
click at [986, 166] on div "Prepared for: [PERSON_NAME], [PERSON_NAME][EMAIL_ADDRESS][PERSON_NAME][DOMAIN_N…" at bounding box center [836, 452] width 992 height 585
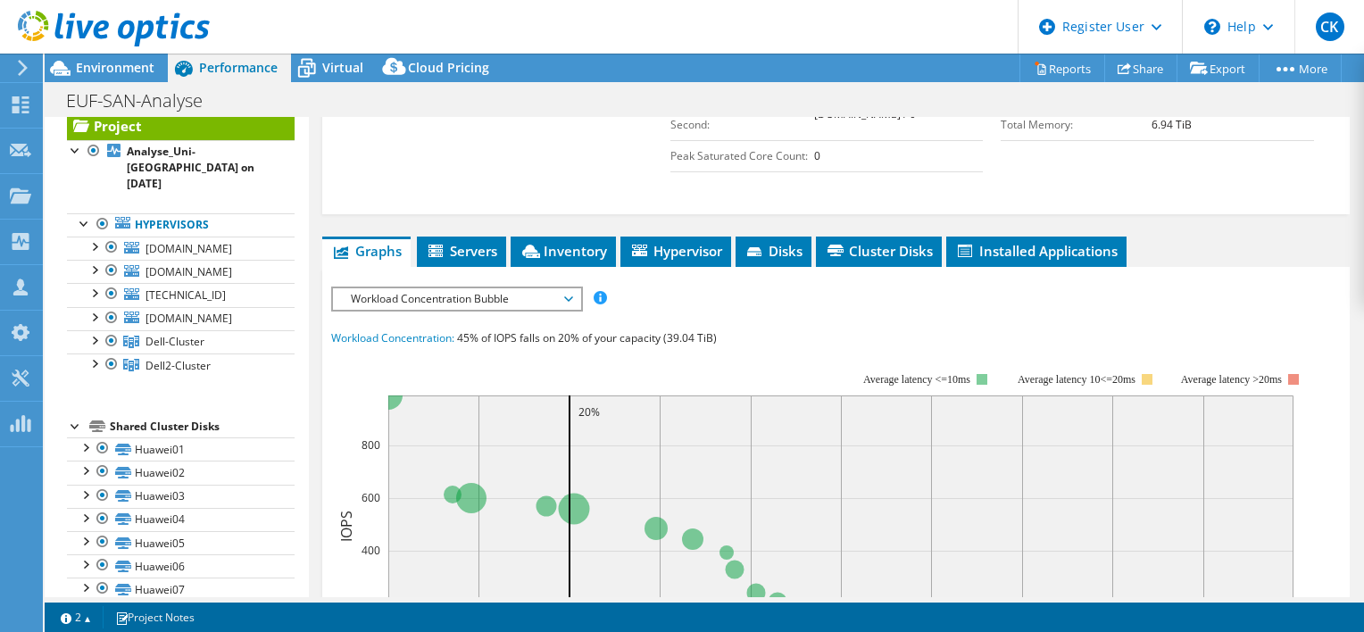
scroll to position [60, 0]
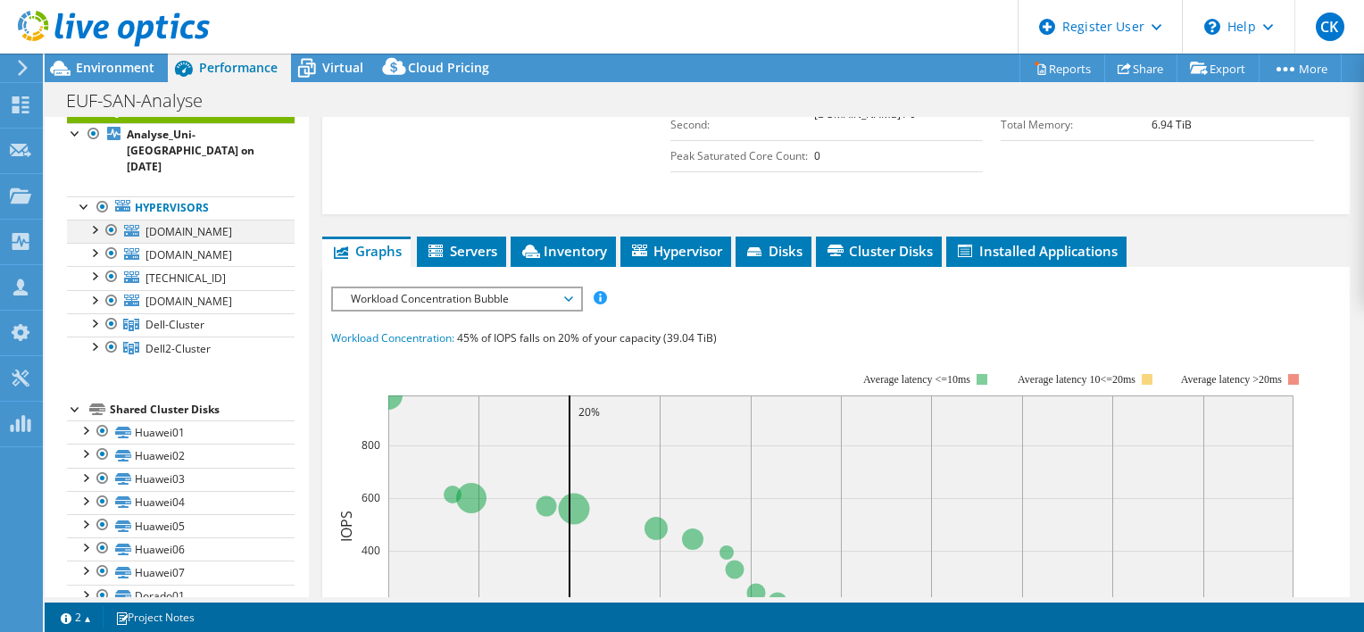
click at [92, 220] on div at bounding box center [94, 229] width 18 height 18
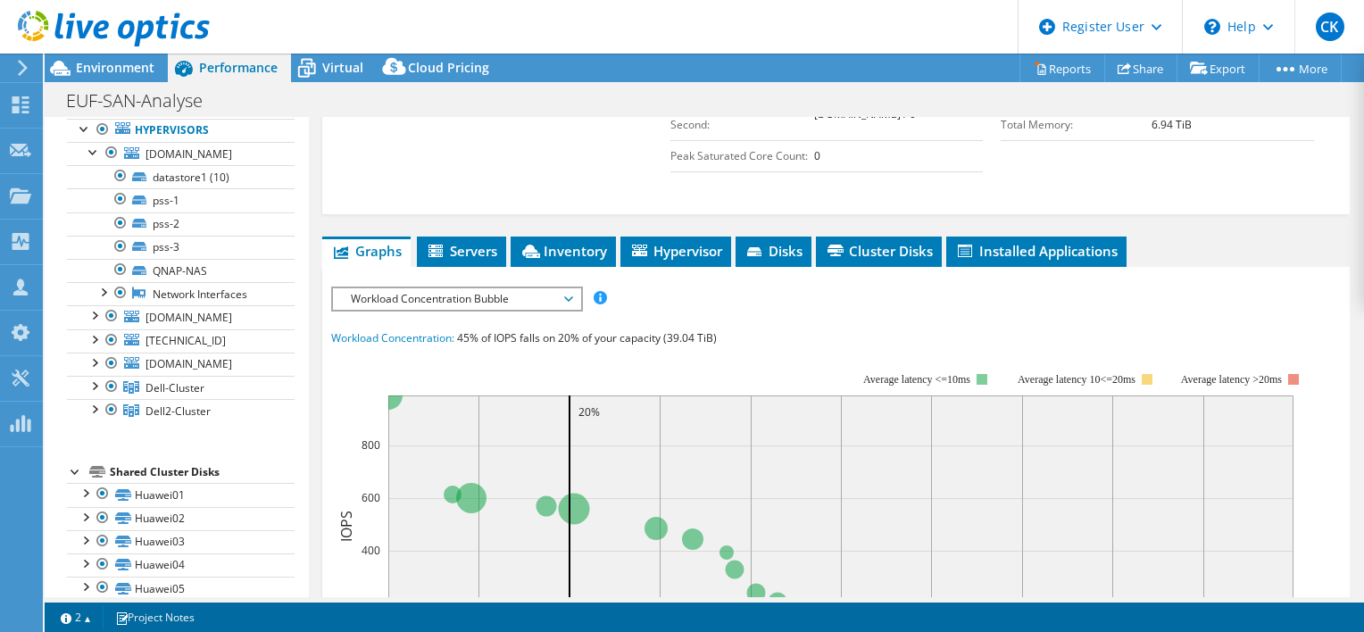
scroll to position [140, 0]
click at [118, 267] on div at bounding box center [121, 266] width 18 height 21
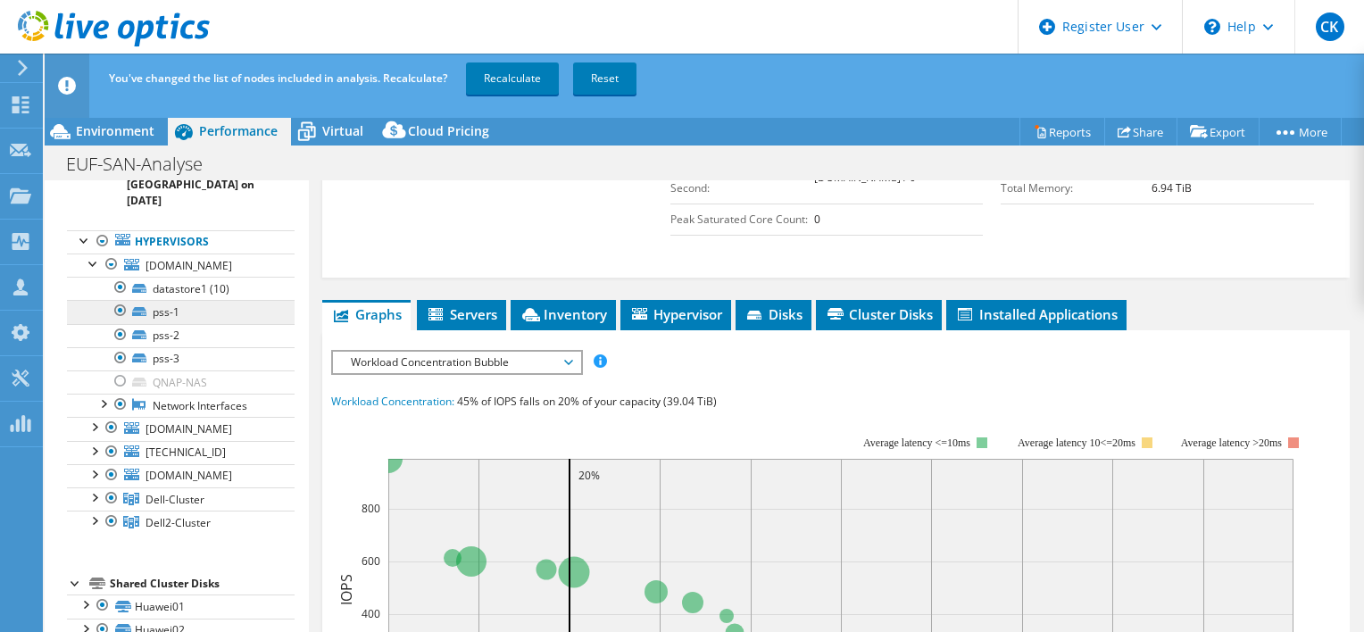
scroll to position [178, 0]
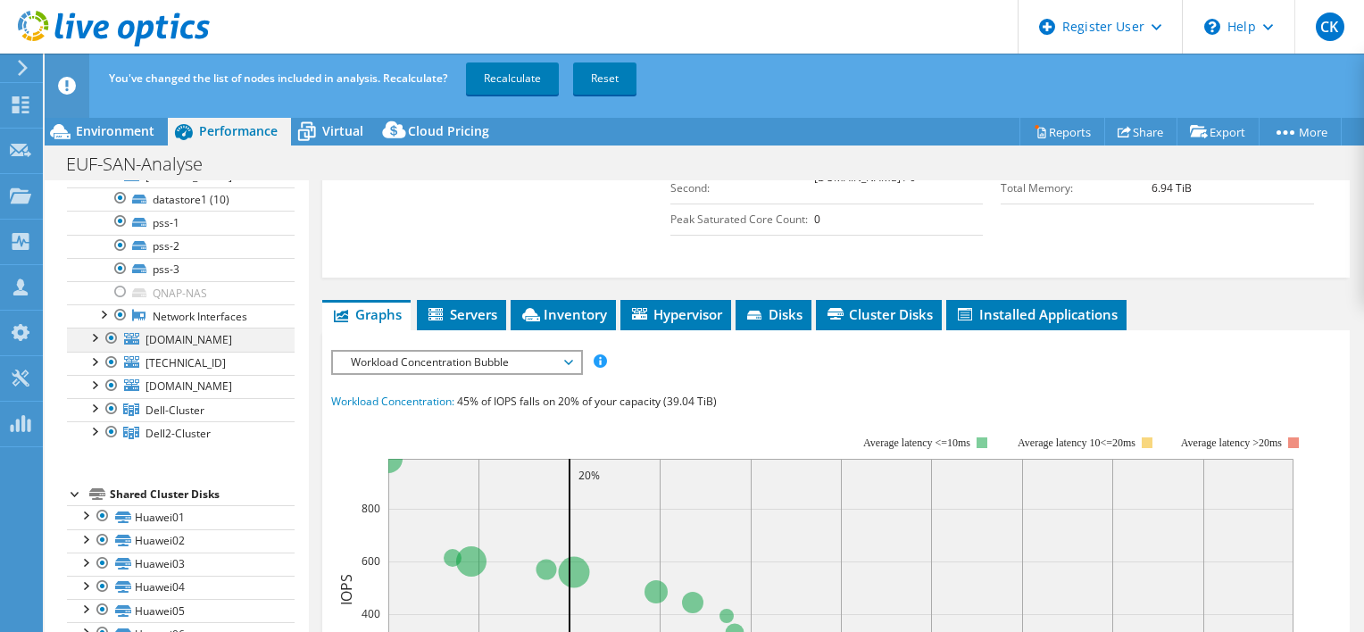
click at [94, 339] on div at bounding box center [94, 337] width 18 height 18
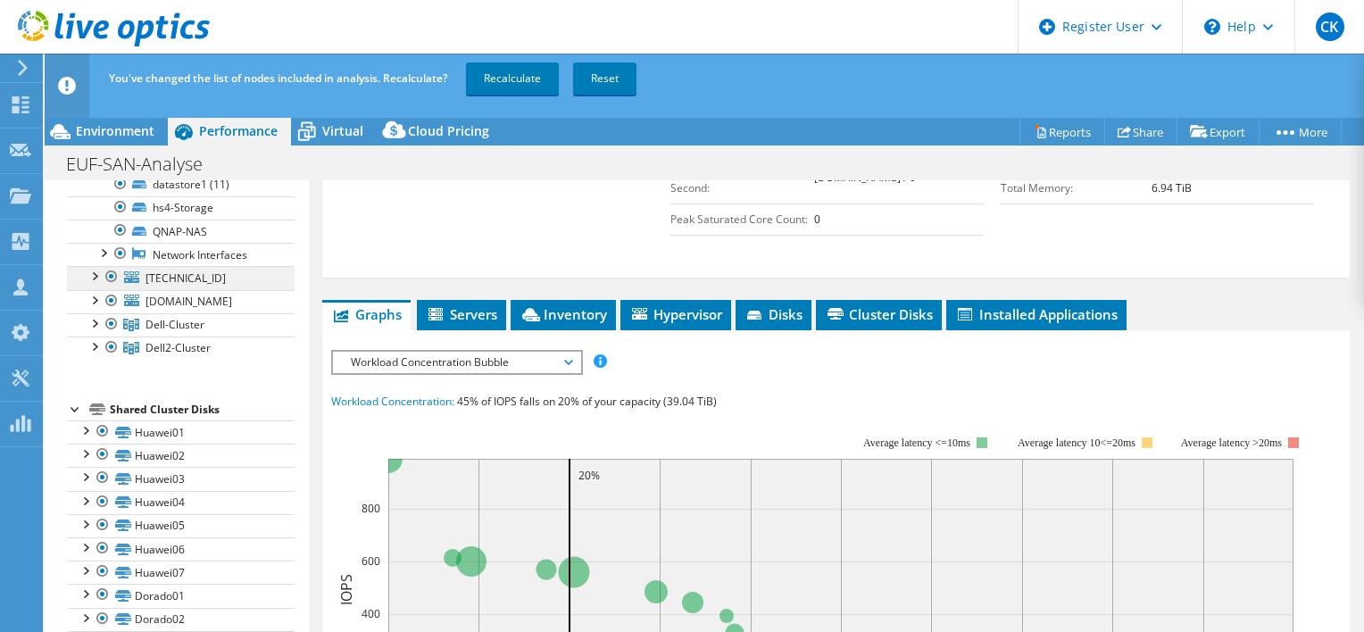
scroll to position [268, 0]
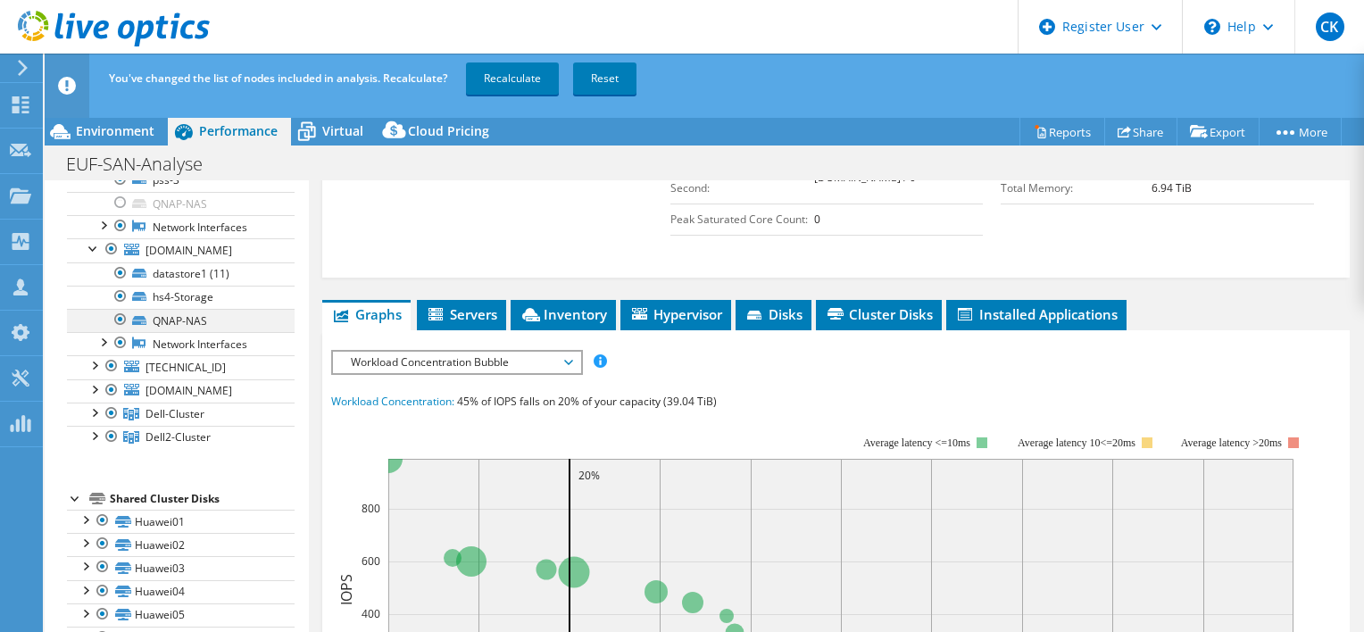
click at [118, 330] on div at bounding box center [121, 319] width 18 height 21
click at [86, 249] on div at bounding box center [94, 247] width 18 height 18
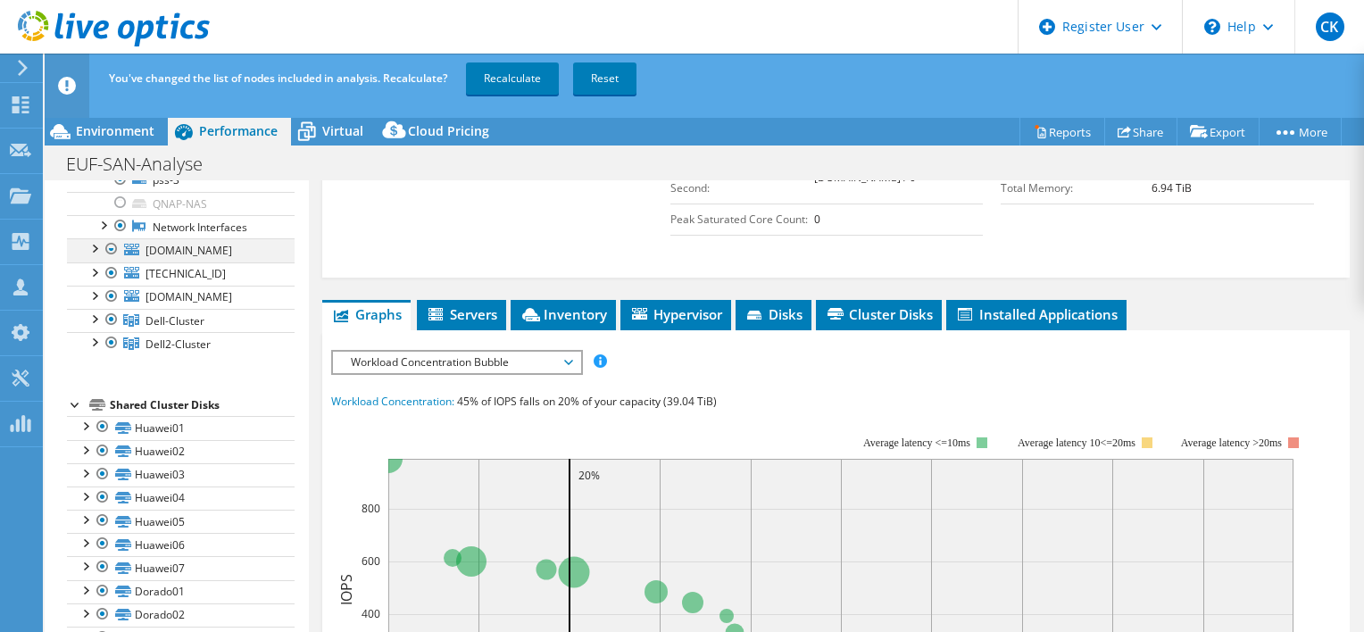
click at [86, 249] on div at bounding box center [94, 247] width 18 height 18
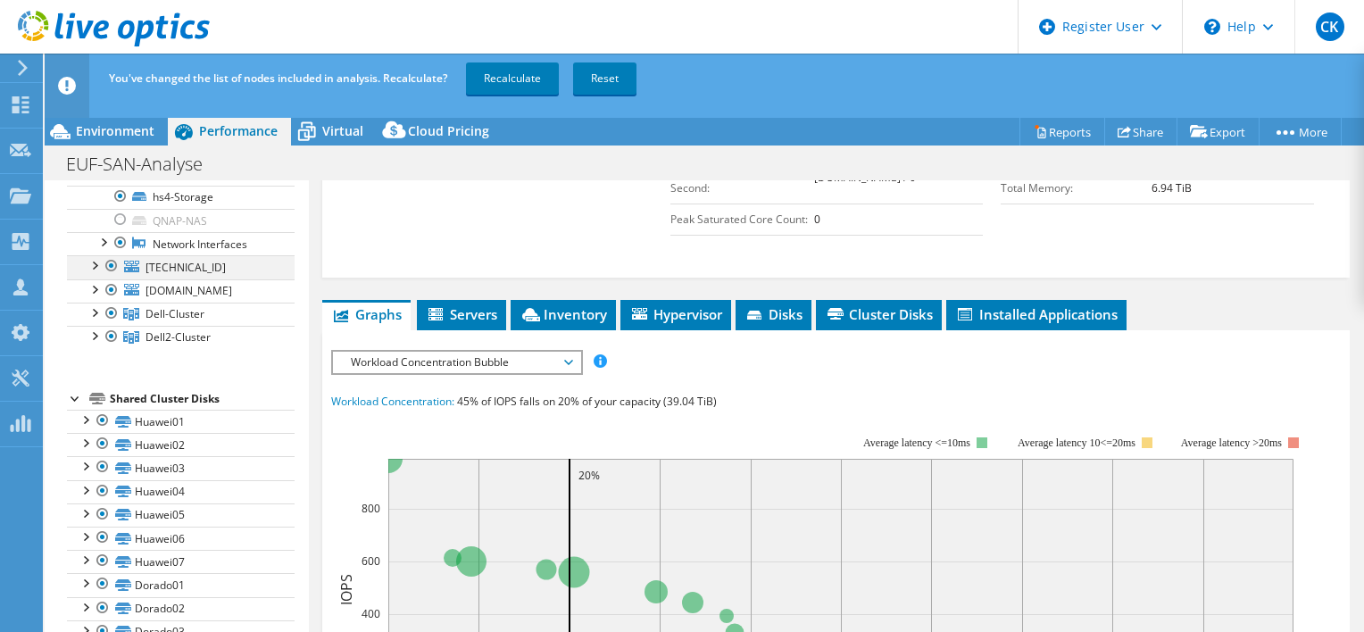
click at [95, 273] on div at bounding box center [94, 264] width 18 height 18
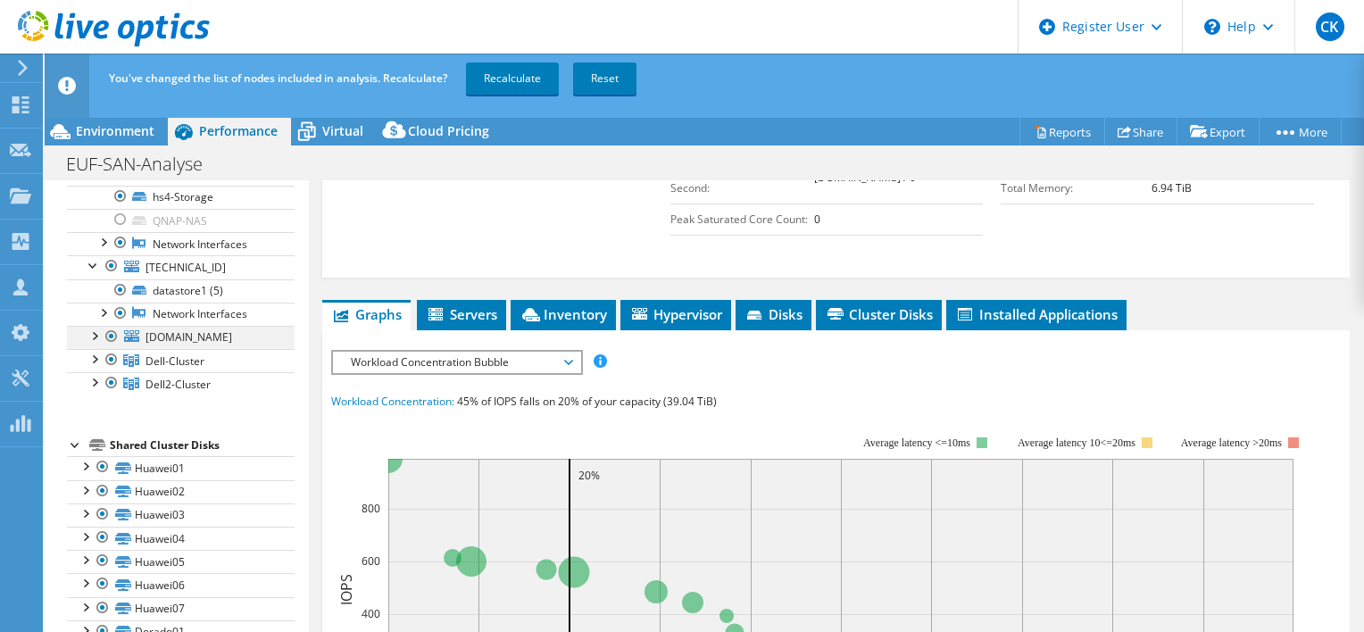
click at [93, 344] on div at bounding box center [94, 335] width 18 height 18
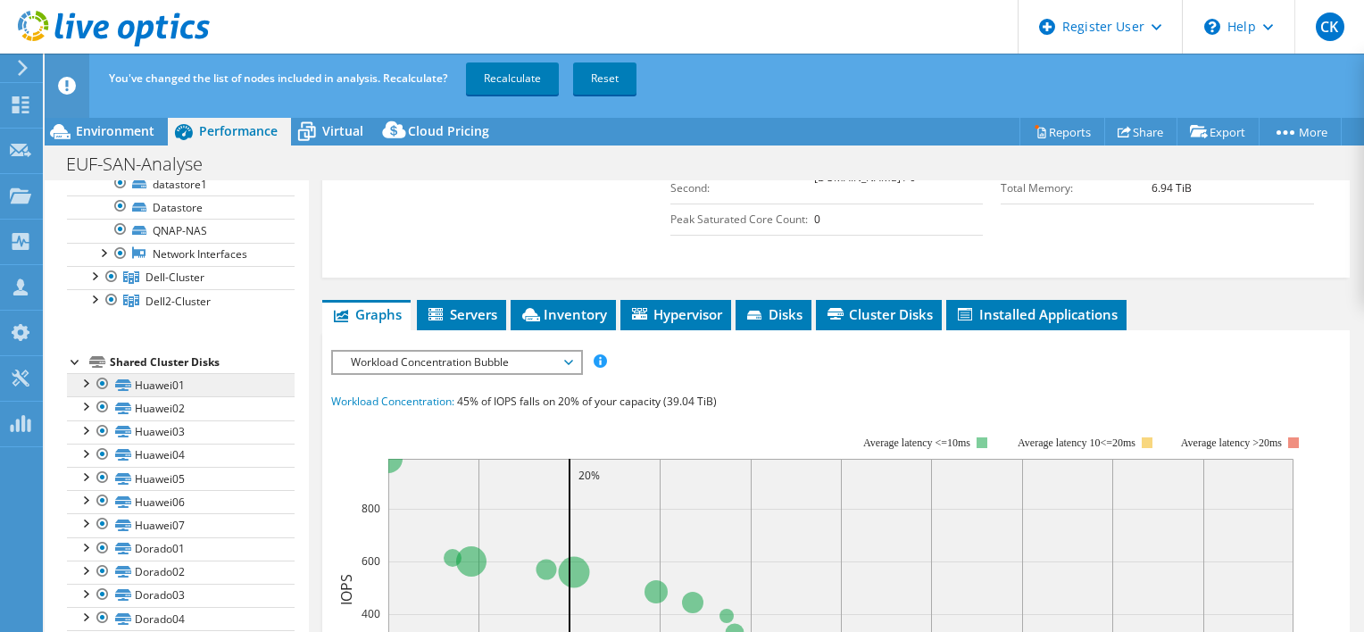
scroll to position [546, 0]
click at [119, 238] on div at bounding box center [121, 227] width 18 height 21
click at [95, 282] on div at bounding box center [94, 273] width 18 height 18
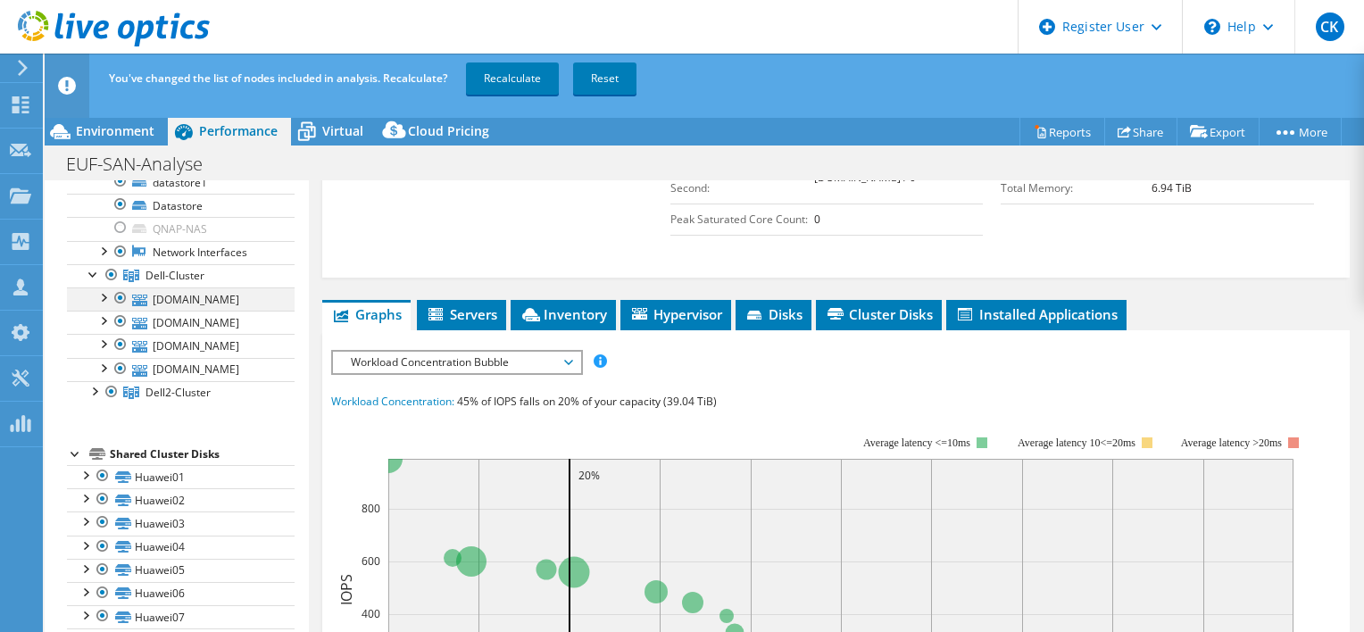
click at [104, 305] on div at bounding box center [103, 296] width 18 height 18
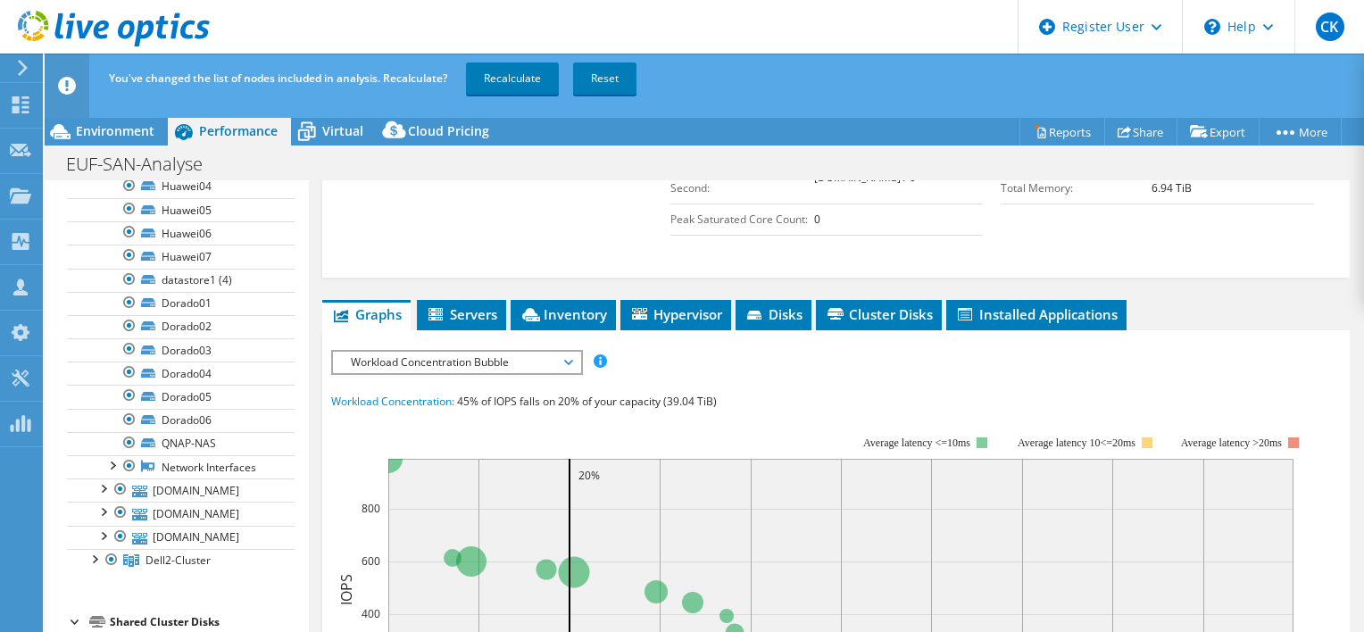
scroll to position [725, 0]
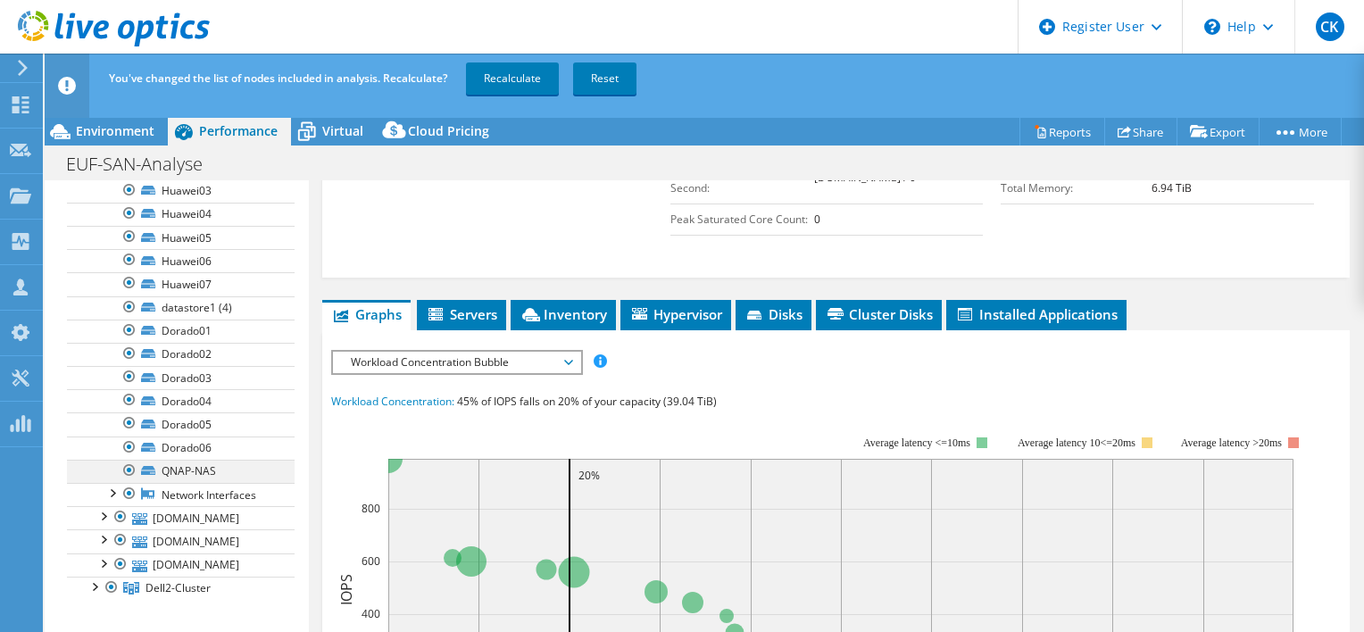
click at [125, 481] on div at bounding box center [129, 470] width 18 height 21
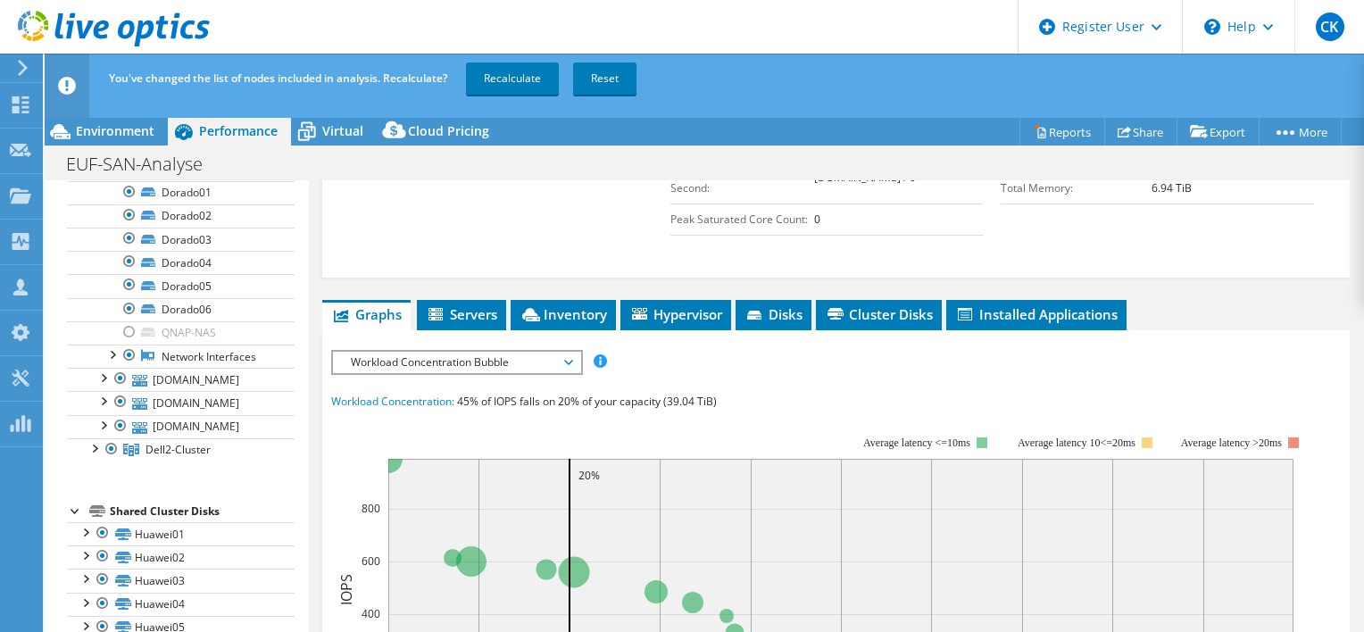
scroll to position [871, 0]
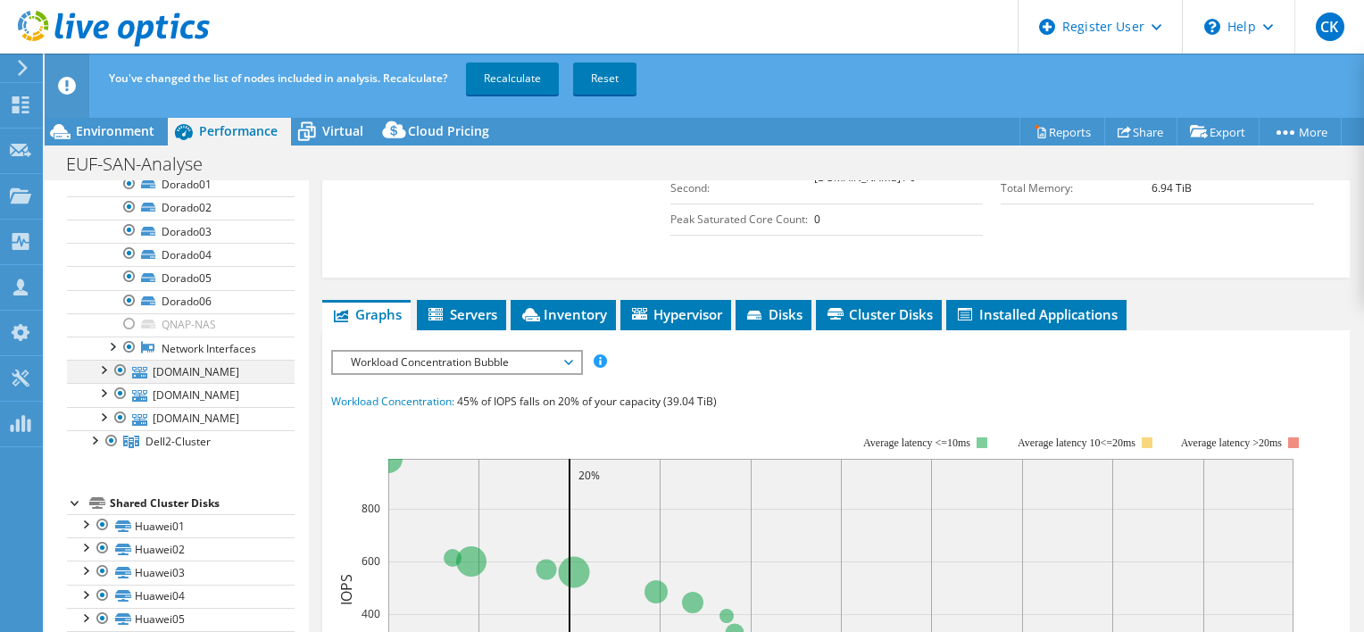
click at [98, 378] on div at bounding box center [103, 369] width 18 height 18
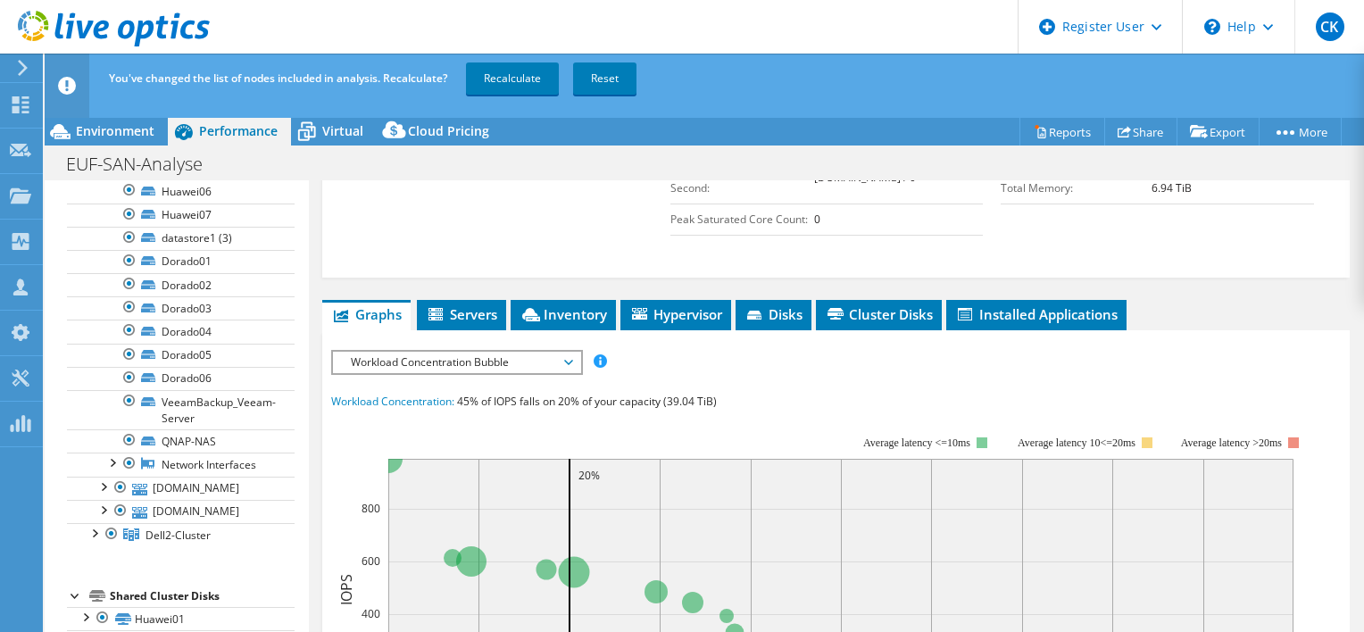
scroll to position [1228, 0]
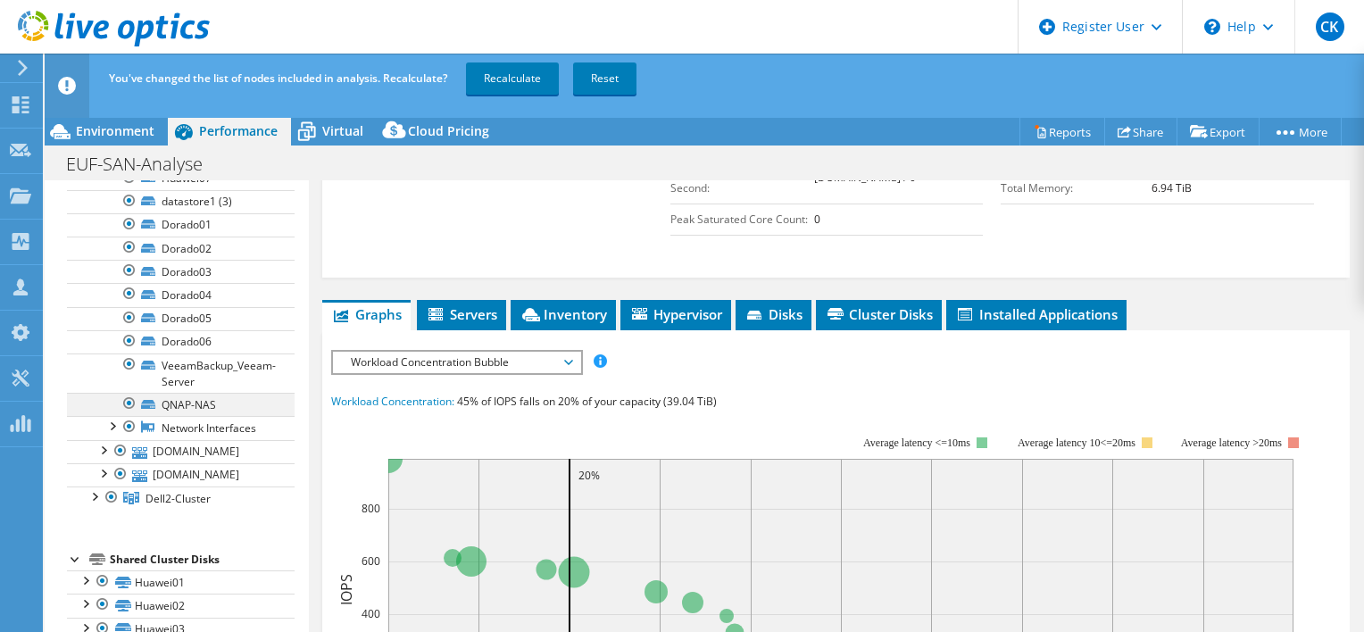
click at [127, 414] on div at bounding box center [129, 403] width 18 height 21
click at [125, 375] on div at bounding box center [129, 363] width 18 height 21
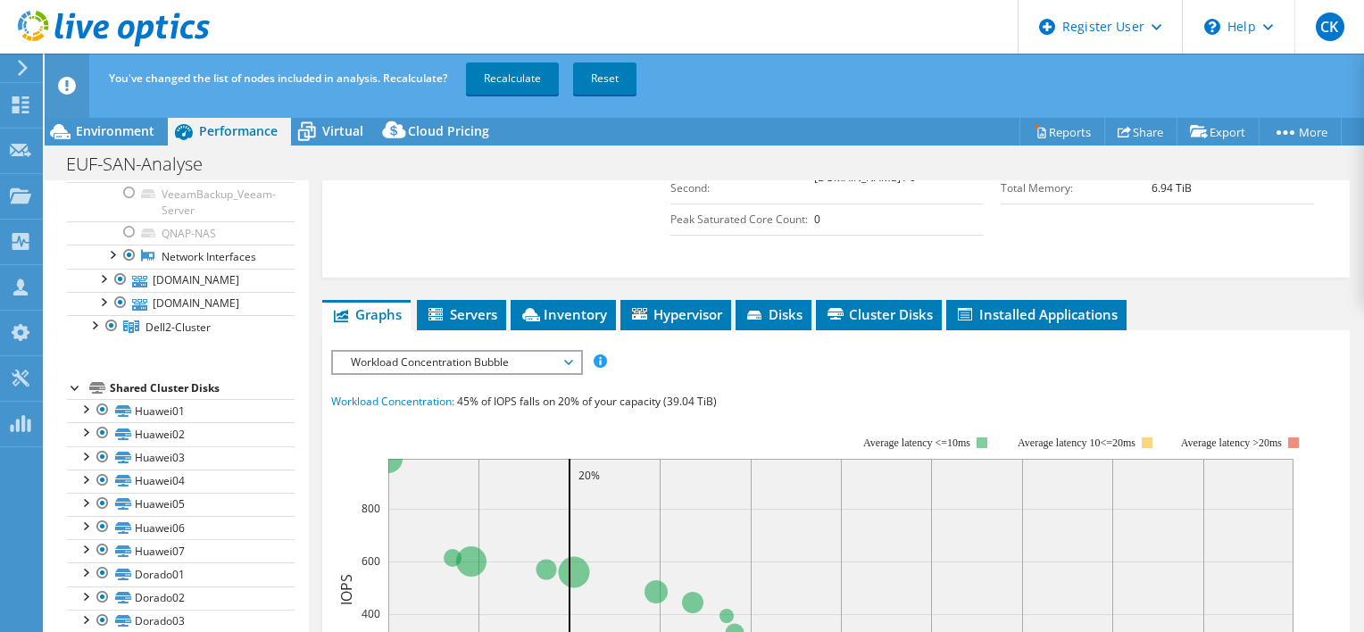
scroll to position [1406, 0]
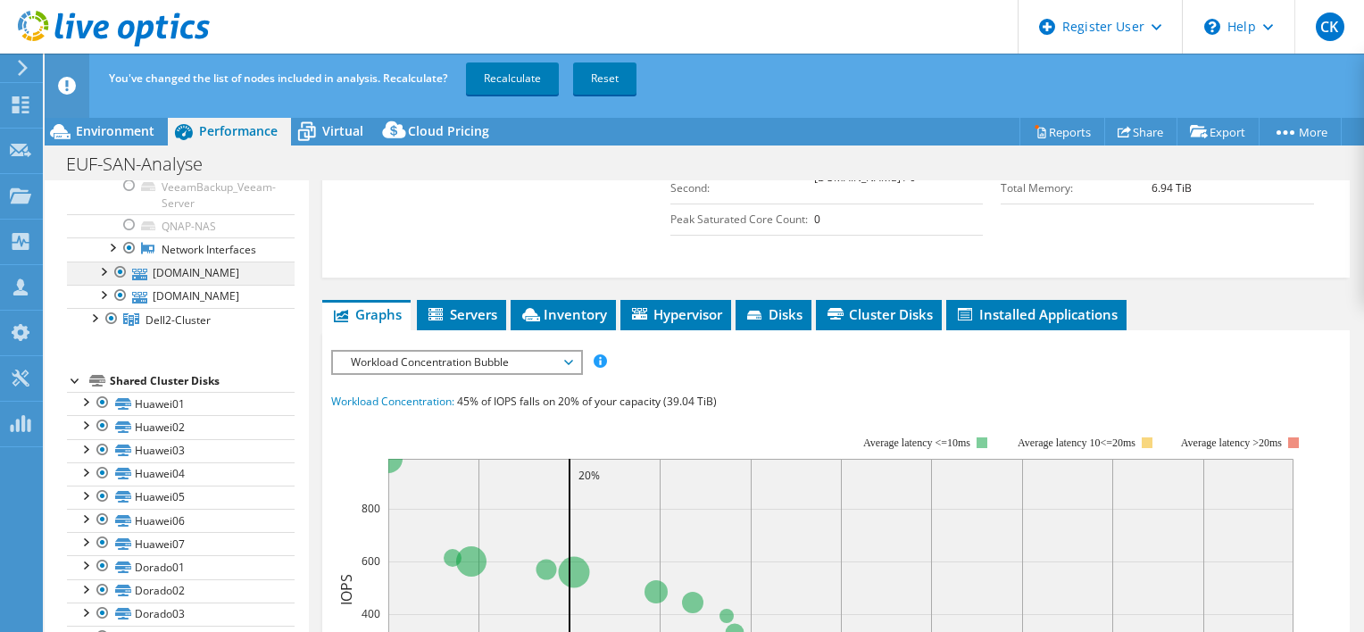
click at [100, 279] on div at bounding box center [103, 270] width 18 height 18
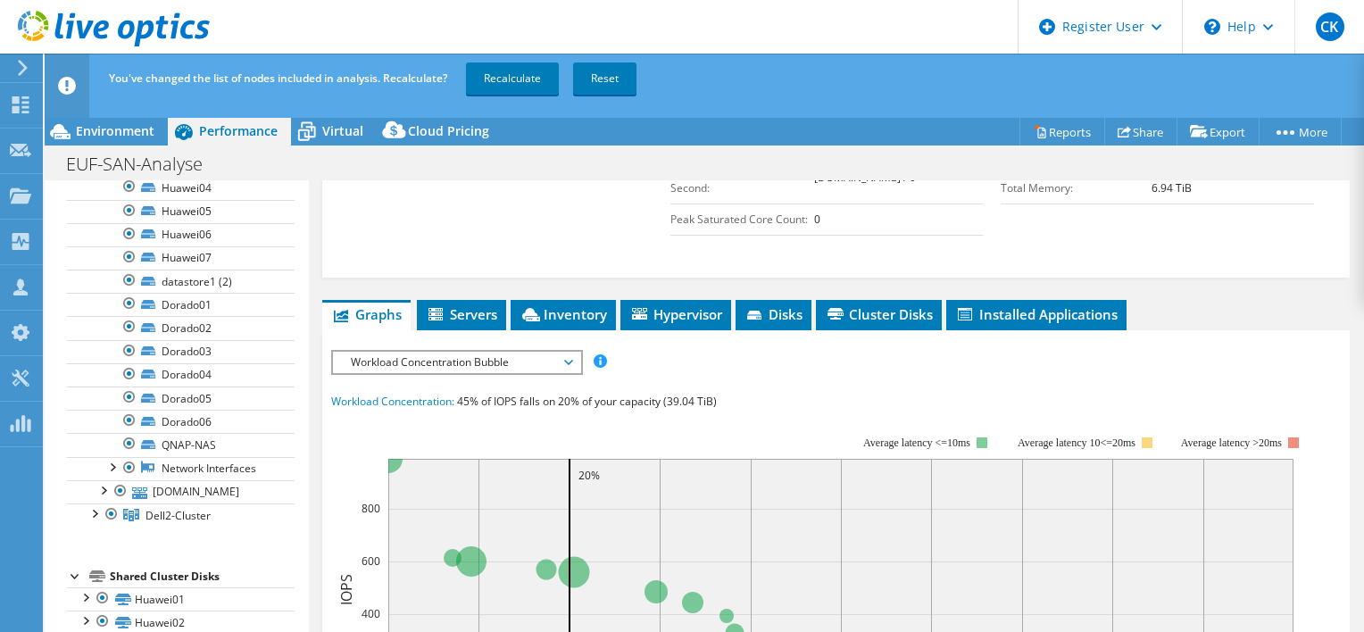
scroll to position [1585, 0]
click at [129, 454] on div at bounding box center [129, 443] width 18 height 21
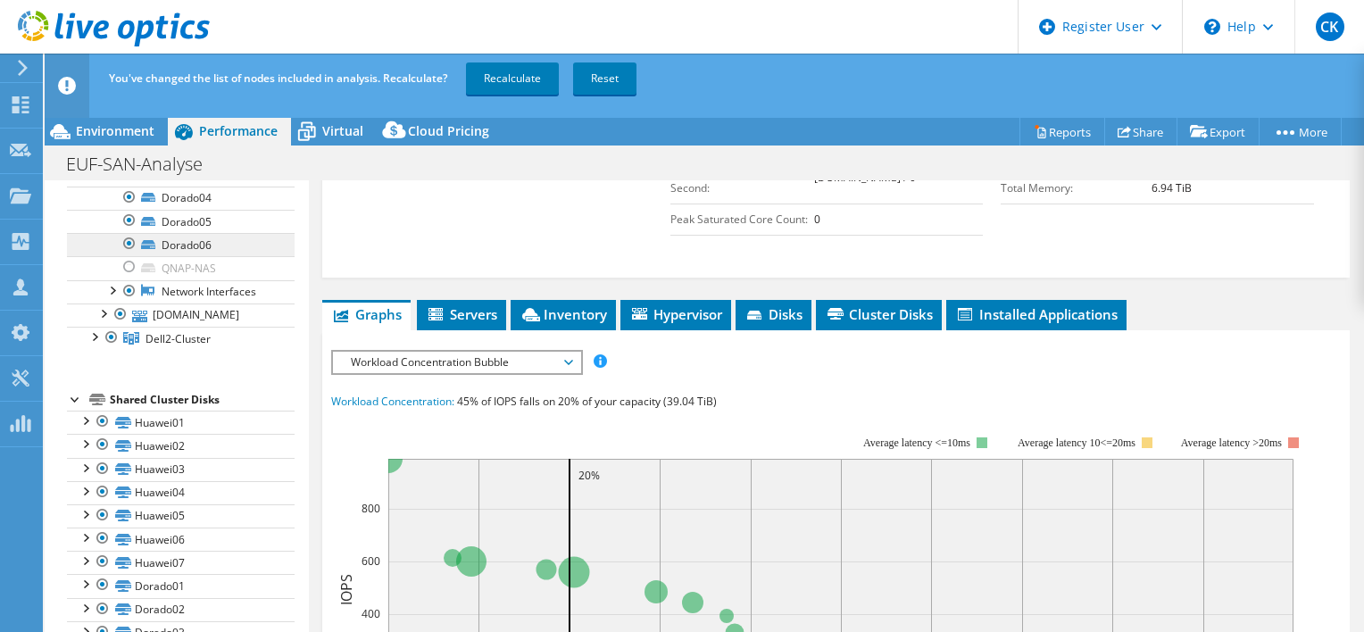
scroll to position [1763, 0]
click at [102, 319] on div at bounding box center [103, 311] width 18 height 18
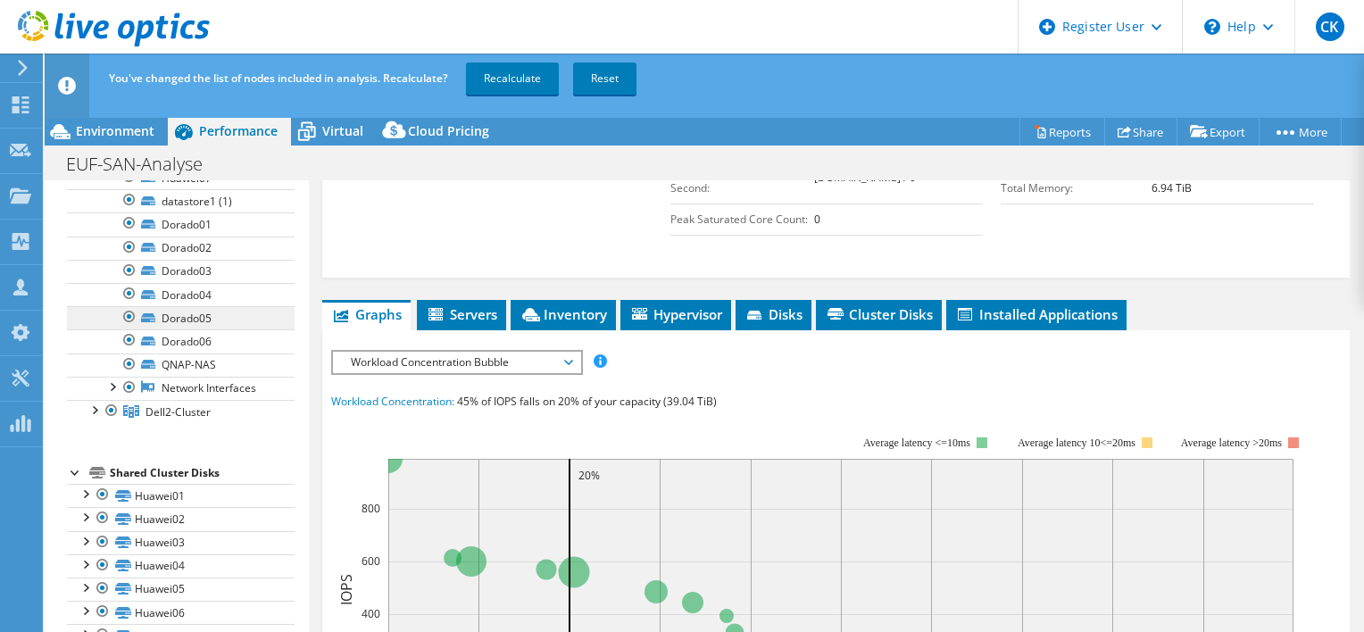
scroll to position [2031, 0]
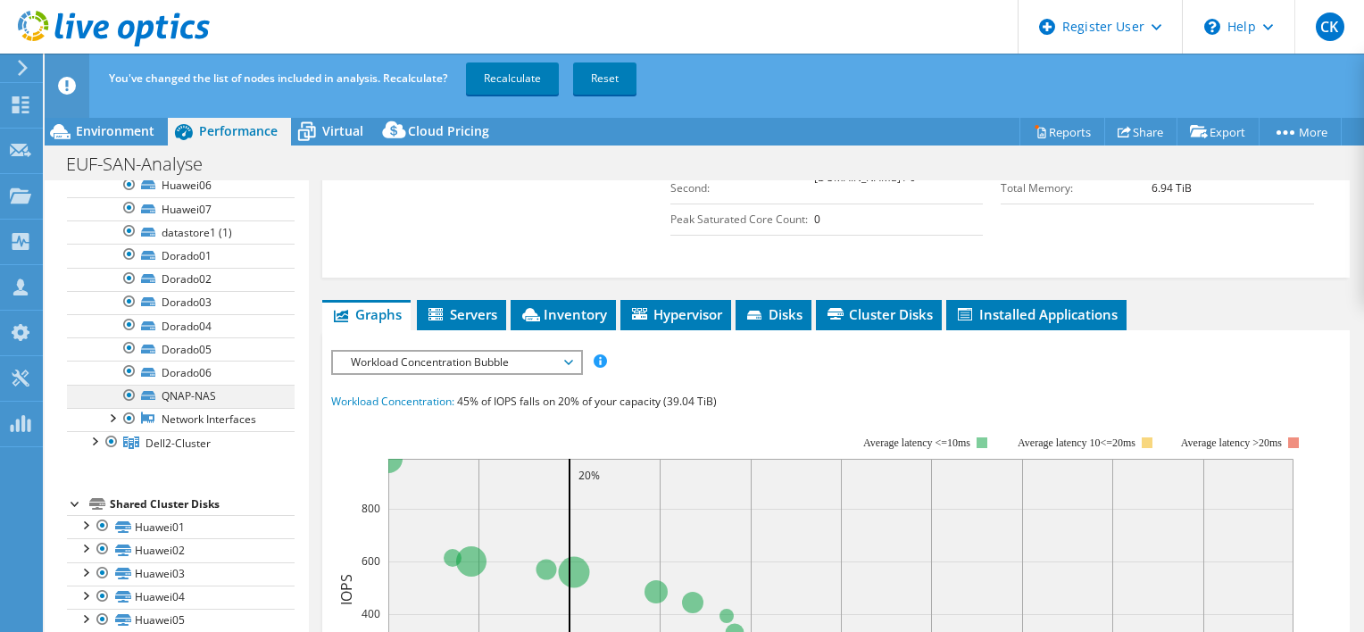
click at [129, 406] on div at bounding box center [129, 395] width 18 height 21
click at [96, 449] on div at bounding box center [94, 440] width 18 height 18
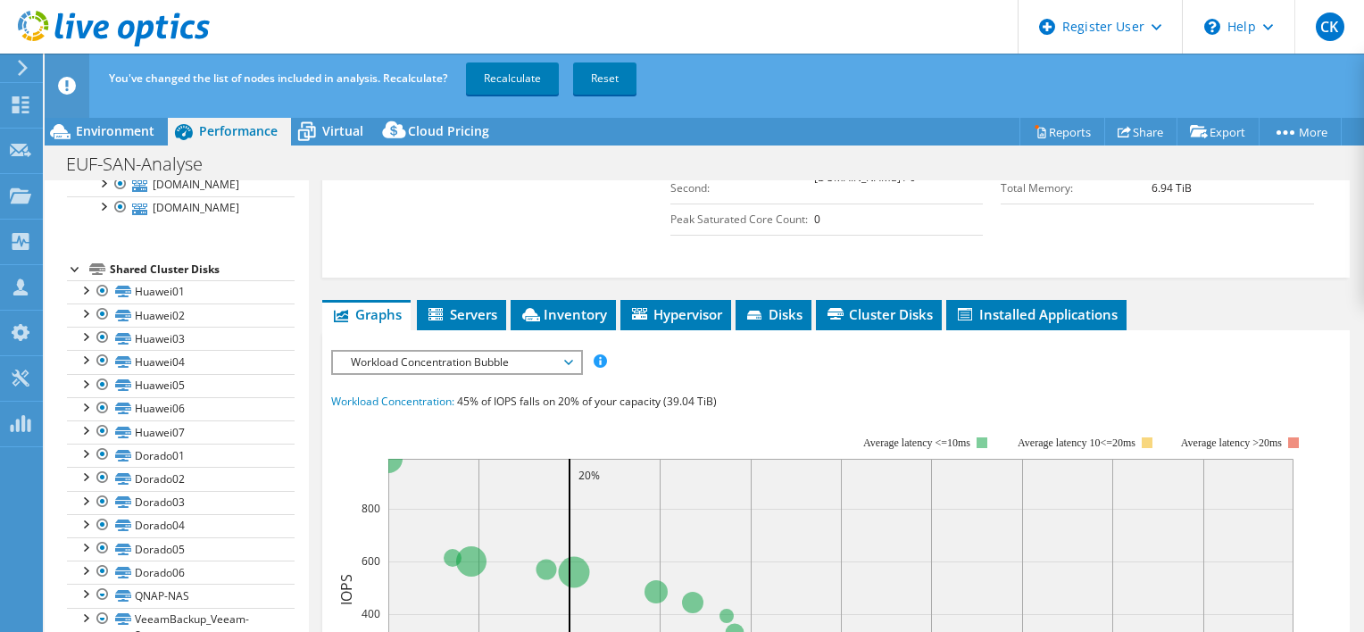
scroll to position [2331, 0]
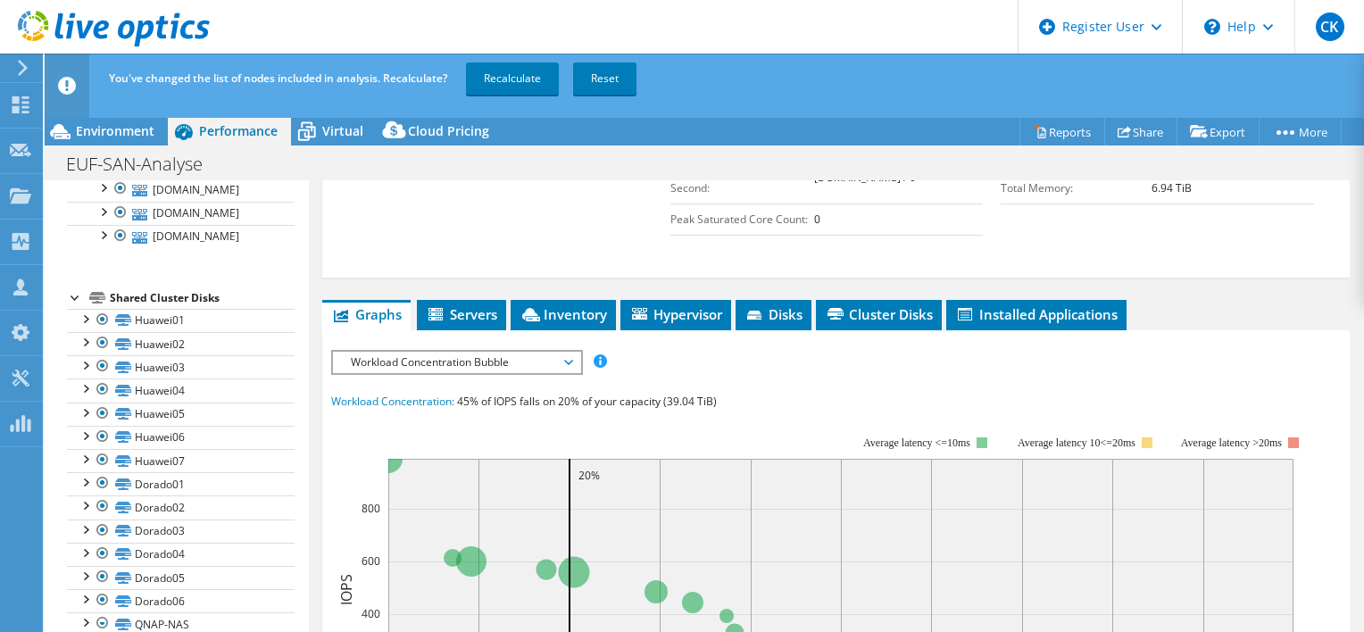
click at [101, 172] on div at bounding box center [103, 163] width 18 height 18
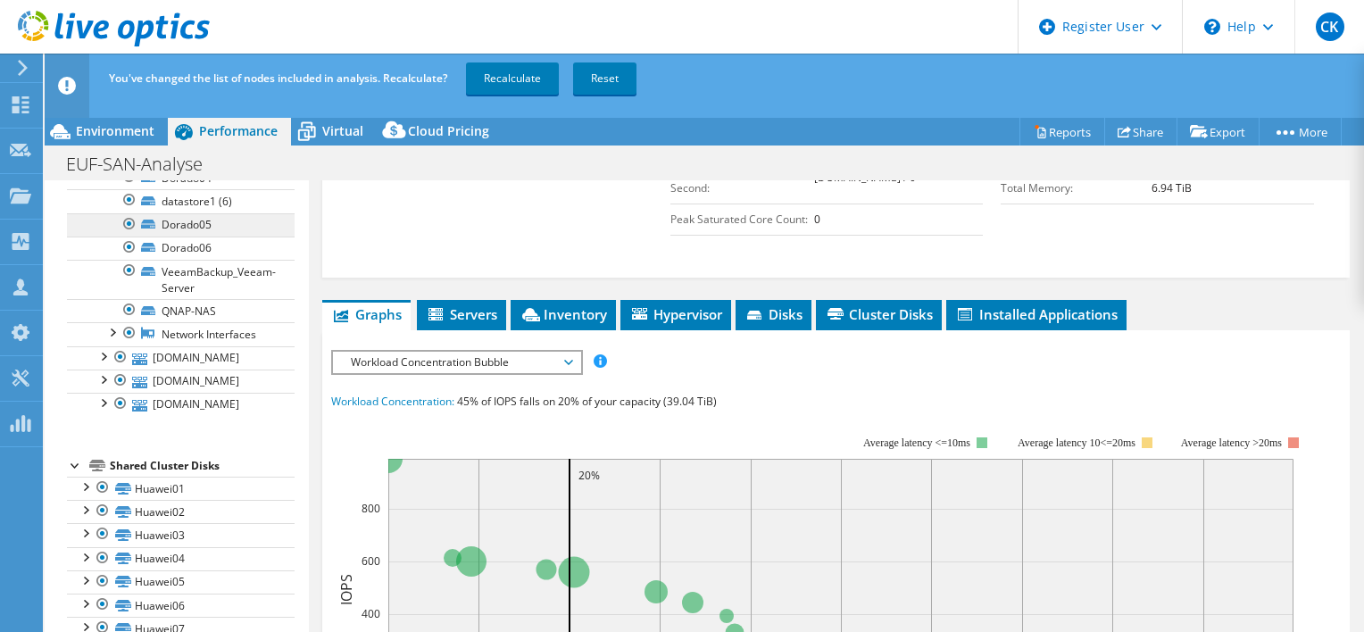
scroll to position [2599, 0]
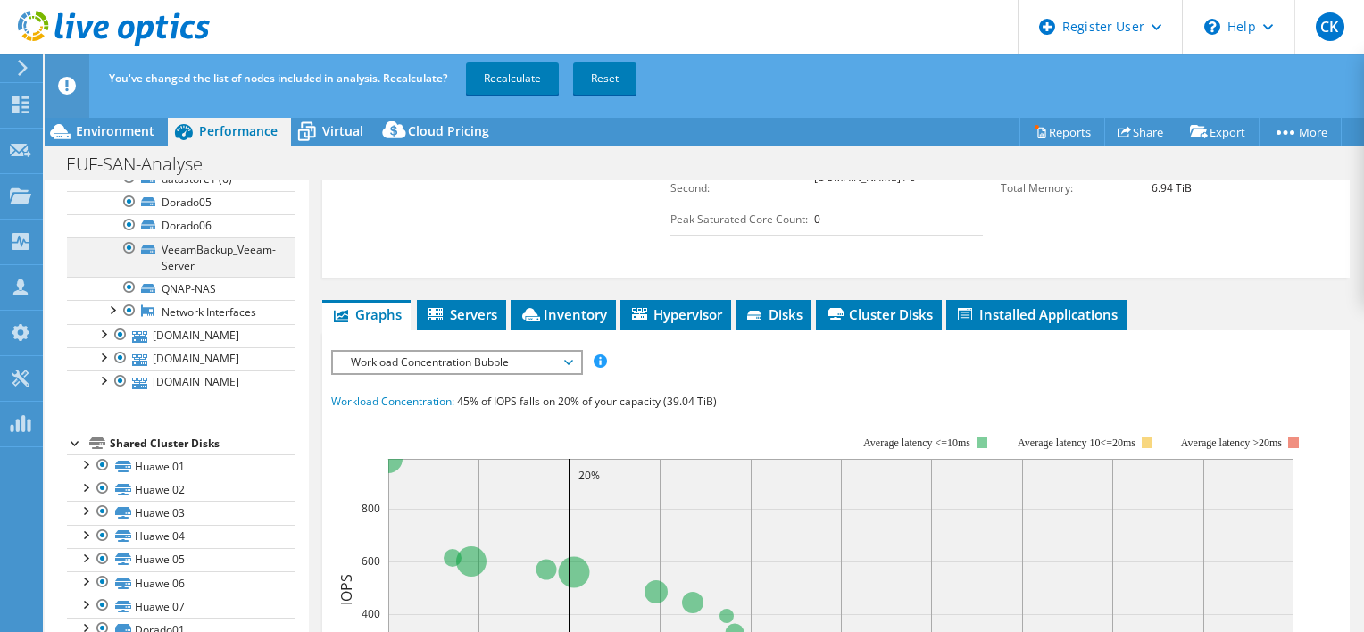
click at [129, 259] on div at bounding box center [129, 247] width 18 height 21
click at [127, 298] on div at bounding box center [129, 287] width 18 height 21
click at [100, 342] on div at bounding box center [103, 333] width 18 height 18
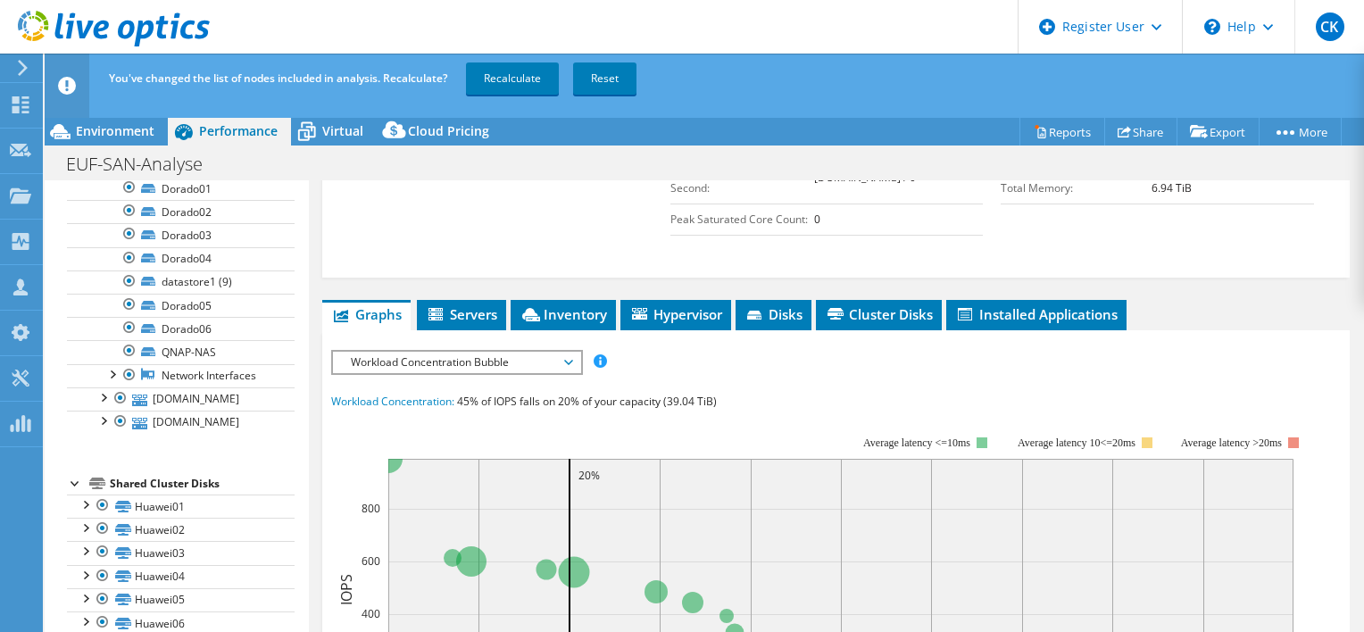
scroll to position [2956, 0]
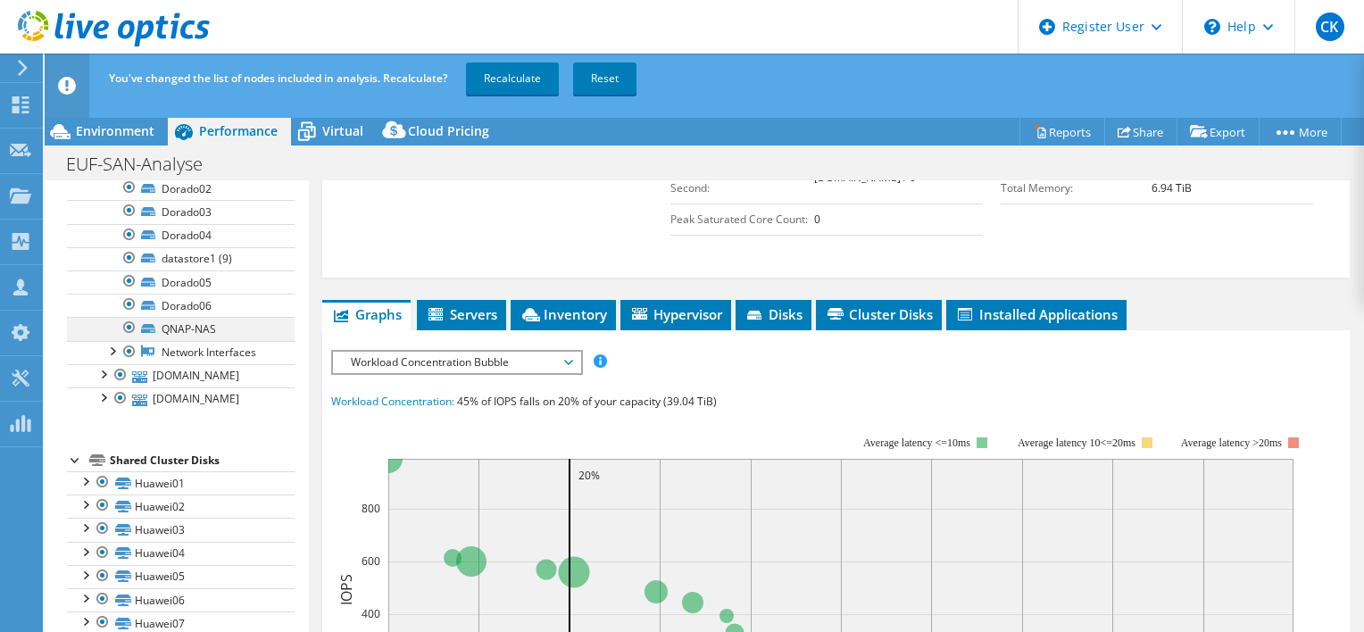
click at [130, 338] on div at bounding box center [129, 327] width 18 height 21
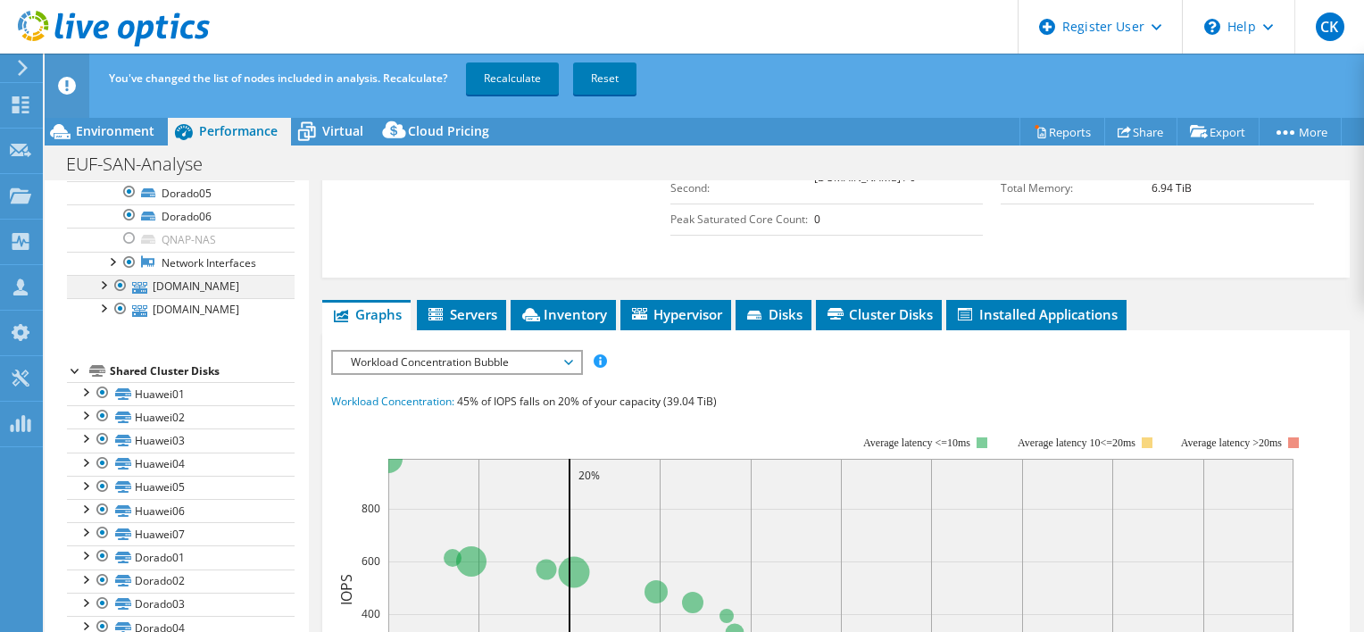
click at [104, 293] on div at bounding box center [103, 284] width 18 height 18
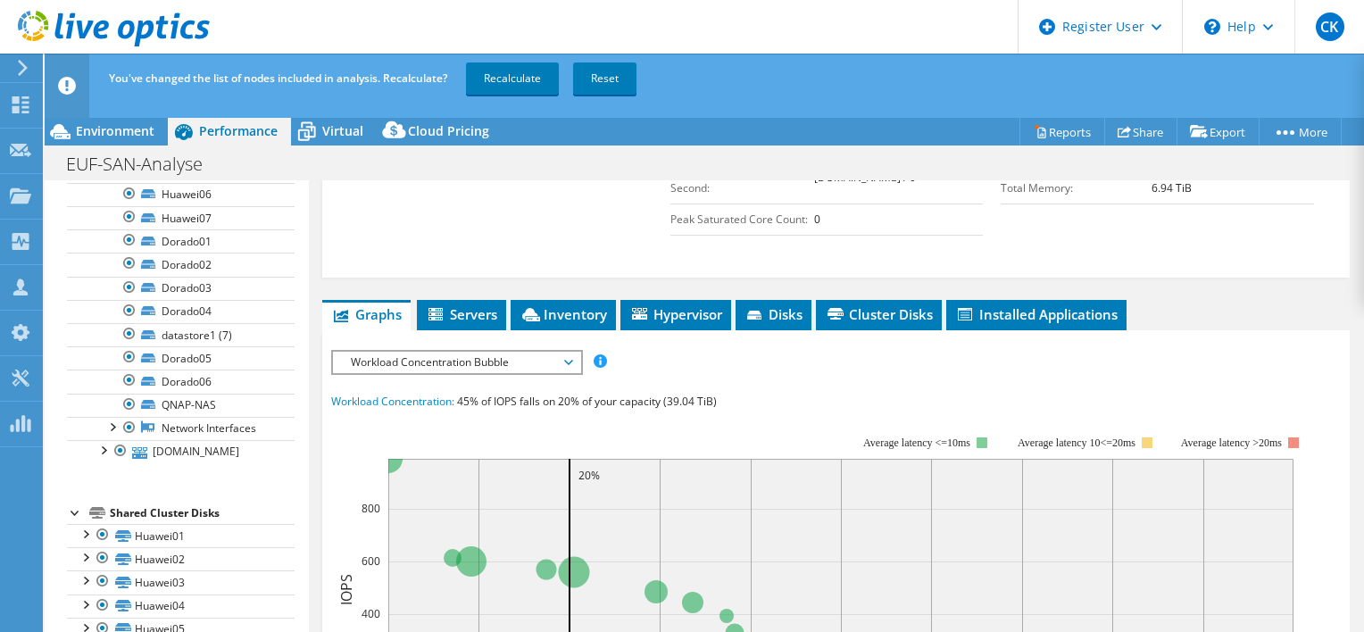
scroll to position [3313, 0]
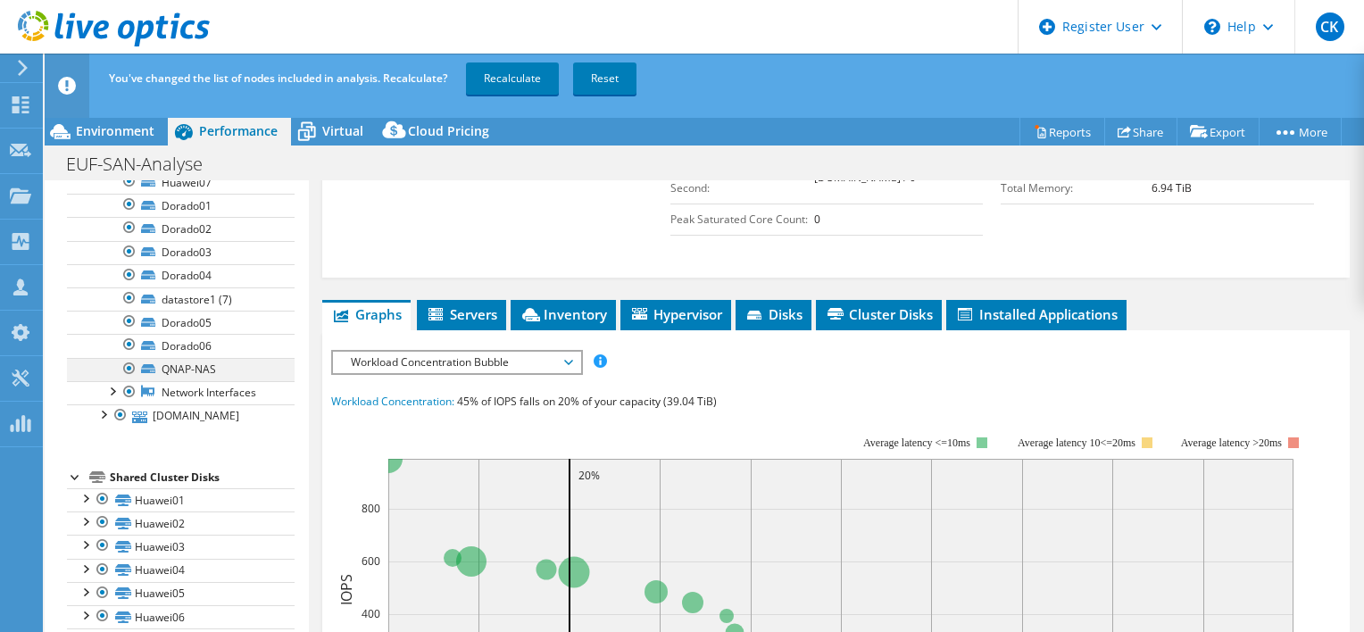
click at [129, 379] on div at bounding box center [129, 368] width 18 height 21
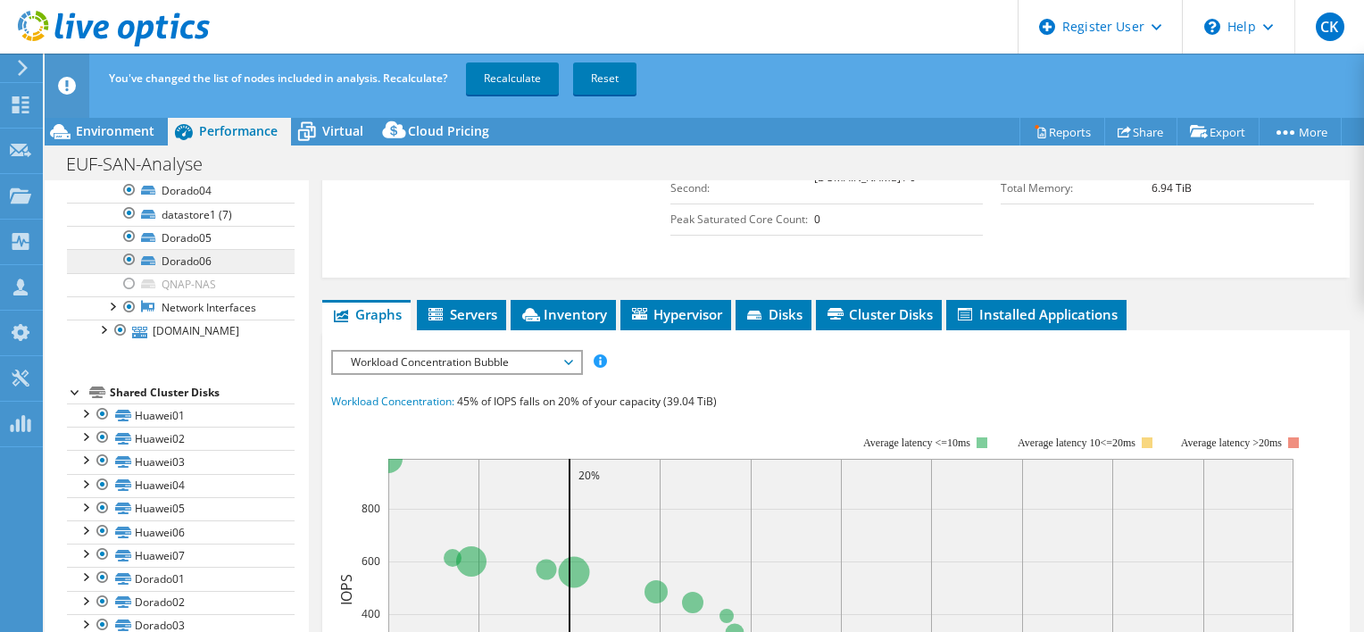
scroll to position [3491, 0]
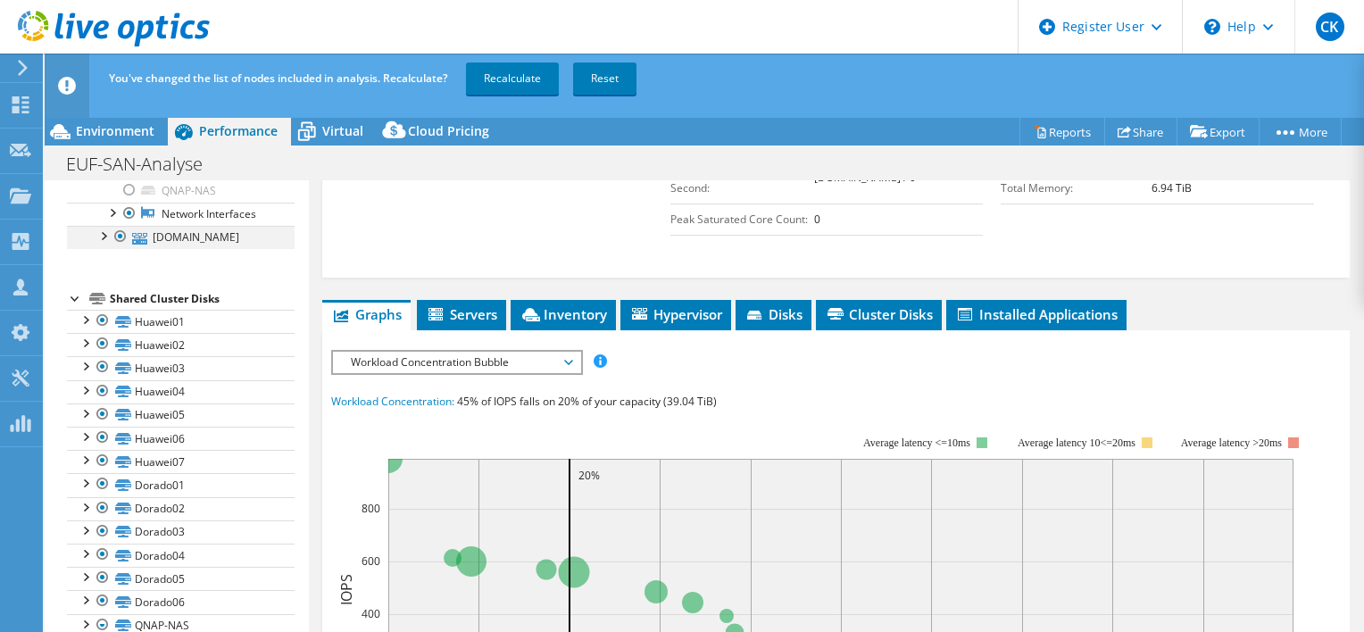
click at [98, 244] on div at bounding box center [103, 235] width 18 height 18
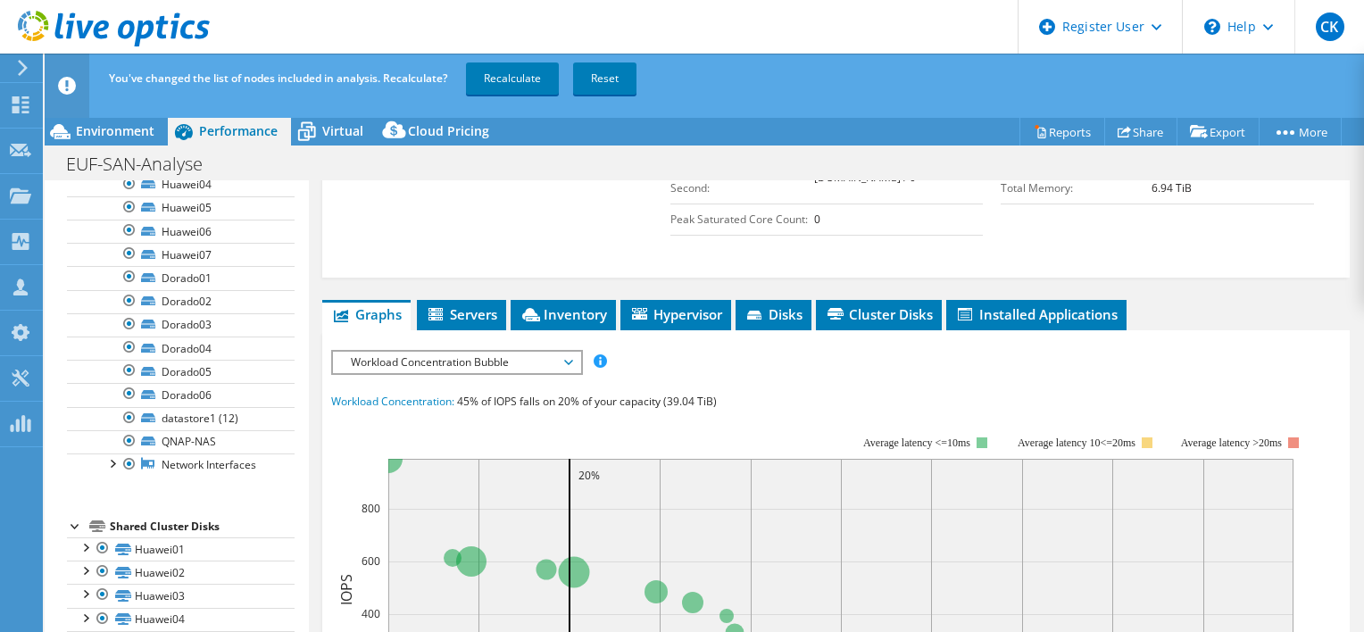
scroll to position [3759, 0]
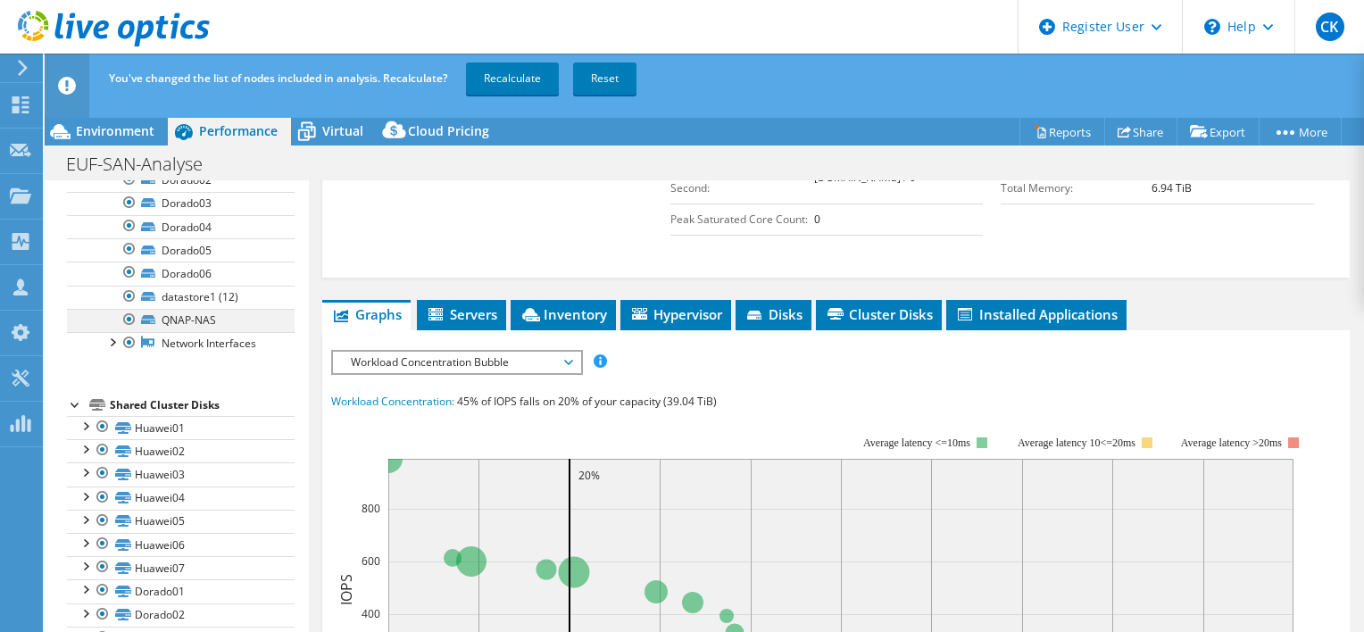
click at [127, 330] on div at bounding box center [129, 319] width 18 height 21
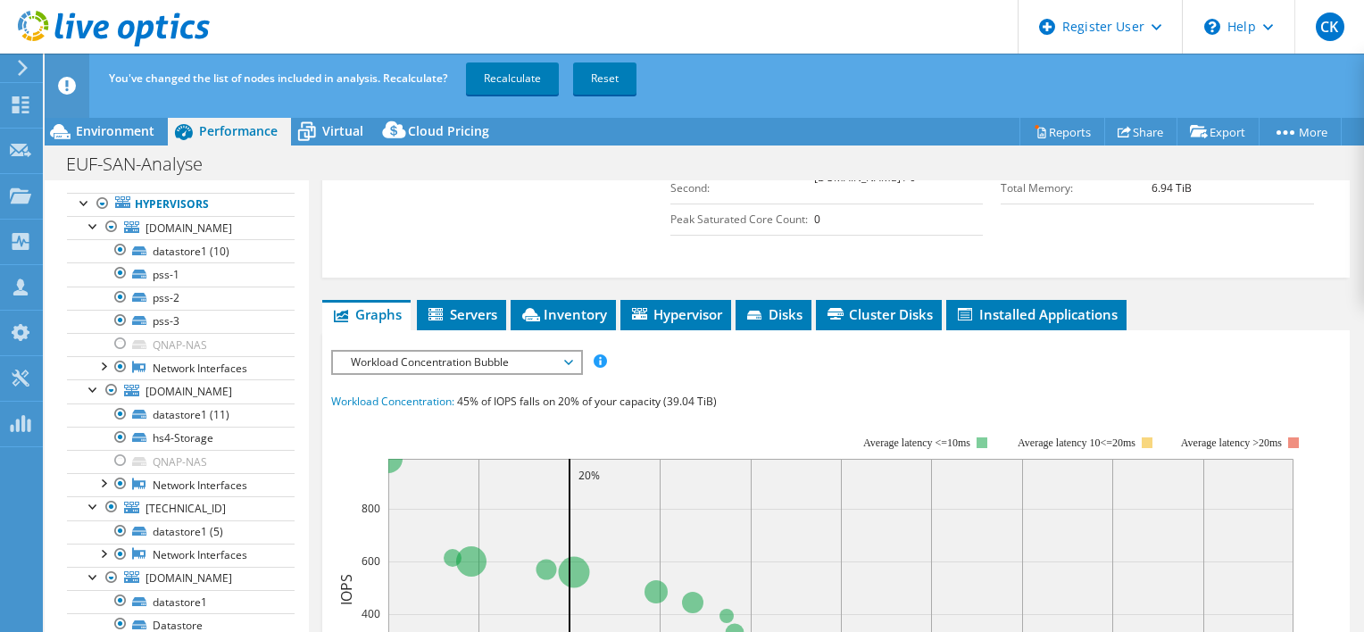
scroll to position [100, 0]
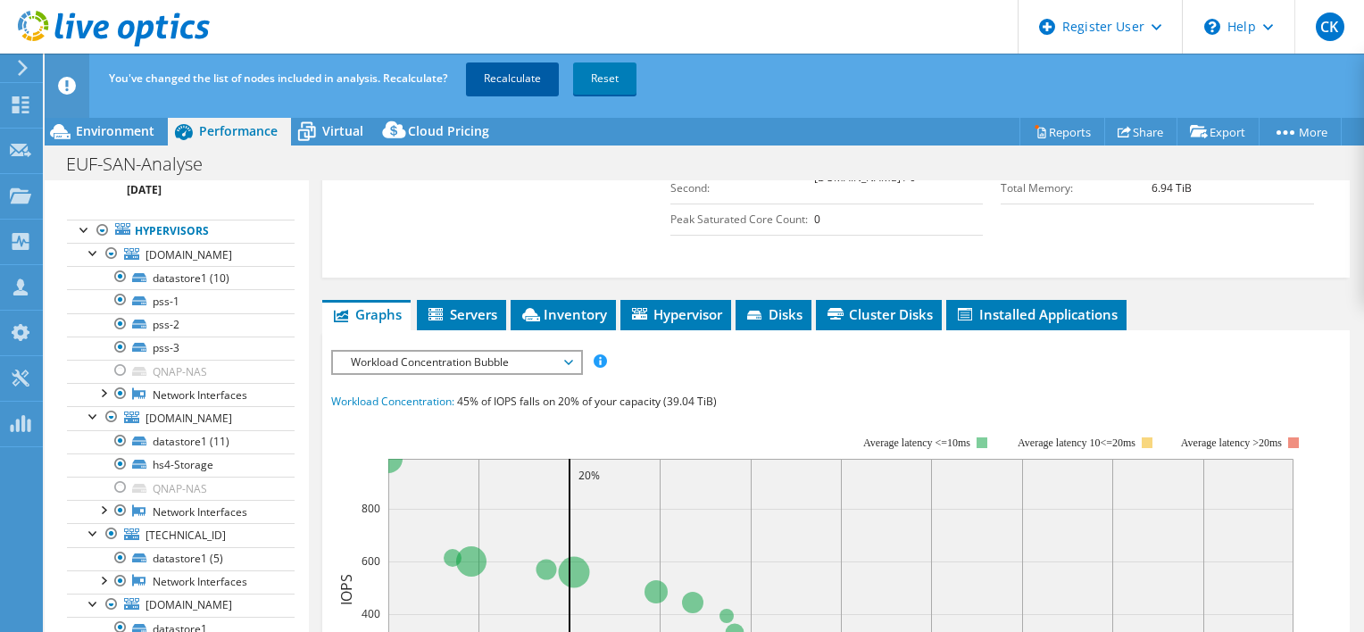
click at [516, 80] on link "Recalculate" at bounding box center [512, 78] width 93 height 32
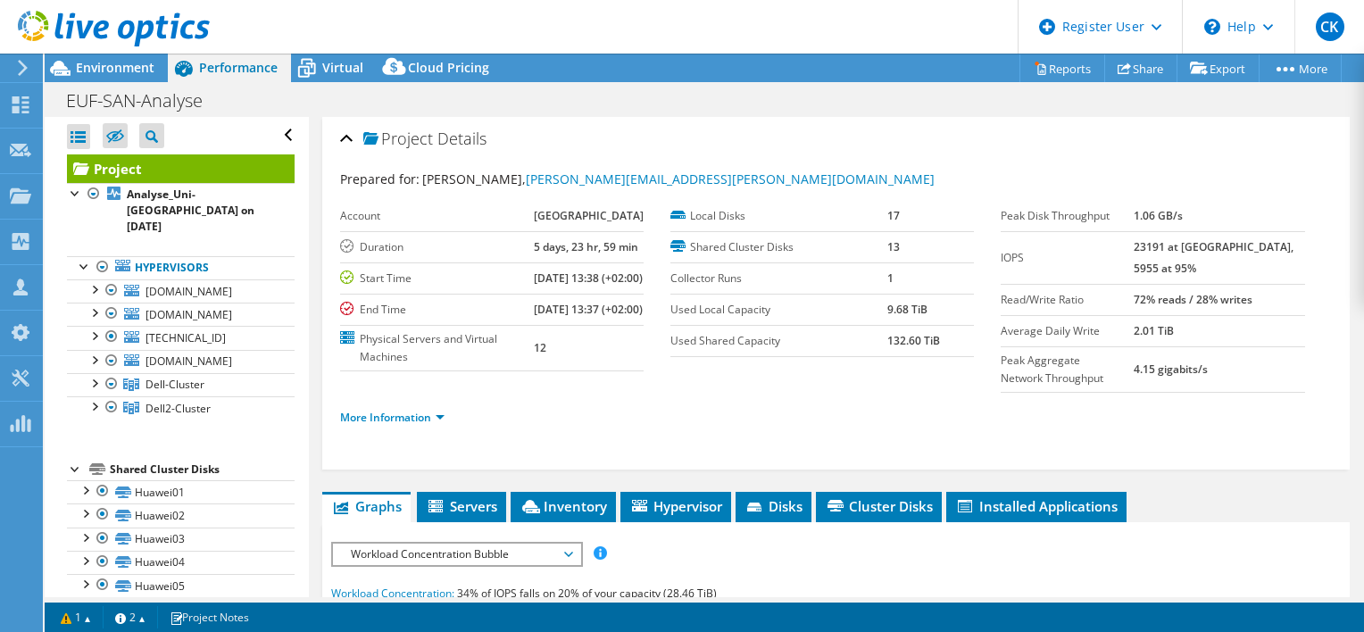
scroll to position [0, 0]
drag, startPoint x: 880, startPoint y: 341, endPoint x: 914, endPoint y: 343, distance: 34.0
click at [914, 343] on b "132.60 TiB" at bounding box center [913, 341] width 53 height 15
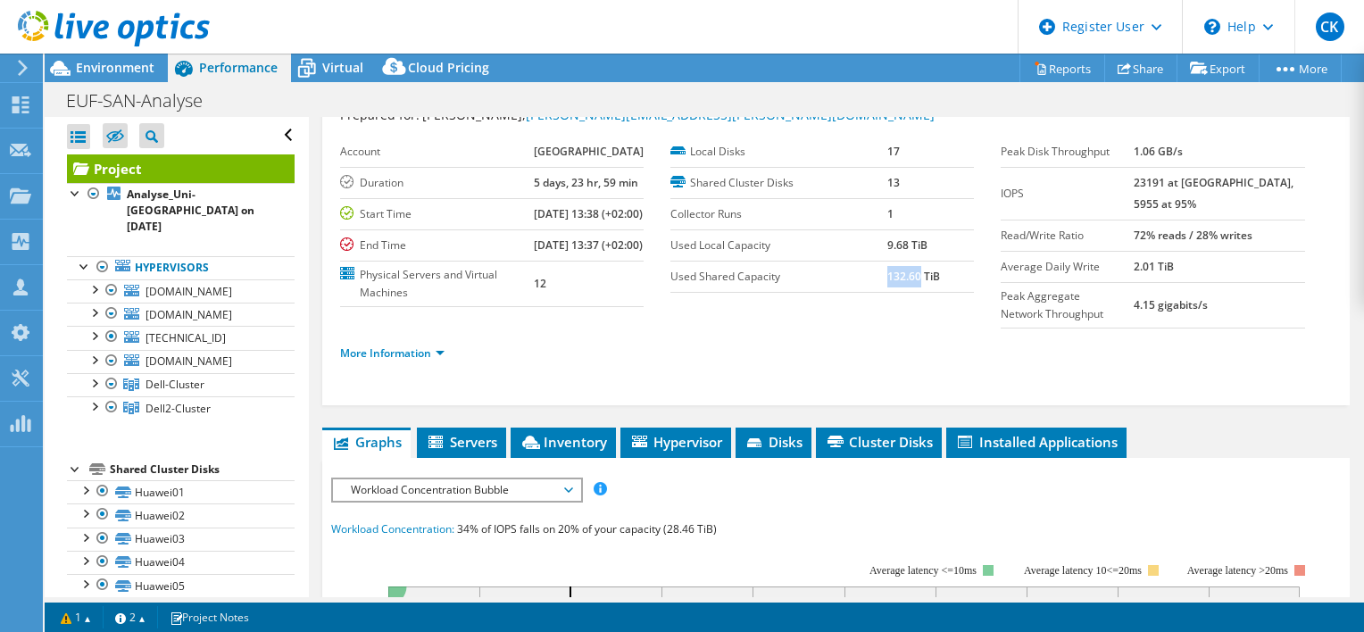
scroll to position [89, 0]
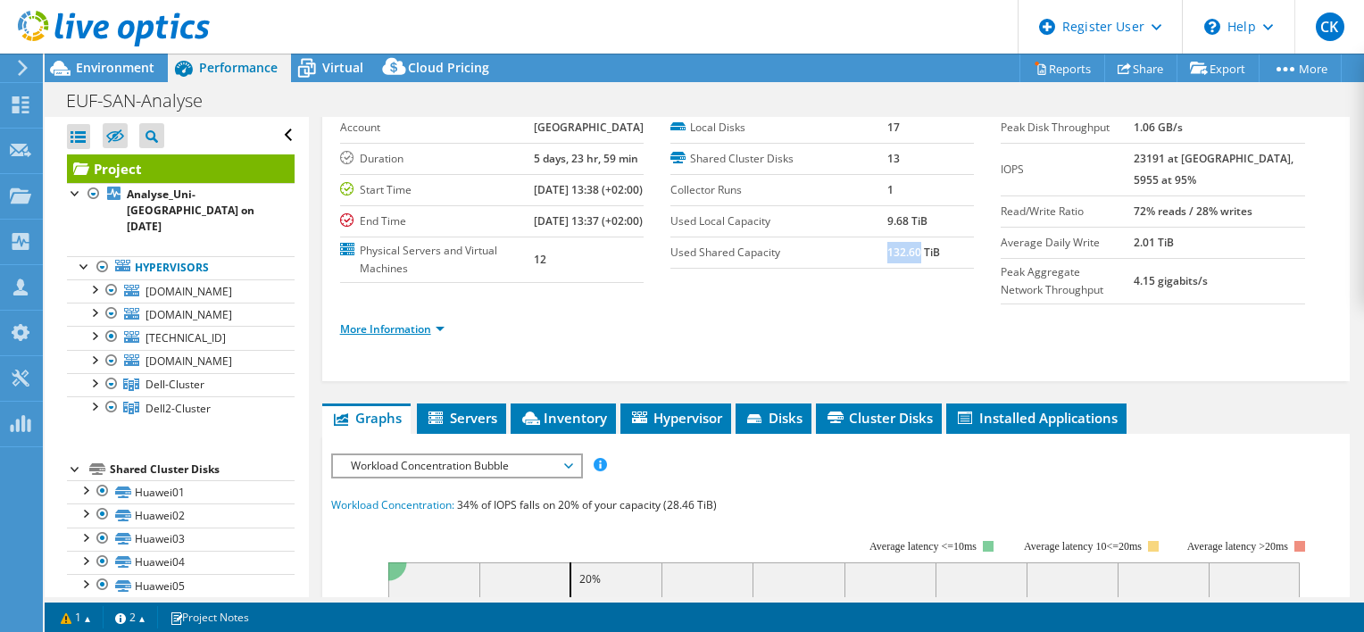
click at [398, 336] on link "More Information" at bounding box center [392, 328] width 104 height 15
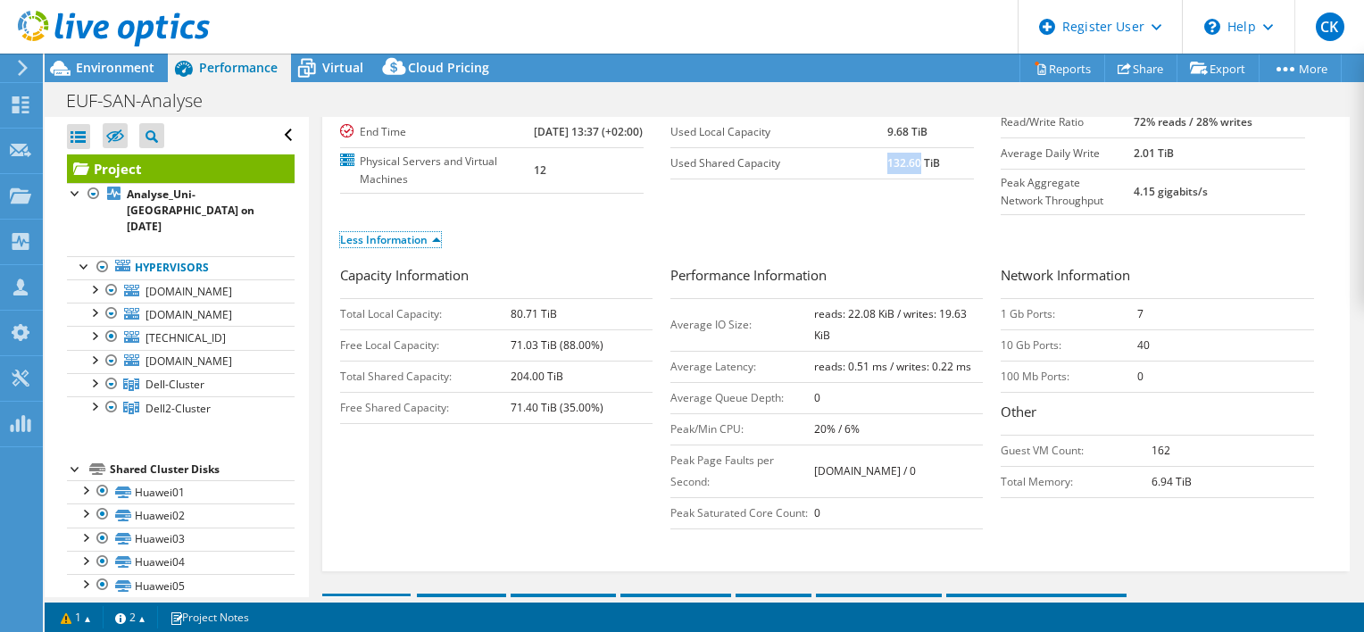
scroll to position [268, 0]
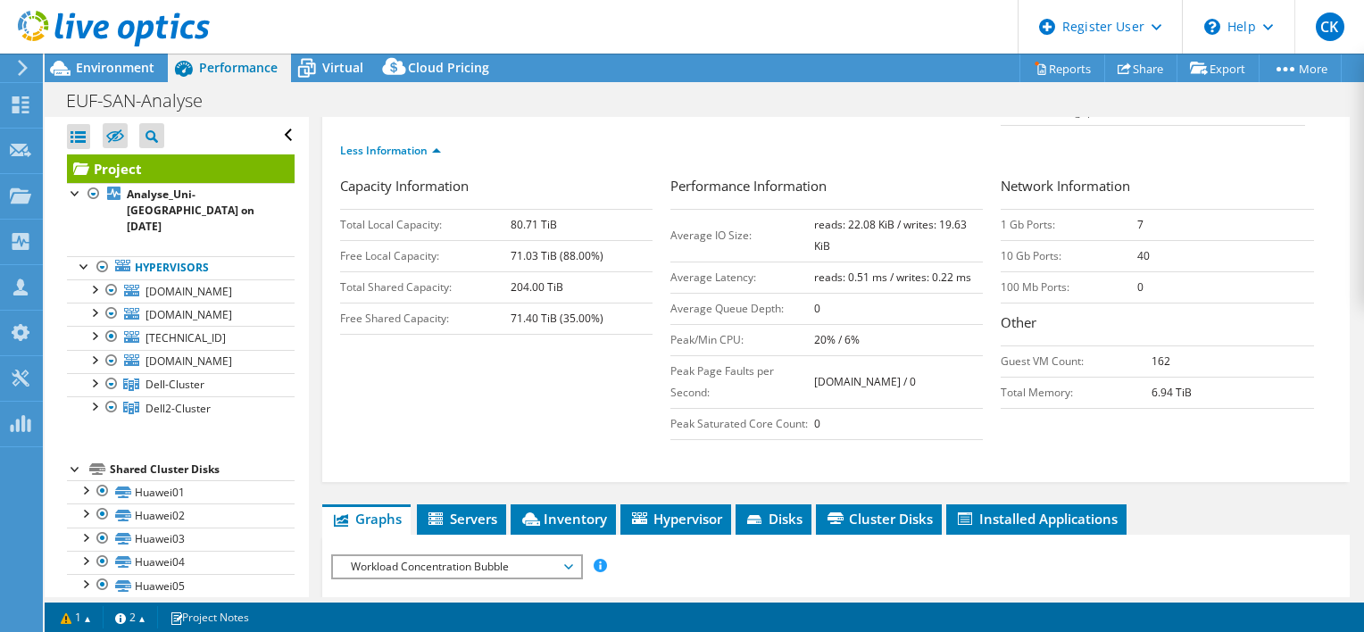
click at [964, 200] on h3 "Performance Information" at bounding box center [826, 188] width 312 height 24
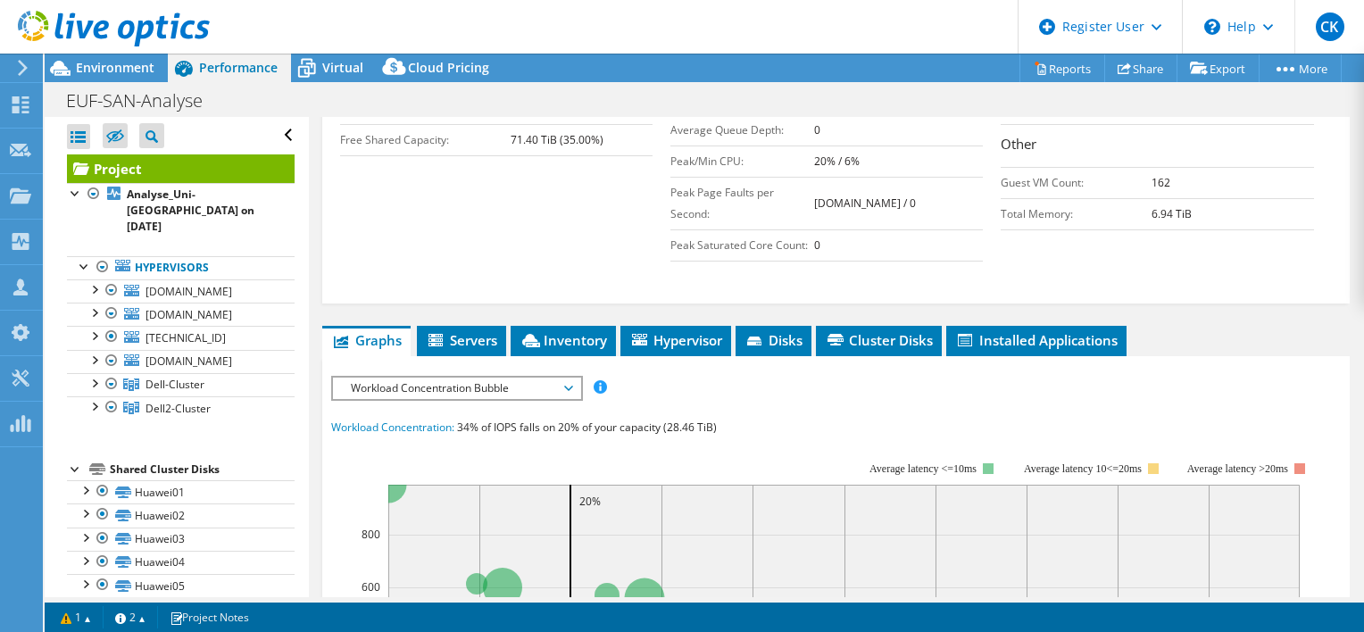
scroll to position [535, 0]
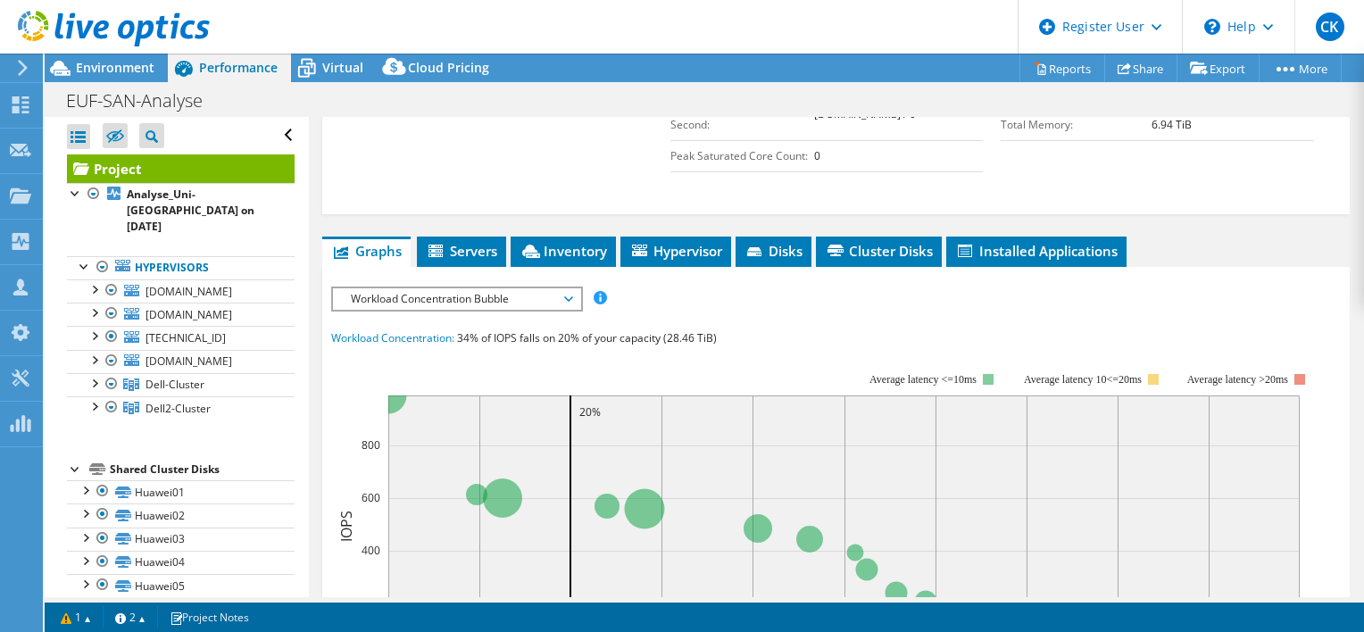
click at [515, 310] on span "Workload Concentration Bubble" at bounding box center [456, 298] width 229 height 21
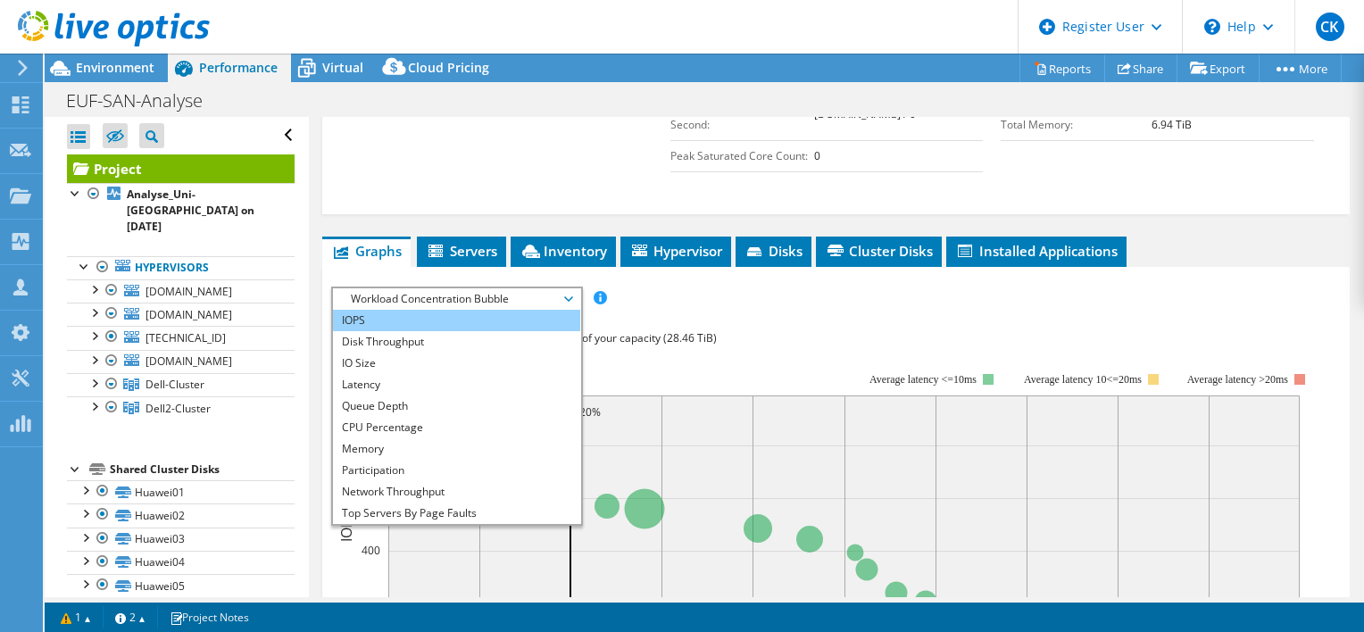
click at [503, 331] on li "IOPS" at bounding box center [456, 320] width 247 height 21
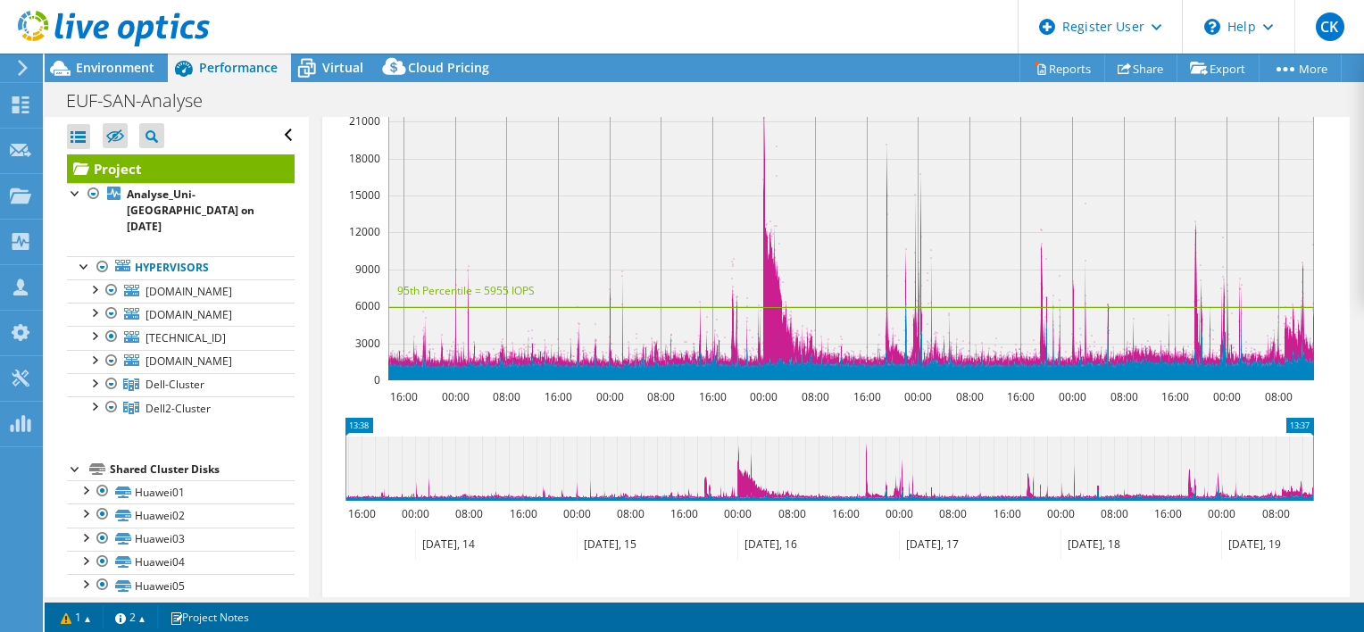
scroll to position [792, 0]
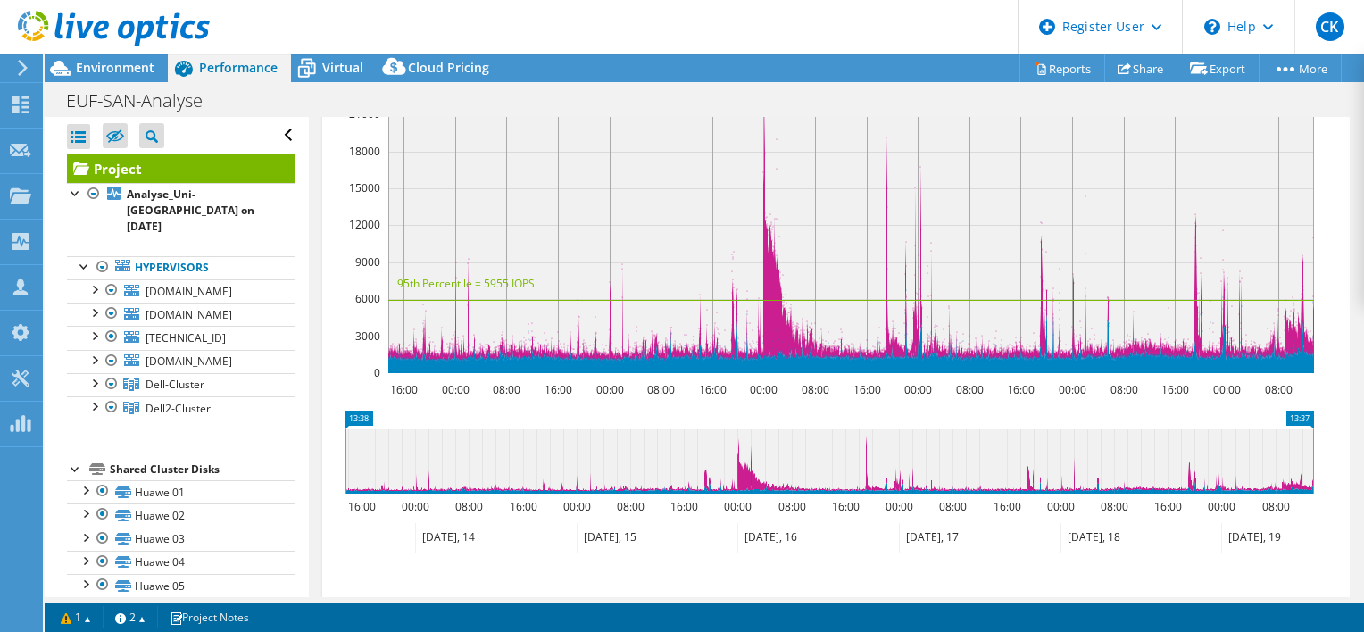
drag, startPoint x: 357, startPoint y: 454, endPoint x: 326, endPoint y: 450, distance: 31.6
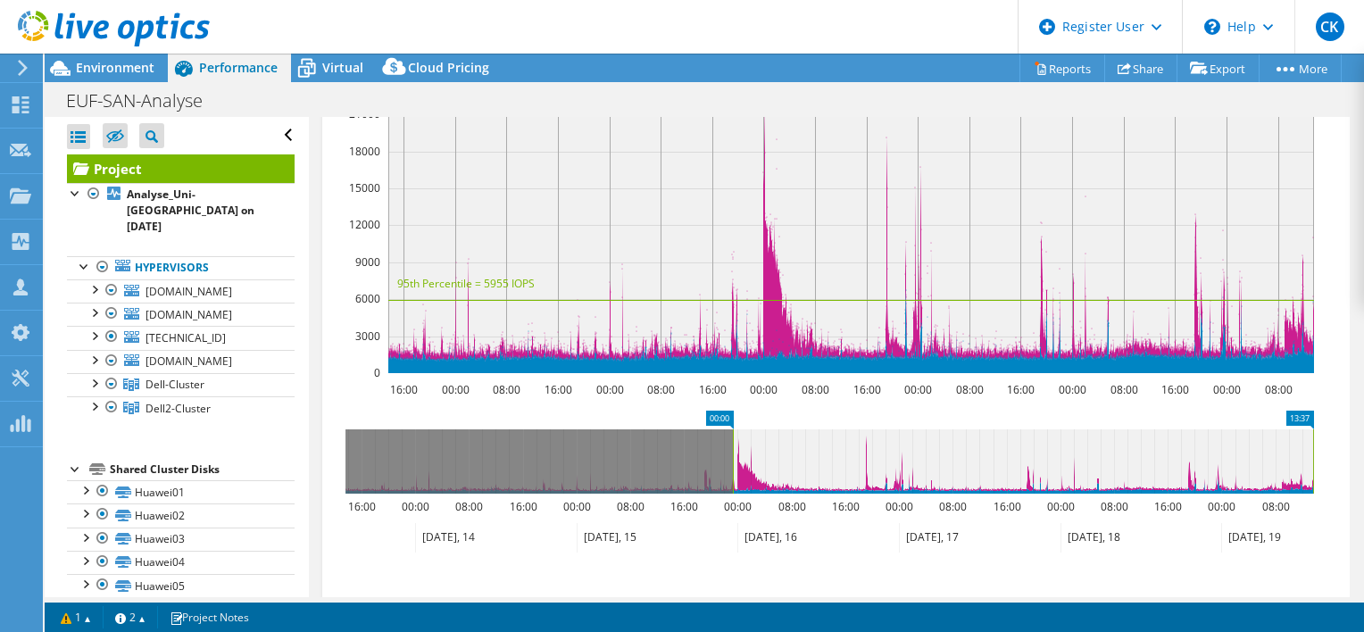
drag, startPoint x: 359, startPoint y: 457, endPoint x: 746, endPoint y: 469, distance: 387.5
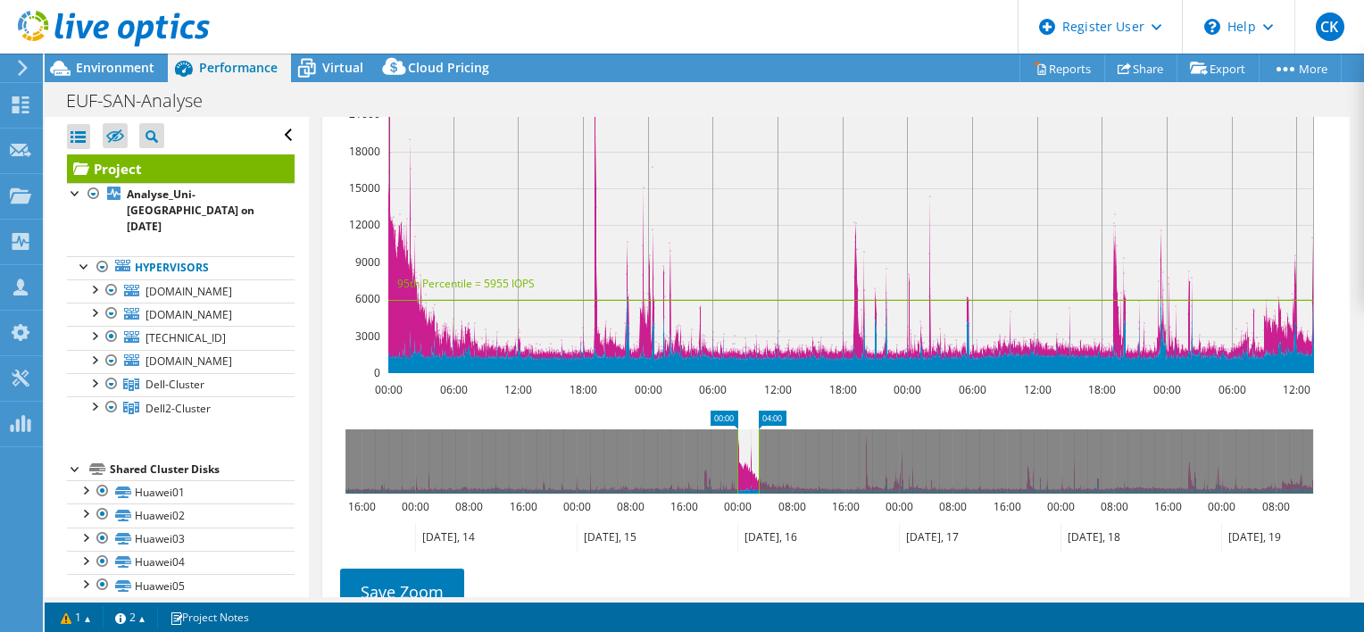
drag, startPoint x: 1300, startPoint y: 453, endPoint x: 746, endPoint y: 473, distance: 554.6
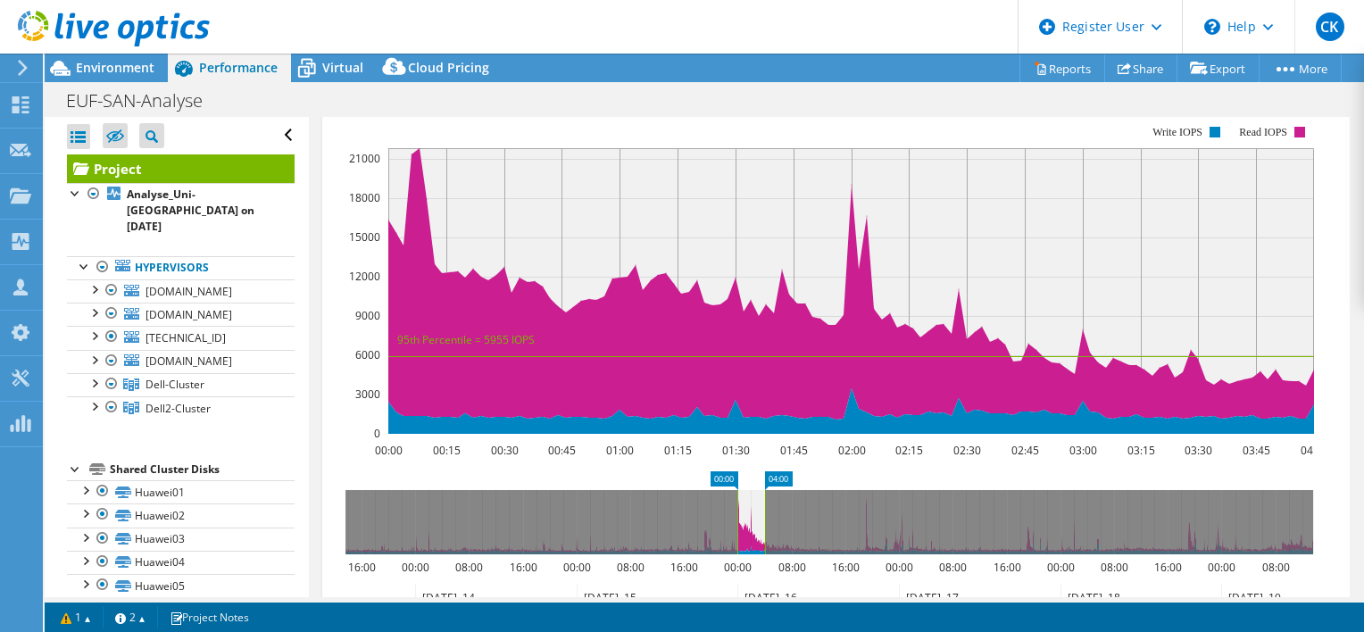
scroll to position [703, 0]
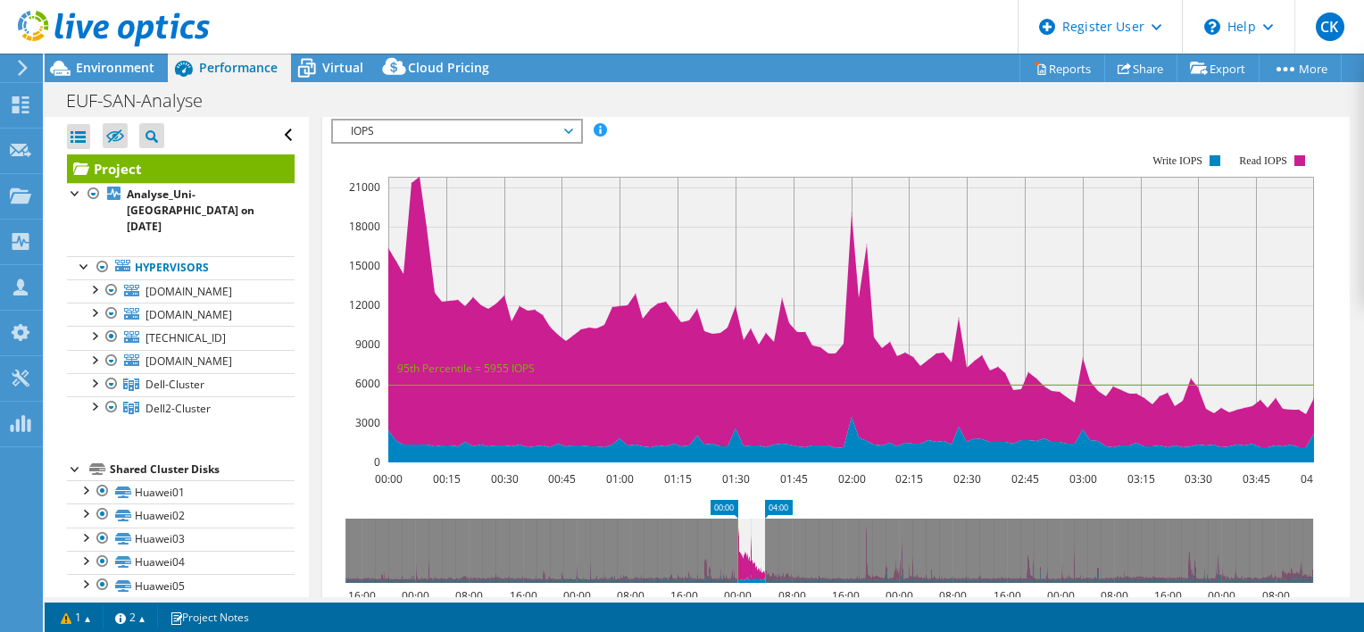
click at [503, 142] on span "IOPS" at bounding box center [456, 130] width 229 height 21
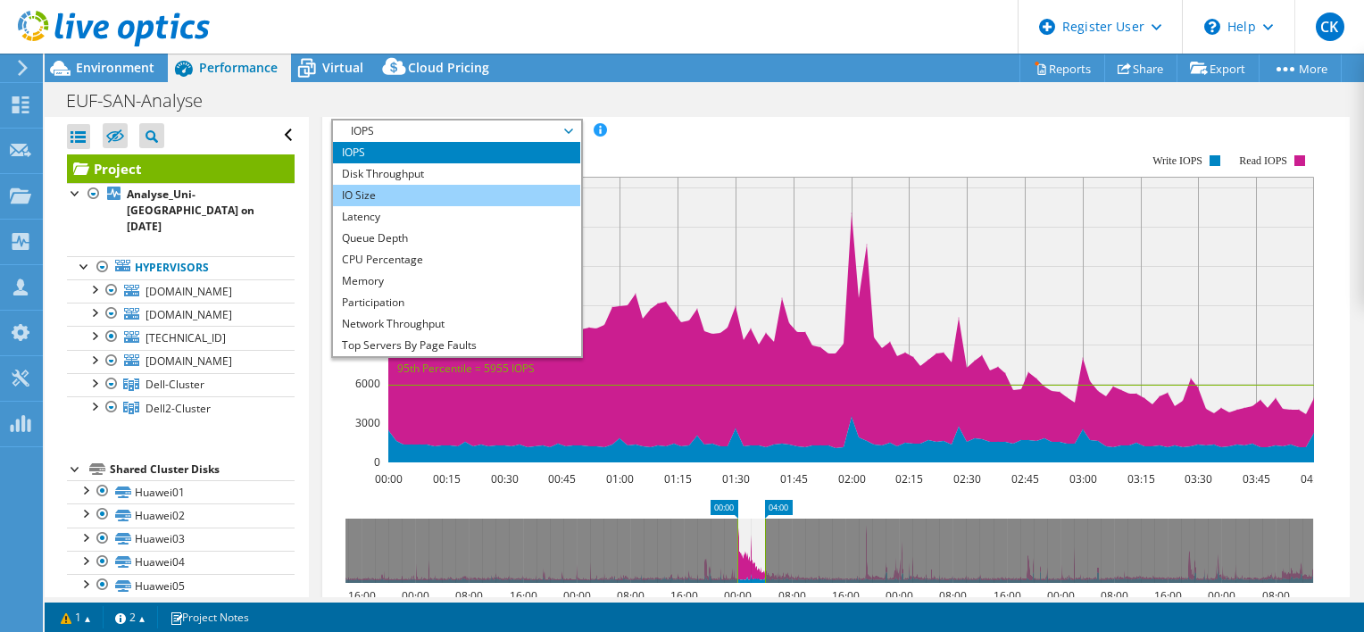
click at [381, 206] on li "IO Size" at bounding box center [456, 195] width 247 height 21
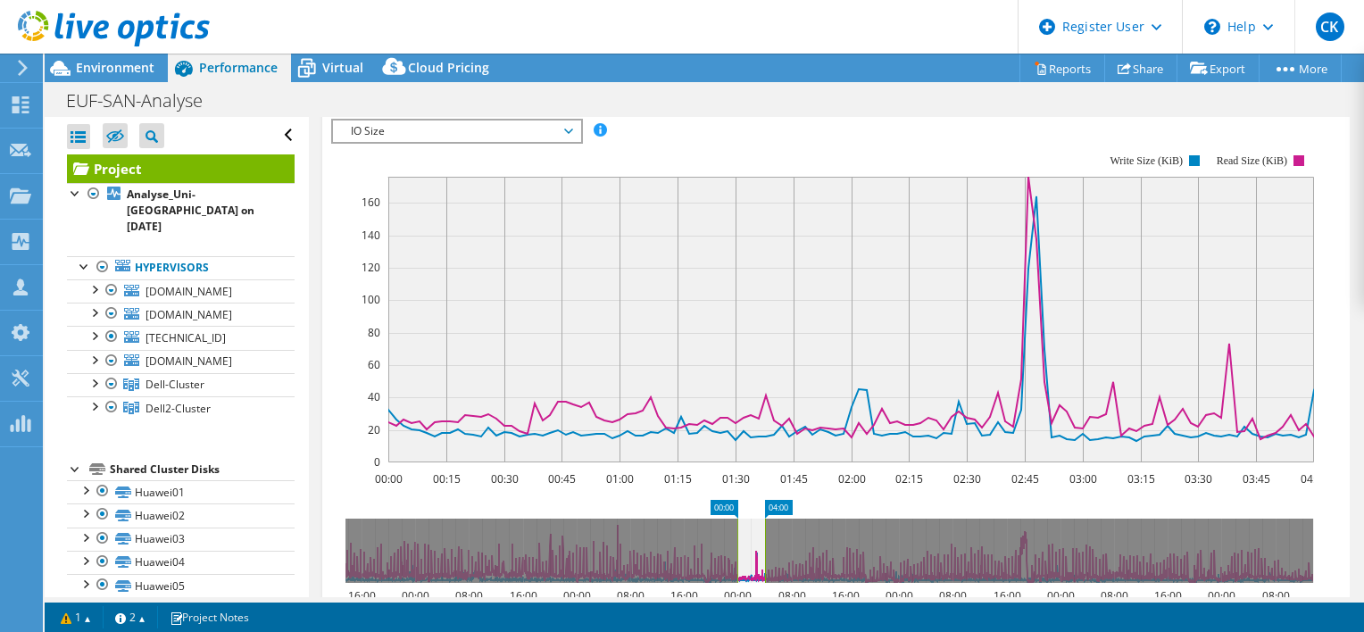
click at [551, 142] on span "IO Size" at bounding box center [456, 130] width 229 height 21
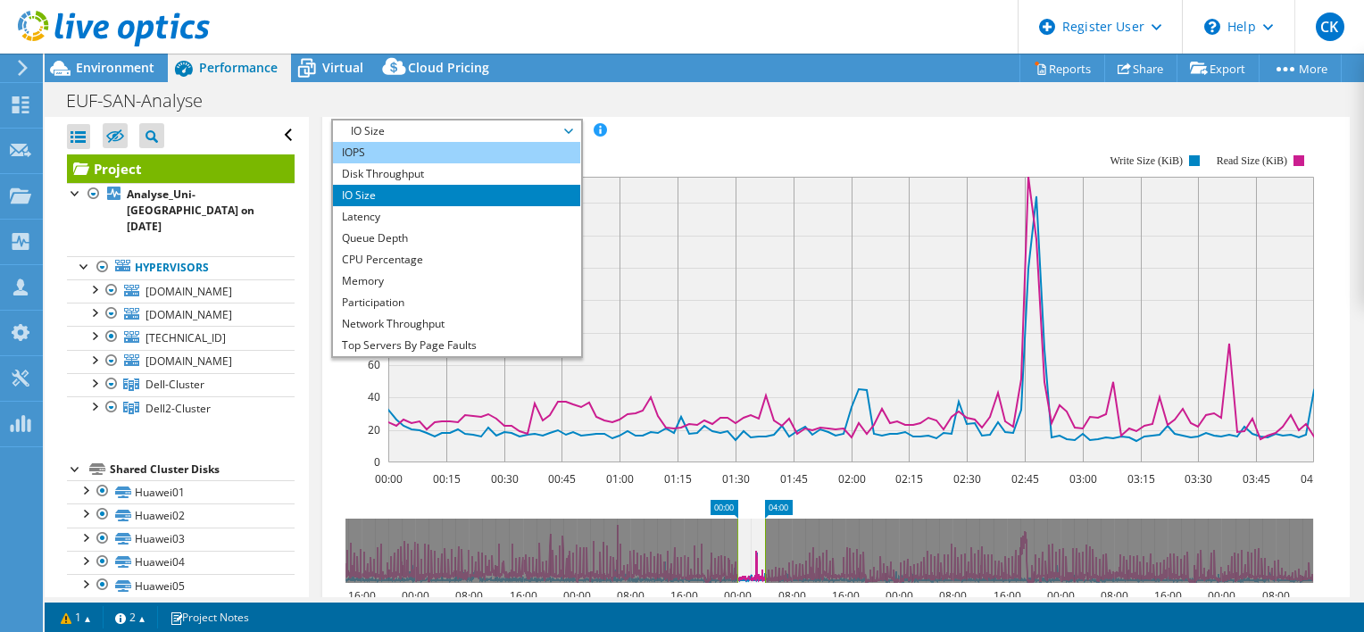
click at [541, 163] on li "IOPS" at bounding box center [456, 152] width 247 height 21
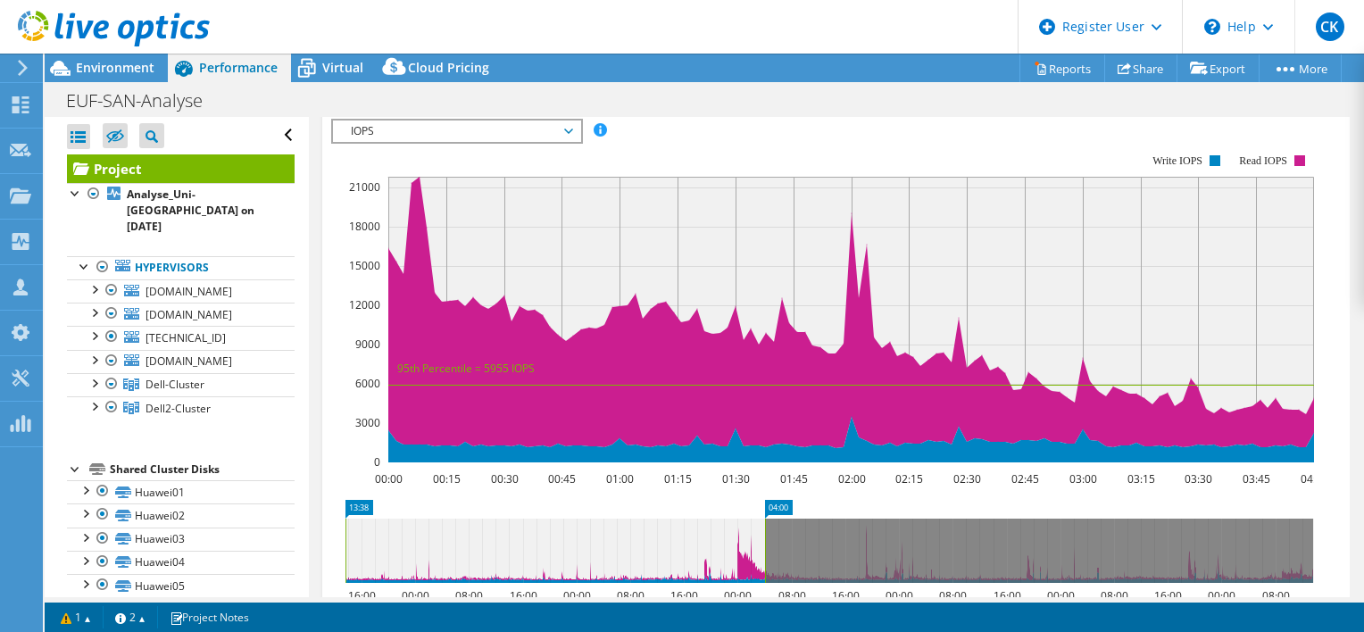
drag, startPoint x: 721, startPoint y: 542, endPoint x: 323, endPoint y: 534, distance: 398.1
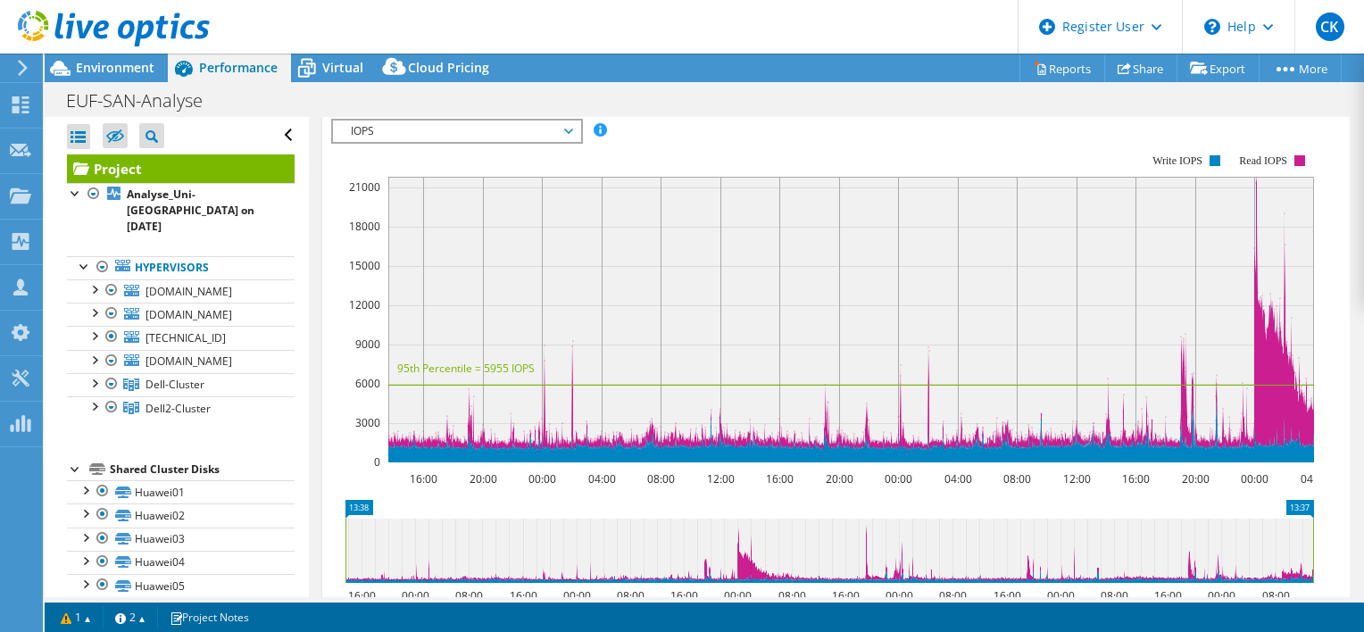
drag, startPoint x: 775, startPoint y: 545, endPoint x: 1339, endPoint y: 532, distance: 564.2
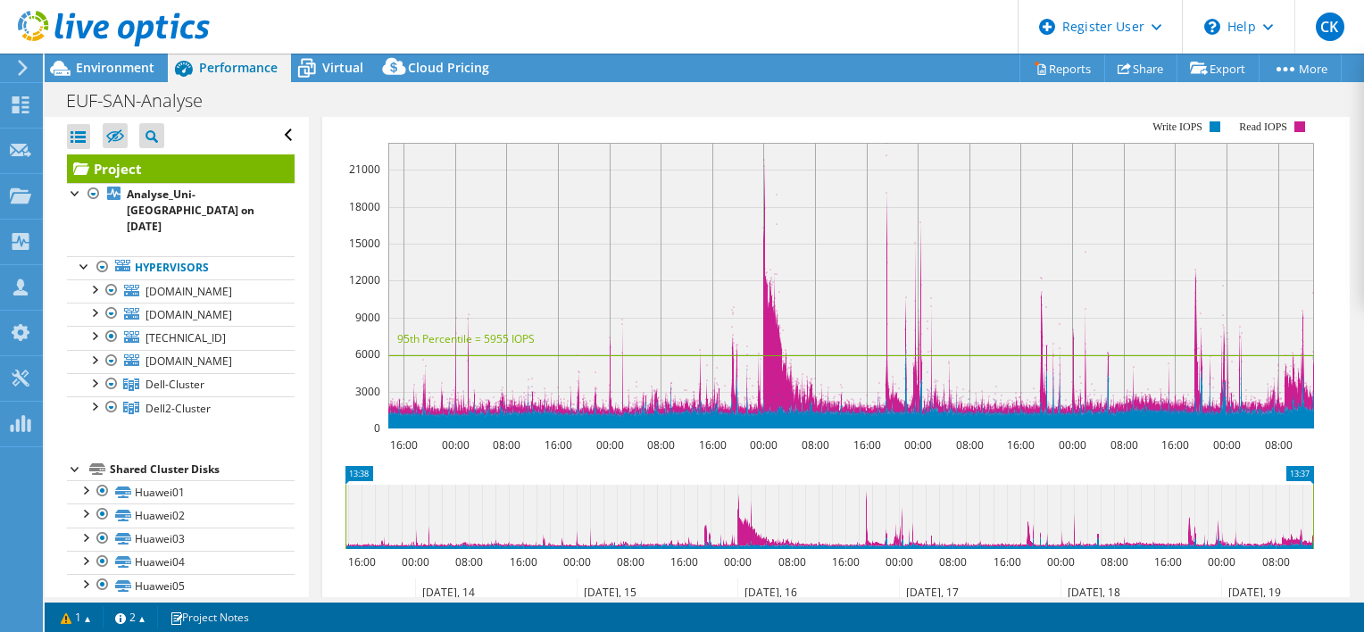
scroll to position [732, 0]
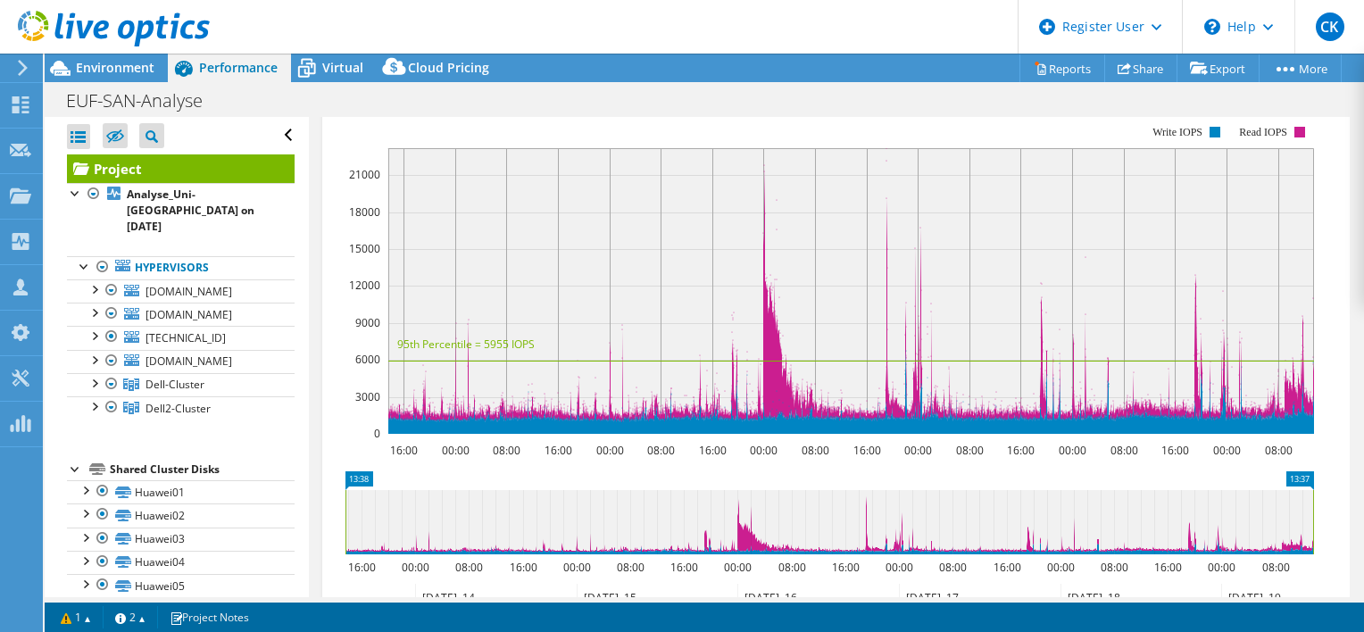
click at [413, 113] on span "IOPS" at bounding box center [456, 102] width 229 height 21
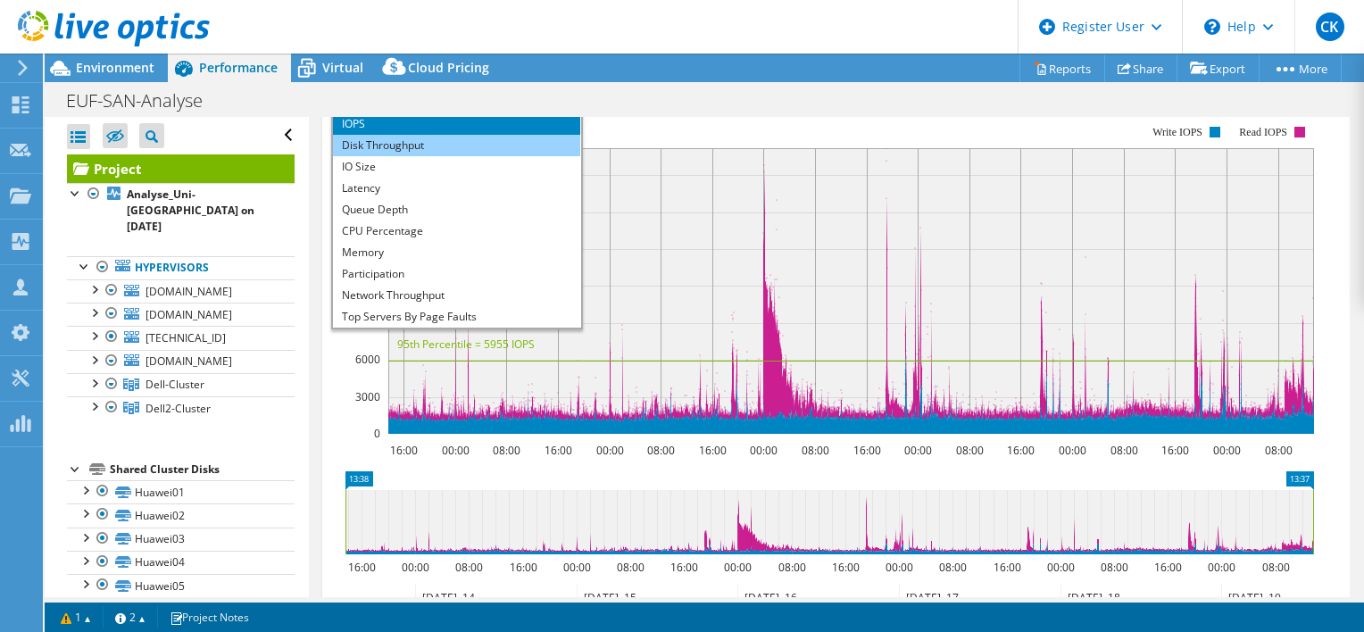
click at [415, 156] on li "Disk Throughput" at bounding box center [456, 145] width 247 height 21
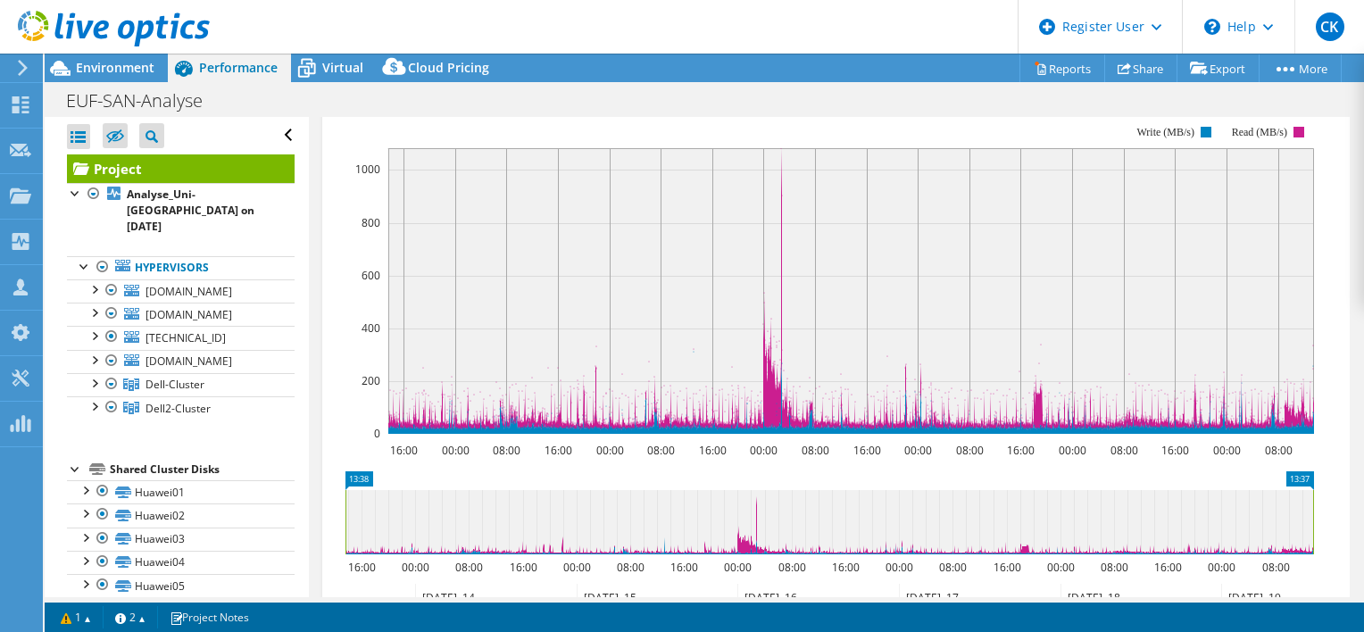
click at [443, 113] on span "Disk Throughput" at bounding box center [456, 102] width 229 height 21
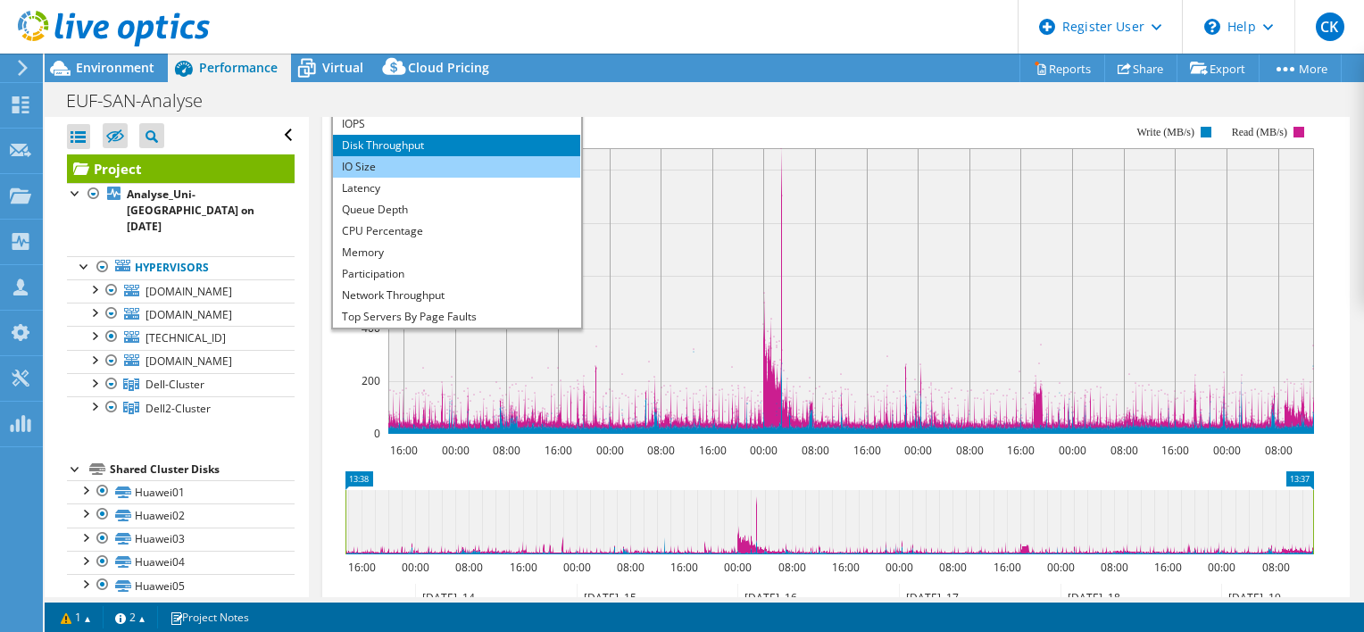
click at [438, 178] on li "IO Size" at bounding box center [456, 166] width 247 height 21
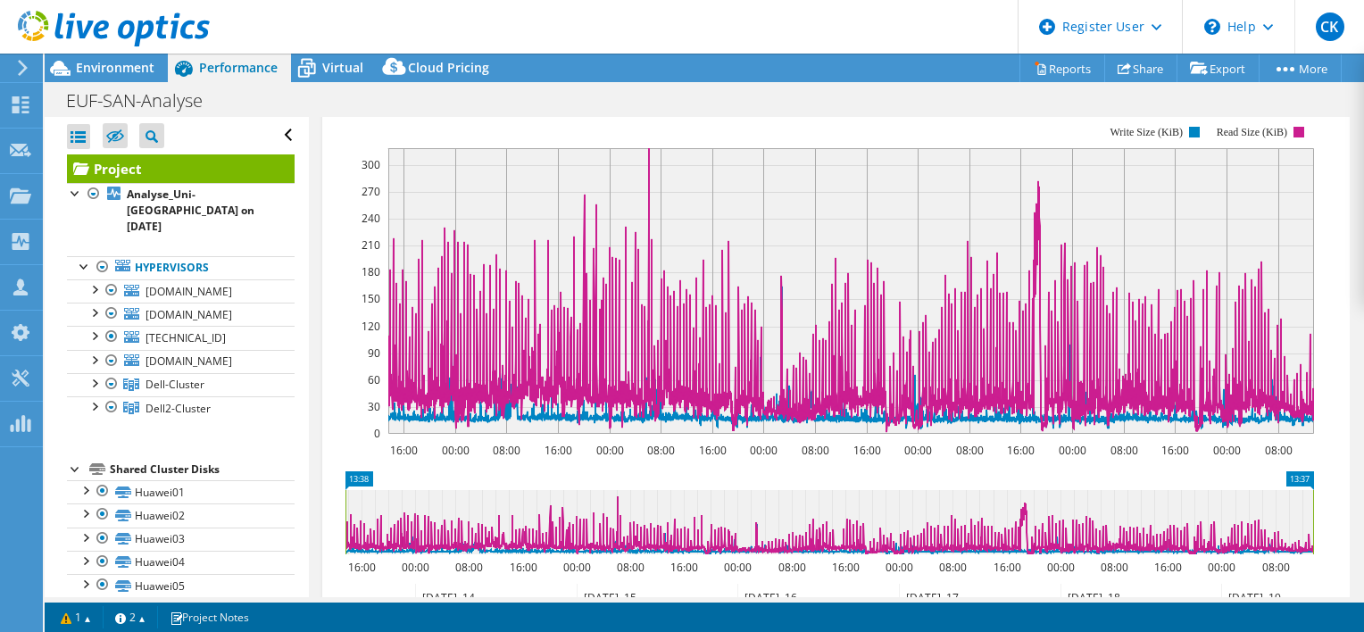
click at [383, 113] on span "IO Size" at bounding box center [456, 102] width 229 height 21
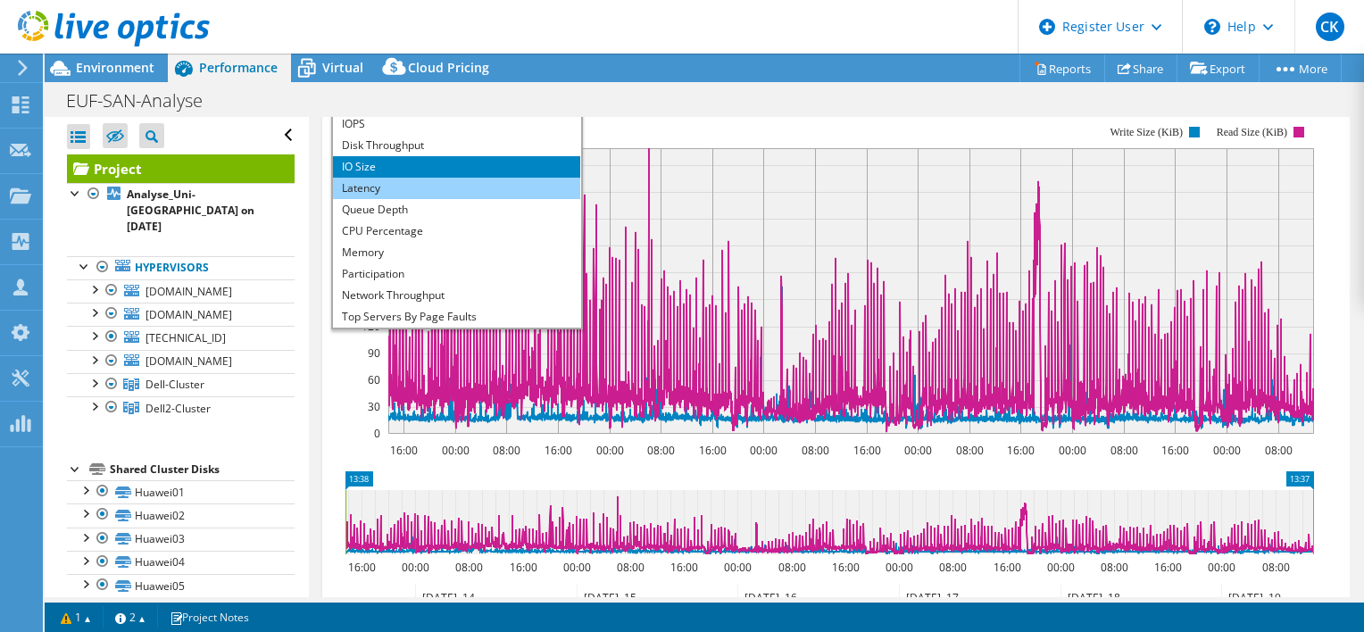
click at [376, 199] on li "Latency" at bounding box center [456, 188] width 247 height 21
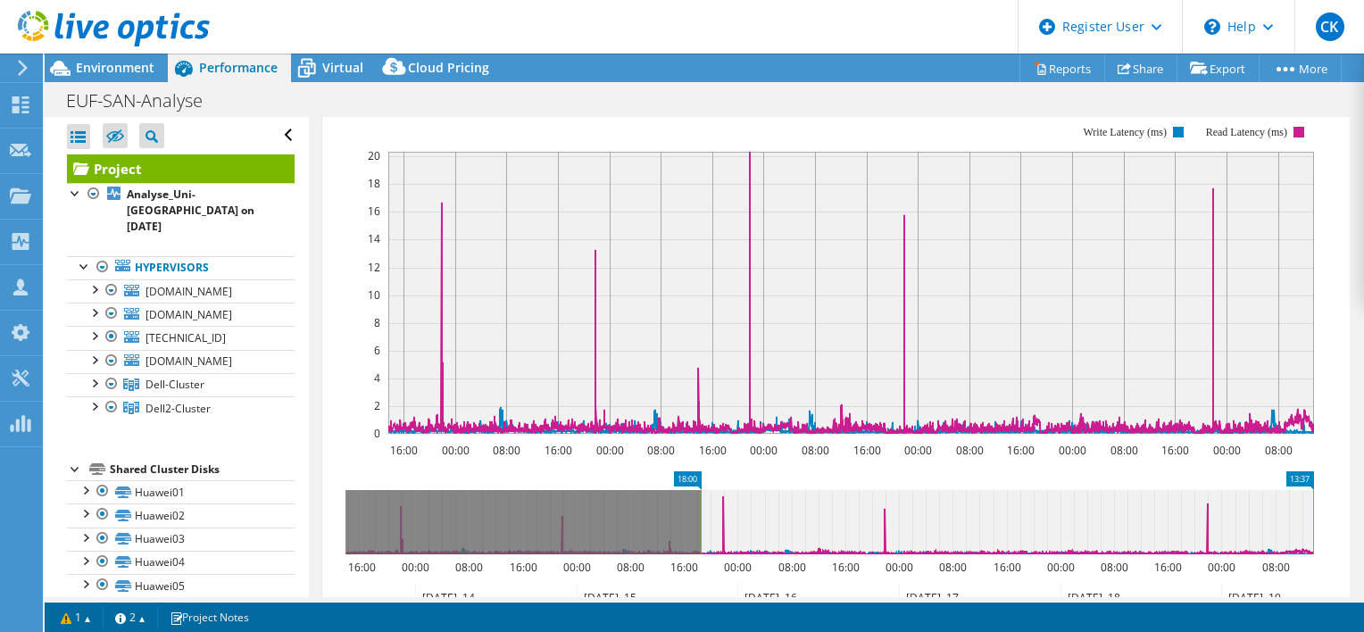
drag, startPoint x: 361, startPoint y: 514, endPoint x: 716, endPoint y: 541, distance: 356.2
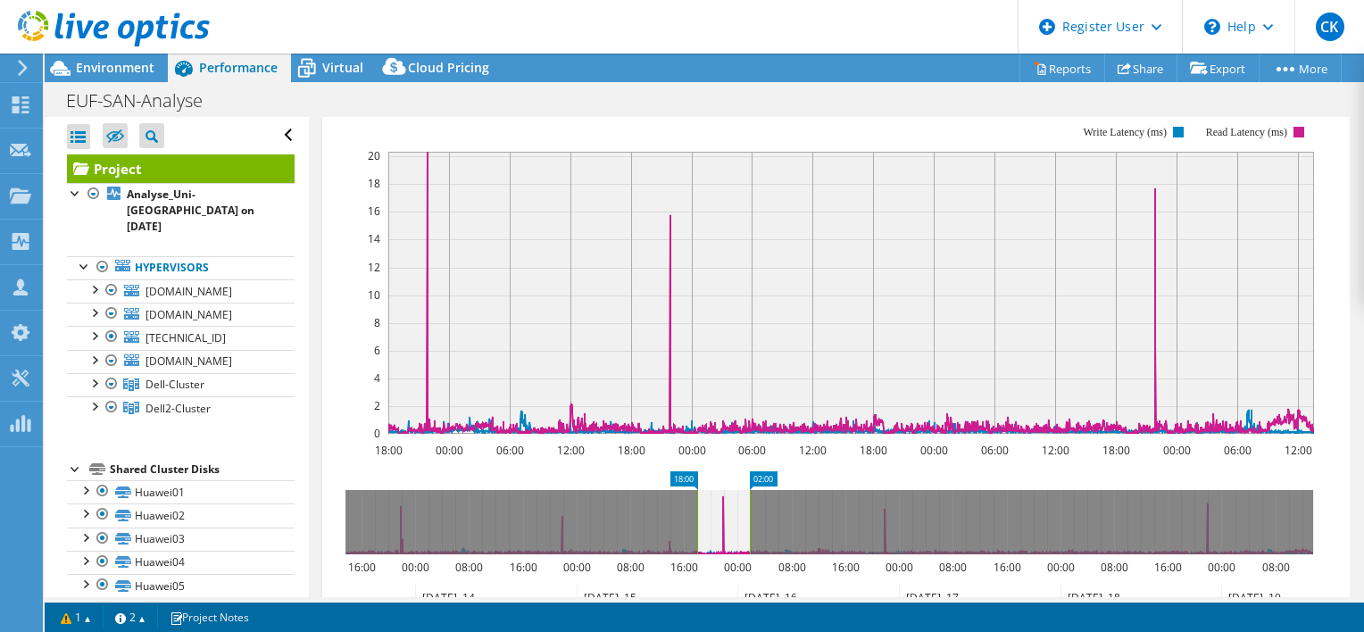
drag, startPoint x: 1305, startPoint y: 518, endPoint x: 743, endPoint y: 542, distance: 562.8
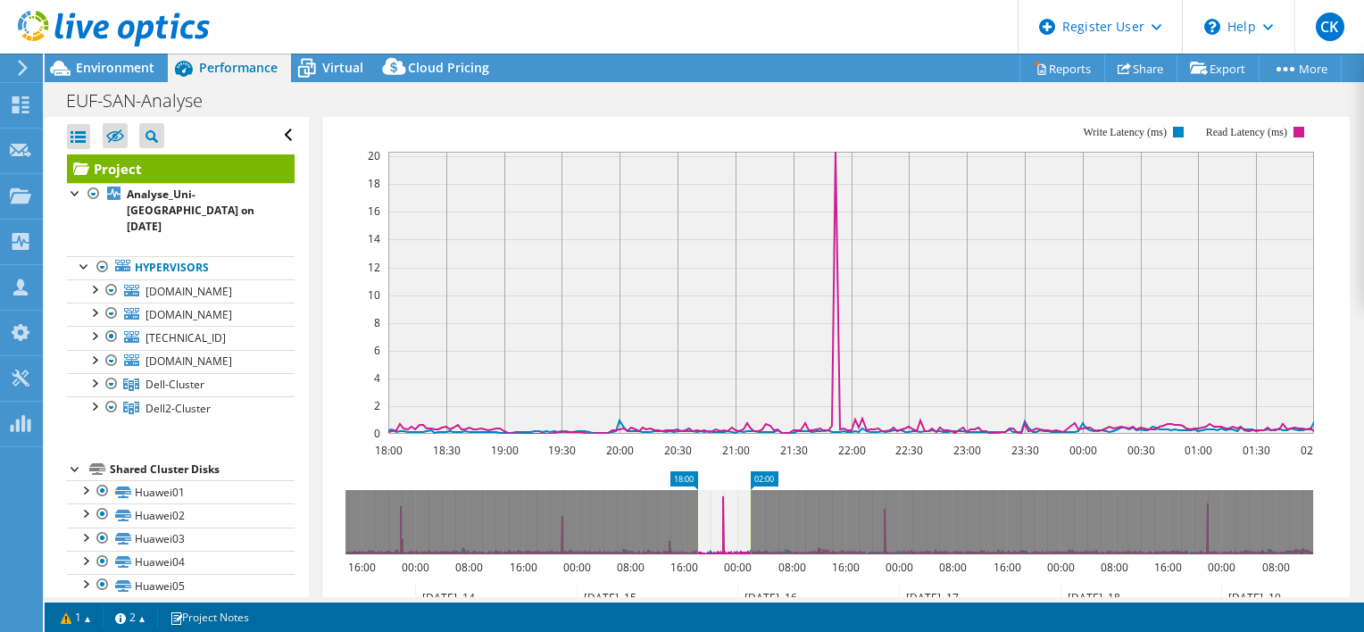
click at [493, 113] on span "Latency" at bounding box center [456, 102] width 229 height 21
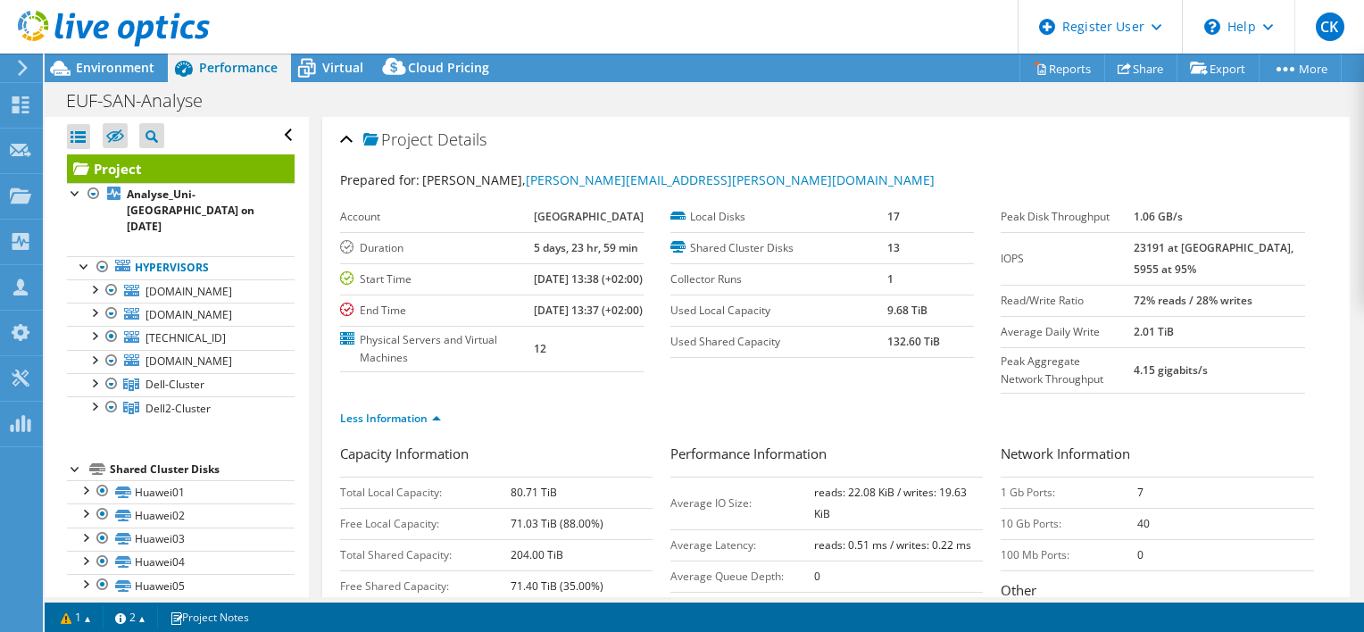
select select "USD"
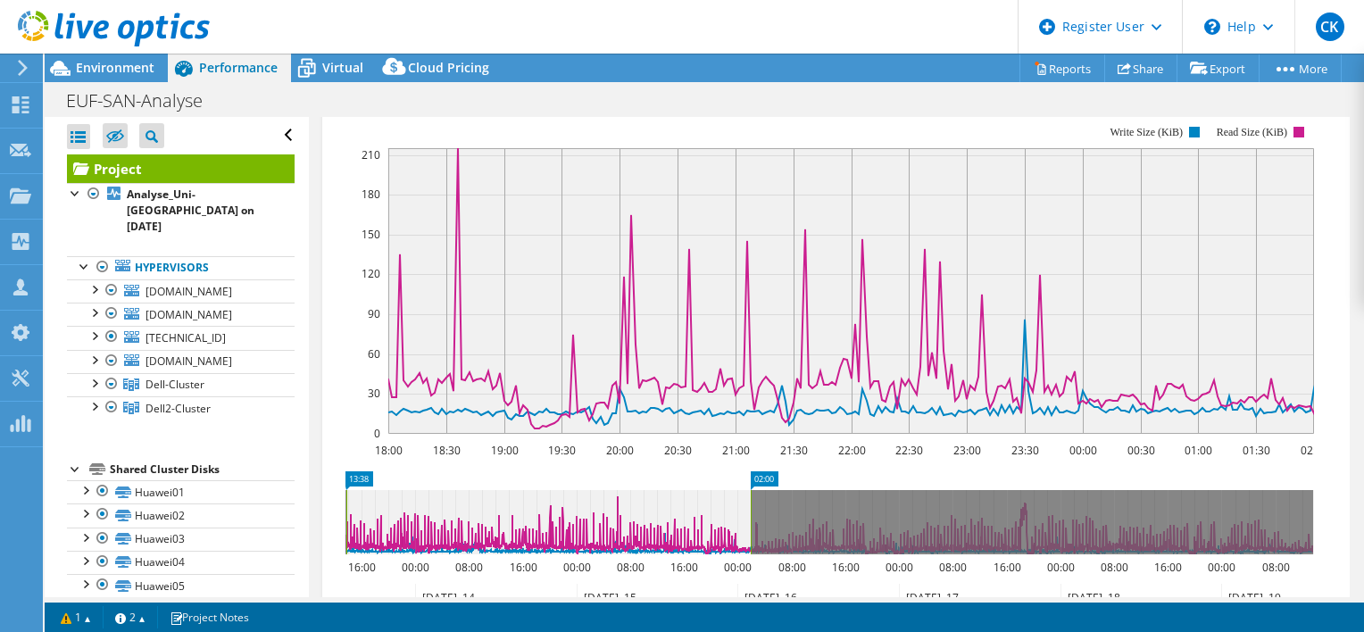
drag, startPoint x: 689, startPoint y: 519, endPoint x: 338, endPoint y: 527, distance: 350.8
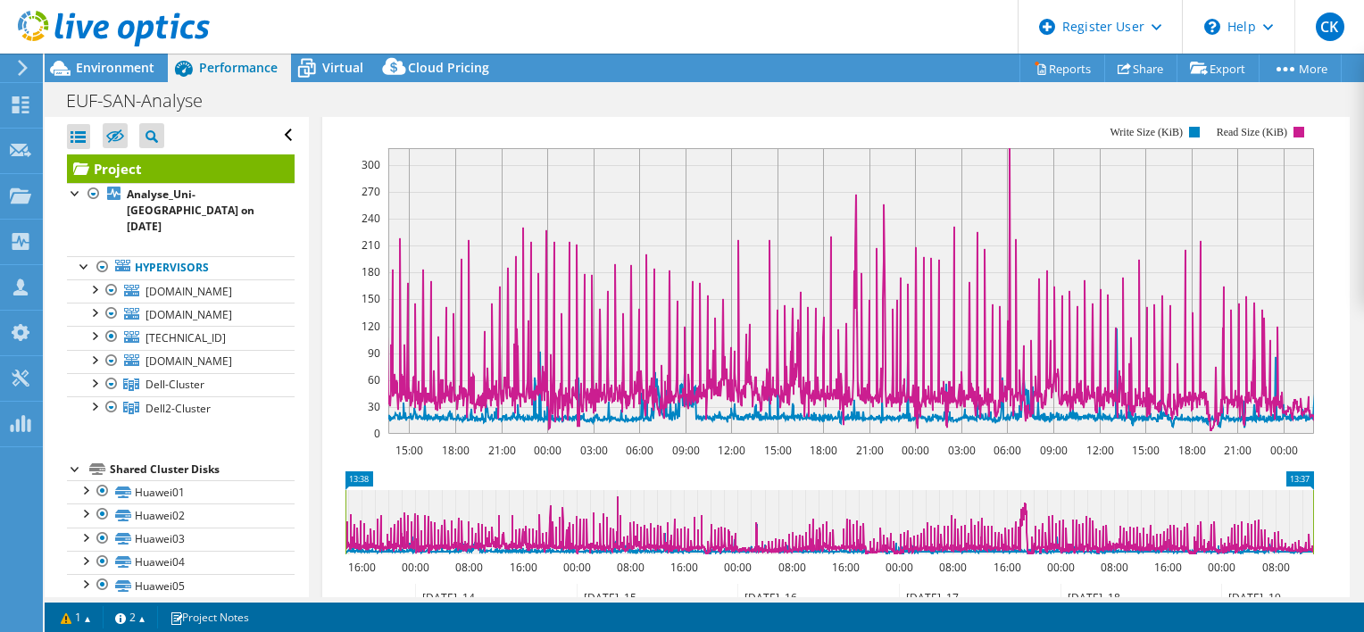
drag, startPoint x: 757, startPoint y: 514, endPoint x: 1327, endPoint y: 507, distance: 570.3
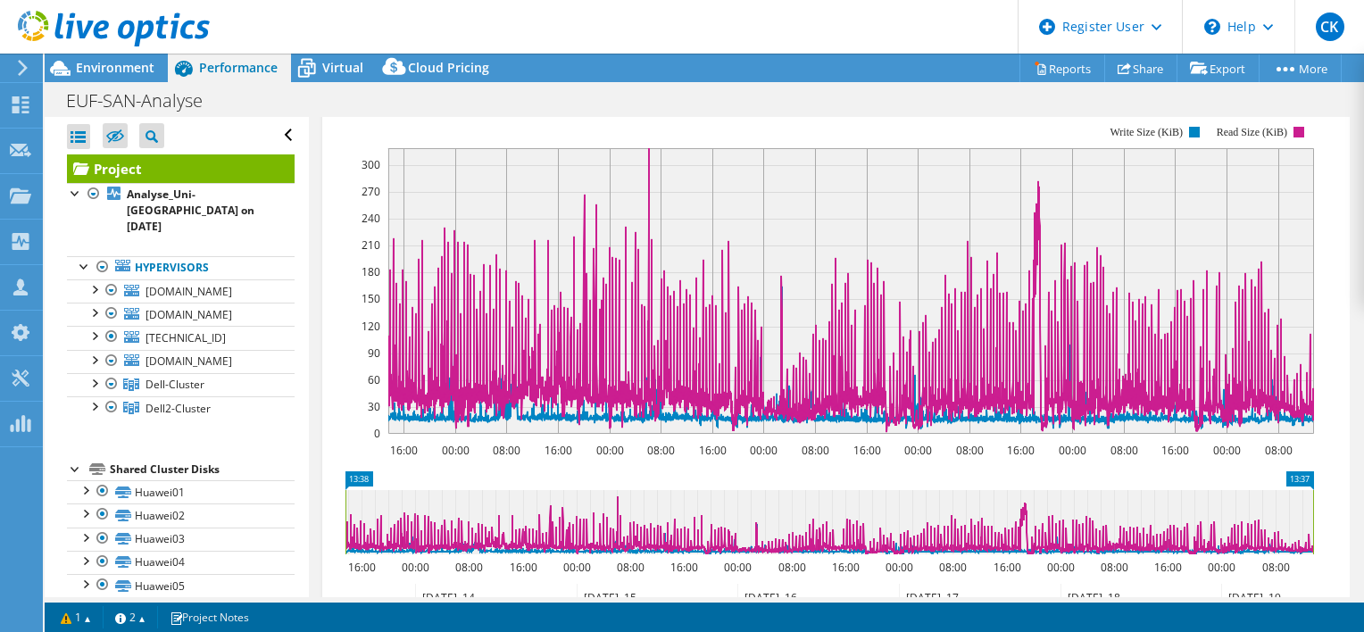
click at [483, 113] on span "IO Size" at bounding box center [456, 102] width 229 height 21
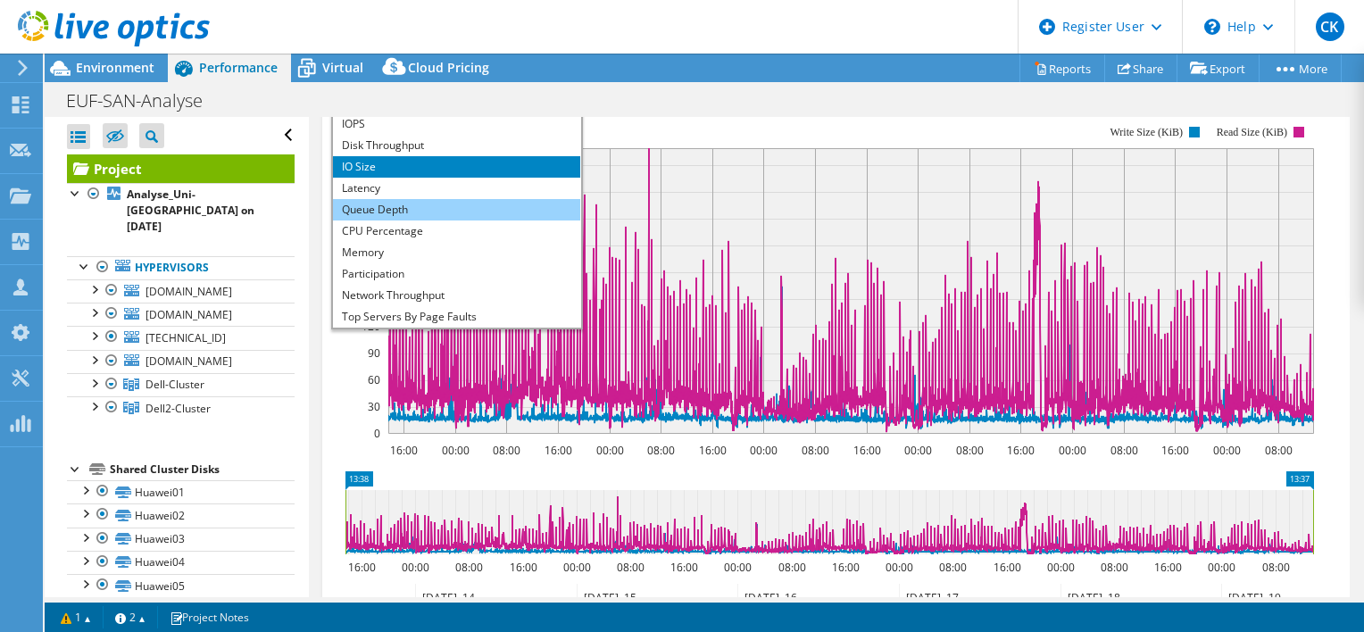
click at [483, 220] on li "Queue Depth" at bounding box center [456, 209] width 247 height 21
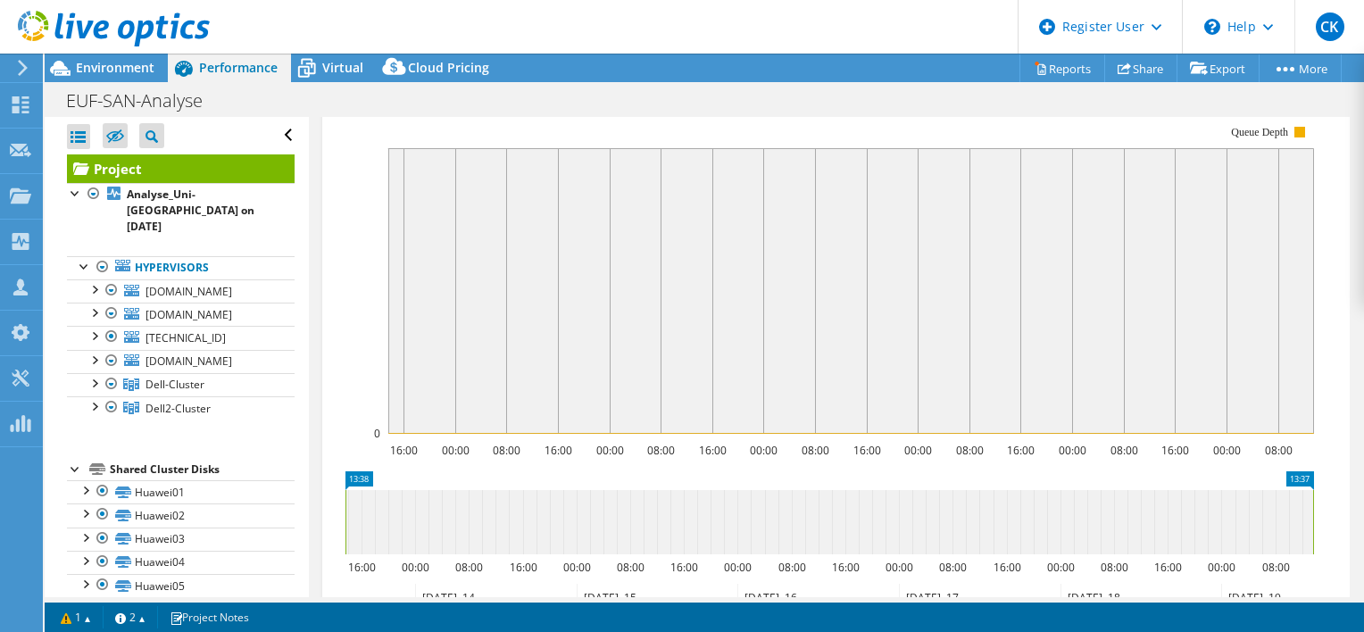
click at [521, 113] on span "Queue Depth" at bounding box center [456, 102] width 229 height 21
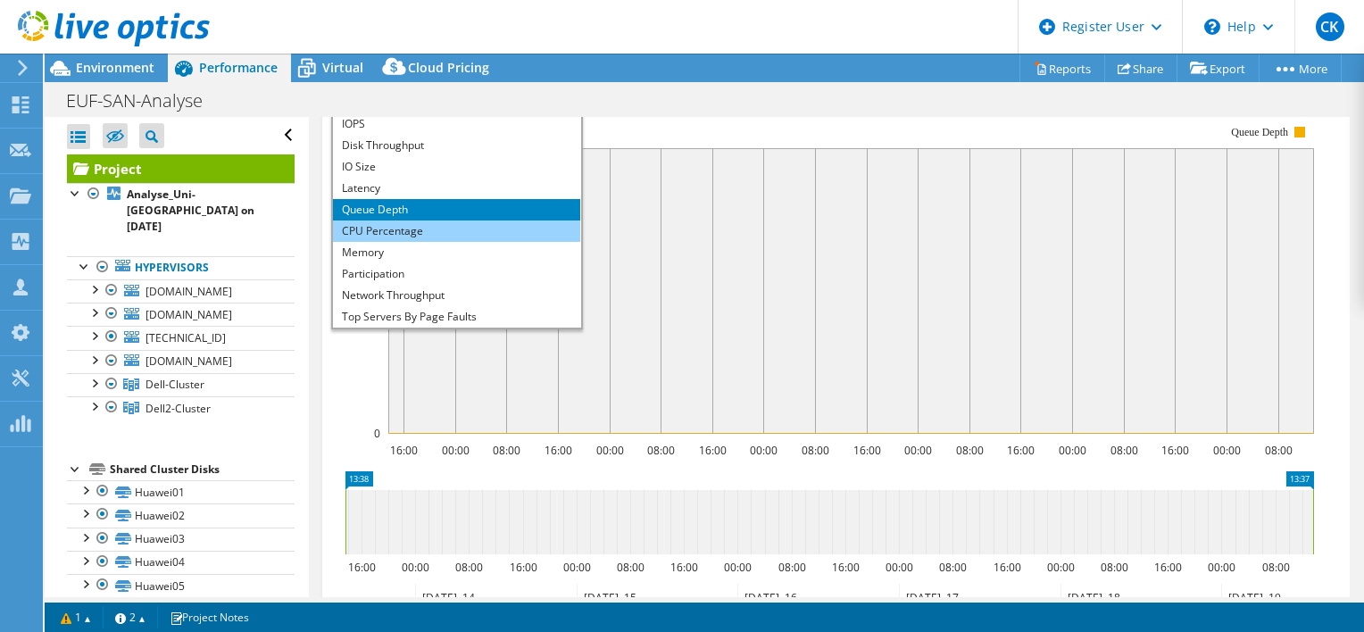
click at [466, 242] on li "CPU Percentage" at bounding box center [456, 230] width 247 height 21
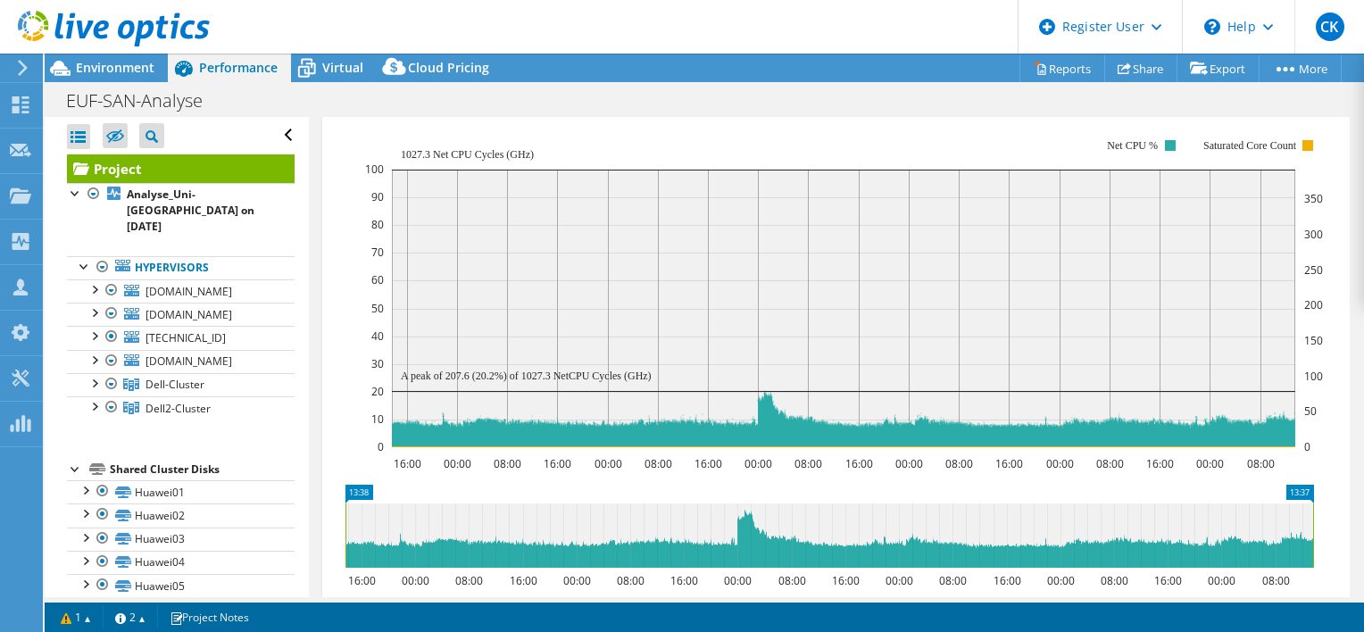
click at [454, 113] on span "CPU Percentage" at bounding box center [456, 102] width 229 height 21
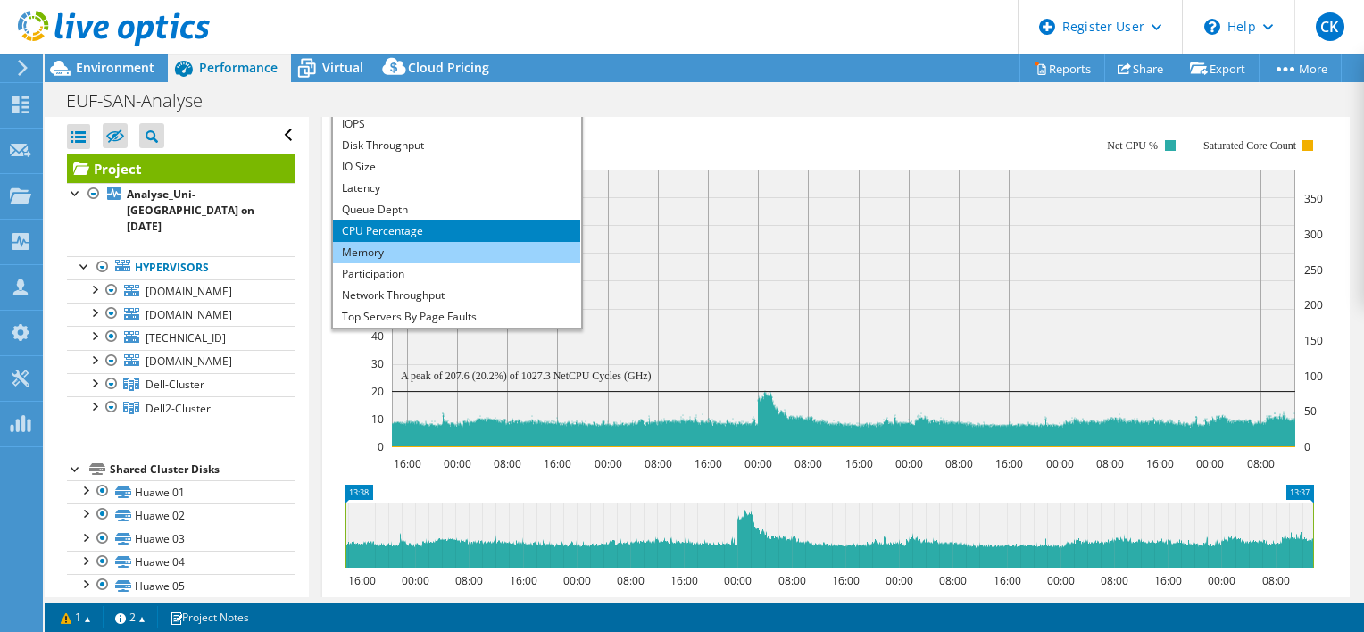
click at [421, 263] on li "Memory" at bounding box center [456, 252] width 247 height 21
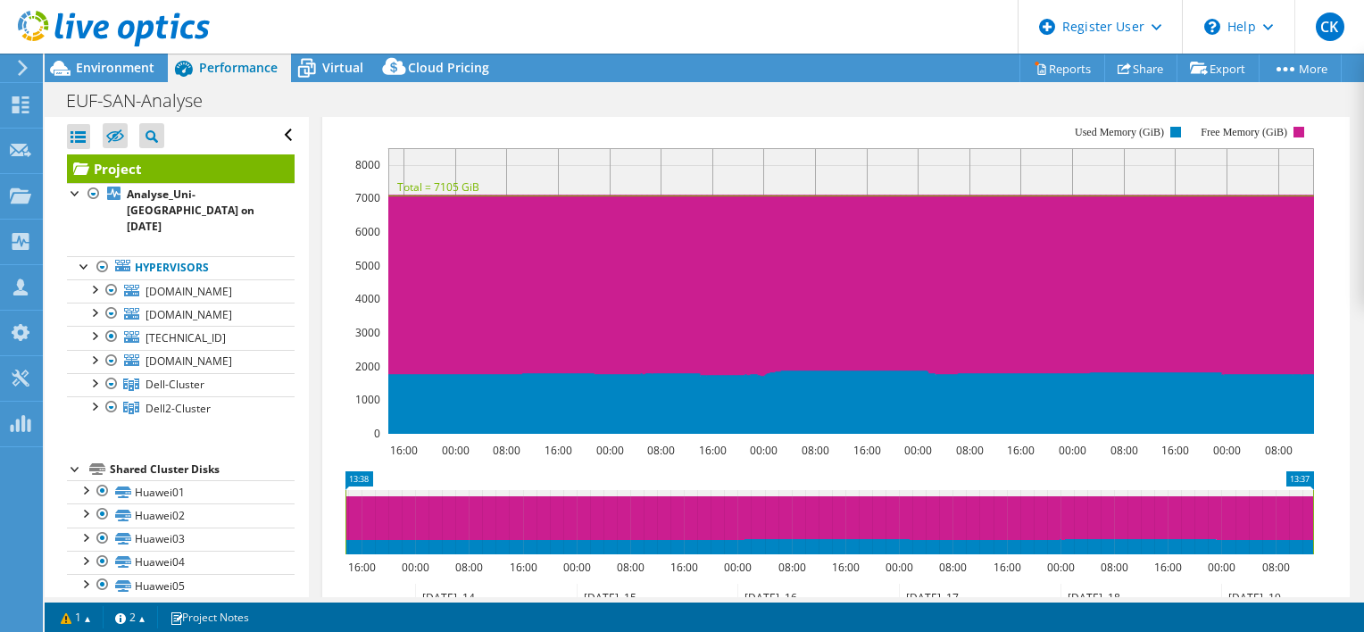
click at [469, 113] on span "Memory" at bounding box center [456, 102] width 229 height 21
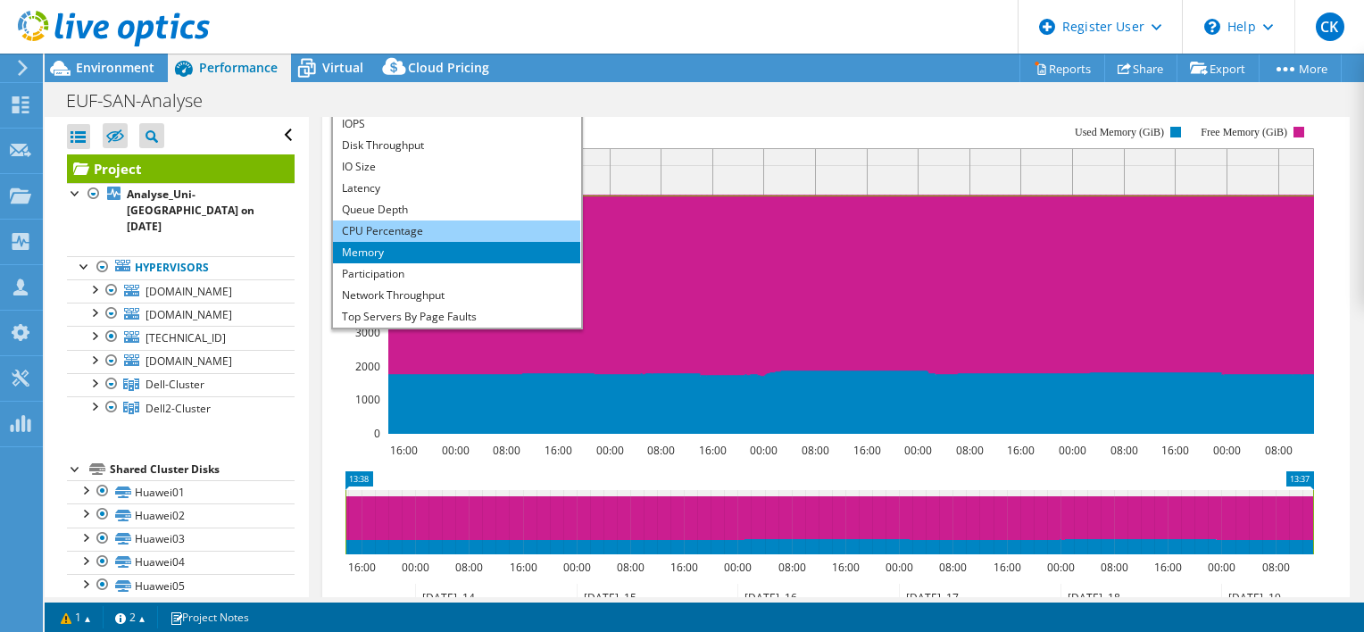
click at [467, 242] on li "CPU Percentage" at bounding box center [456, 230] width 247 height 21
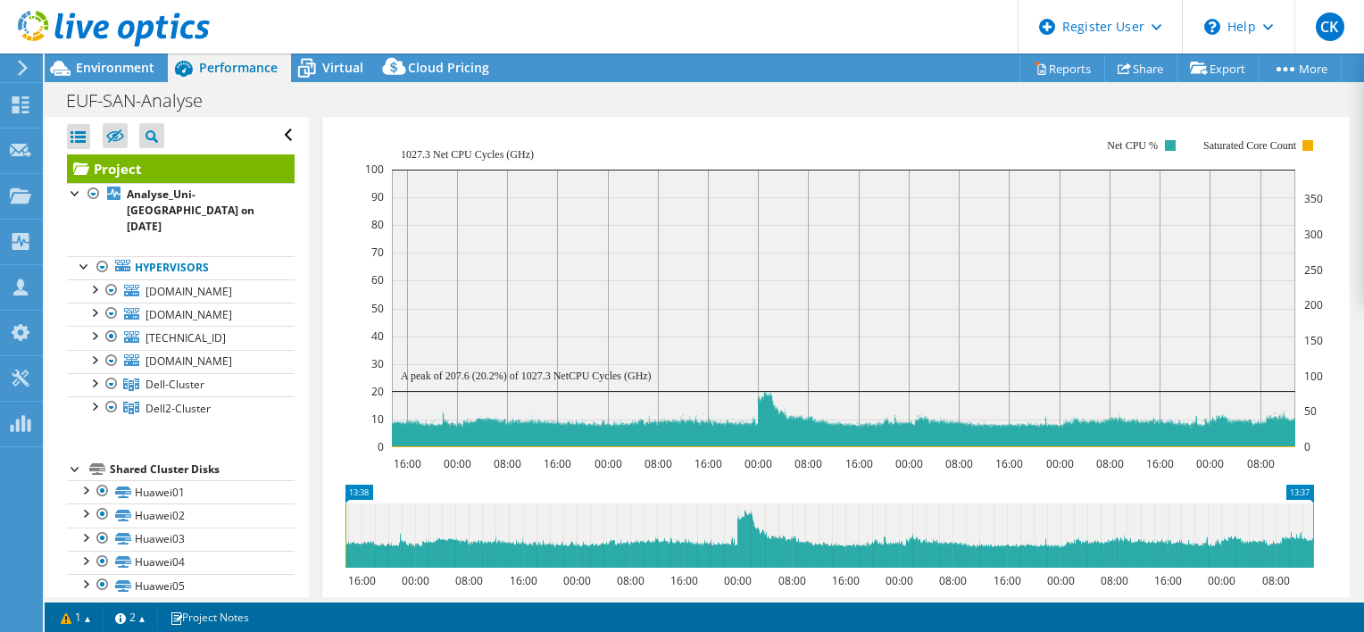
click at [457, 113] on span "CPU Percentage" at bounding box center [456, 102] width 229 height 21
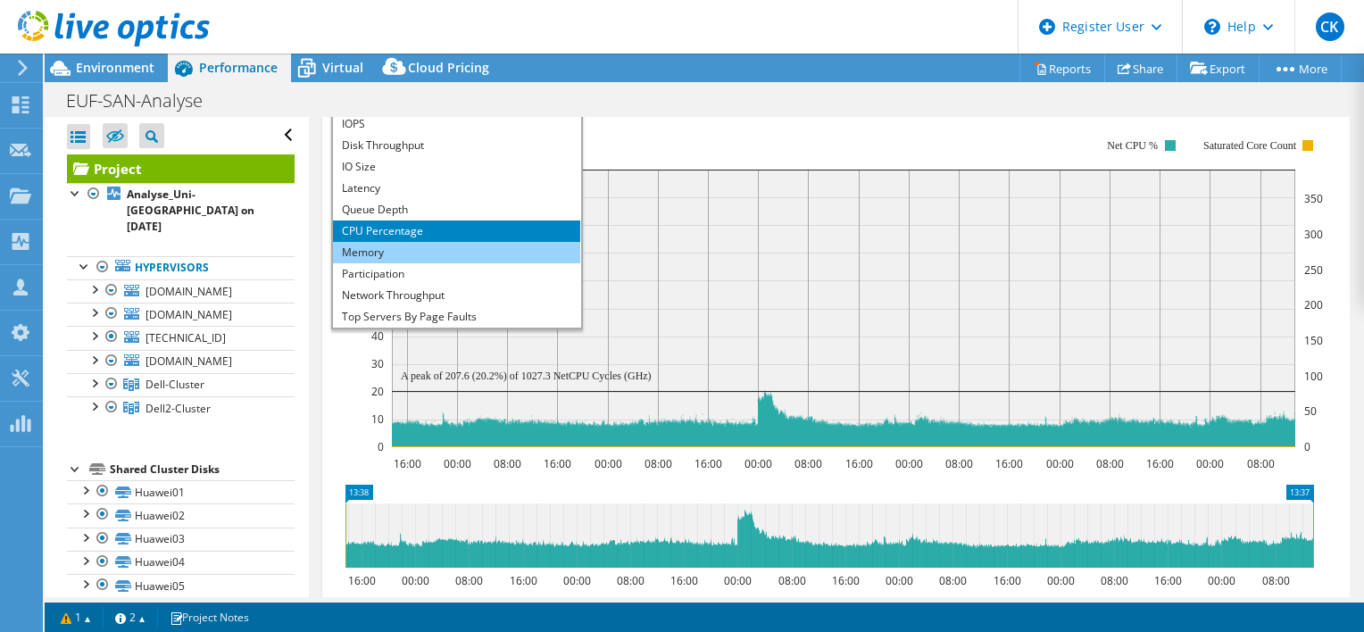
click at [442, 263] on li "Memory" at bounding box center [456, 252] width 247 height 21
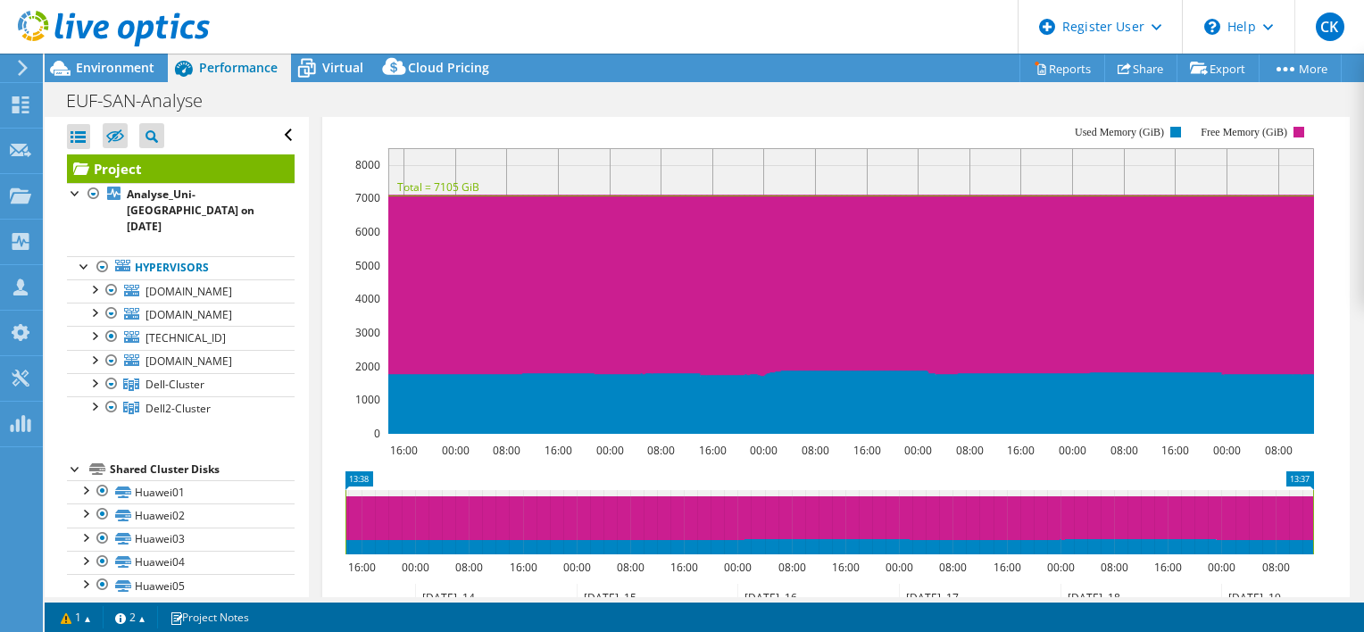
click at [438, 113] on span "Memory" at bounding box center [456, 102] width 229 height 21
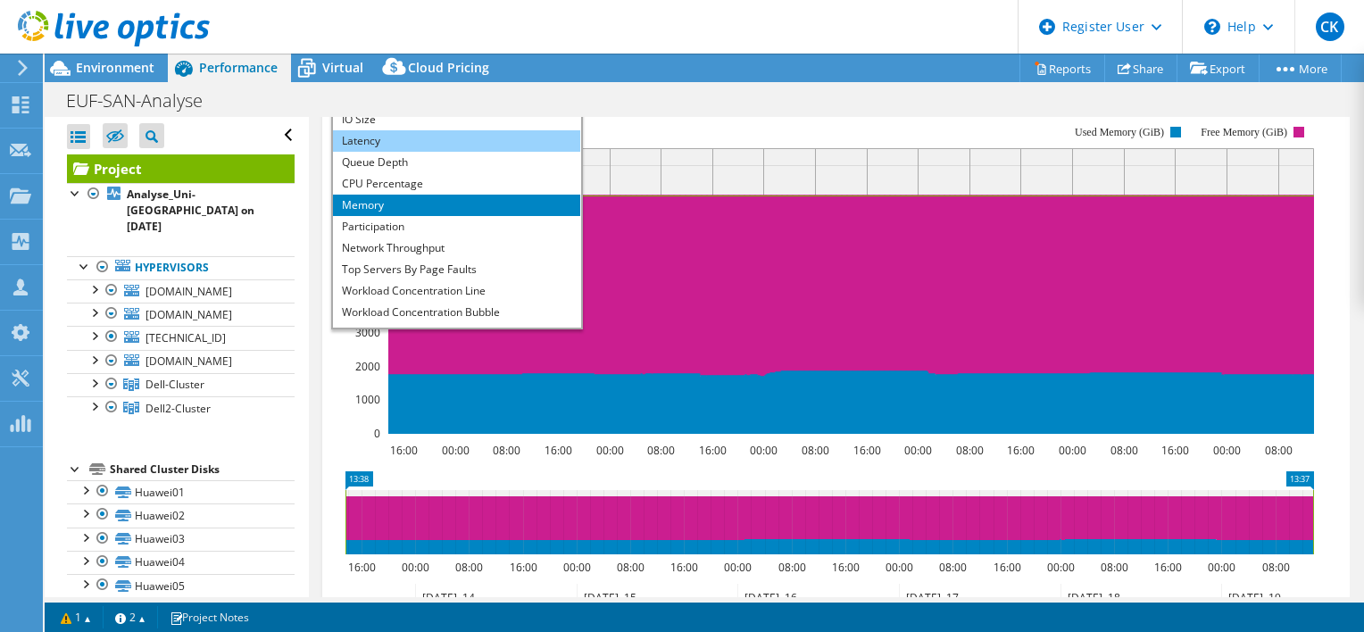
scroll to position [64, 0]
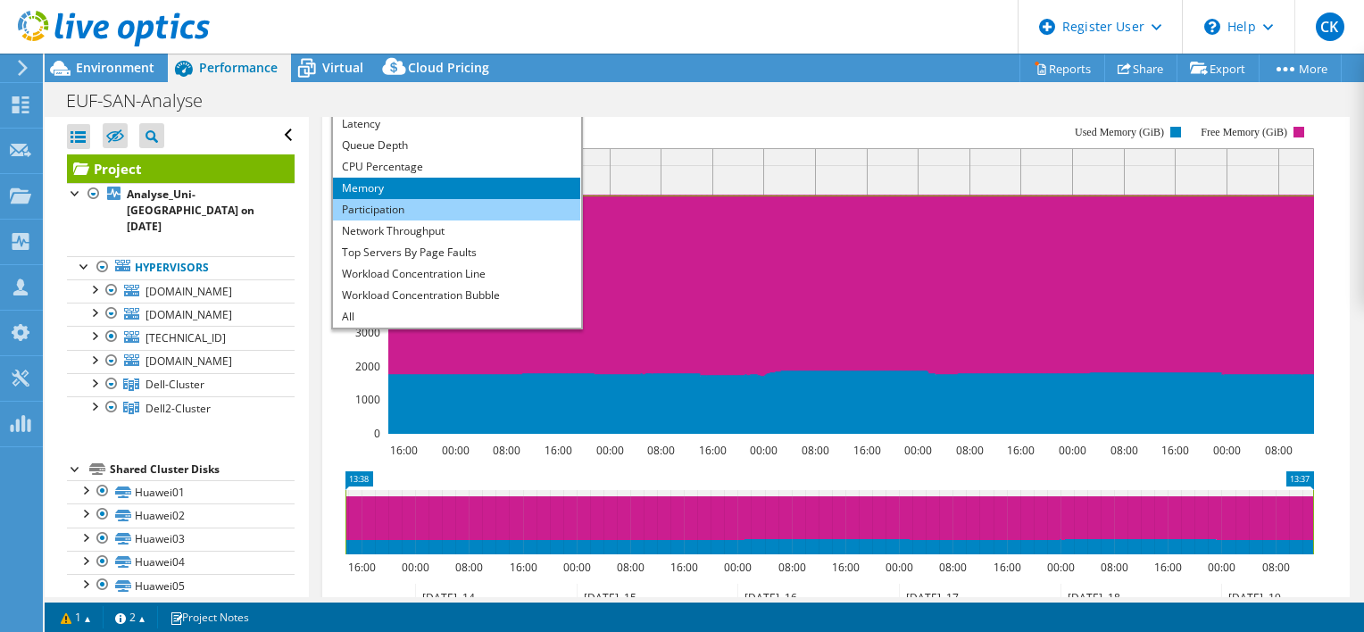
click at [433, 220] on li "Participation" at bounding box center [456, 209] width 247 height 21
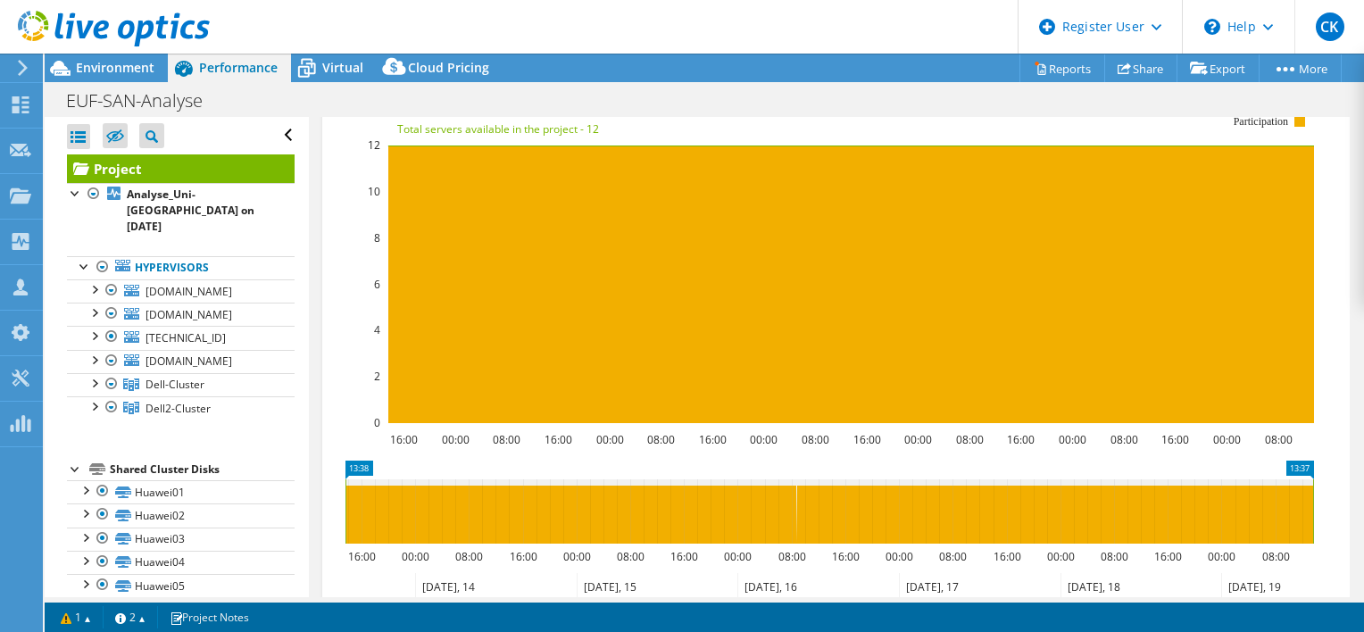
scroll to position [732, 0]
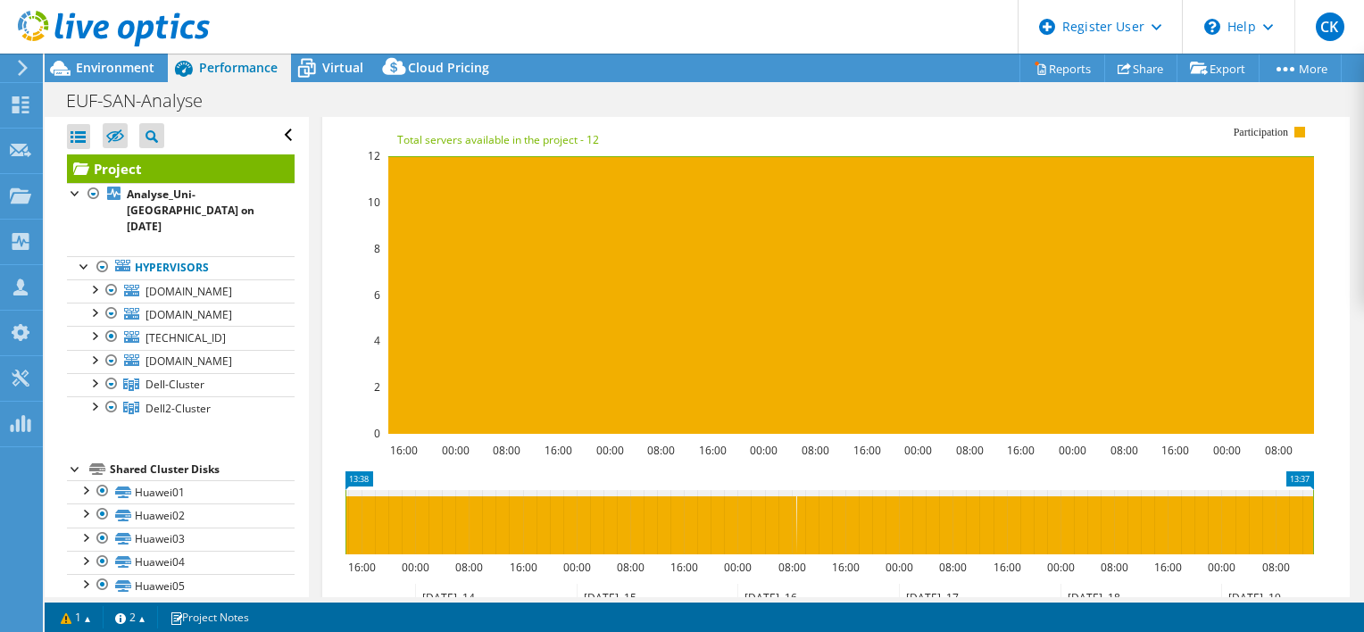
click at [456, 113] on span "Participation" at bounding box center [456, 102] width 229 height 21
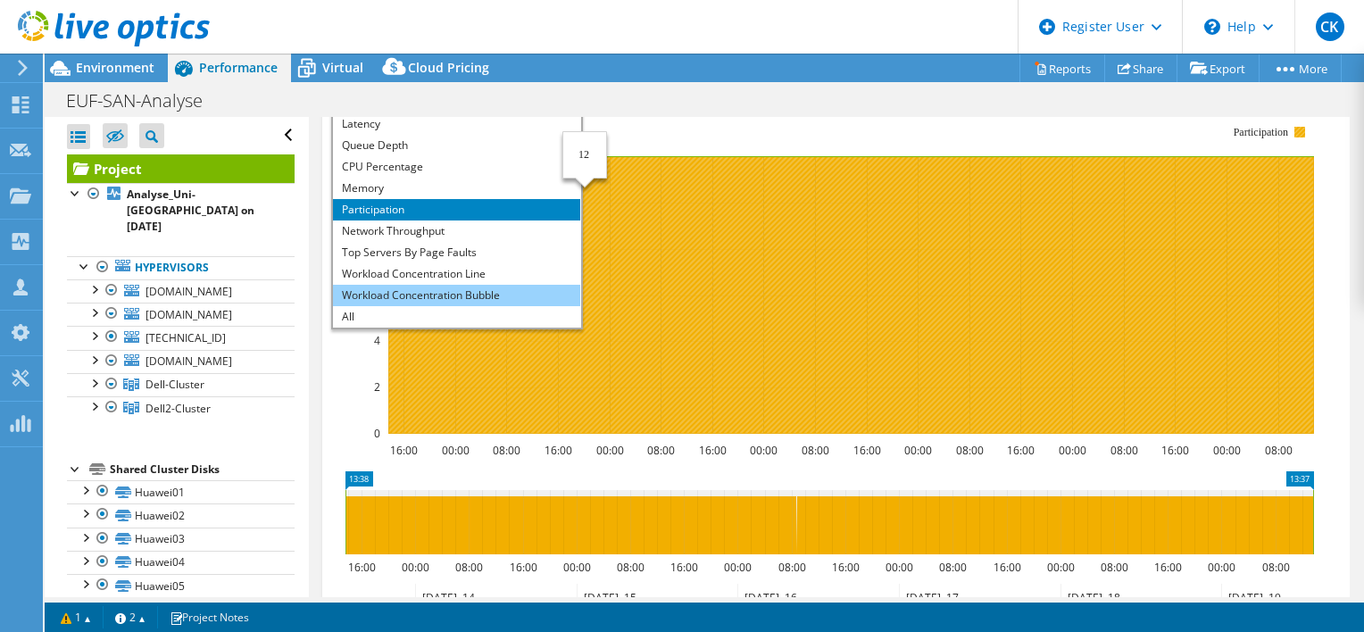
click at [528, 306] on li "Workload Concentration Bubble" at bounding box center [456, 295] width 247 height 21
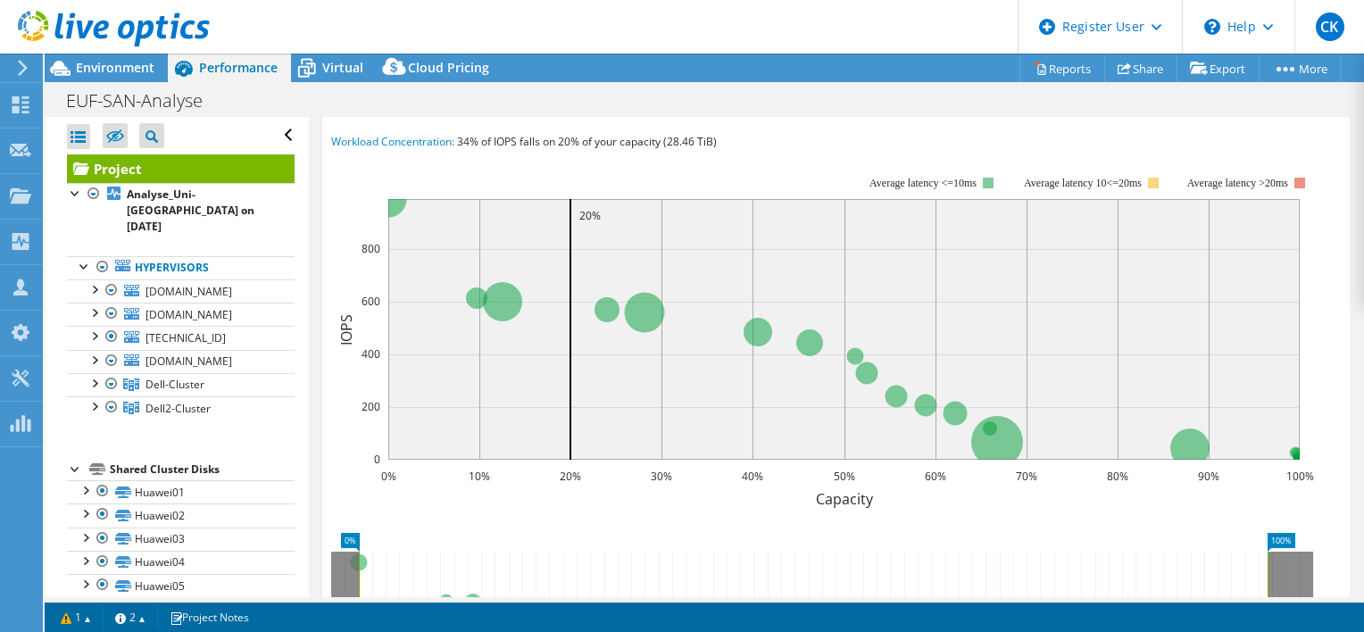
scroll to position [643, 0]
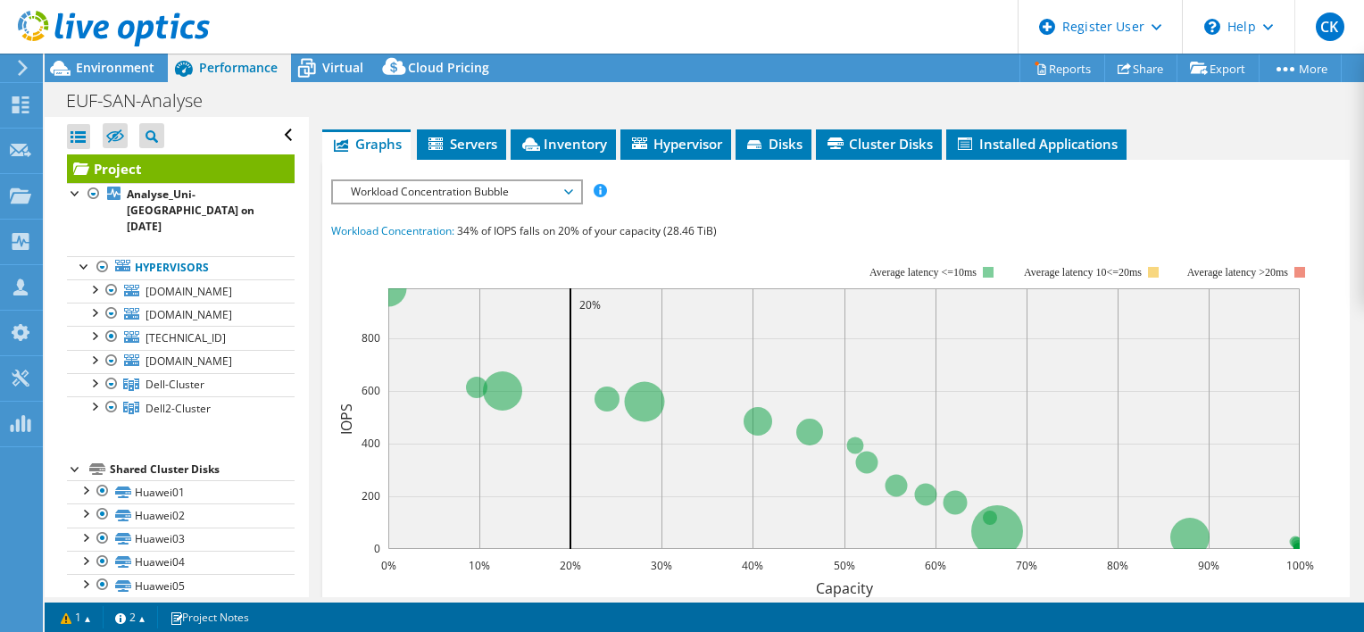
click at [450, 203] on span "Workload Concentration Bubble" at bounding box center [456, 191] width 229 height 21
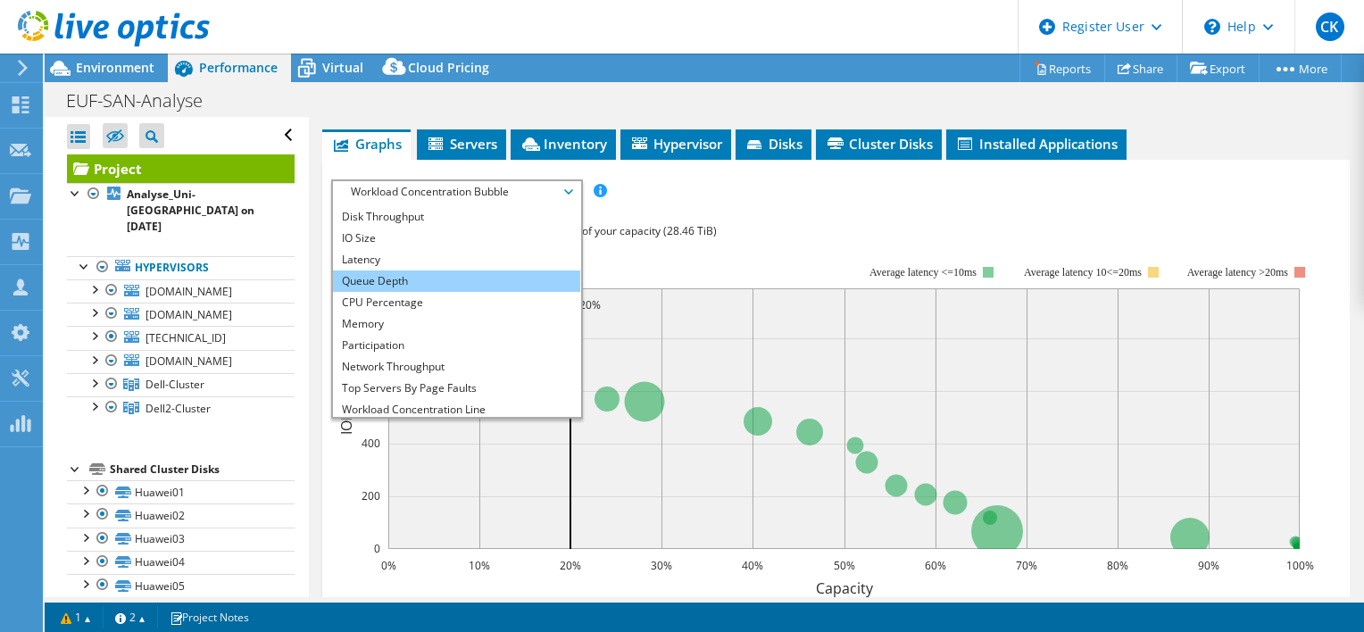
scroll to position [0, 0]
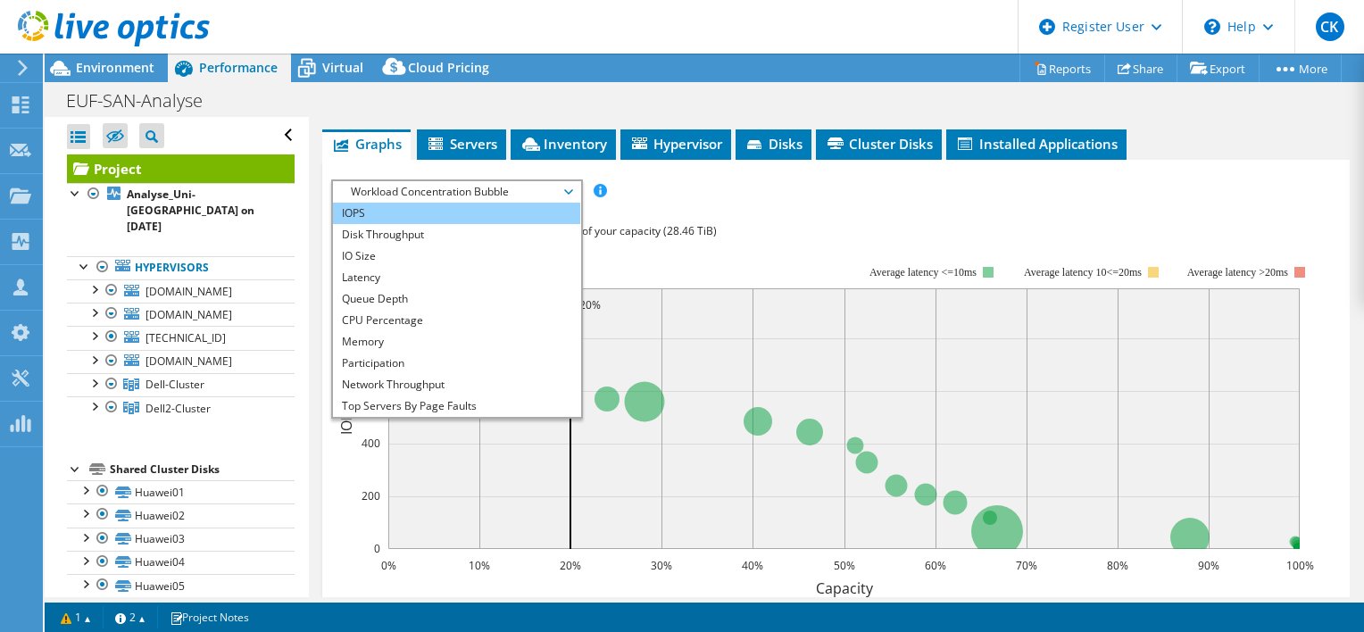
click at [444, 224] on li "IOPS" at bounding box center [456, 213] width 247 height 21
